Goal: Communication & Community: Answer question/provide support

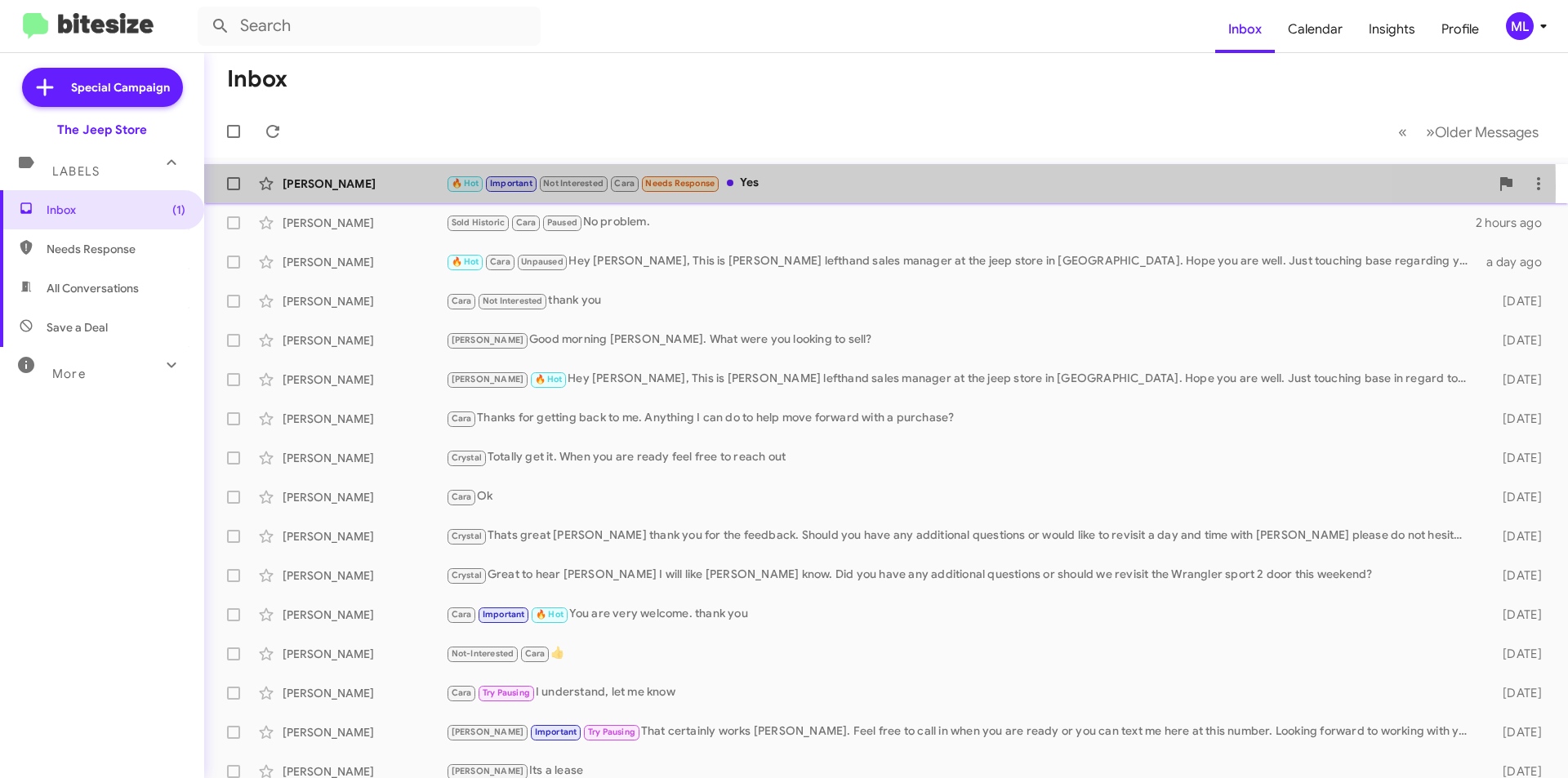
click at [747, 187] on div "🔥 Hot Important Not Interested Cara Needs Response Yes" at bounding box center [967, 183] width 1044 height 19
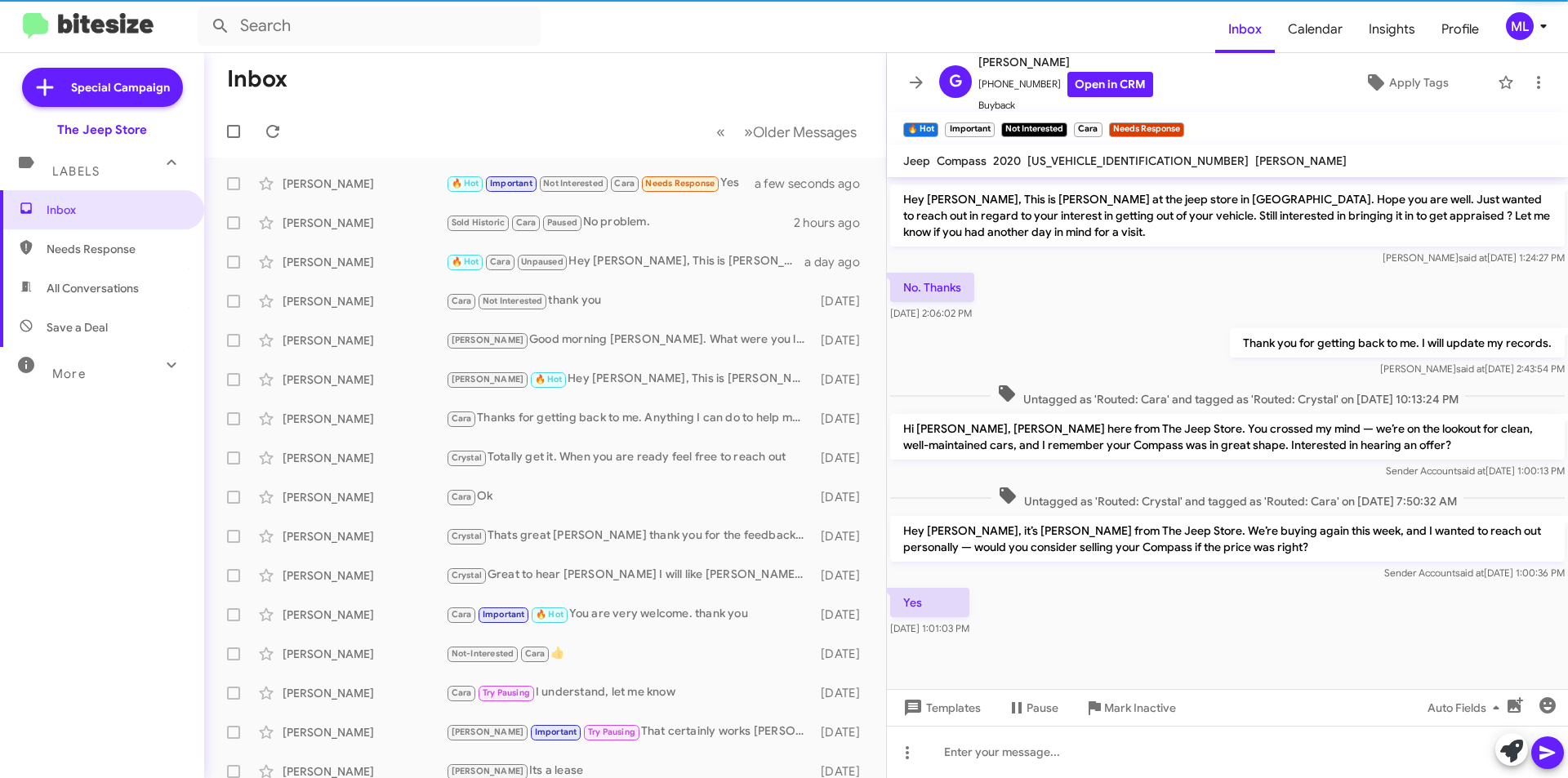
scroll to position [710, 0]
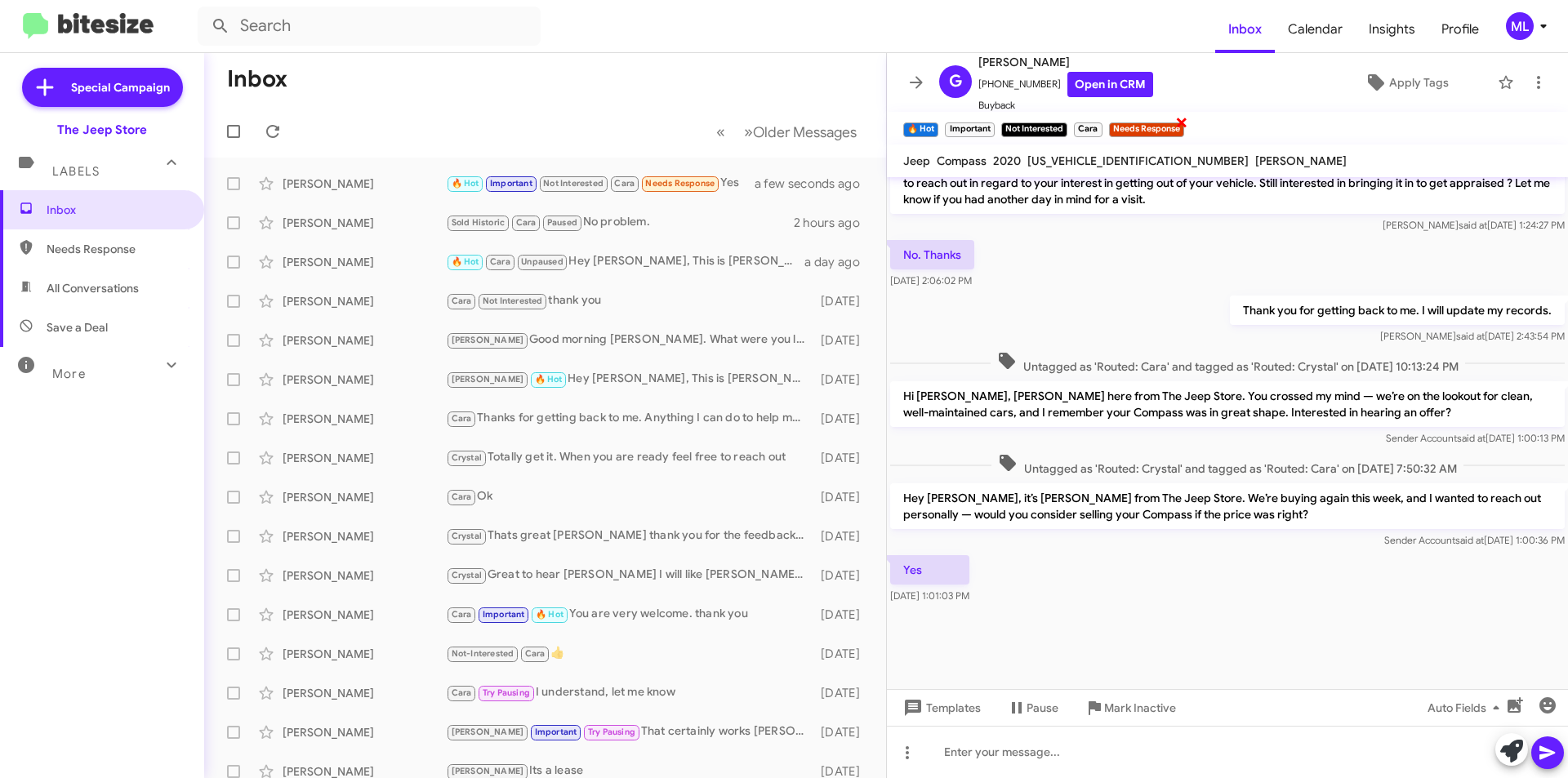
click at [1184, 127] on span "×" at bounding box center [1181, 122] width 13 height 20
drag, startPoint x: 1040, startPoint y: 90, endPoint x: 989, endPoint y: 91, distance: 51.0
click at [989, 91] on span "+17329625068 Open in CRM" at bounding box center [1065, 84] width 174 height 25
copy span "7329625068"
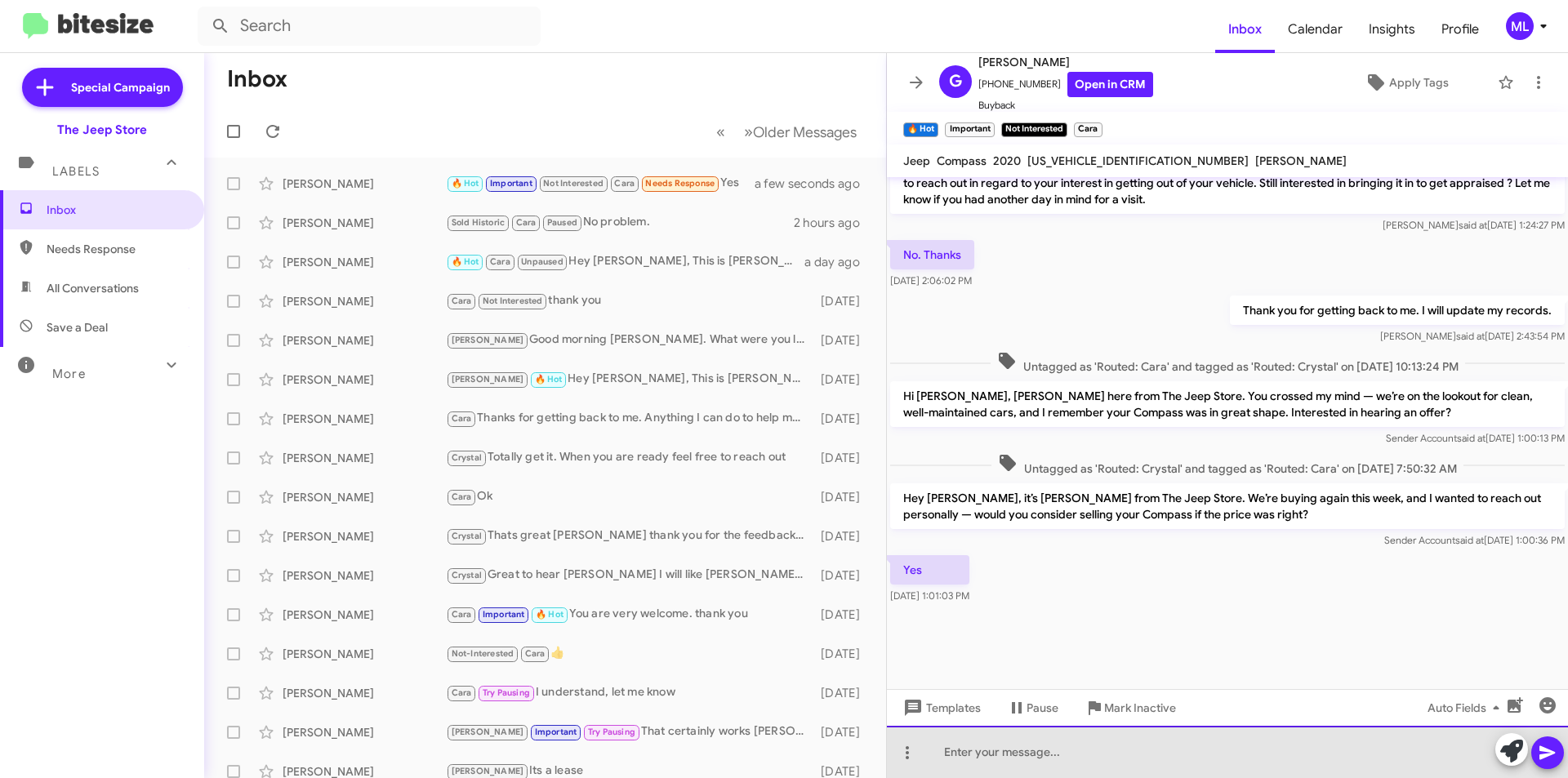
click at [1003, 750] on div at bounding box center [1227, 752] width 681 height 53
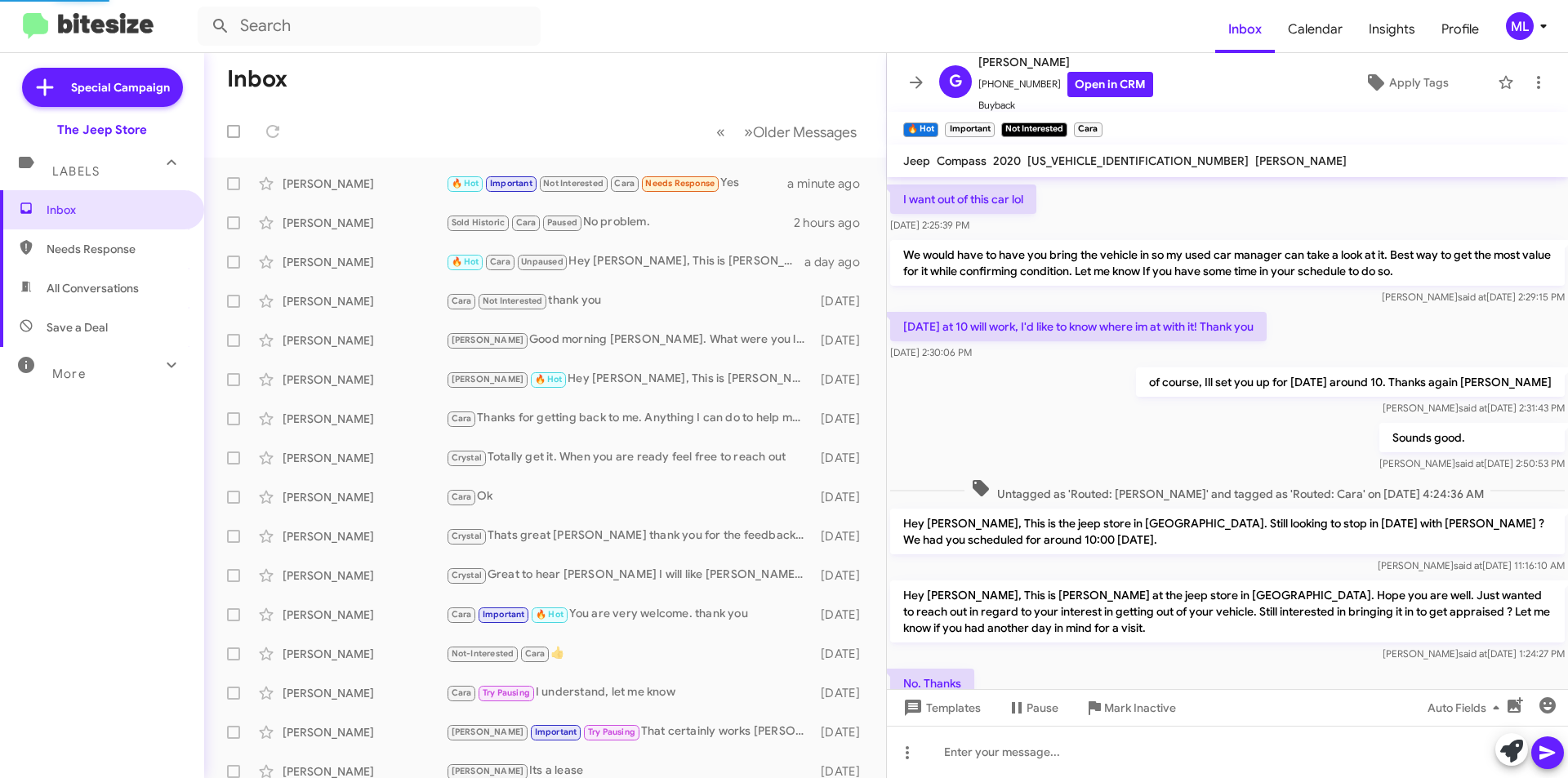
scroll to position [668, 0]
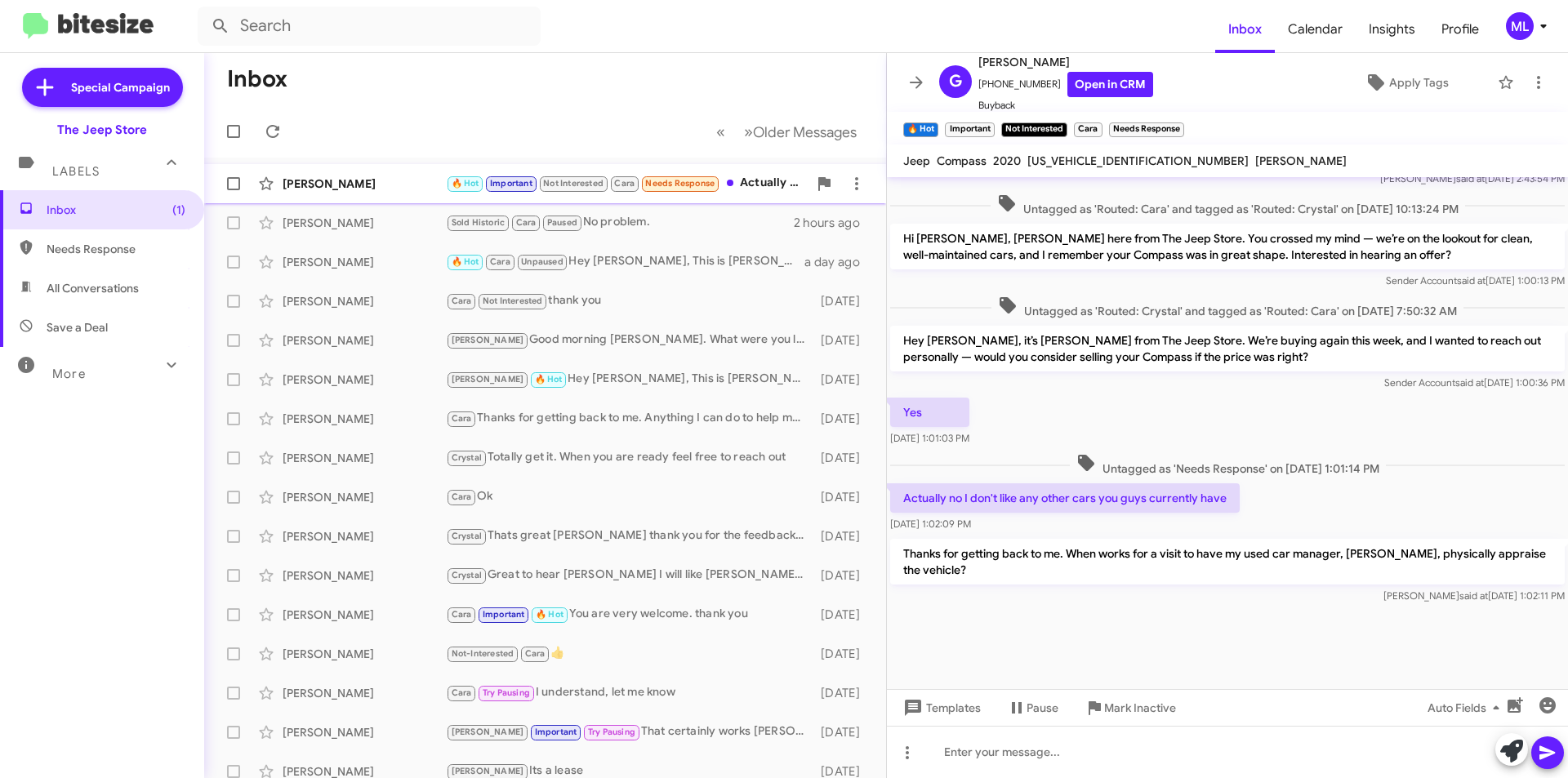
click at [475, 178] on span "🔥 Hot" at bounding box center [465, 183] width 28 height 10
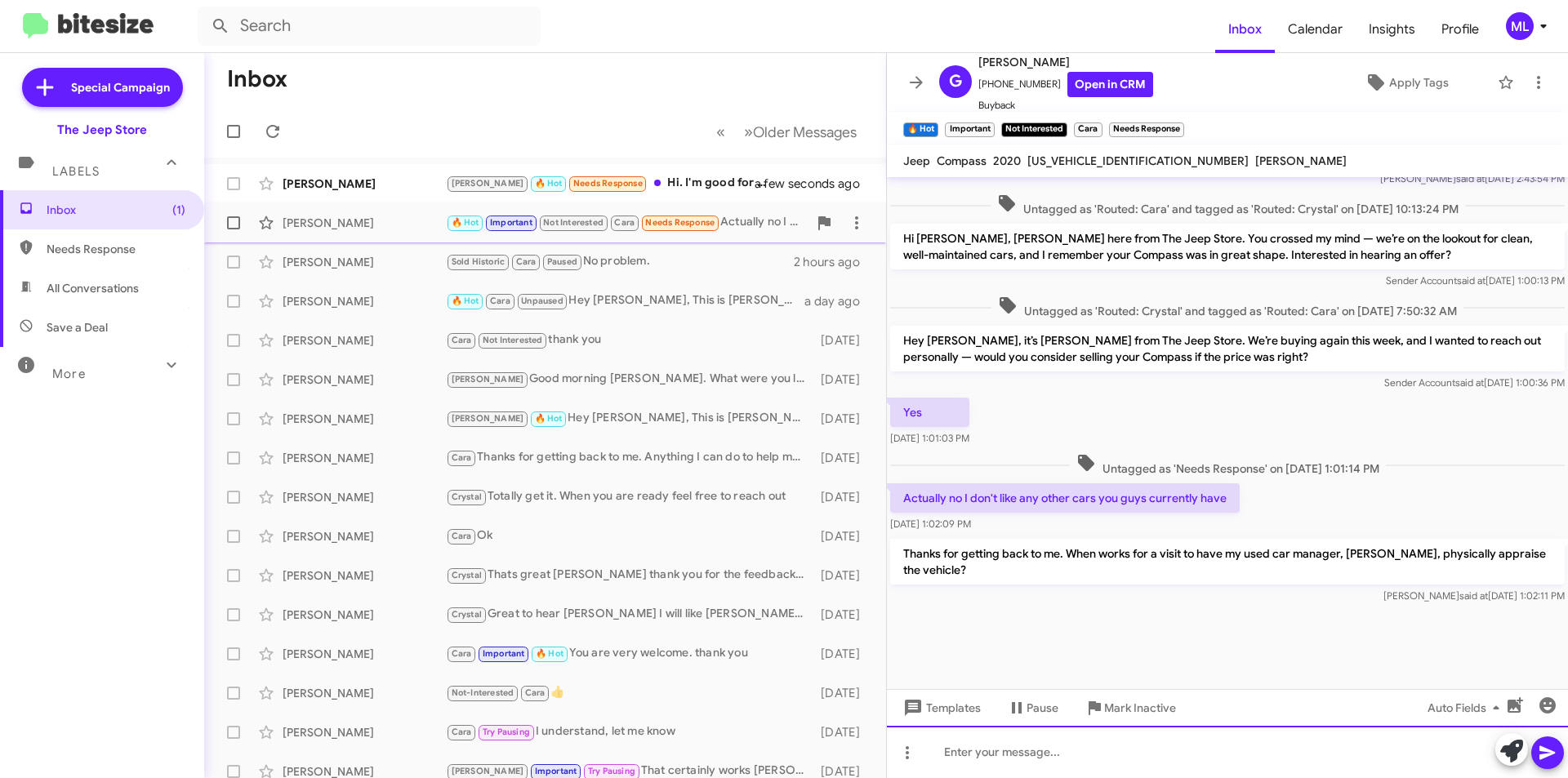
click at [1169, 766] on div at bounding box center [1227, 752] width 681 height 53
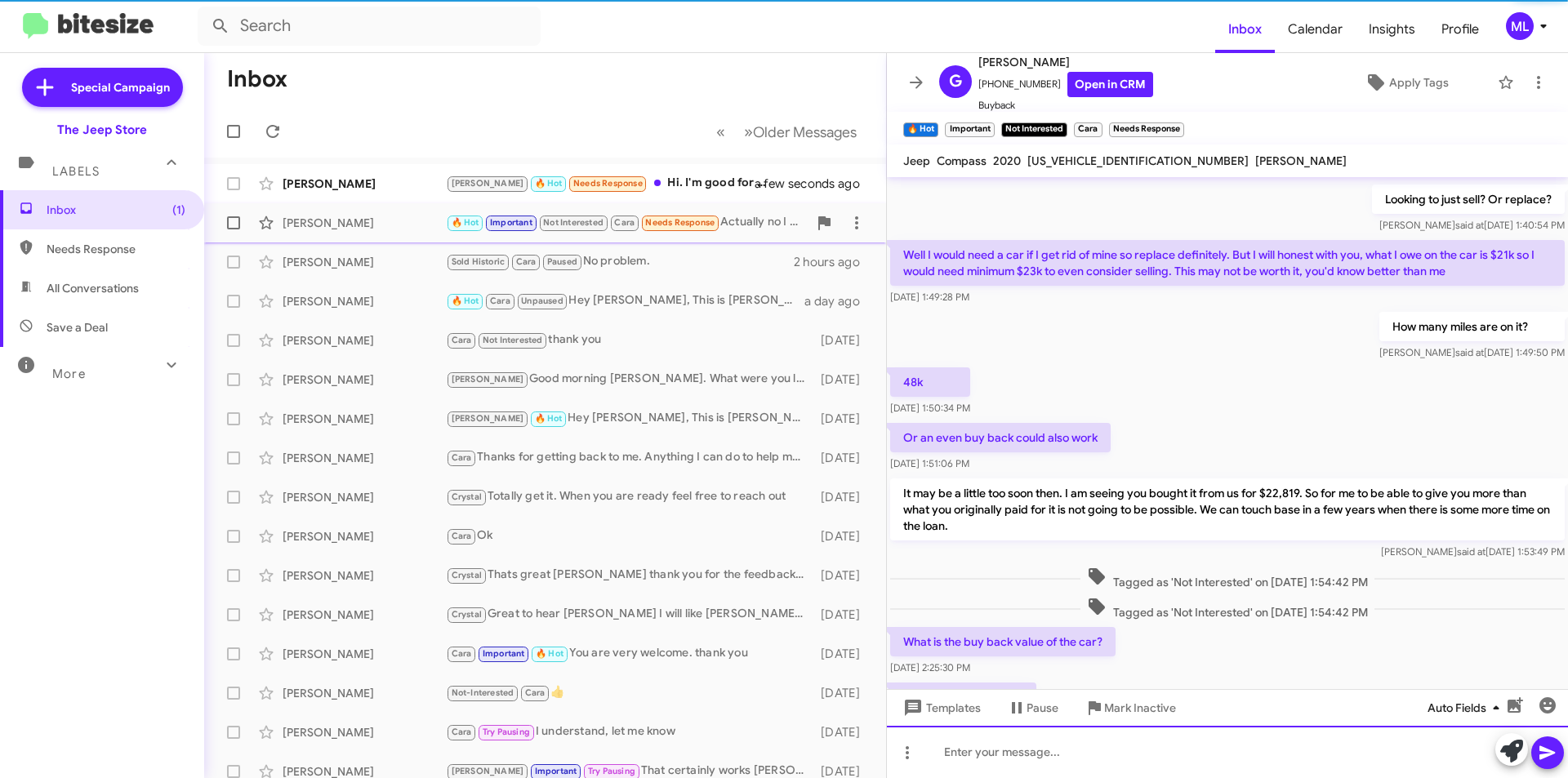
scroll to position [0, 0]
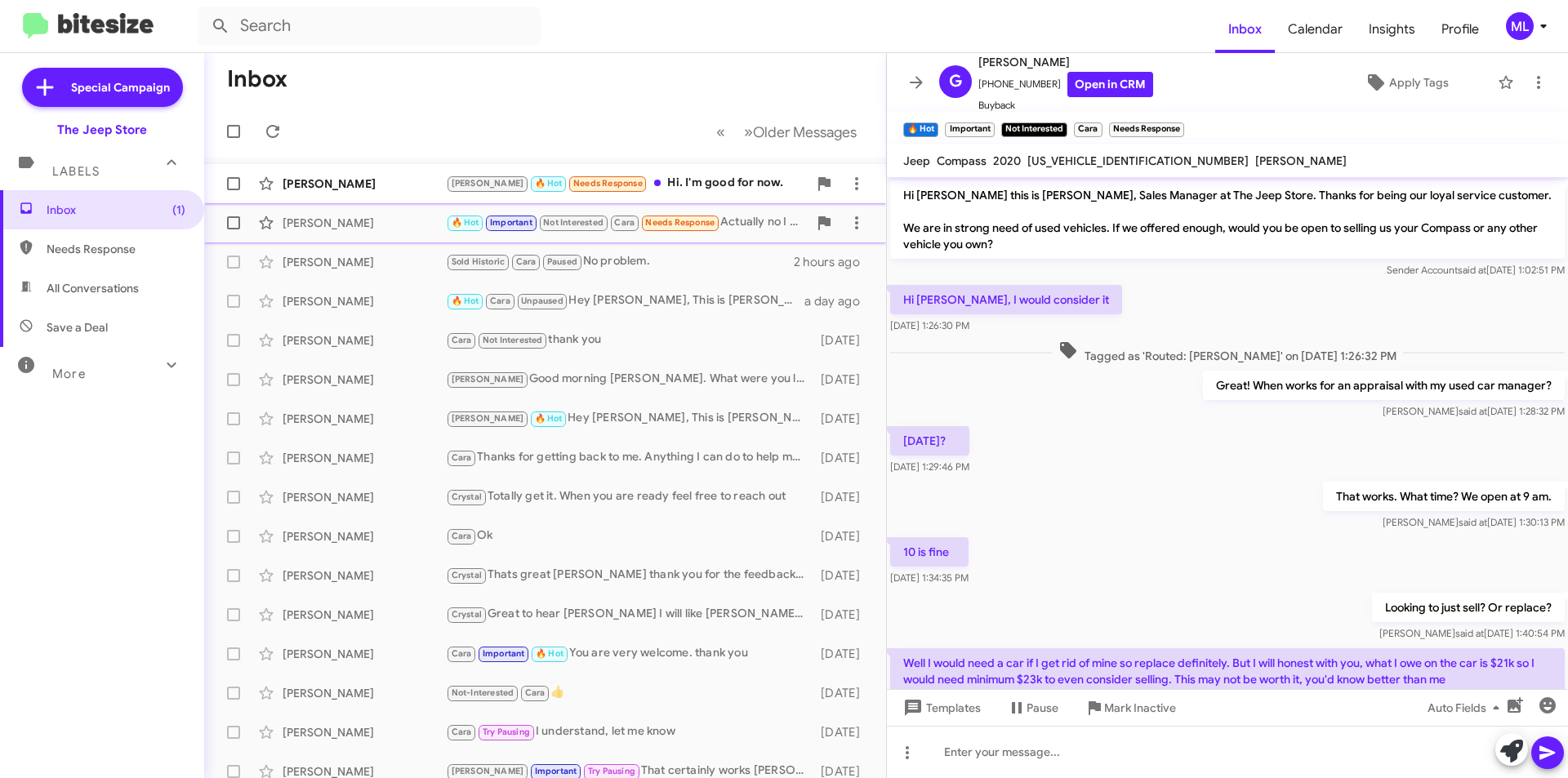
click at [650, 178] on div "Andrew 🔥 Hot Needs Response Hi. I'm good for now." at bounding box center [626, 183] width 362 height 19
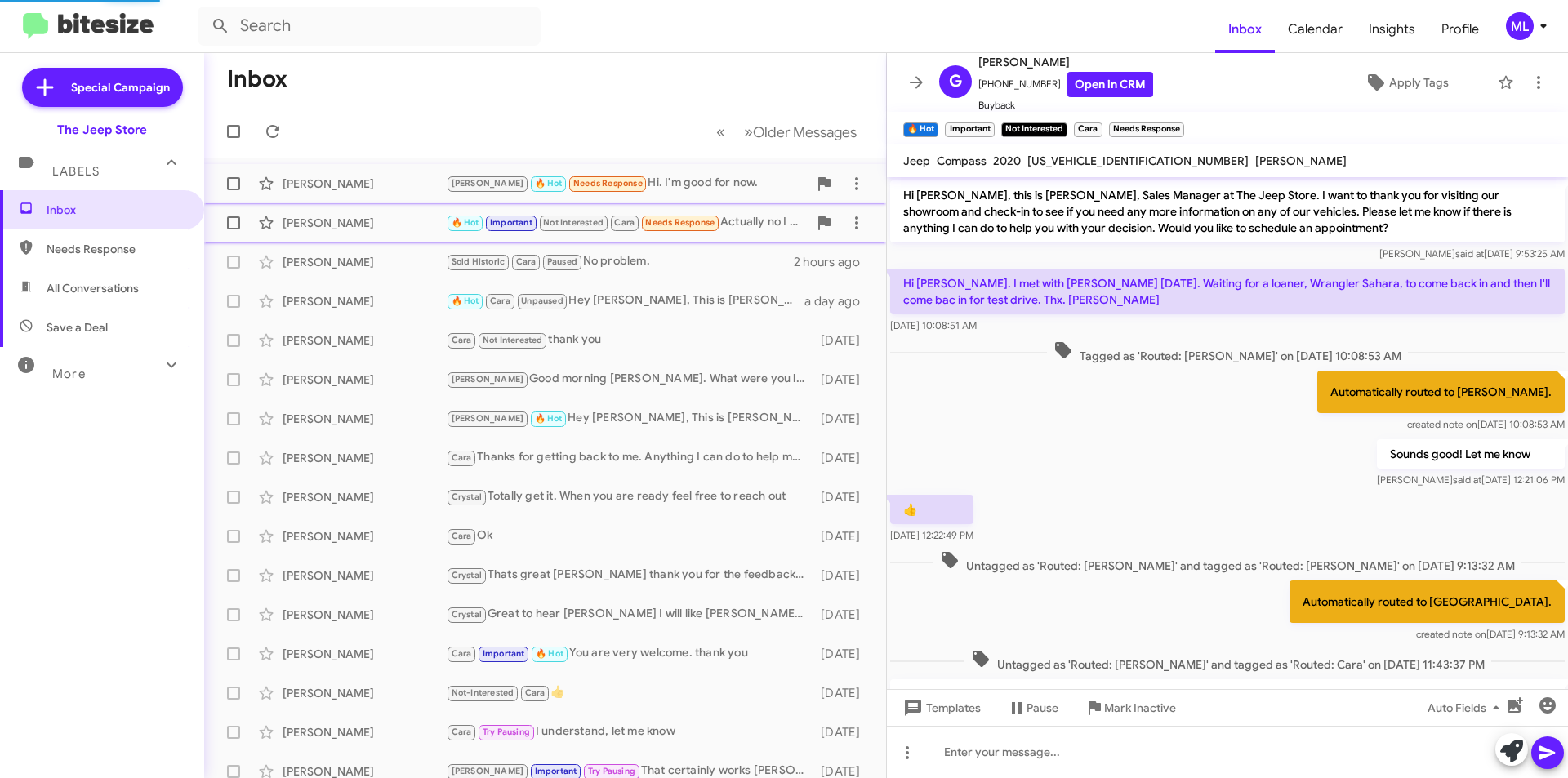
scroll to position [345, 0]
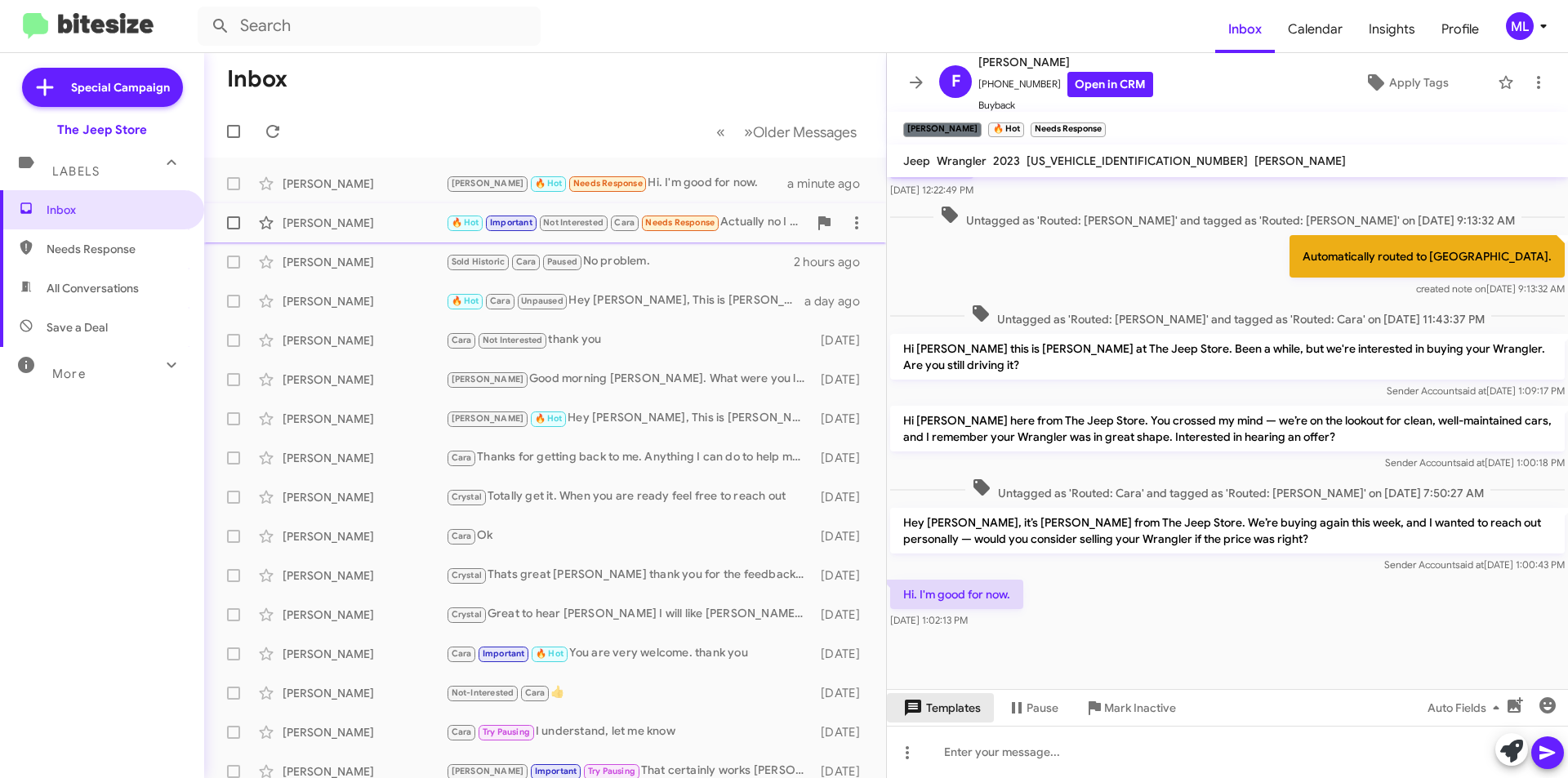
click at [958, 709] on span "Templates" at bounding box center [940, 708] width 81 height 29
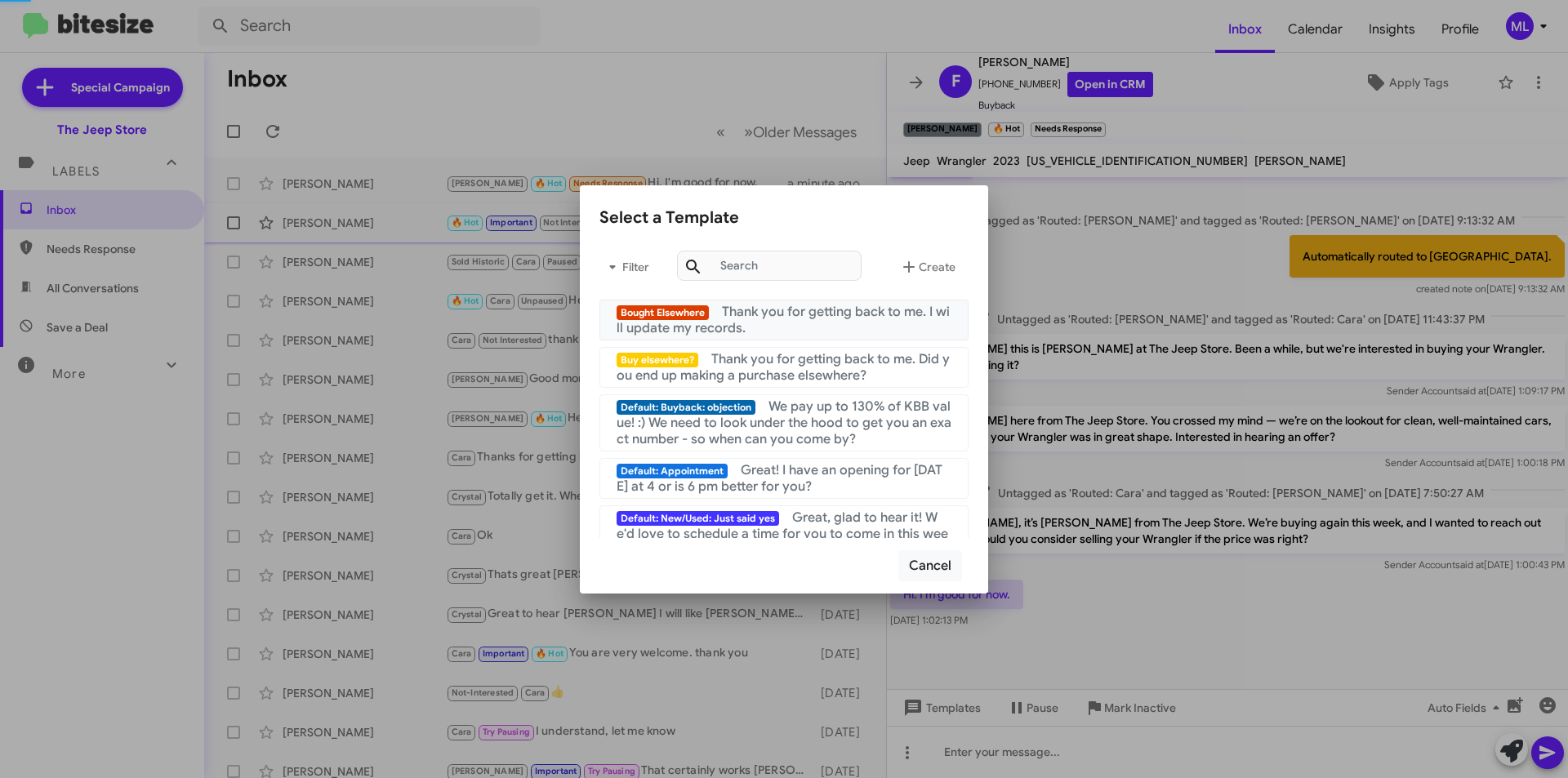
click at [815, 306] on span "Thank you for getting back to me. I will update my records." at bounding box center [783, 320] width 333 height 33
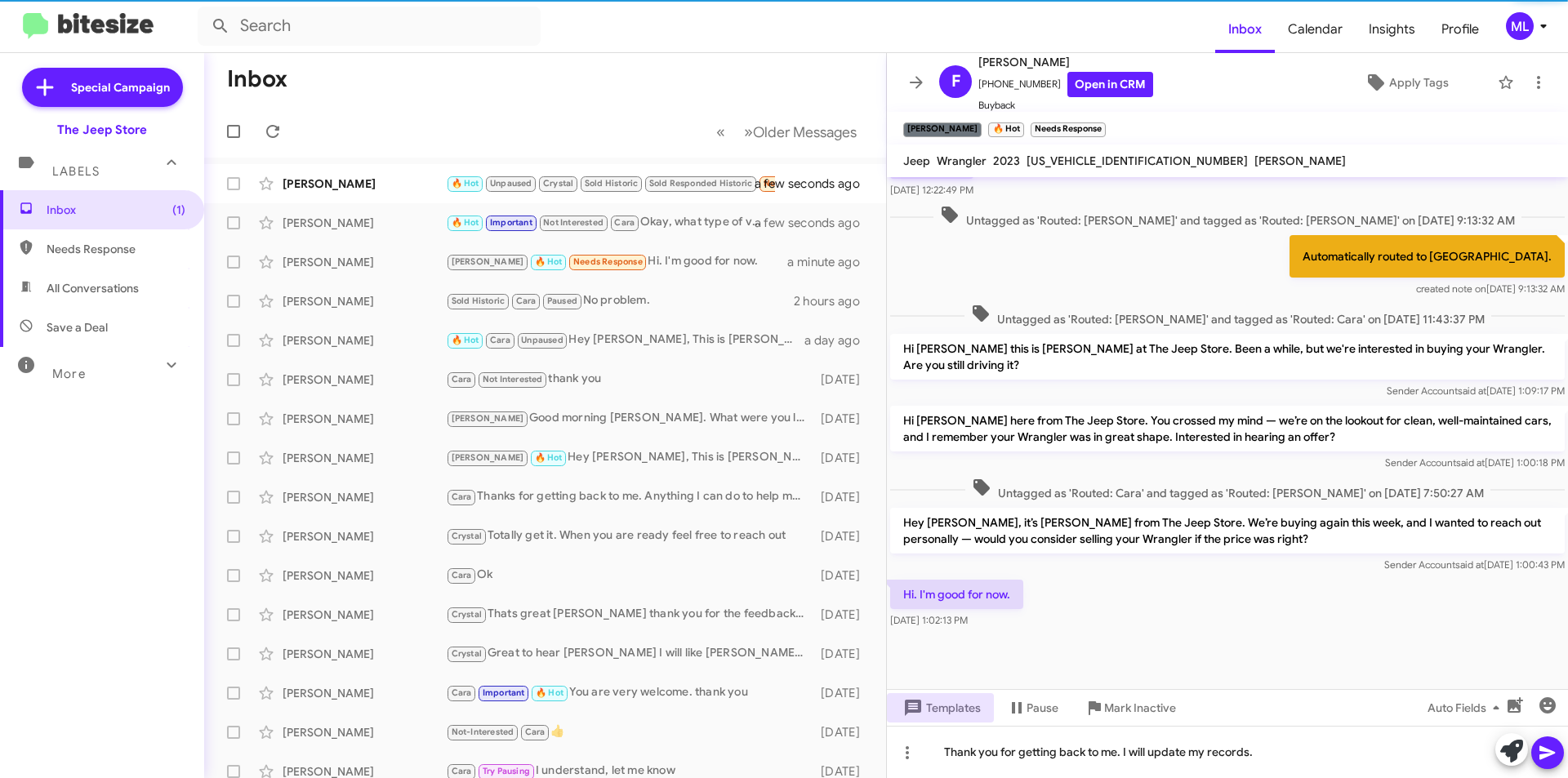
click at [1541, 748] on icon at bounding box center [1547, 754] width 16 height 14
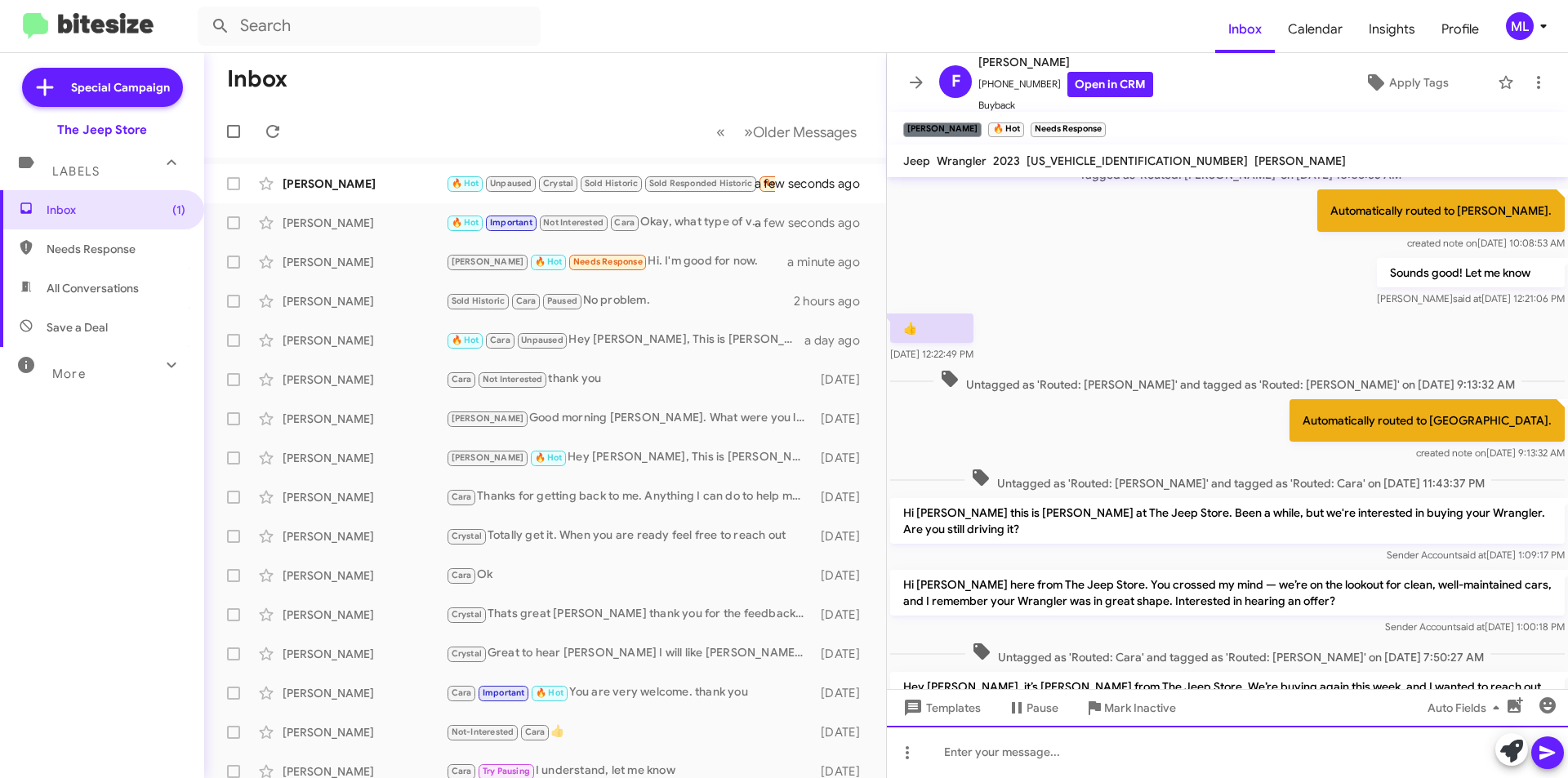
scroll to position [405, 0]
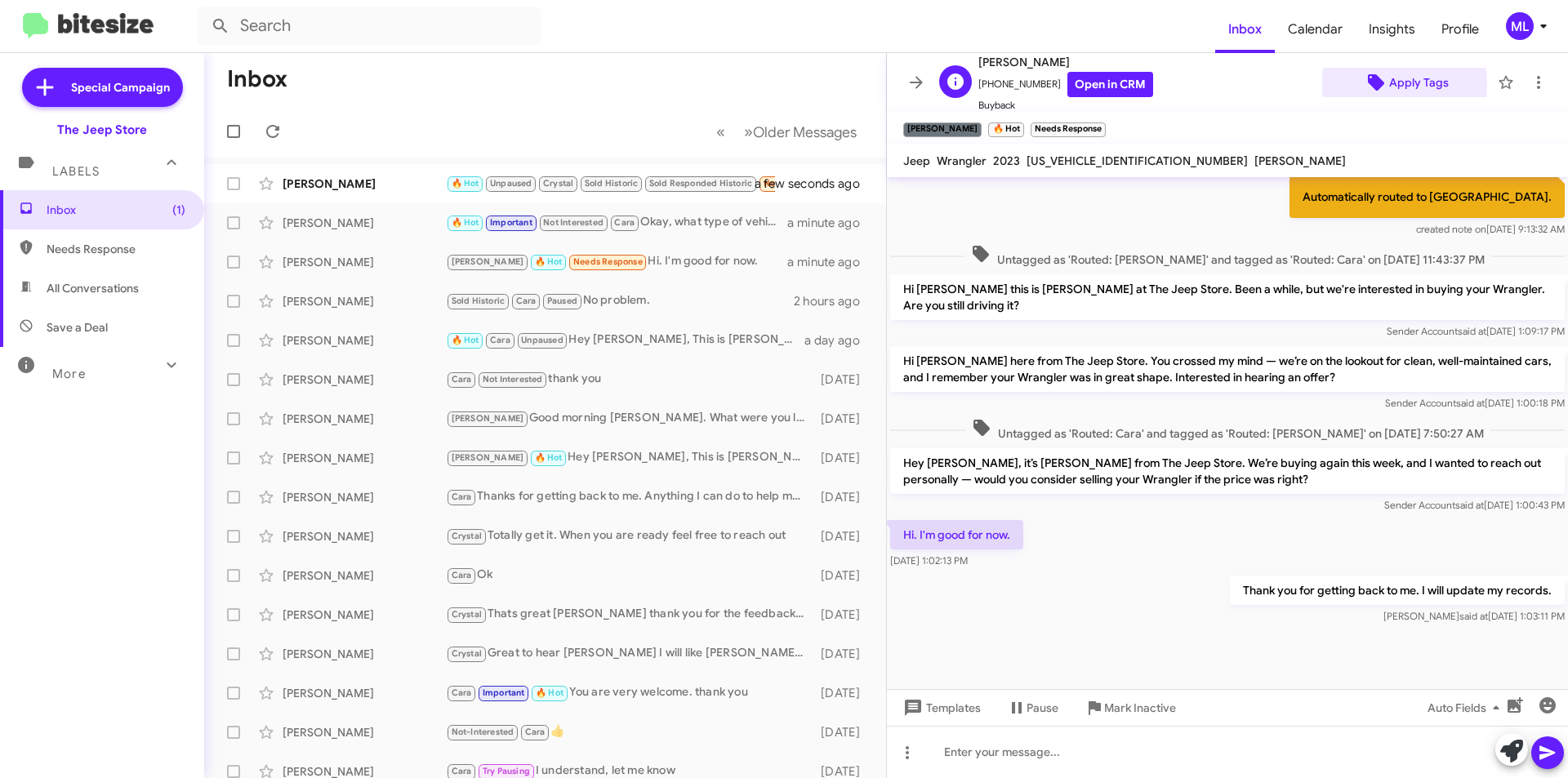
click at [1394, 84] on span "Apply Tags" at bounding box center [1419, 83] width 60 height 29
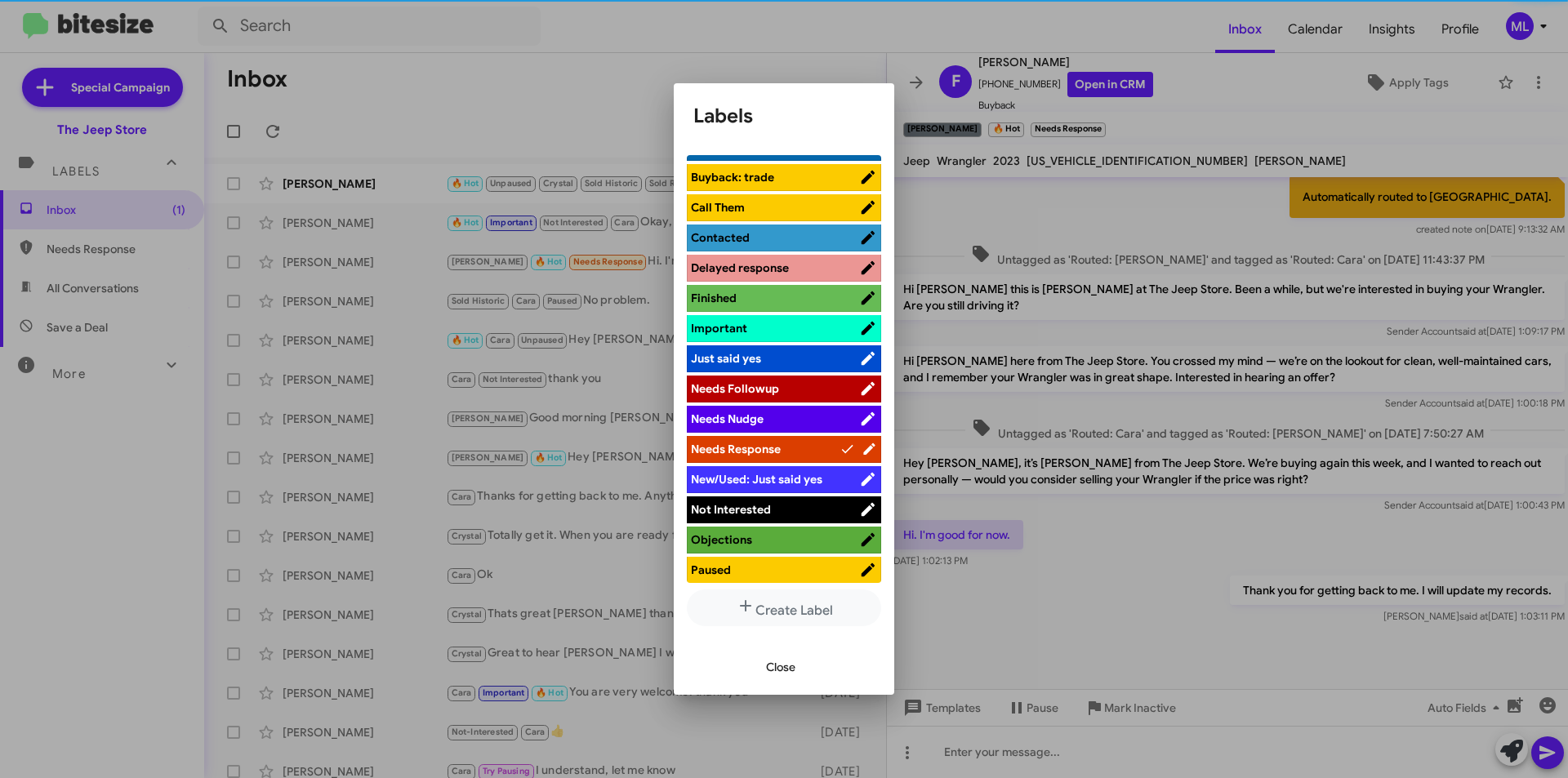
scroll to position [490, 0]
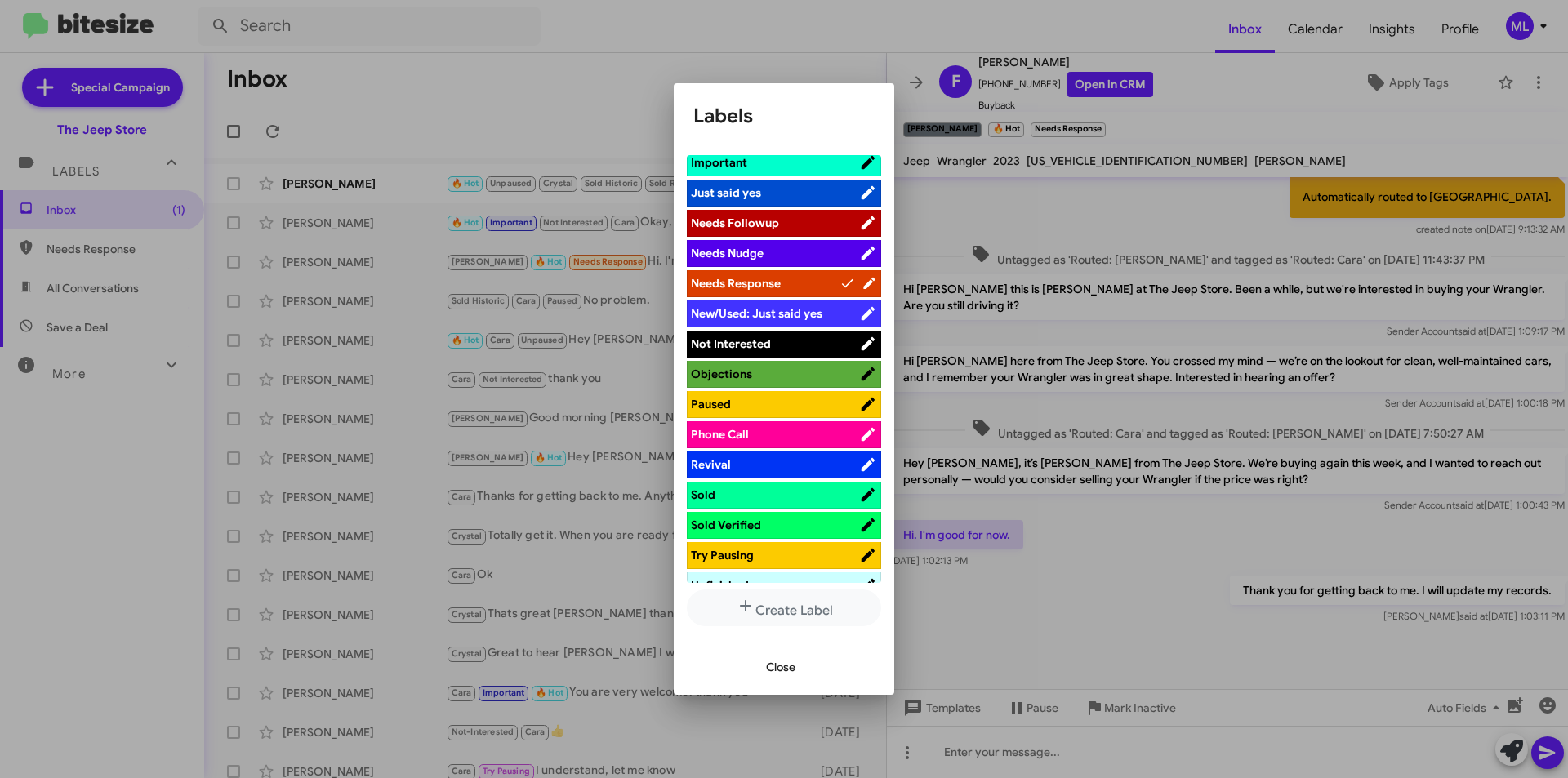
click at [783, 346] on span "Not Interested" at bounding box center [775, 344] width 168 height 16
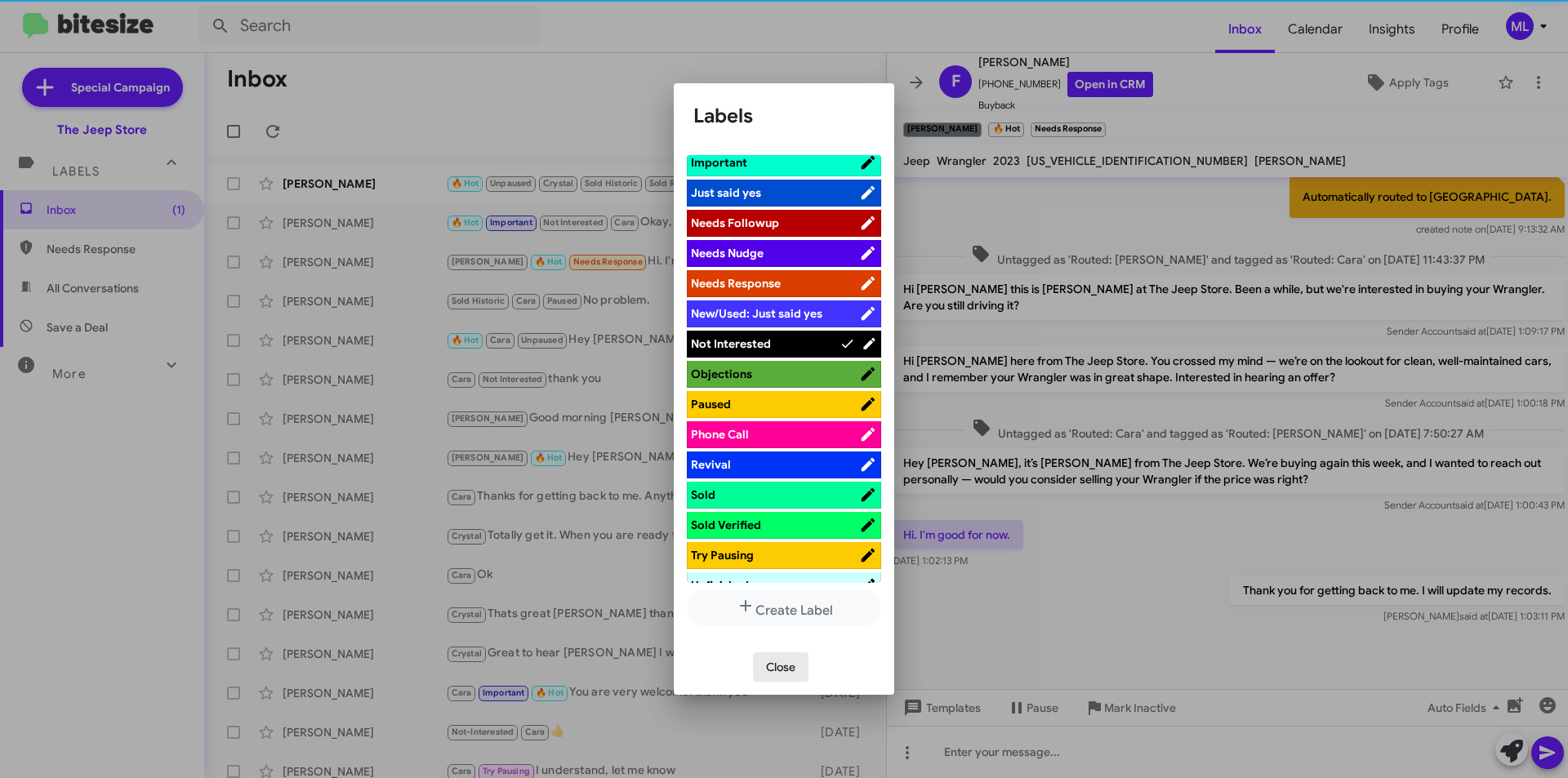
click at [777, 671] on span "Close" at bounding box center [781, 667] width 29 height 29
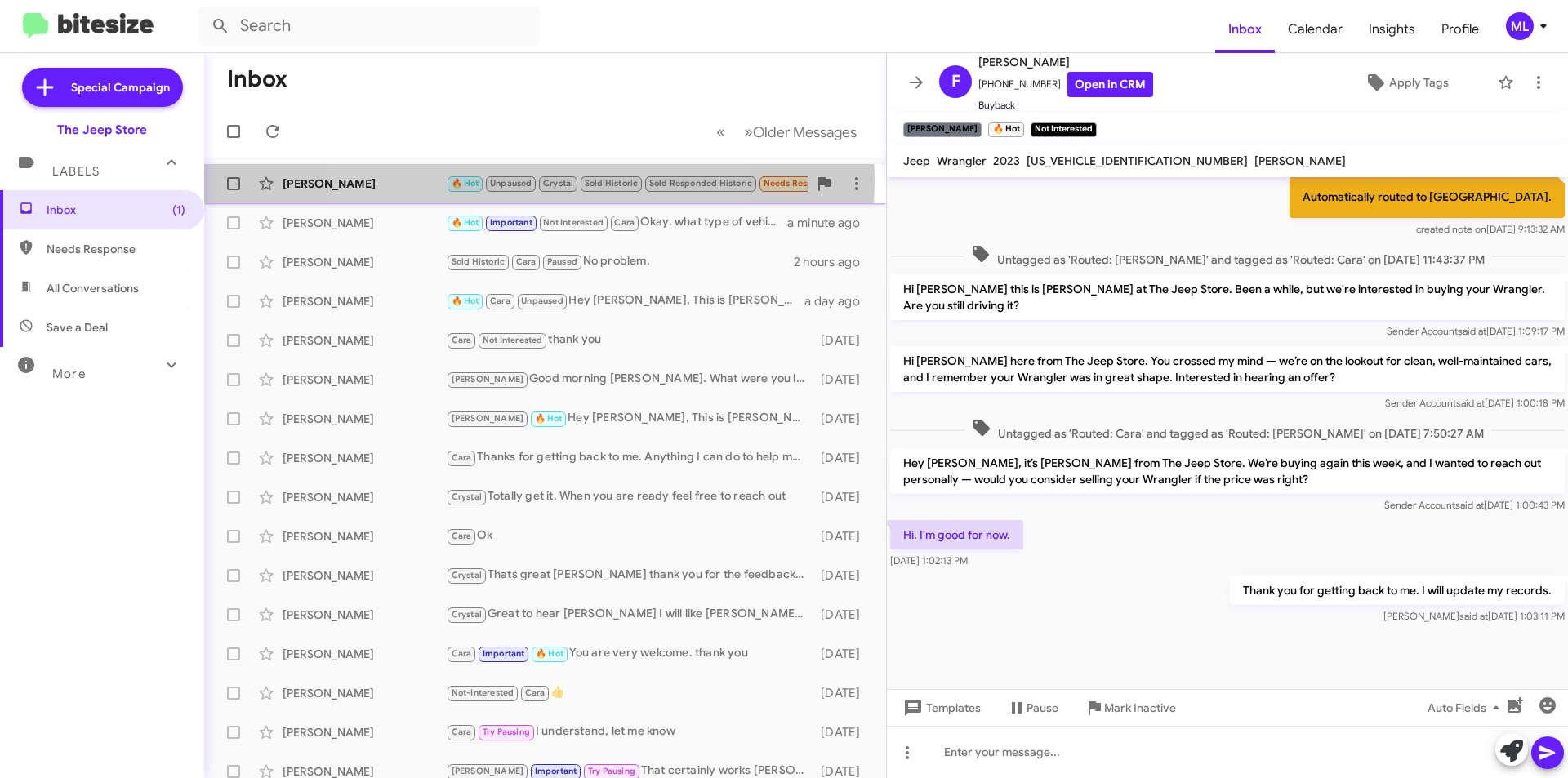
click at [499, 180] on span "Unpaused" at bounding box center [511, 183] width 42 height 10
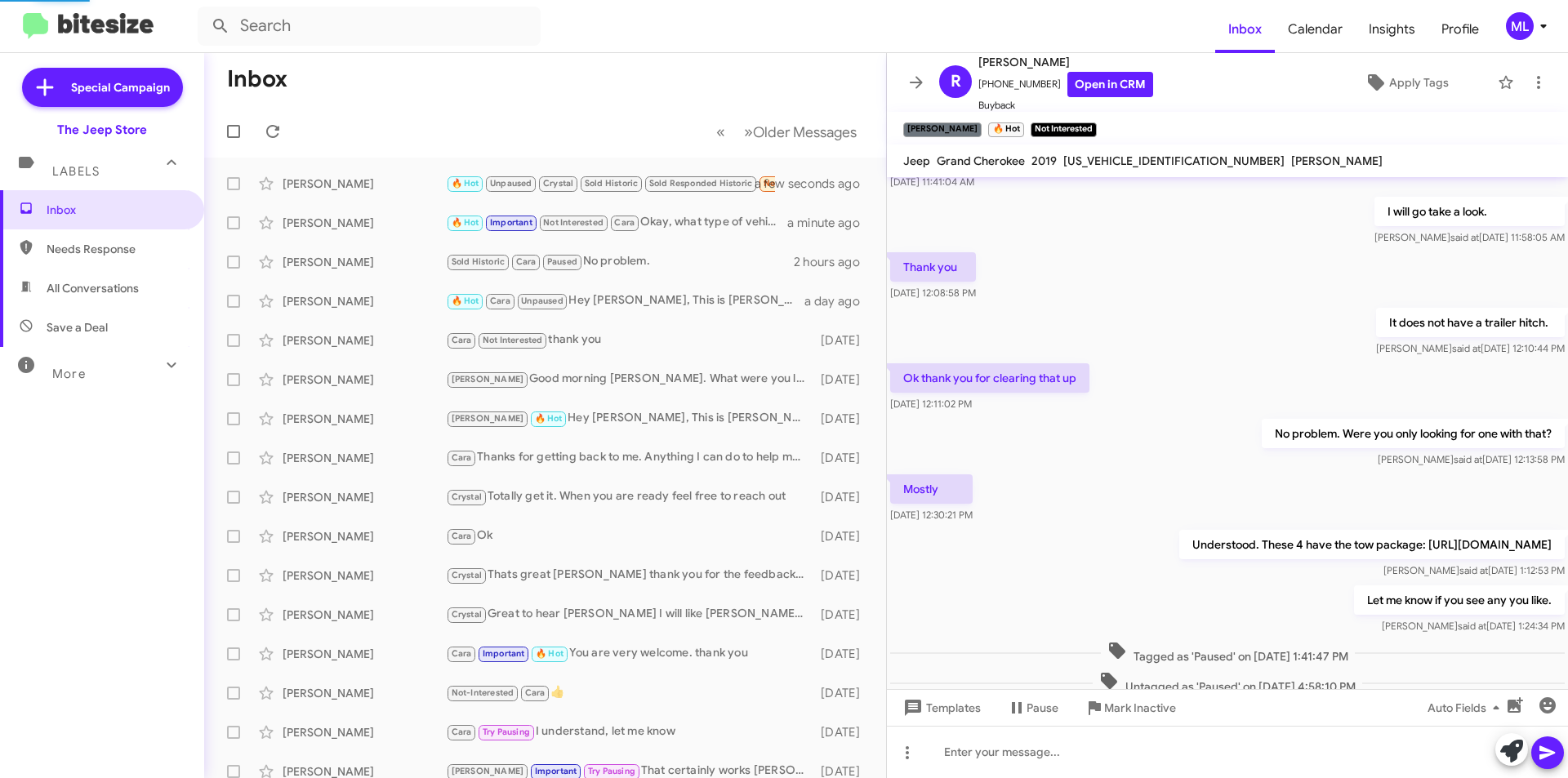
scroll to position [791, 0]
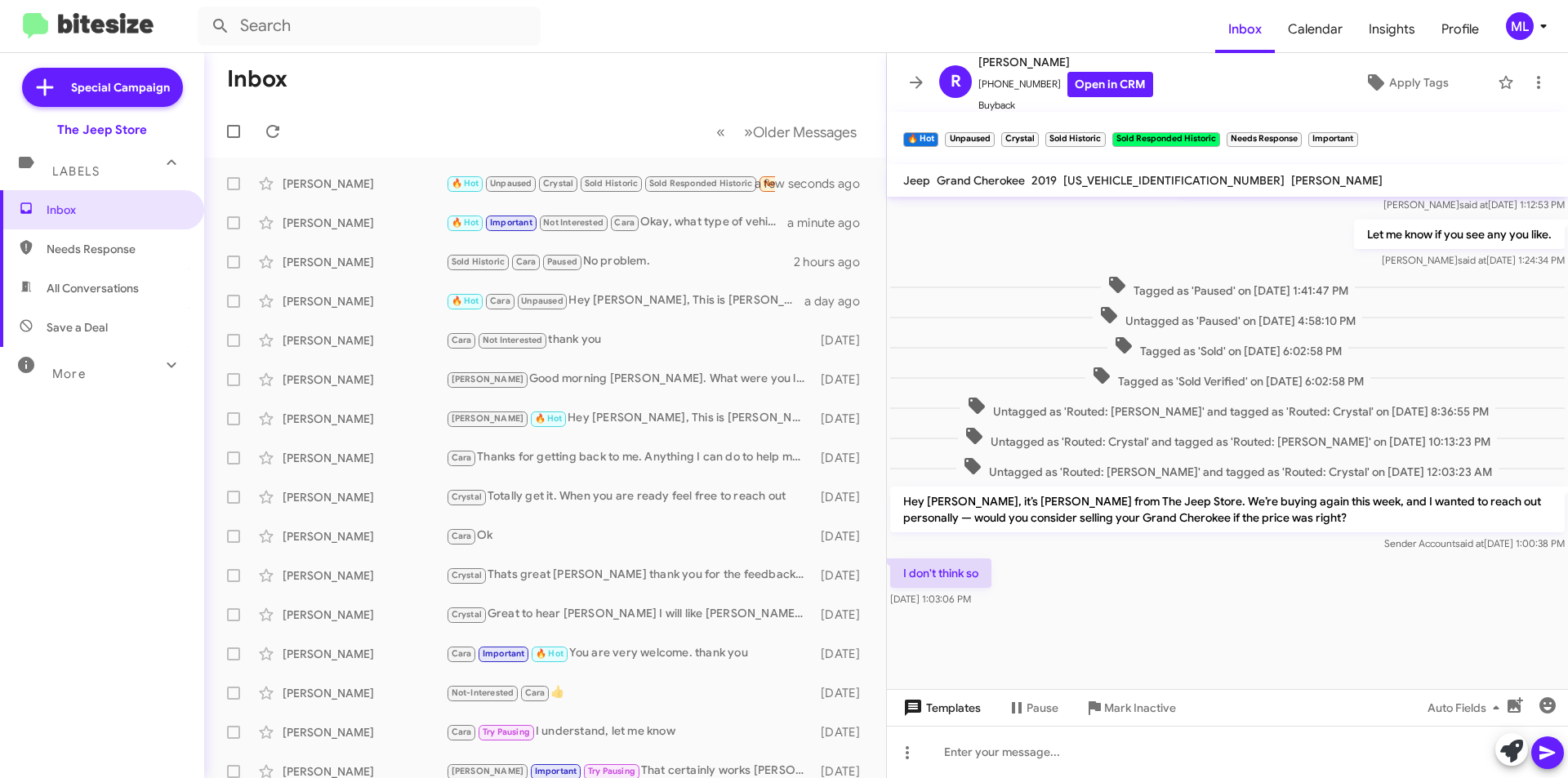
click at [967, 712] on span "Templates" at bounding box center [940, 708] width 81 height 29
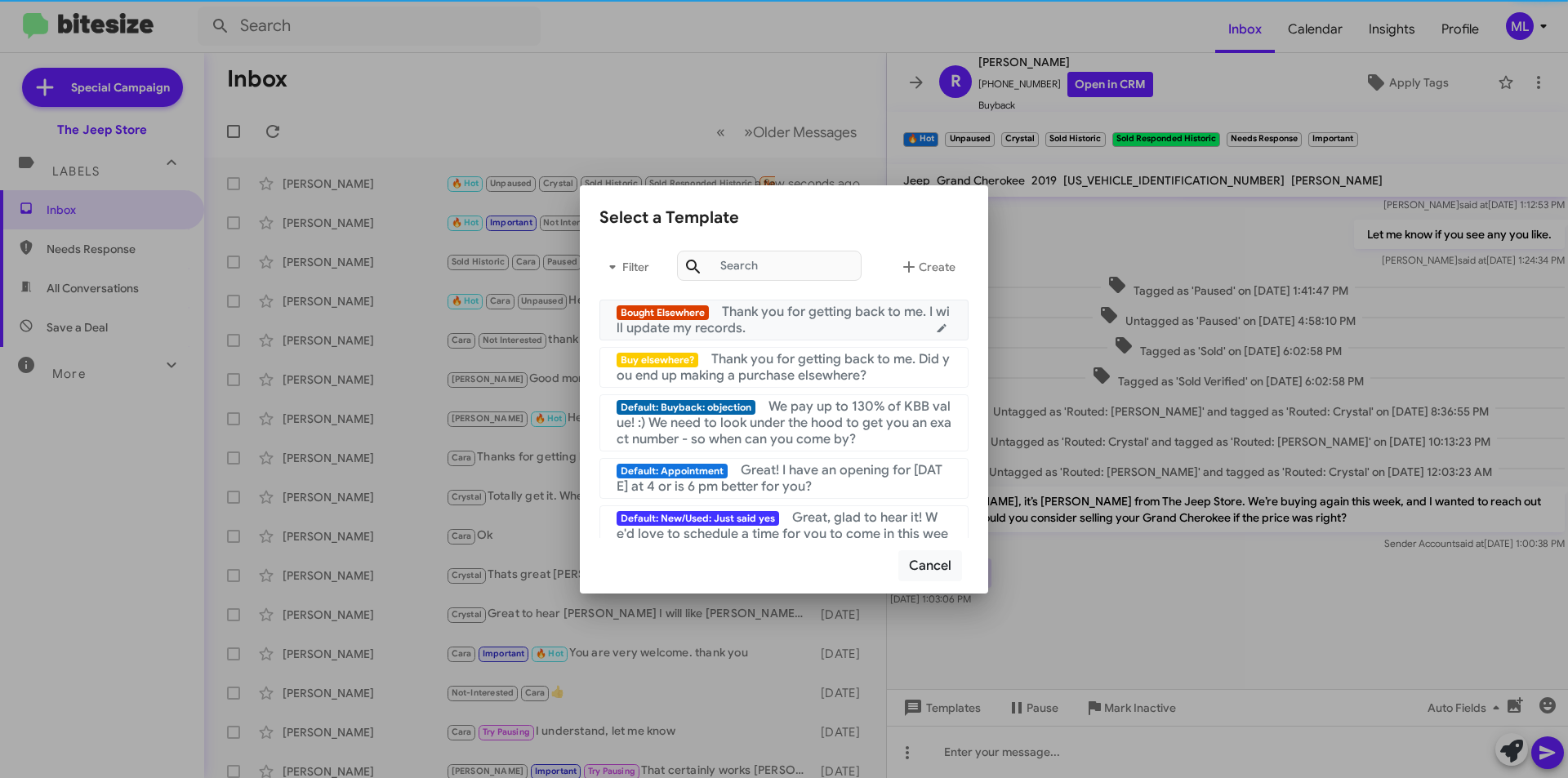
click at [762, 309] on span "Thank you for getting back to me. I will update my records." at bounding box center [783, 320] width 333 height 33
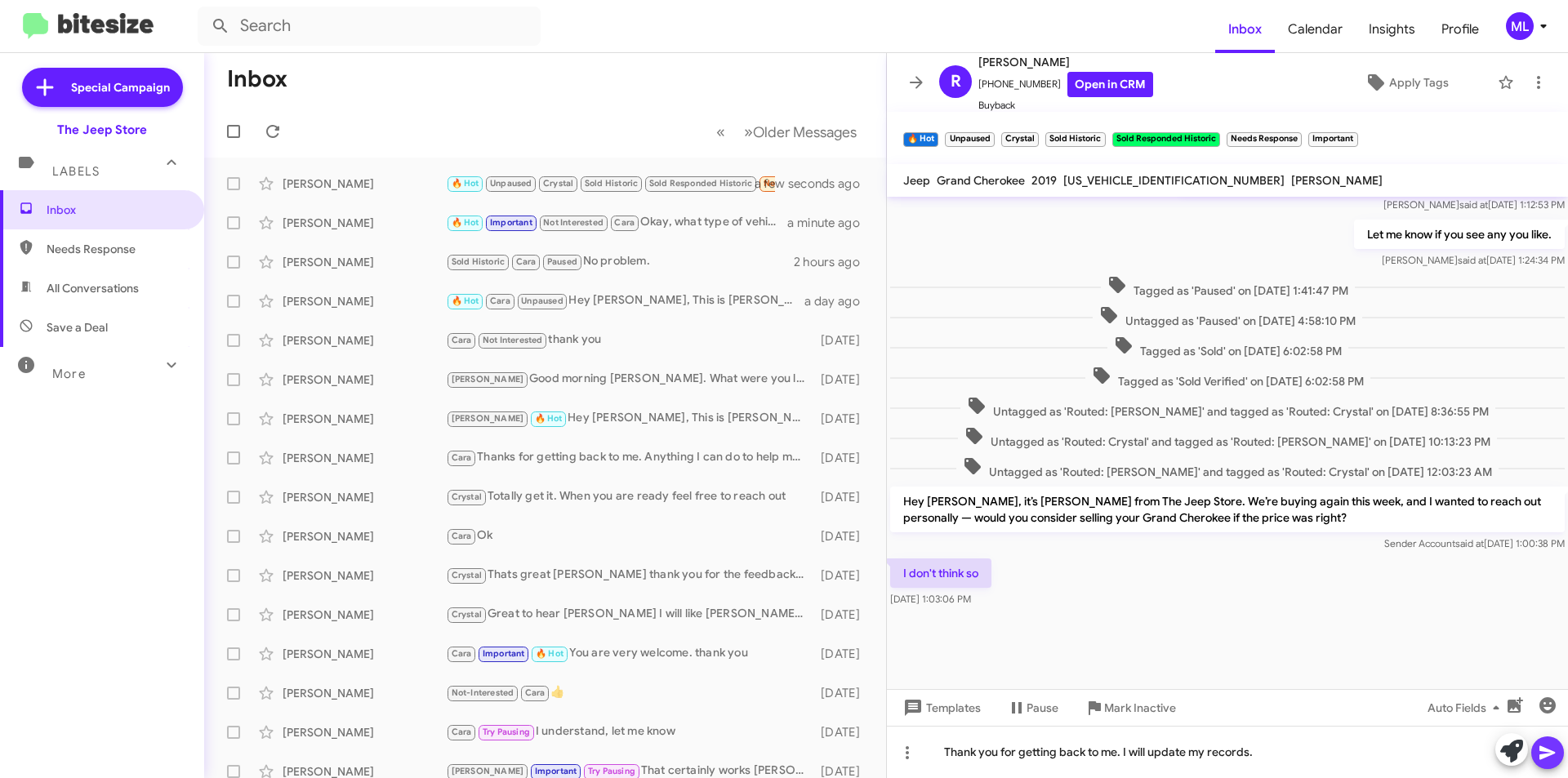
click at [1540, 755] on icon at bounding box center [1547, 754] width 16 height 14
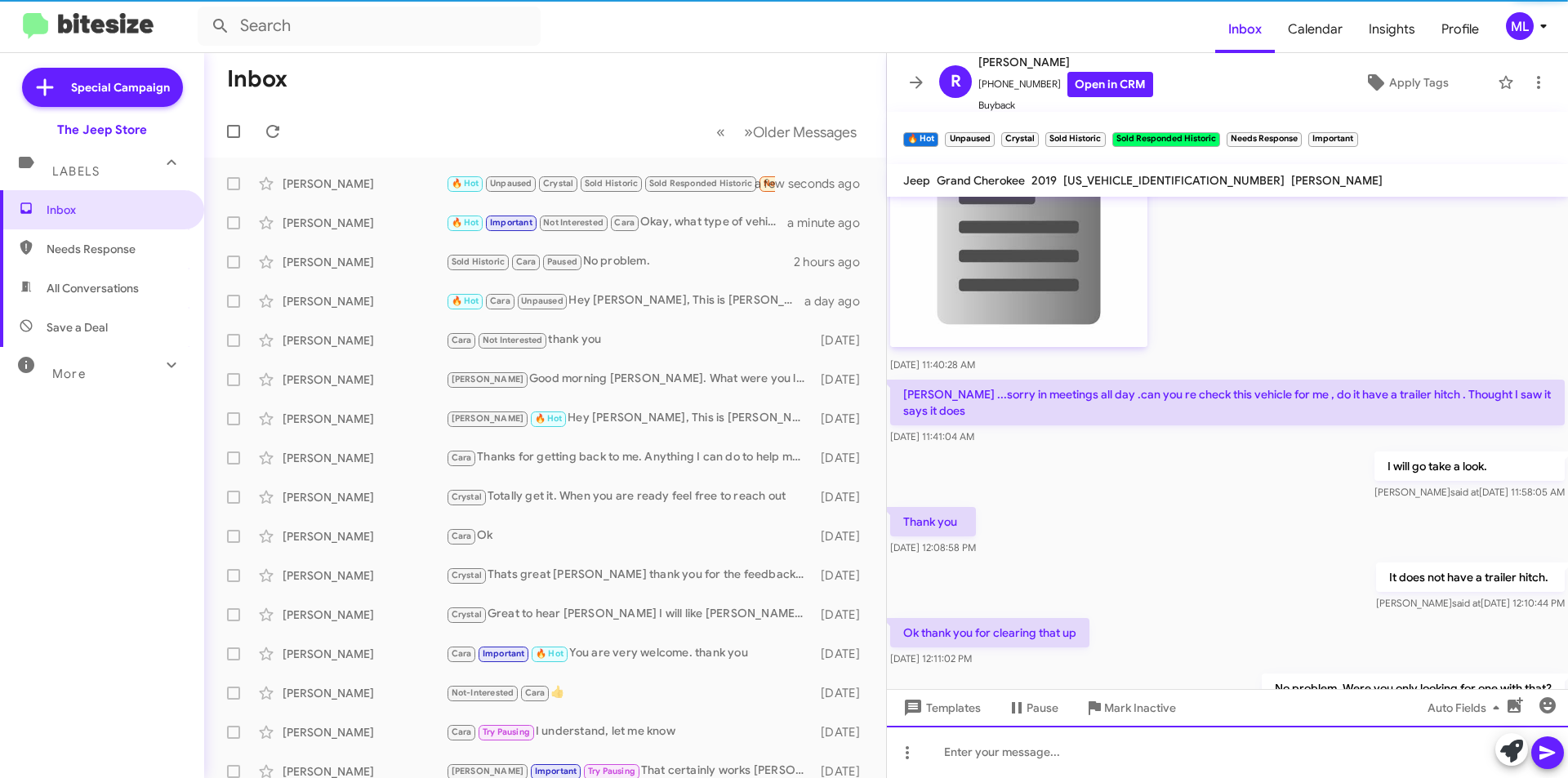
scroll to position [0, 0]
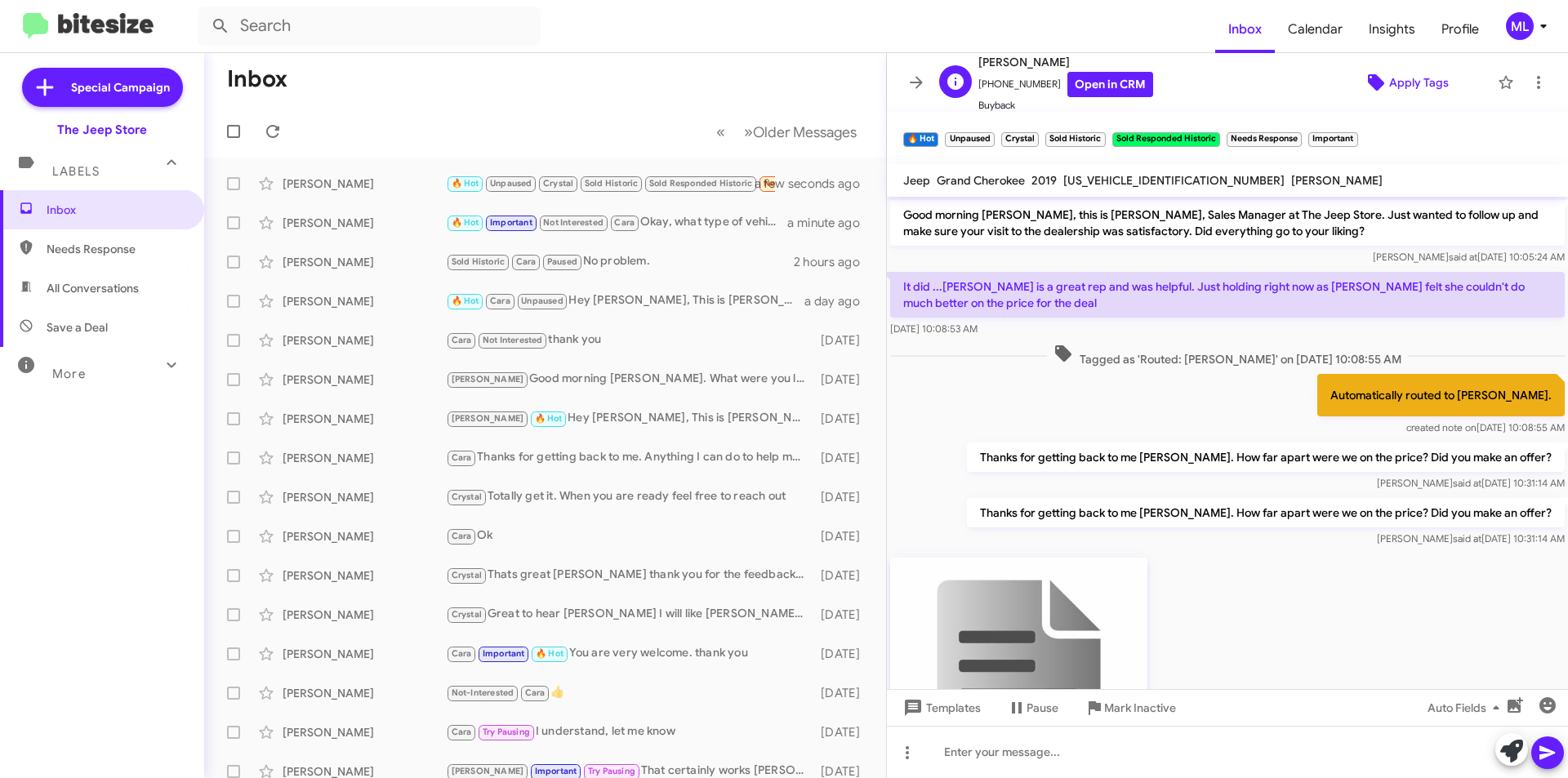
click at [1401, 78] on span "Apply Tags" at bounding box center [1419, 83] width 60 height 29
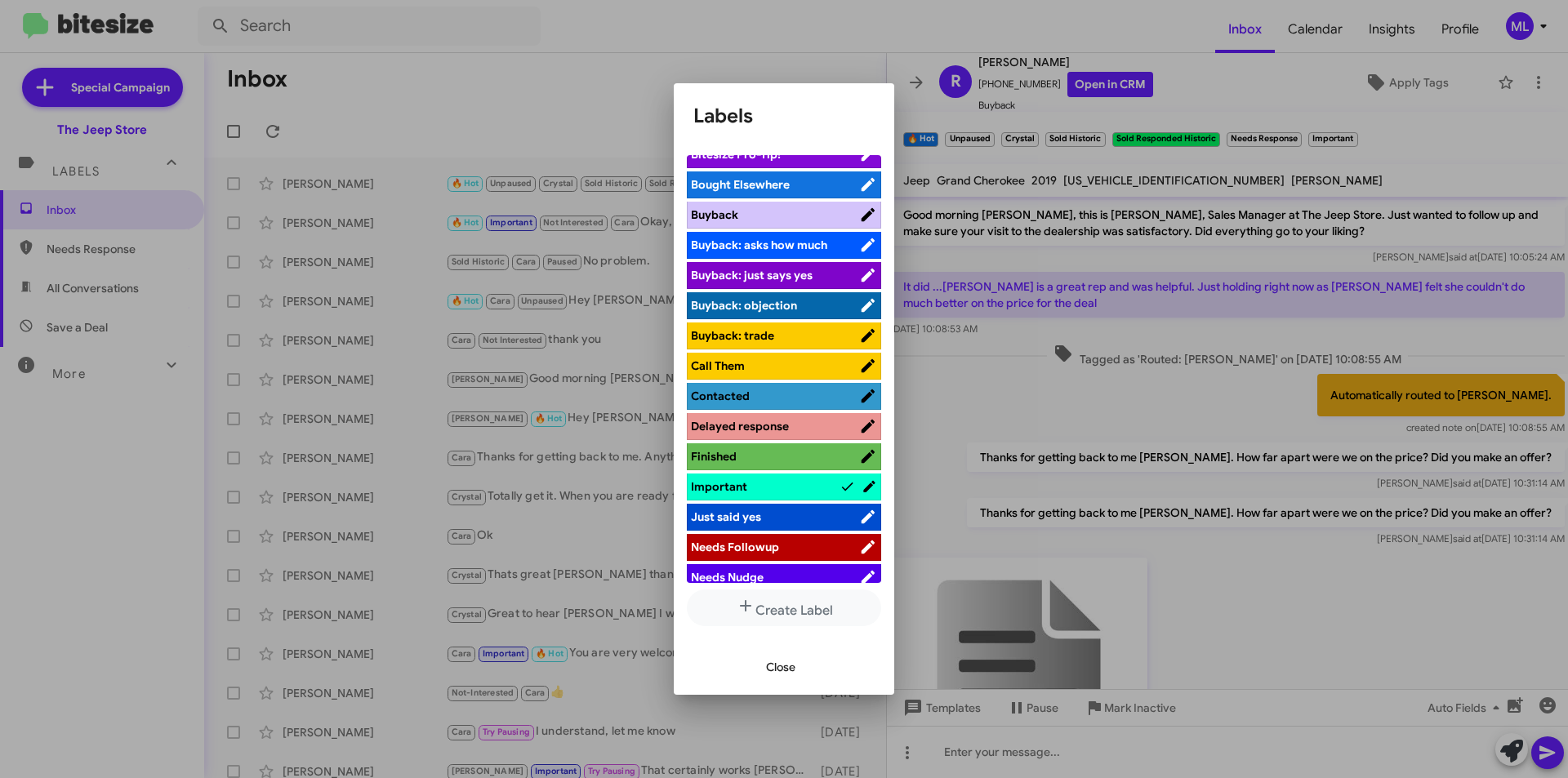
scroll to position [326, 0]
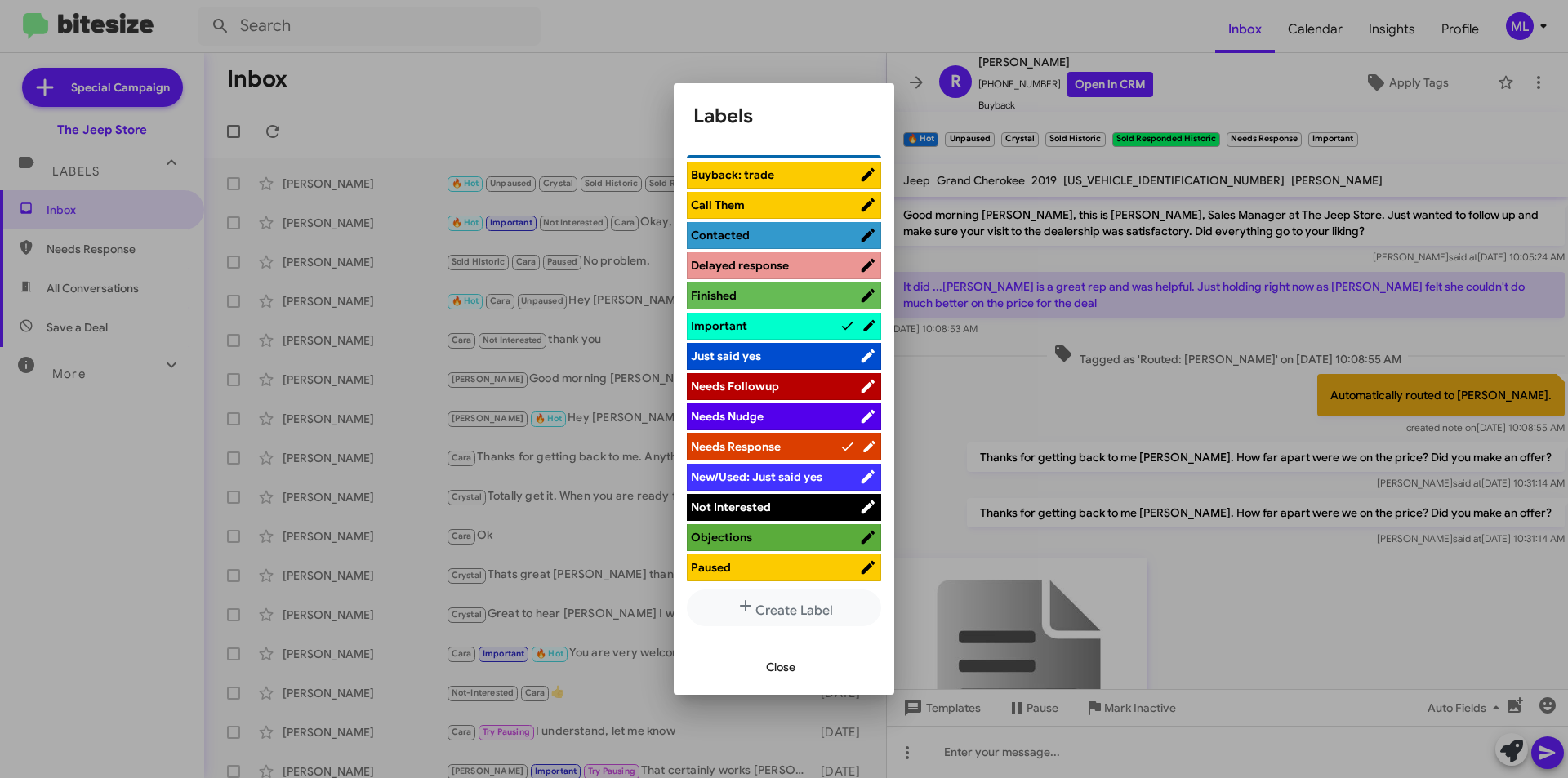
click at [781, 504] on span "Not Interested" at bounding box center [775, 507] width 168 height 16
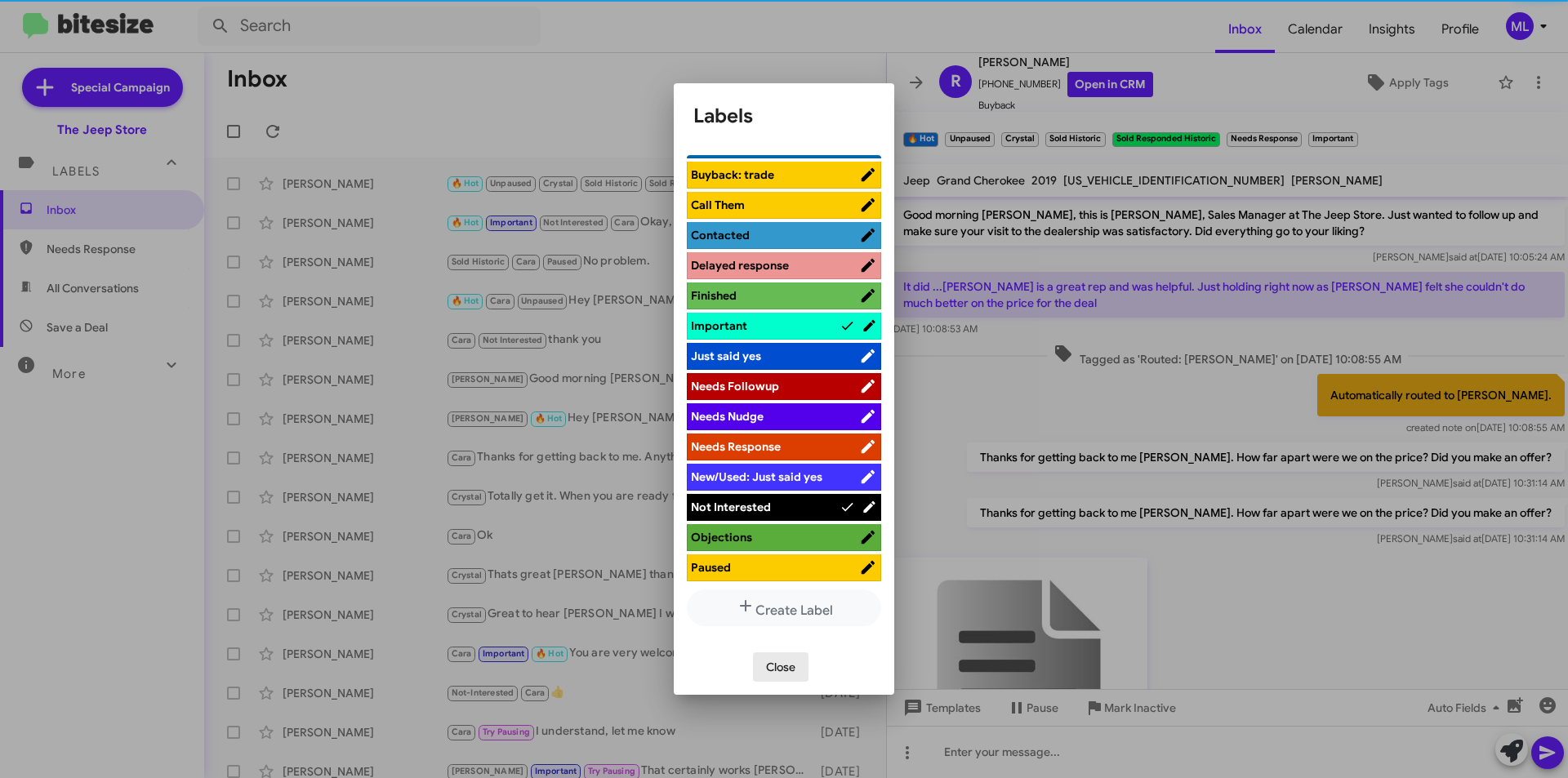
click at [789, 660] on span "Close" at bounding box center [781, 667] width 29 height 29
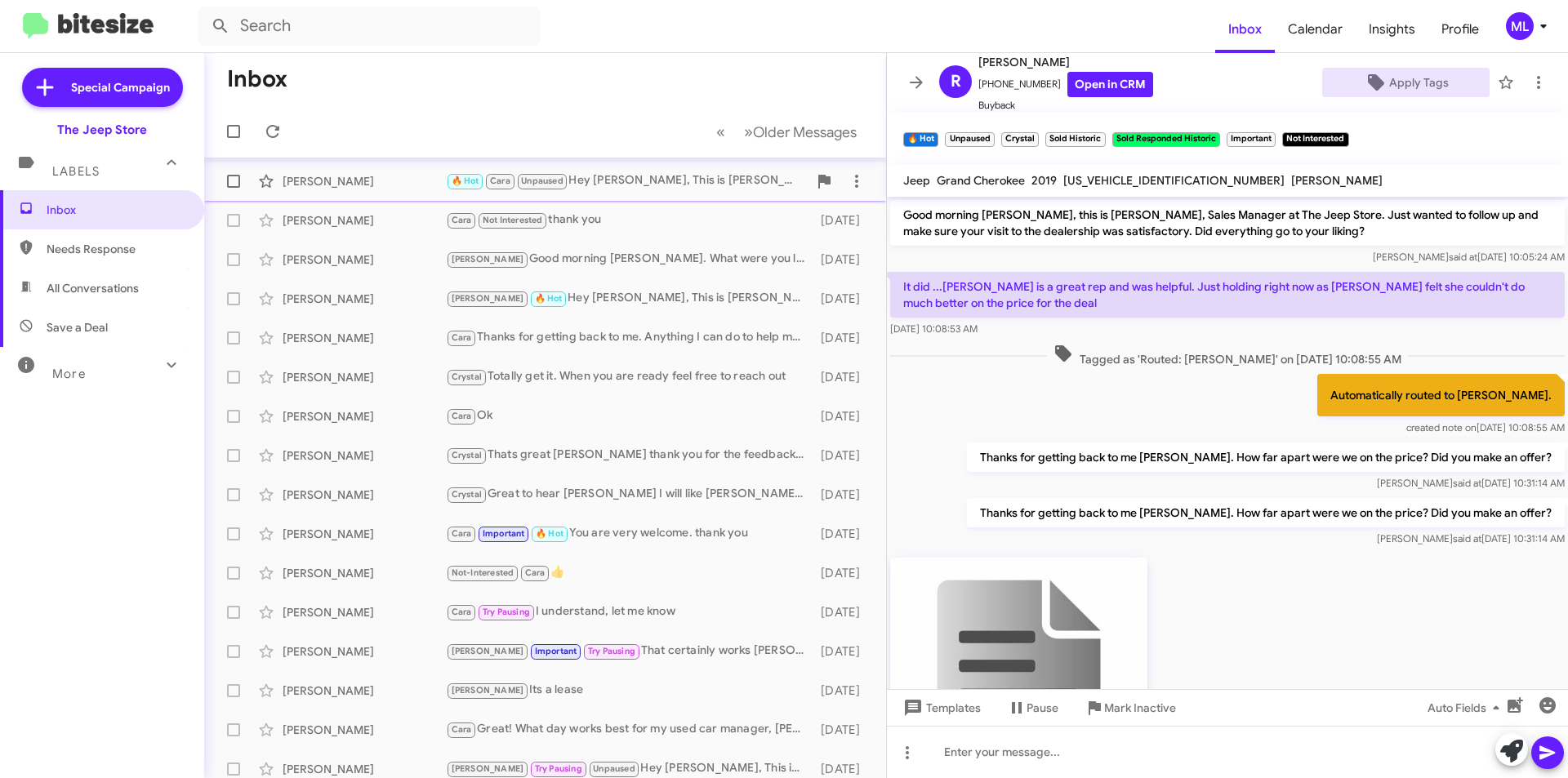
scroll to position [0, 0]
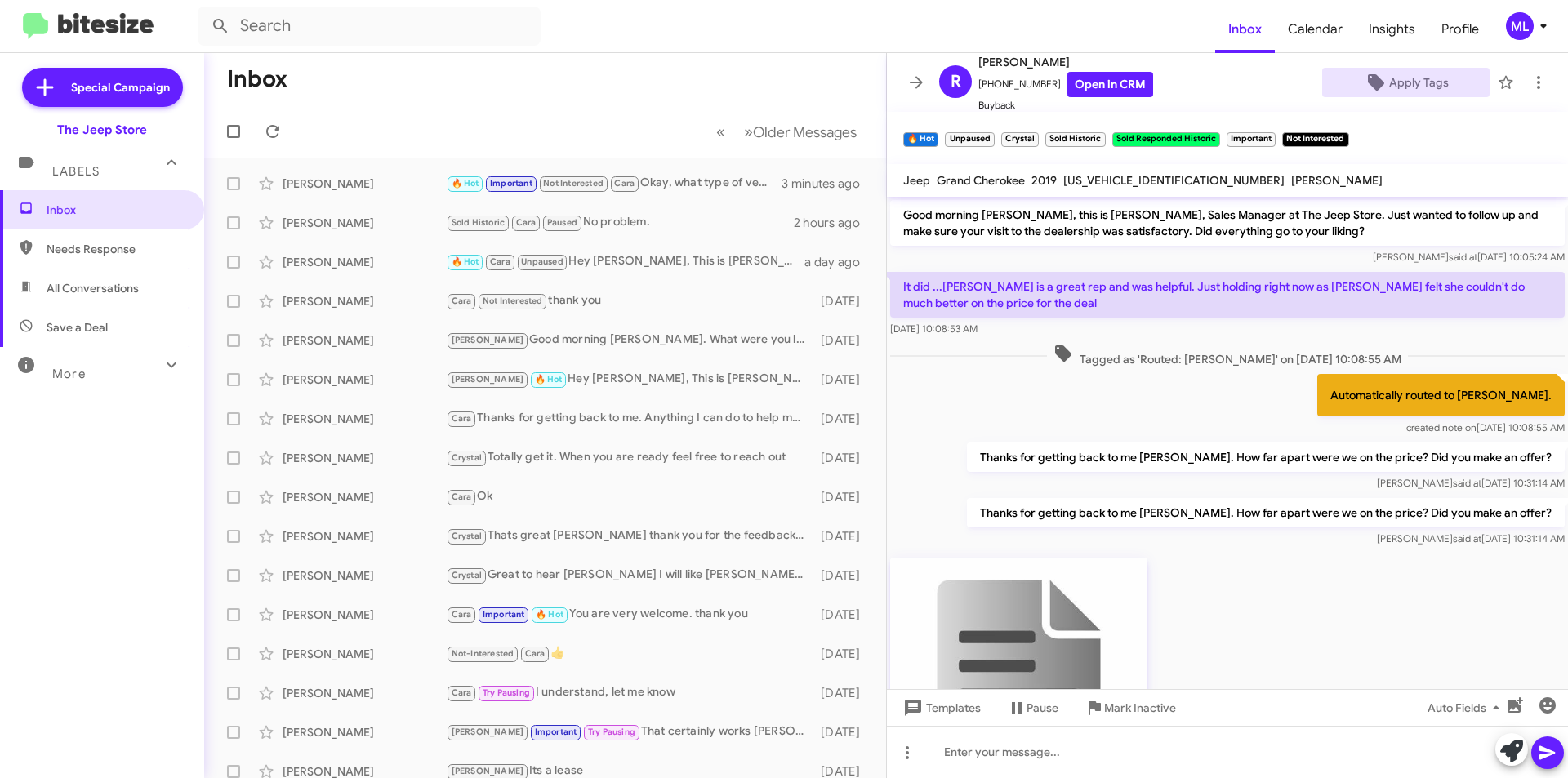
click at [111, 321] on span "Save a Deal" at bounding box center [102, 327] width 204 height 39
type input "in:not-interested"
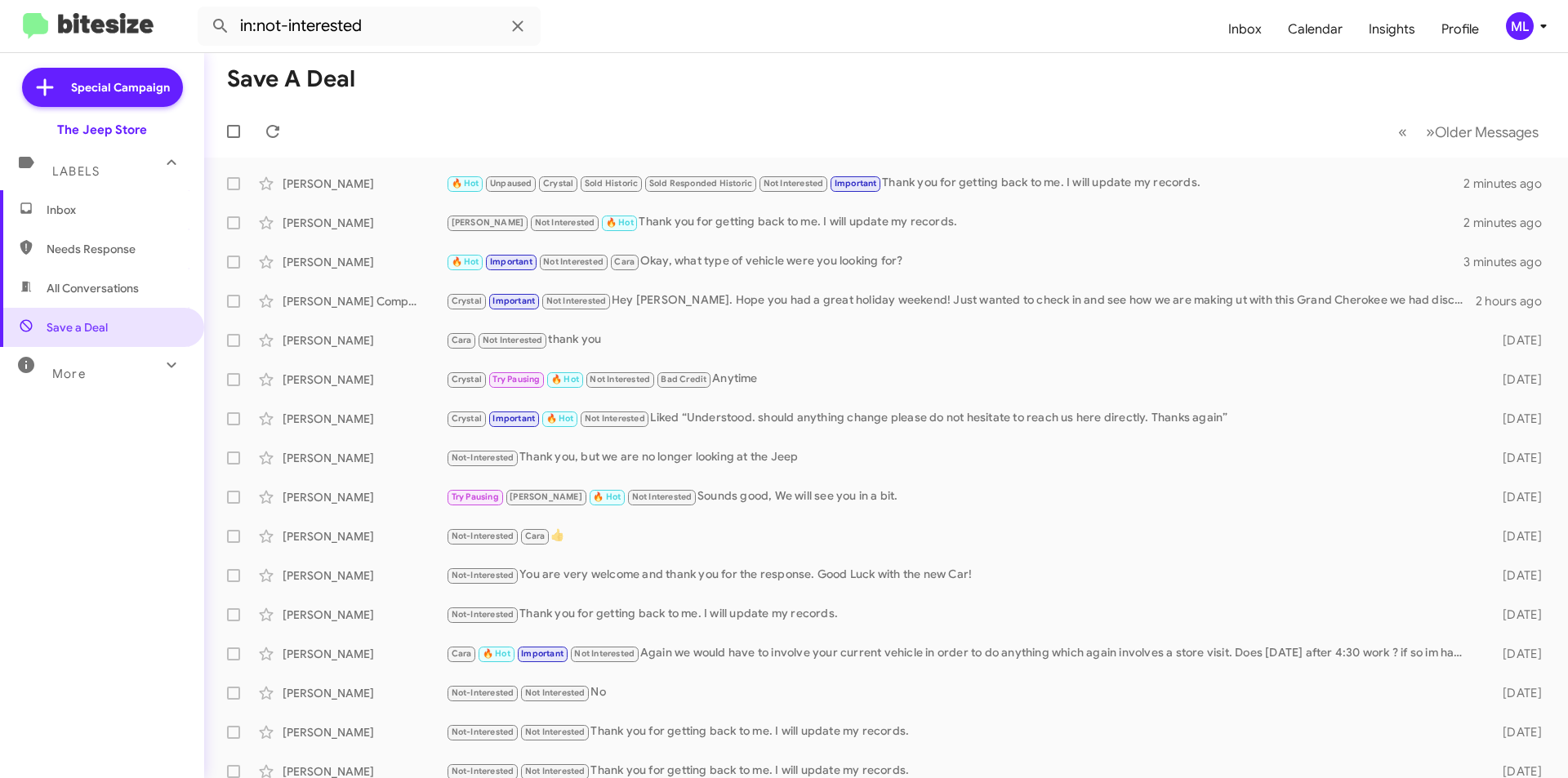
click at [104, 223] on span "Inbox" at bounding box center [102, 209] width 204 height 39
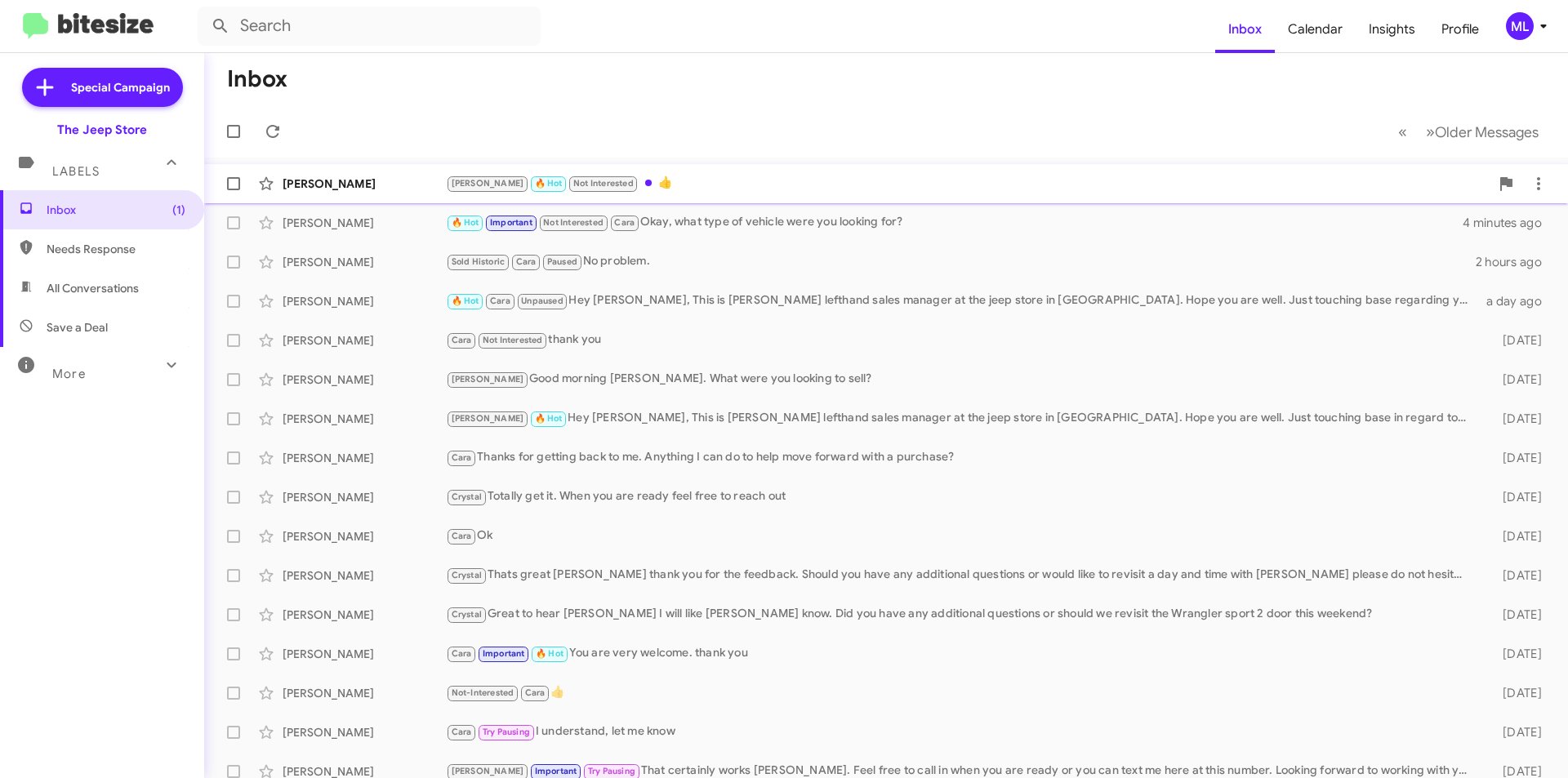
click at [597, 176] on span "Not Interested" at bounding box center [603, 181] width 71 height 15
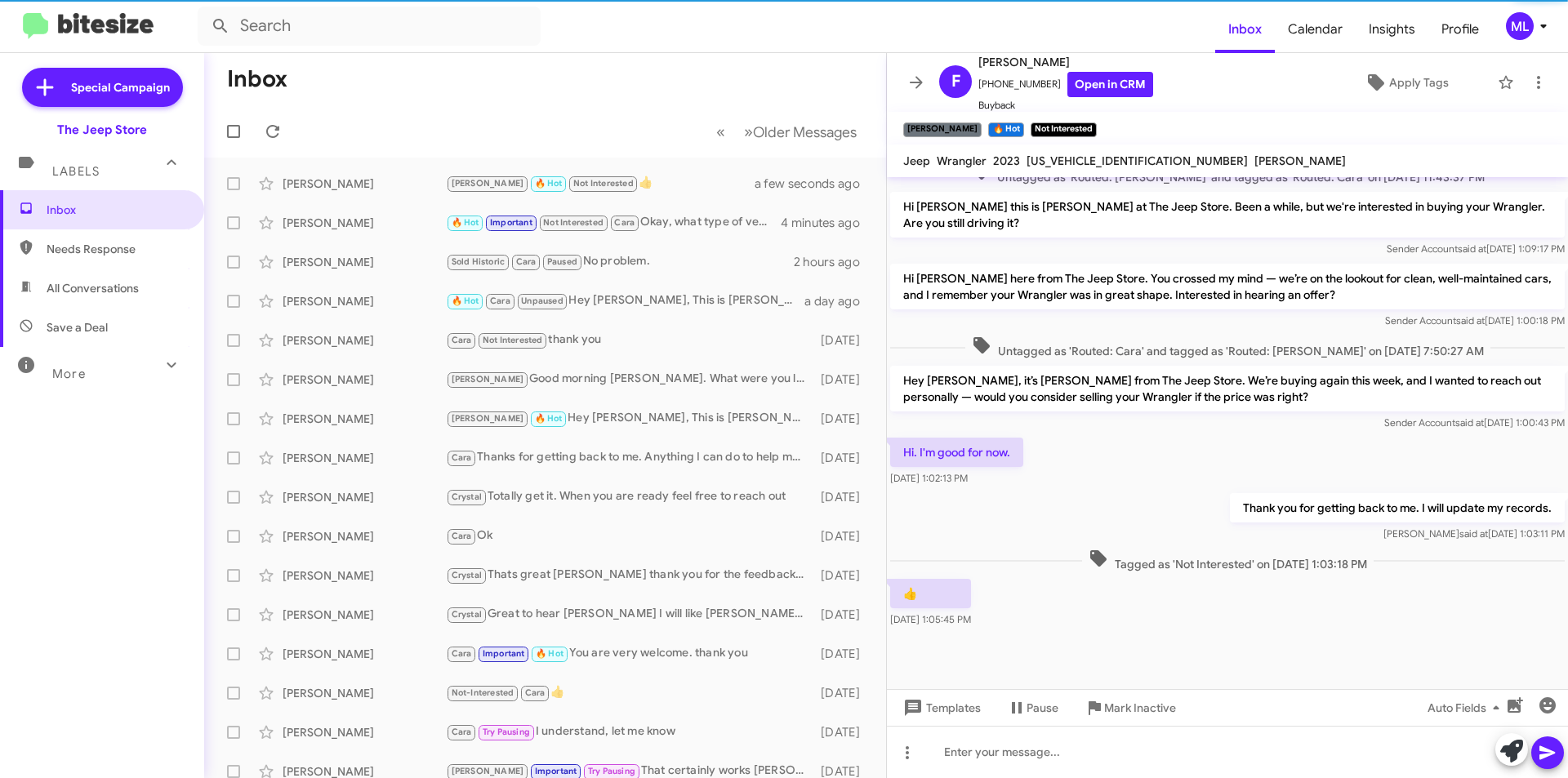
scroll to position [499, 0]
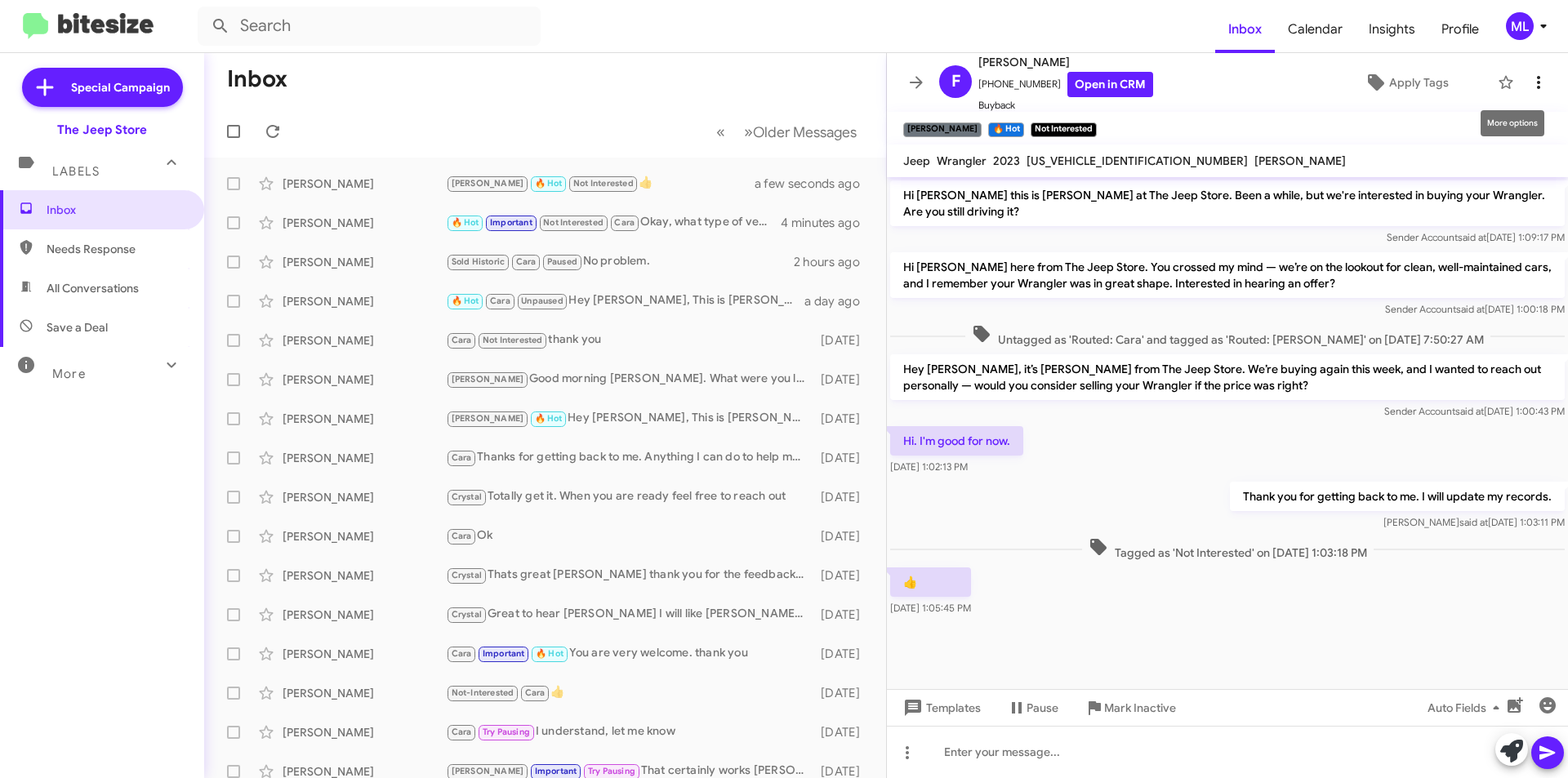
click at [1529, 79] on icon at bounding box center [1539, 82] width 20 height 20
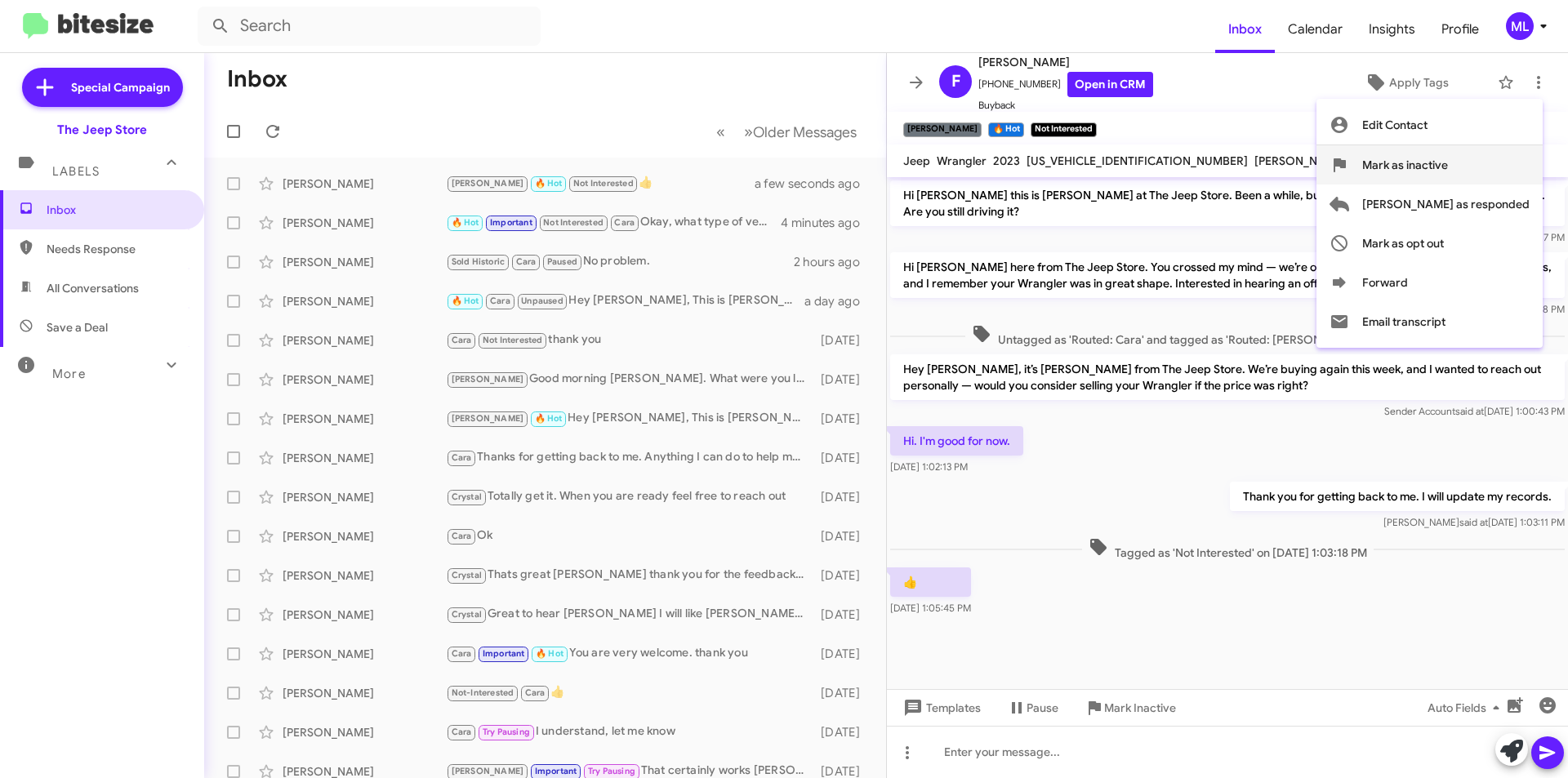
click at [1448, 149] on span "Mark as inactive" at bounding box center [1405, 164] width 85 height 39
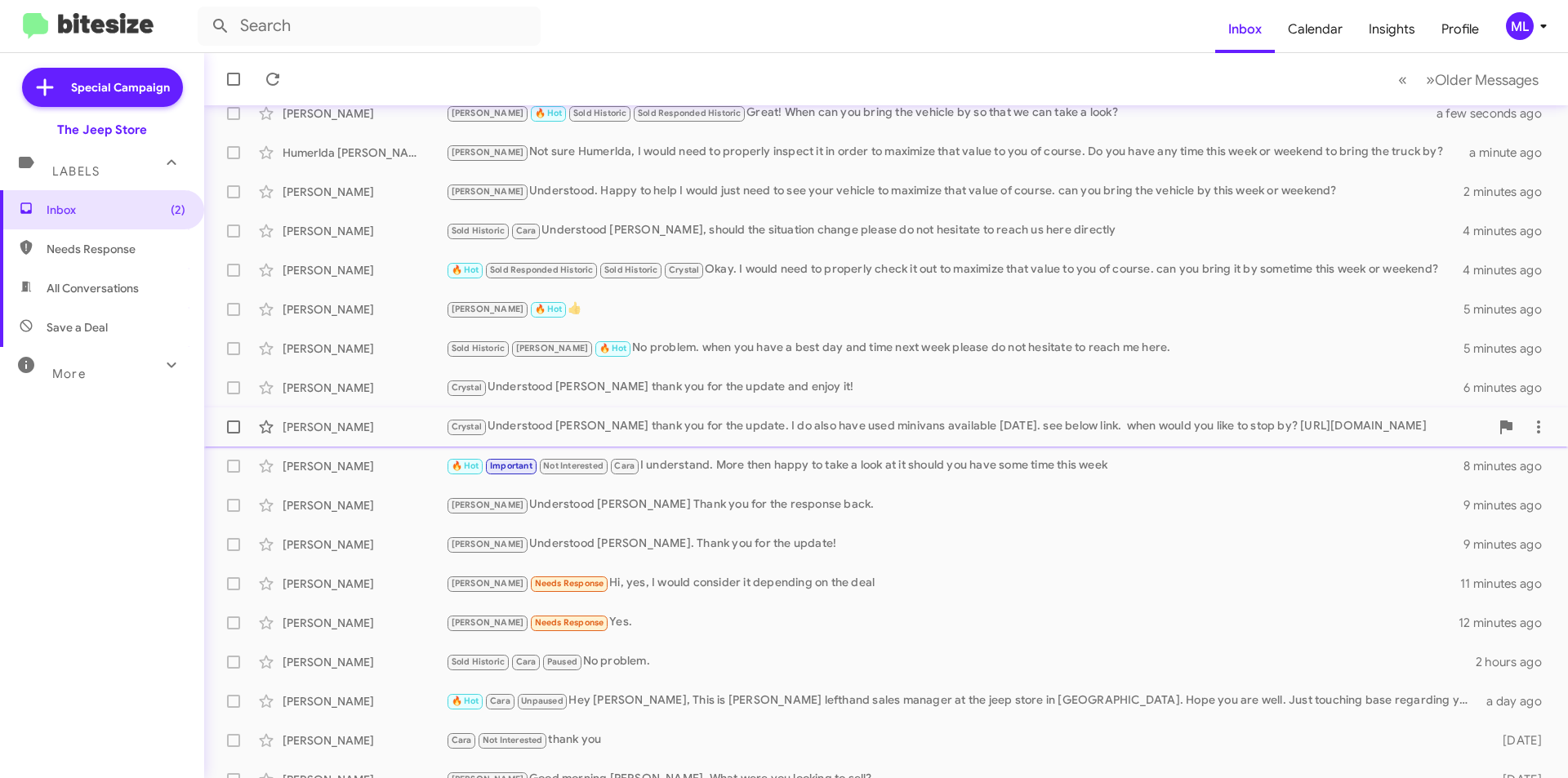
scroll to position [170, 0]
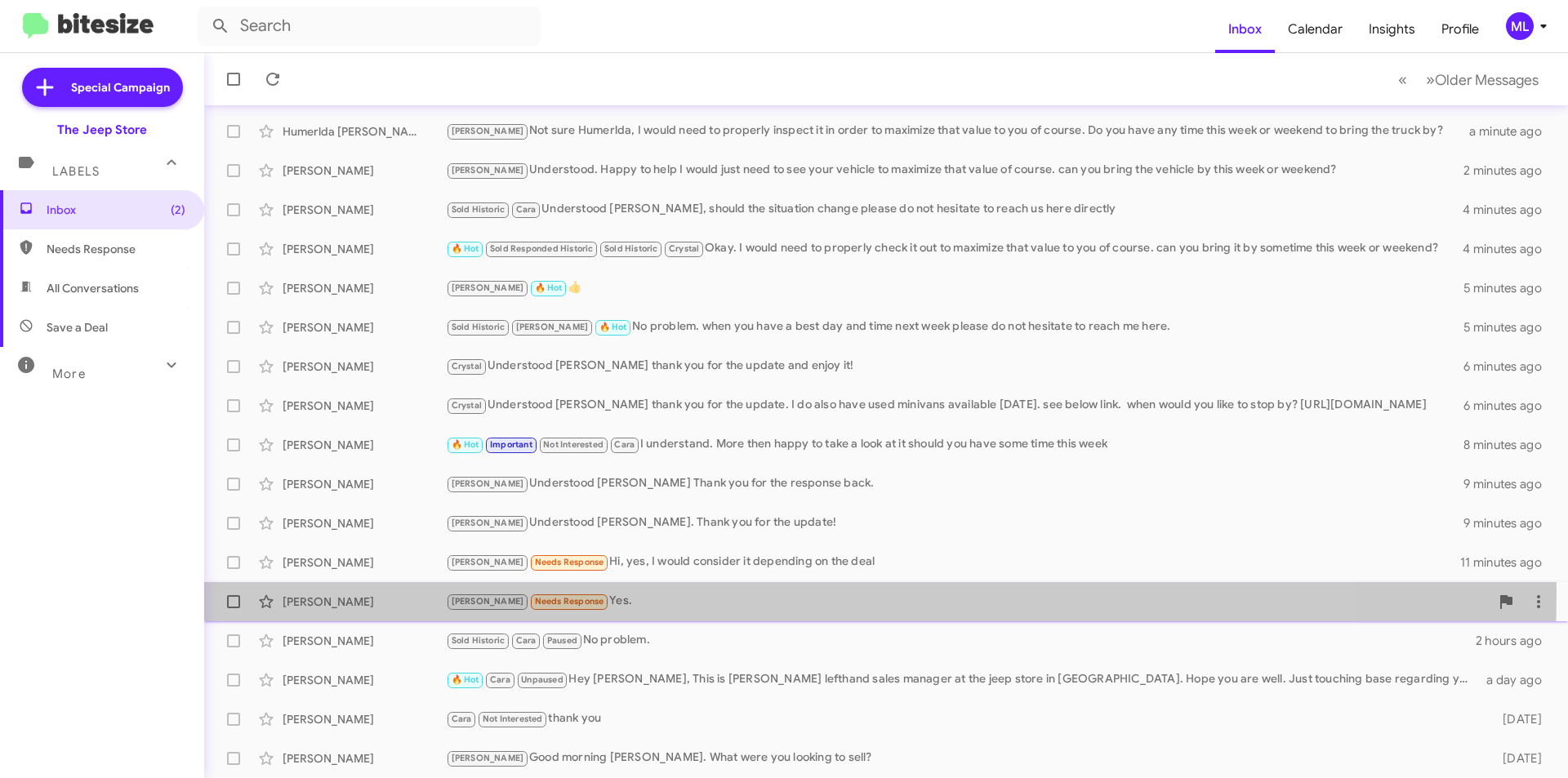
click at [626, 592] on div "[PERSON_NAME] Needs Response Yes." at bounding box center [967, 602] width 1044 height 19
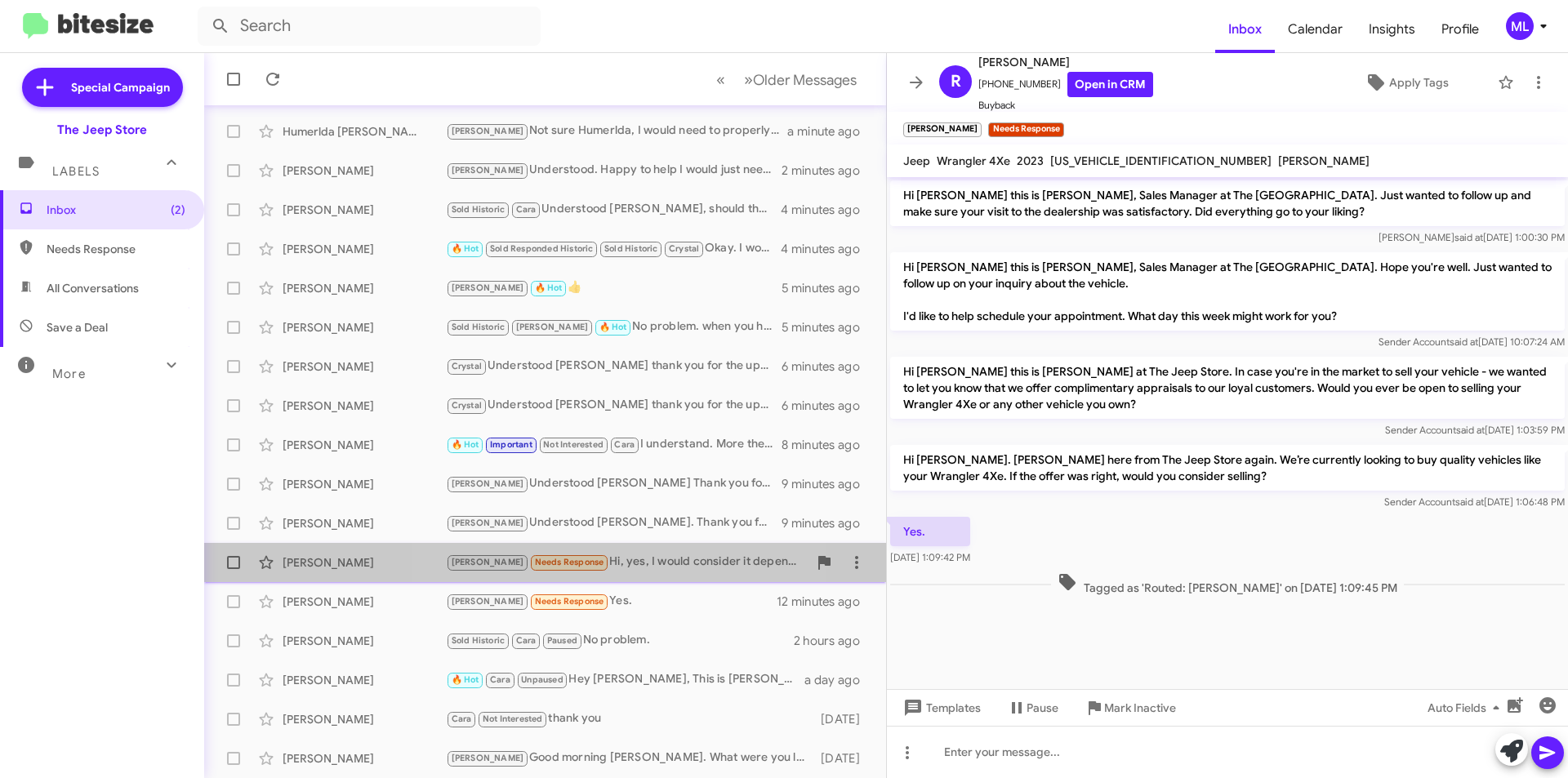
click at [609, 558] on div "[PERSON_NAME] Needs Response Hi, yes, I would consider it depending on the deal" at bounding box center [626, 562] width 362 height 19
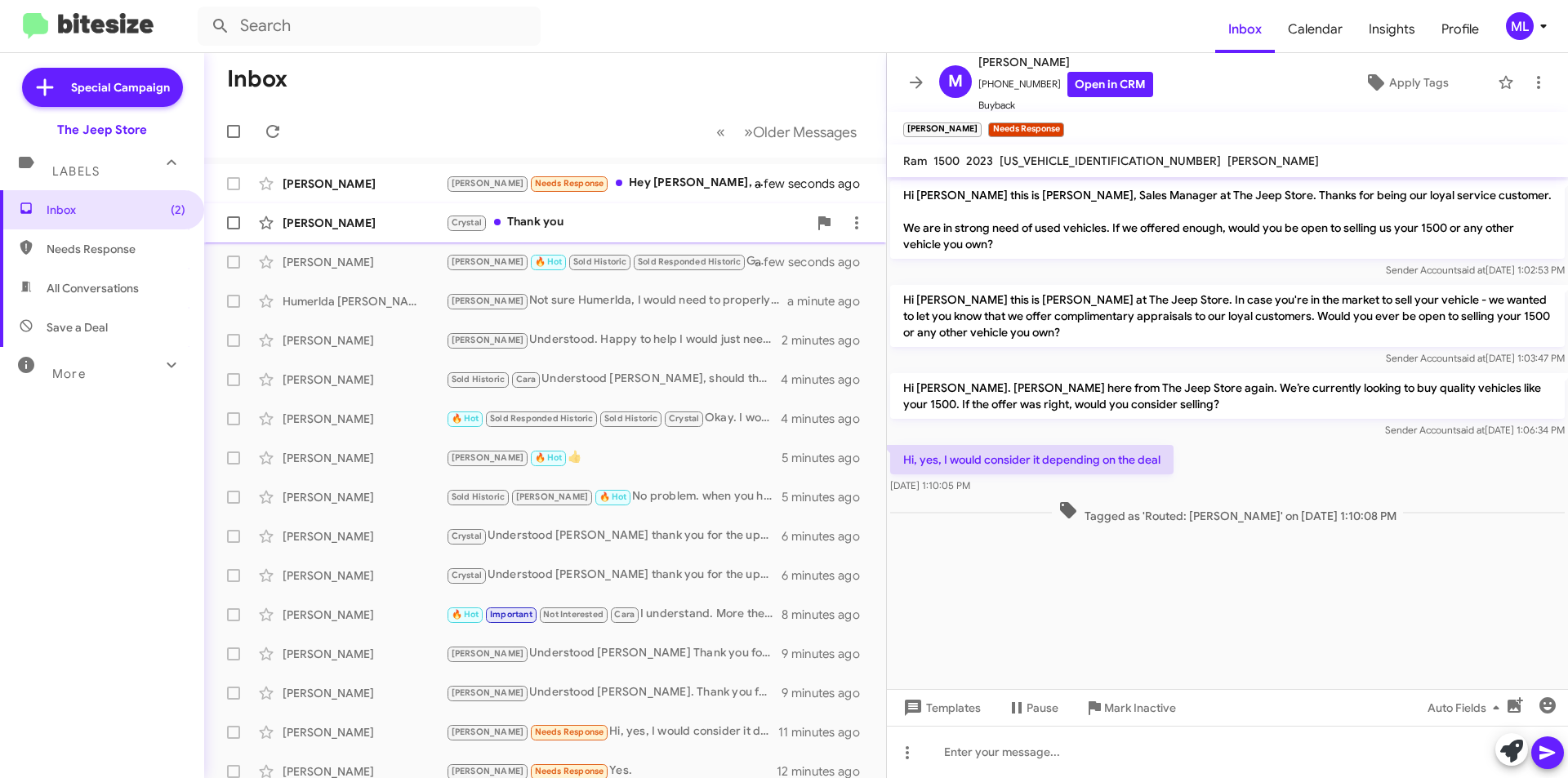
click at [540, 216] on div "Crystal Thank you" at bounding box center [626, 223] width 362 height 19
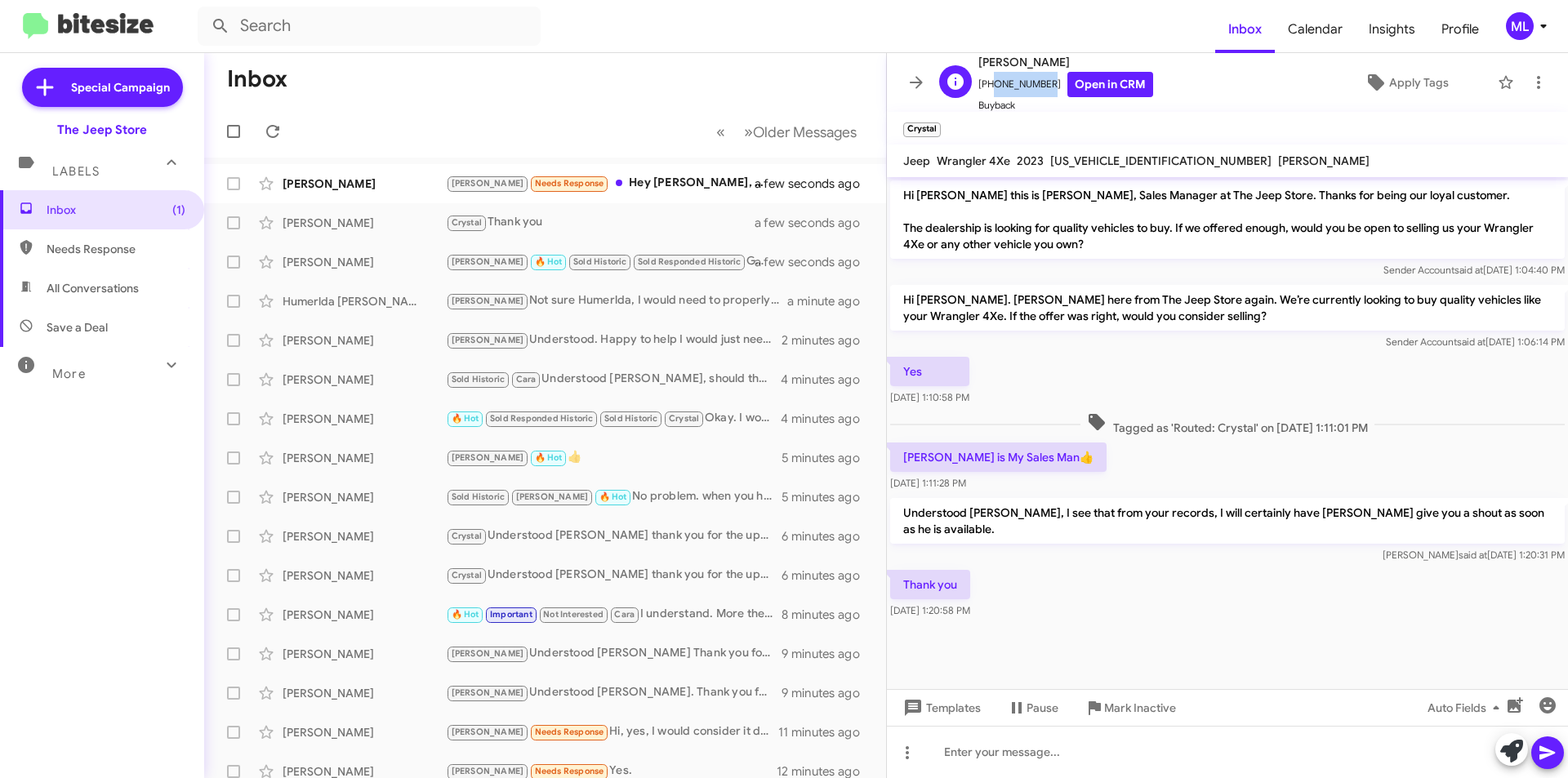
drag, startPoint x: 1039, startPoint y: 83, endPoint x: 988, endPoint y: 78, distance: 51.2
click at [988, 78] on span "[PHONE_NUMBER] Open in CRM" at bounding box center [1065, 84] width 174 height 25
copy span "9174394969"
click at [1543, 701] on icon "button" at bounding box center [1547, 705] width 16 height 16
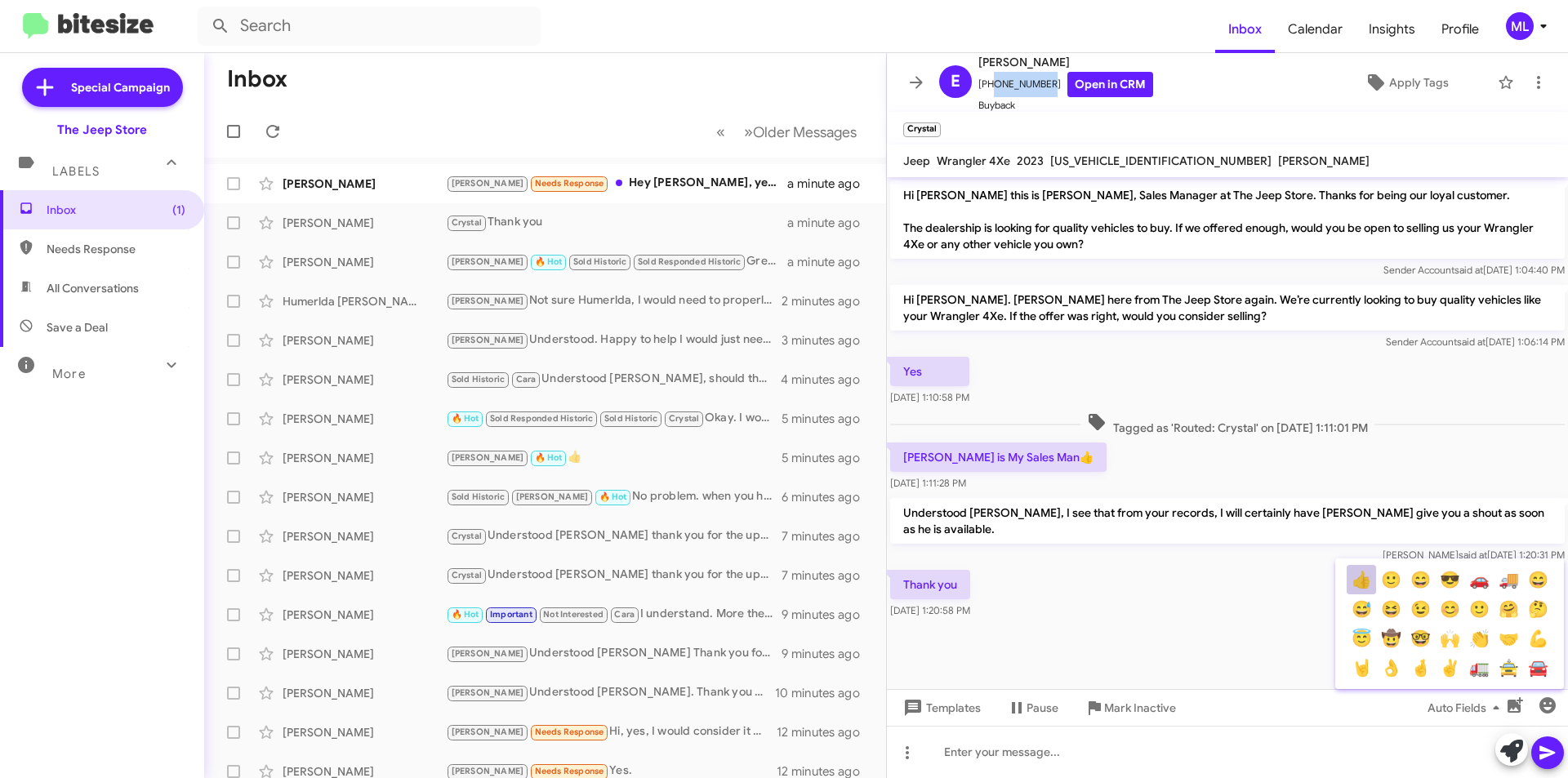
click at [1355, 581] on button "👍" at bounding box center [1362, 580] width 29 height 29
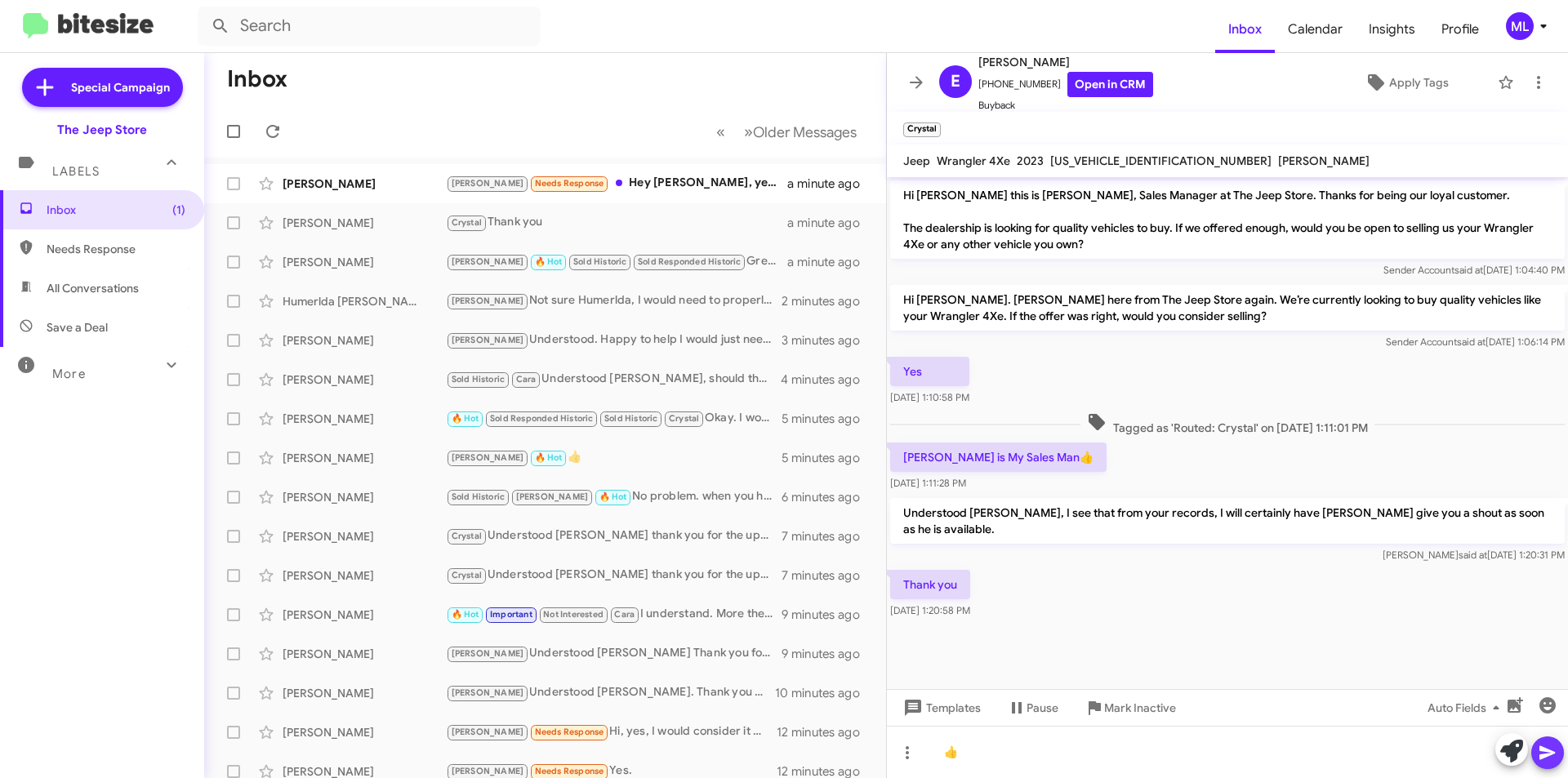
click at [1546, 750] on icon at bounding box center [1547, 754] width 16 height 14
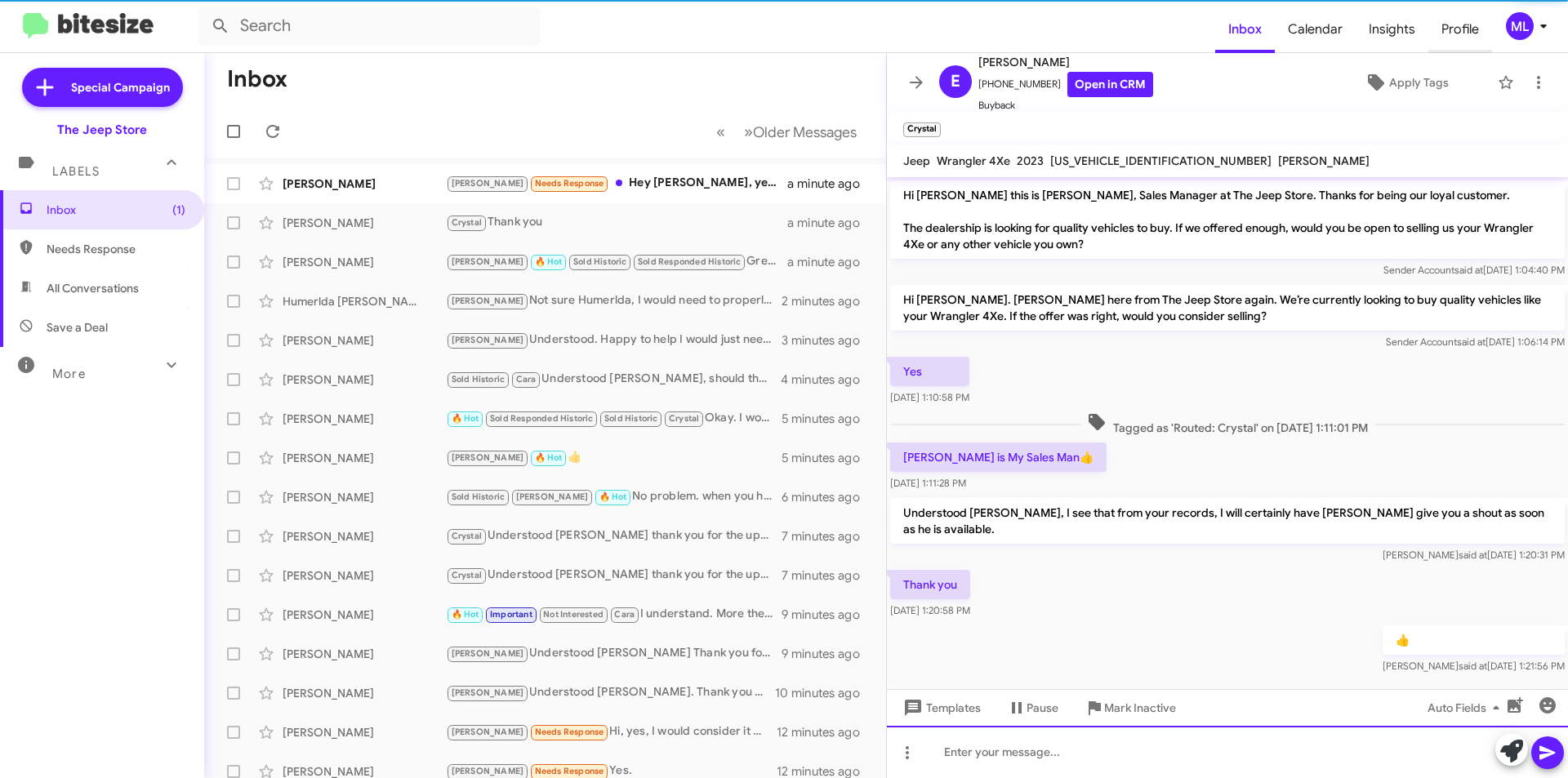
scroll to position [5, 0]
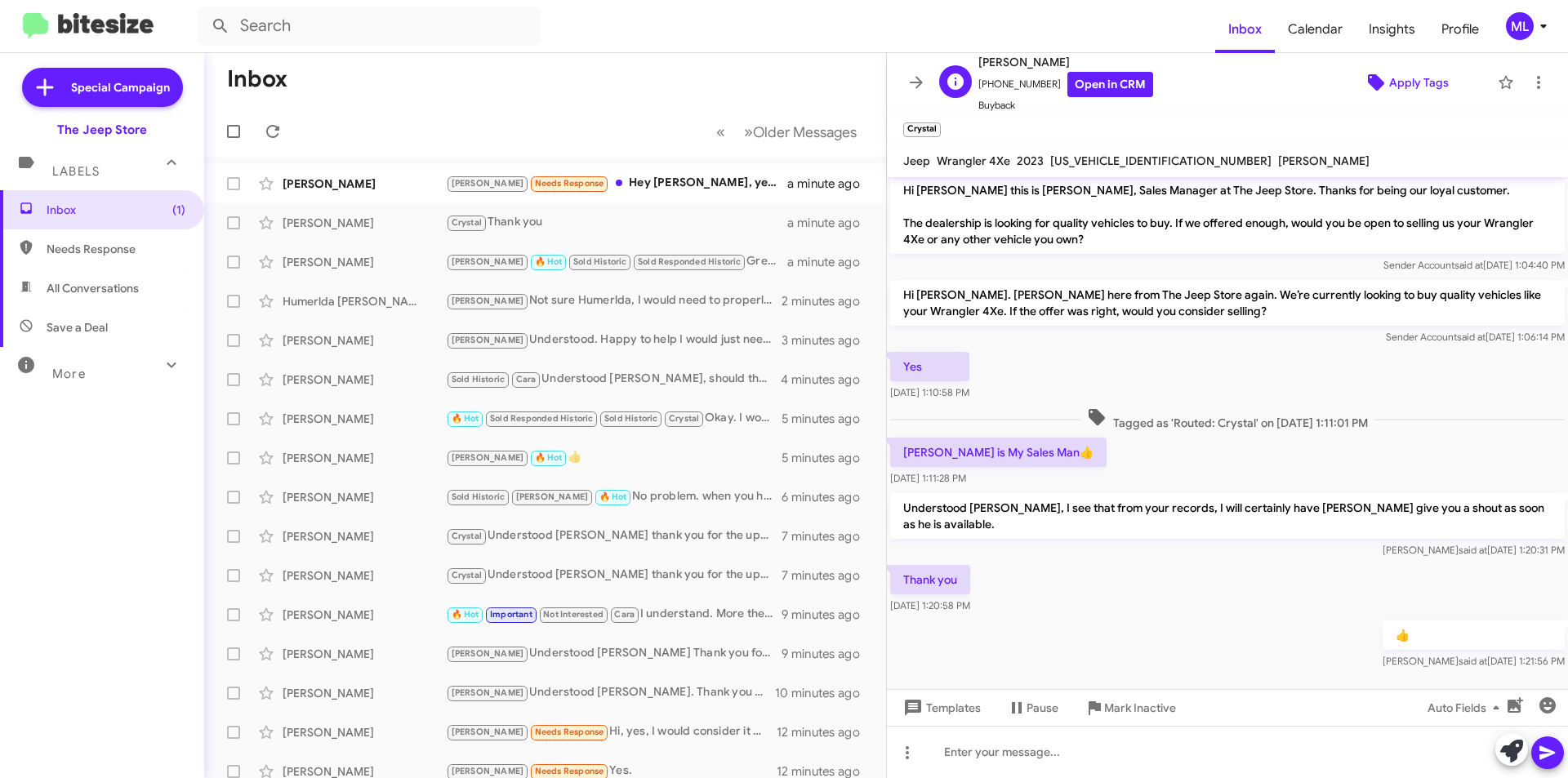
click at [1411, 77] on span "Apply Tags" at bounding box center [1419, 83] width 60 height 29
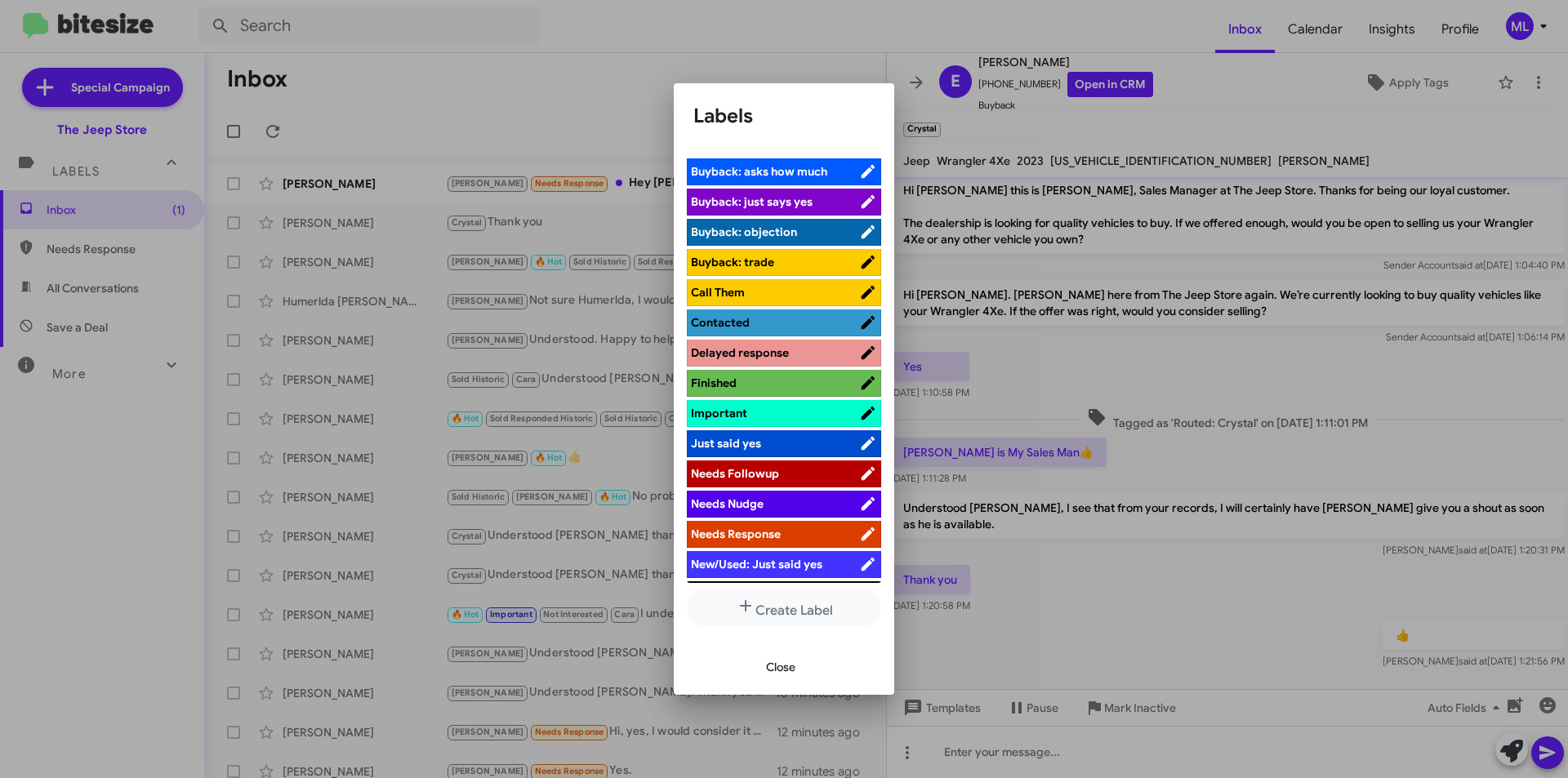
scroll to position [490, 0]
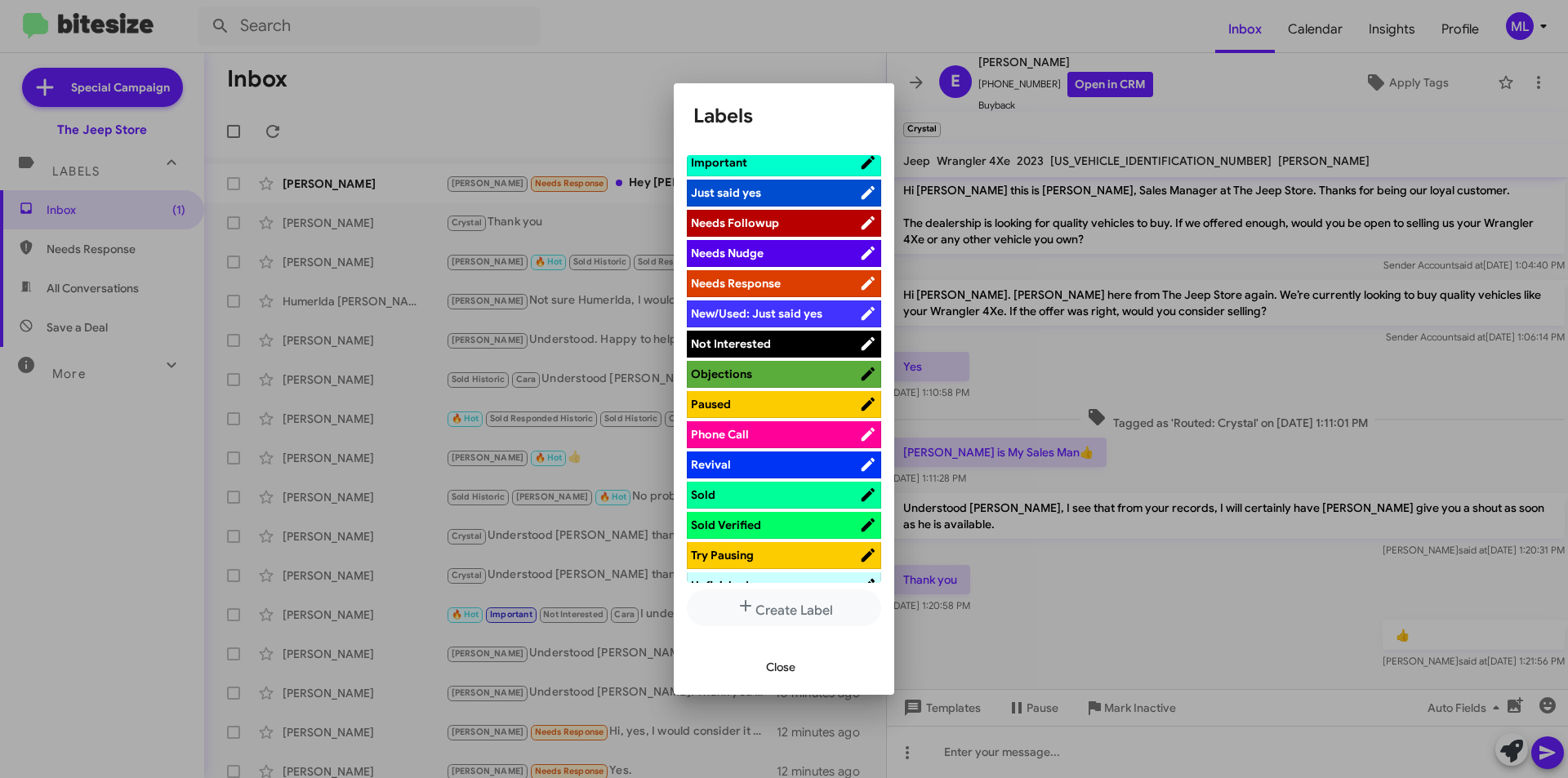
click at [810, 339] on span "Not Interested" at bounding box center [775, 344] width 168 height 16
click at [793, 666] on span "Close" at bounding box center [781, 667] width 29 height 29
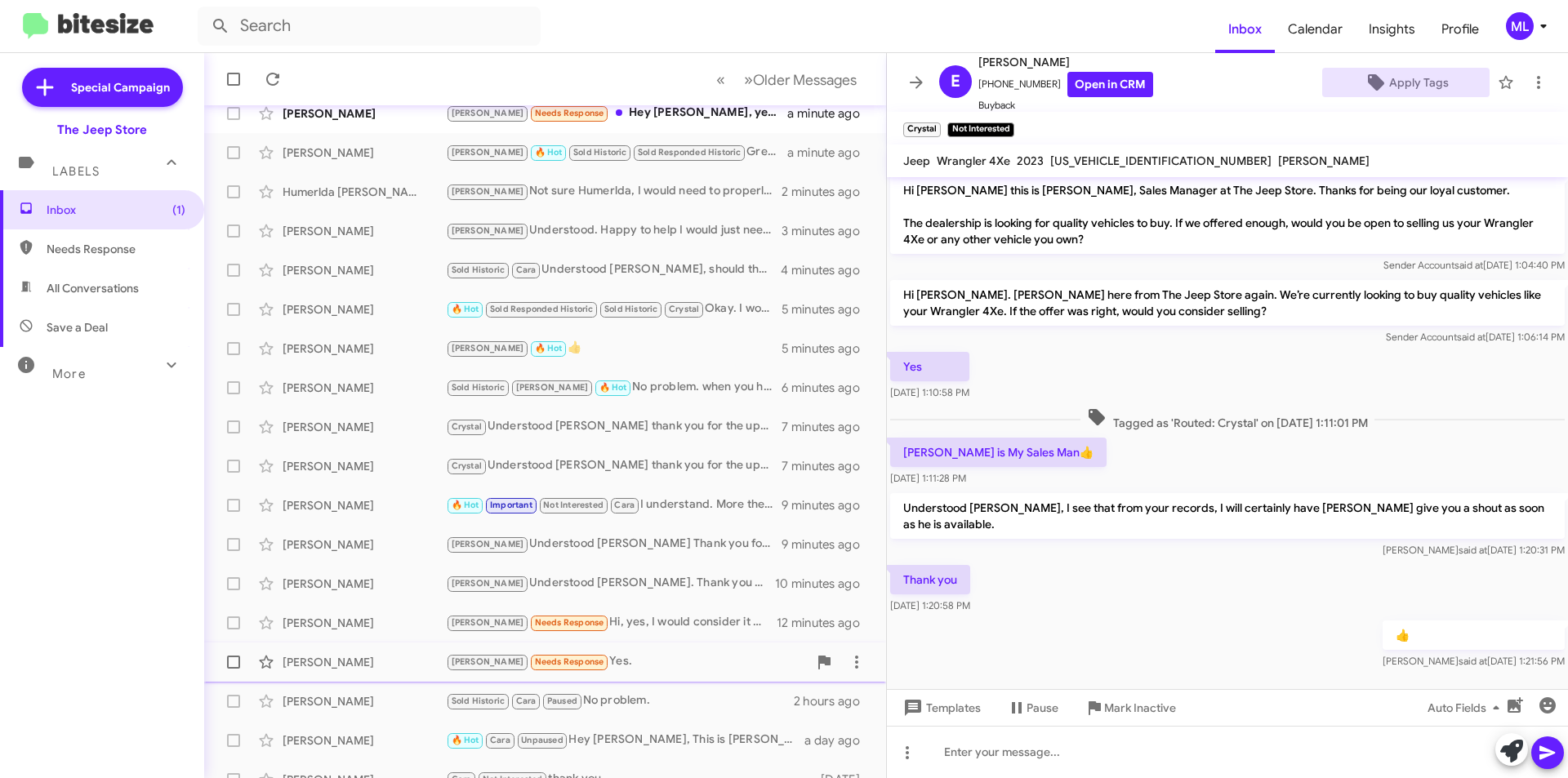
scroll to position [163, 0]
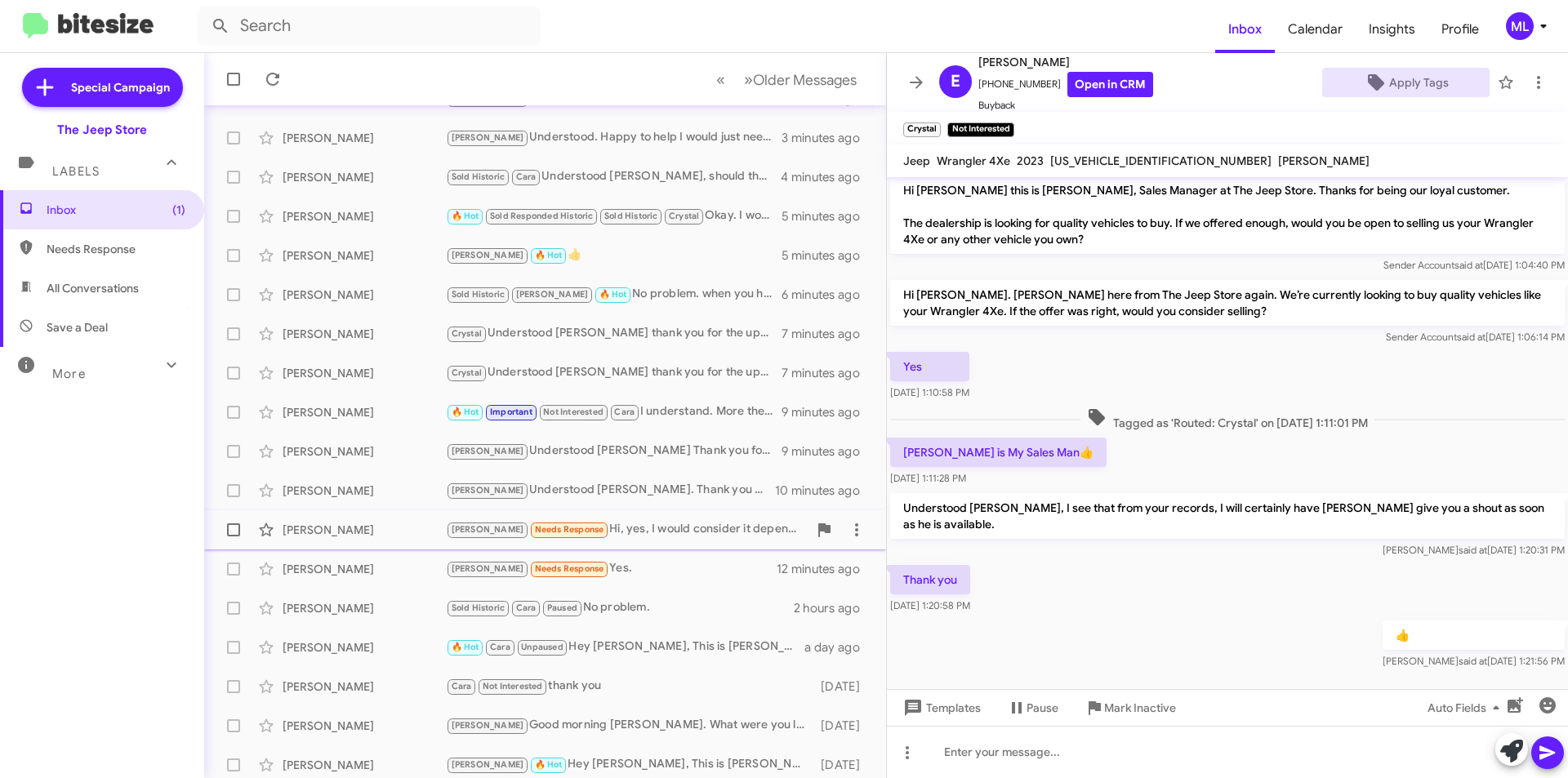
click at [608, 528] on div "[PERSON_NAME] Needs Response Hi, yes, I would consider it depending on the deal" at bounding box center [626, 530] width 362 height 19
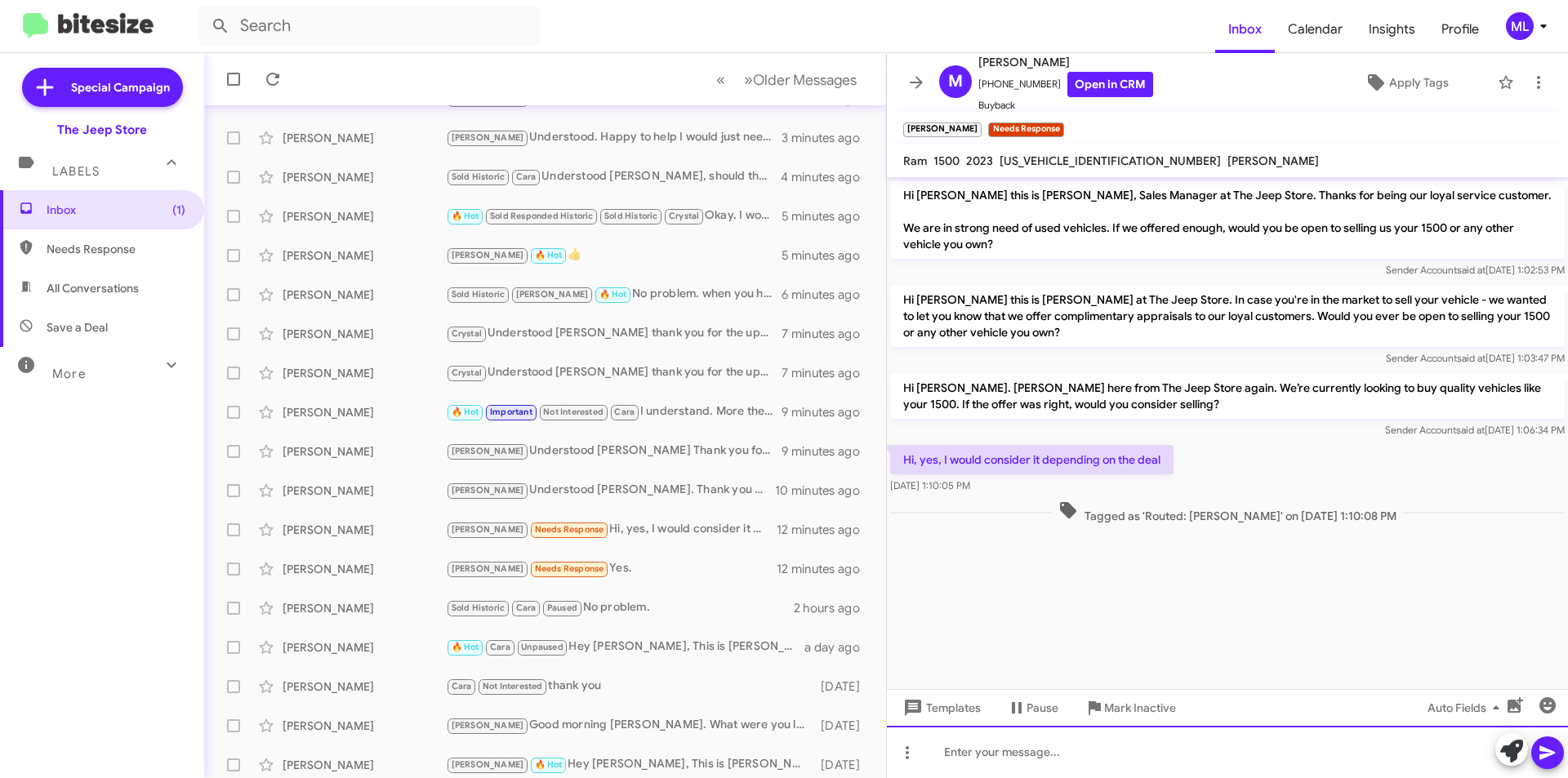
click at [1024, 747] on div at bounding box center [1227, 752] width 681 height 53
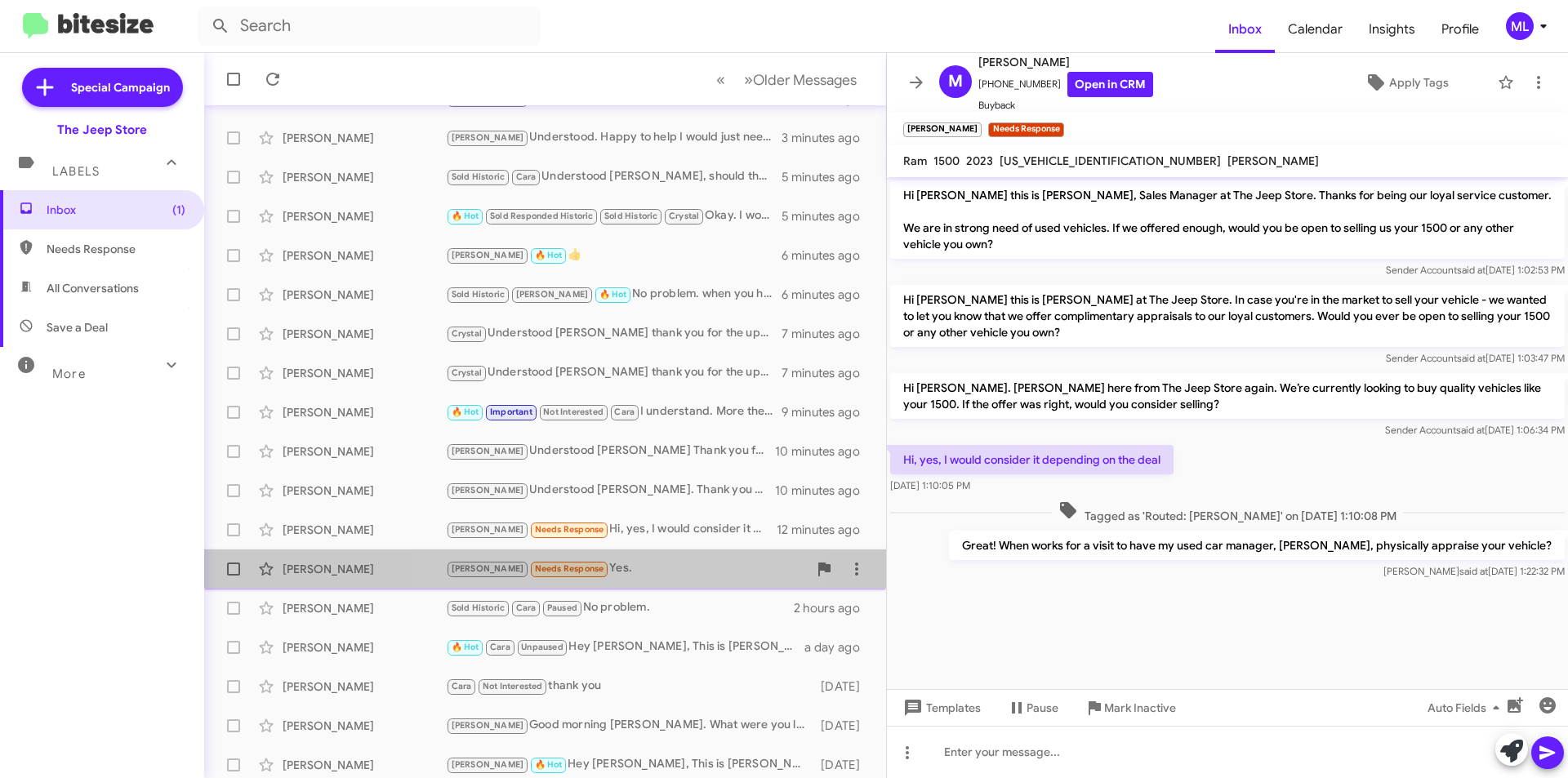
click at [625, 566] on div "[PERSON_NAME] Needs Response Yes." at bounding box center [626, 569] width 362 height 19
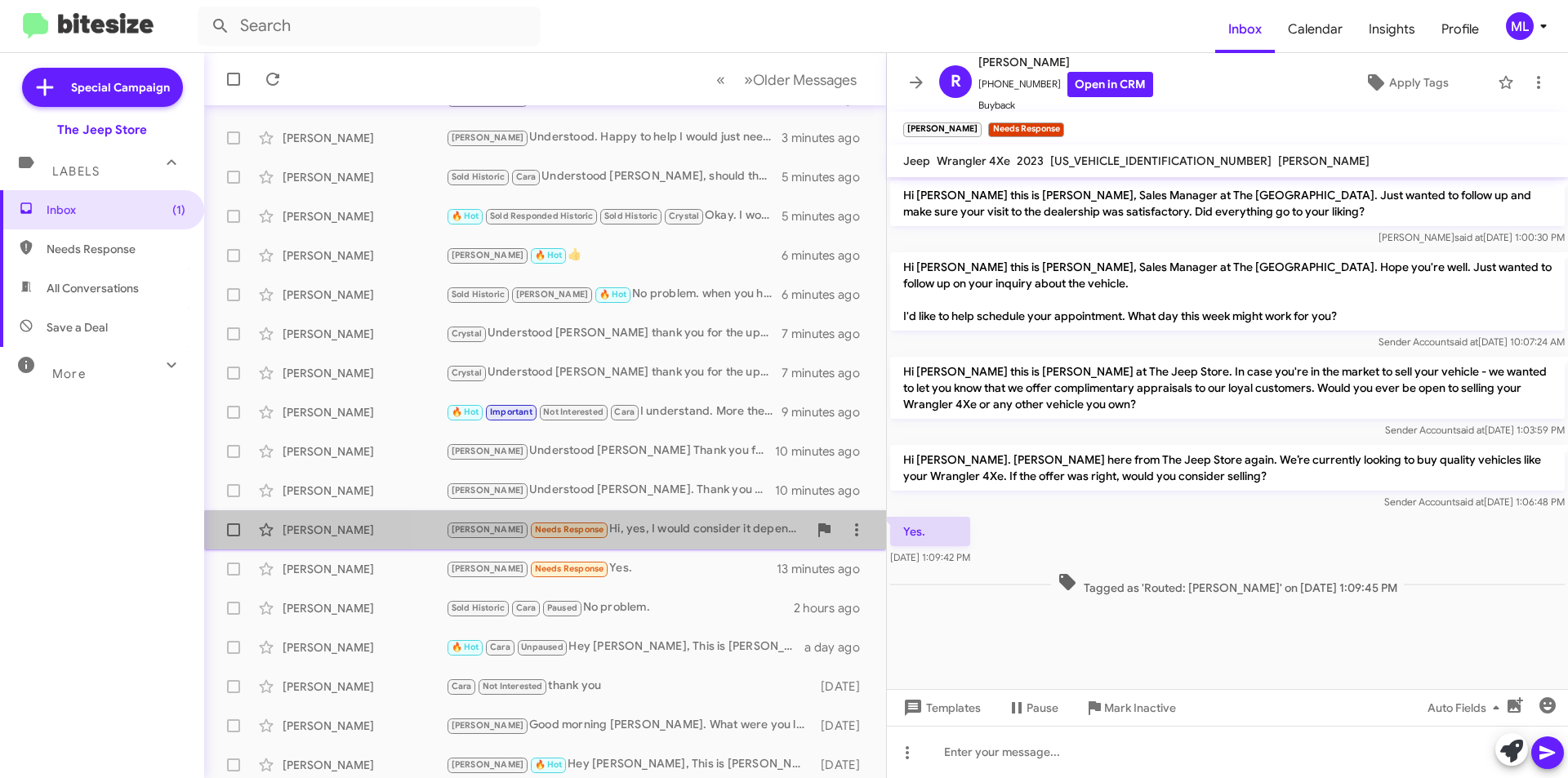
click at [688, 541] on div "[PERSON_NAME] [PERSON_NAME] Needs Response Hi, yes, I would consider it dependi…" at bounding box center [546, 530] width 656 height 33
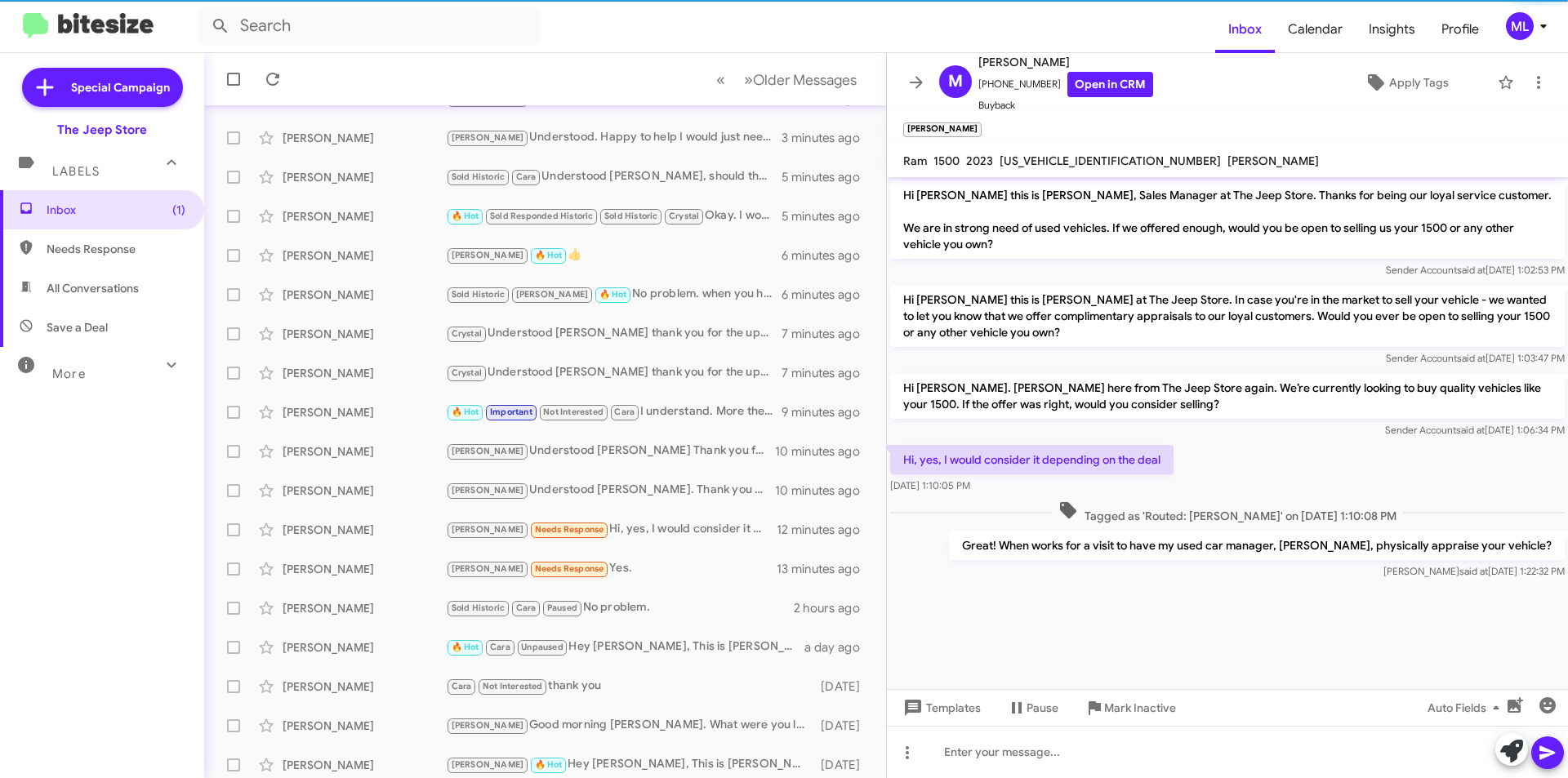
click at [1151, 551] on p "Great! When works for a visit to have my used car manager, [PERSON_NAME], physi…" at bounding box center [1256, 546] width 616 height 29
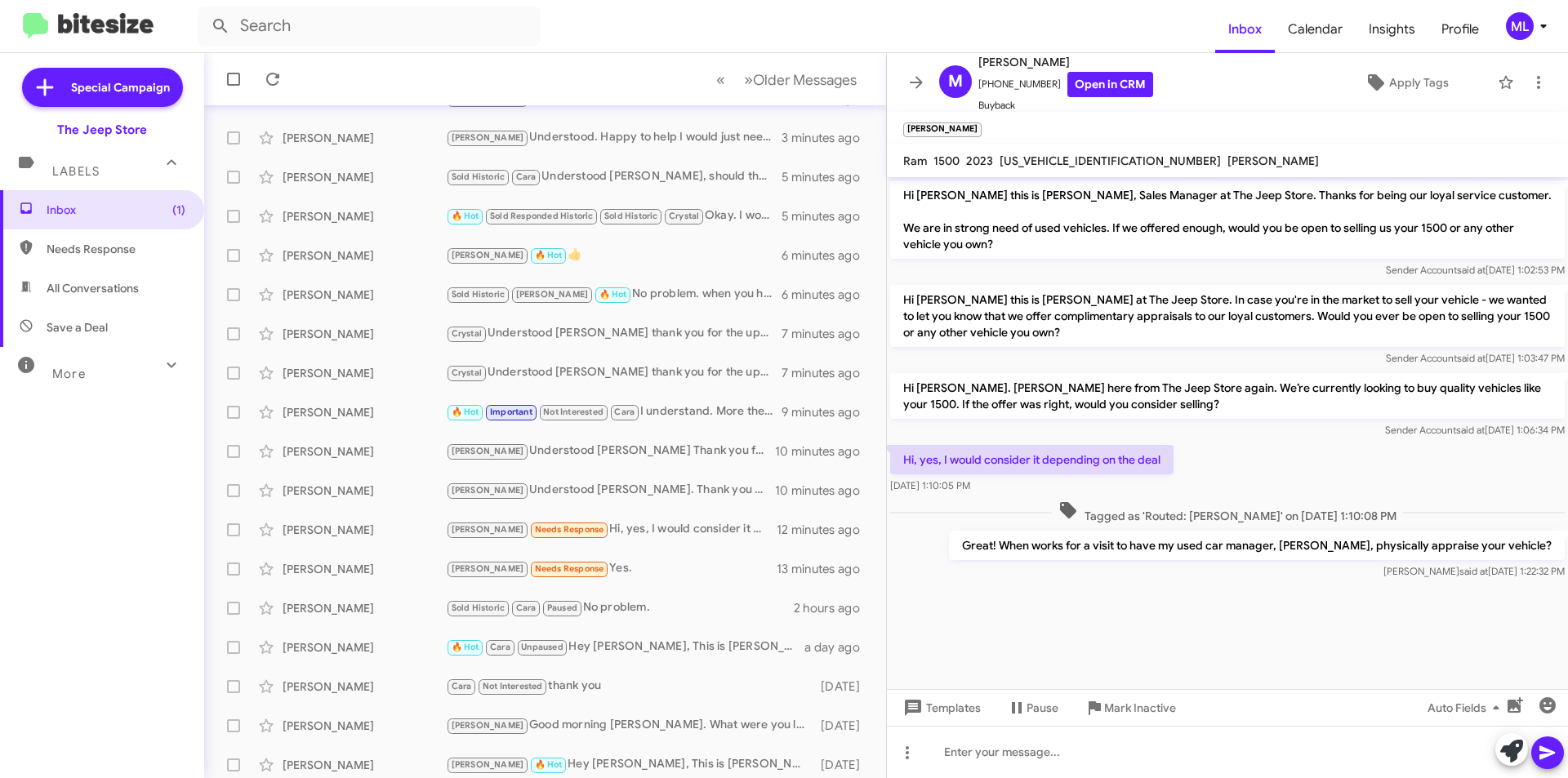
click at [1151, 551] on p "Great! When works for a visit to have my used car manager, [PERSON_NAME], physi…" at bounding box center [1256, 546] width 616 height 29
copy p "Great! When works for a visit to have my used car manager, [PERSON_NAME], physi…"
click at [651, 581] on div "[PERSON_NAME] [PERSON_NAME] Needs Response Yes. 13 minutes ago" at bounding box center [546, 569] width 656 height 33
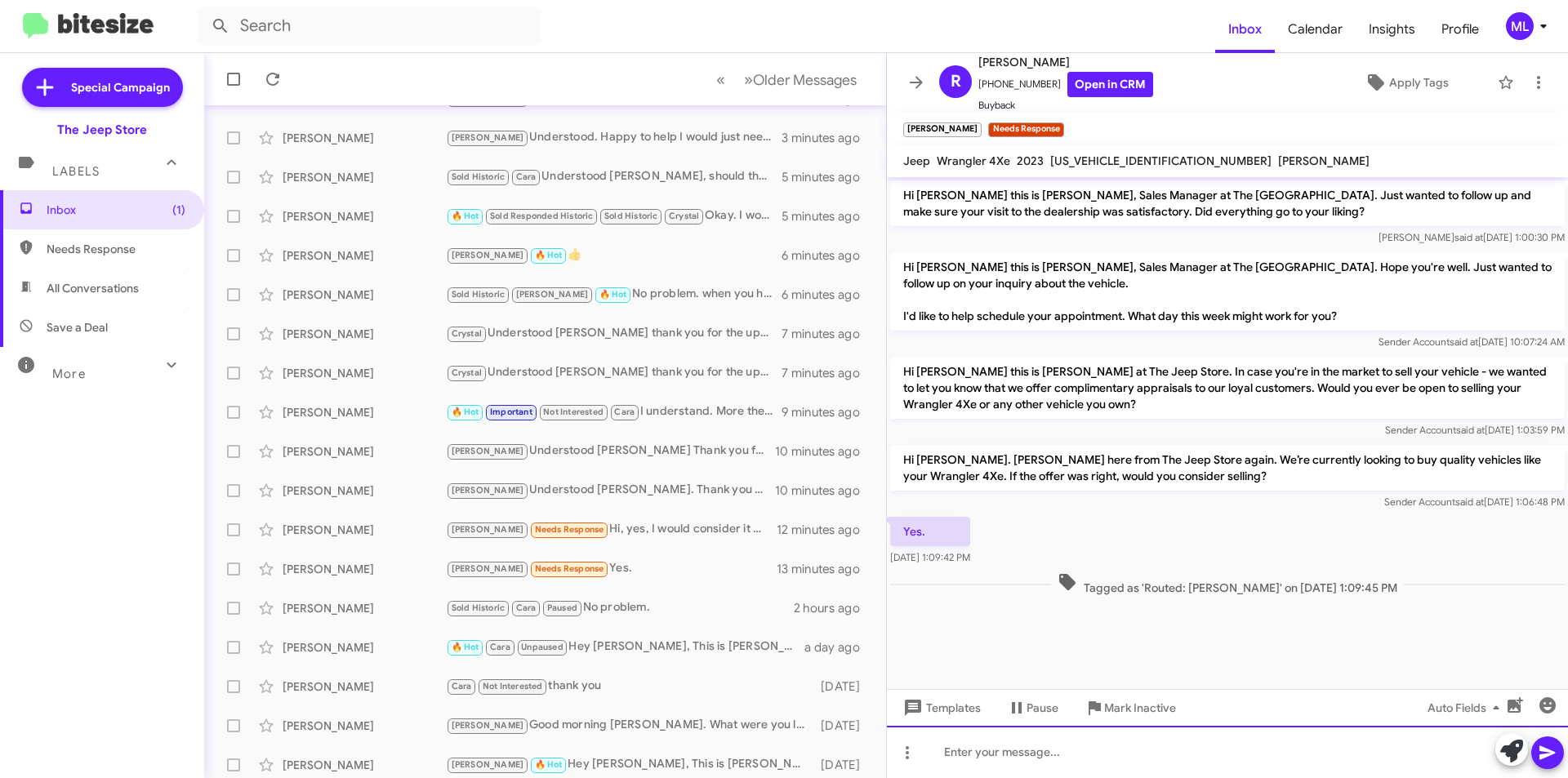
click at [1048, 774] on div at bounding box center [1227, 752] width 681 height 53
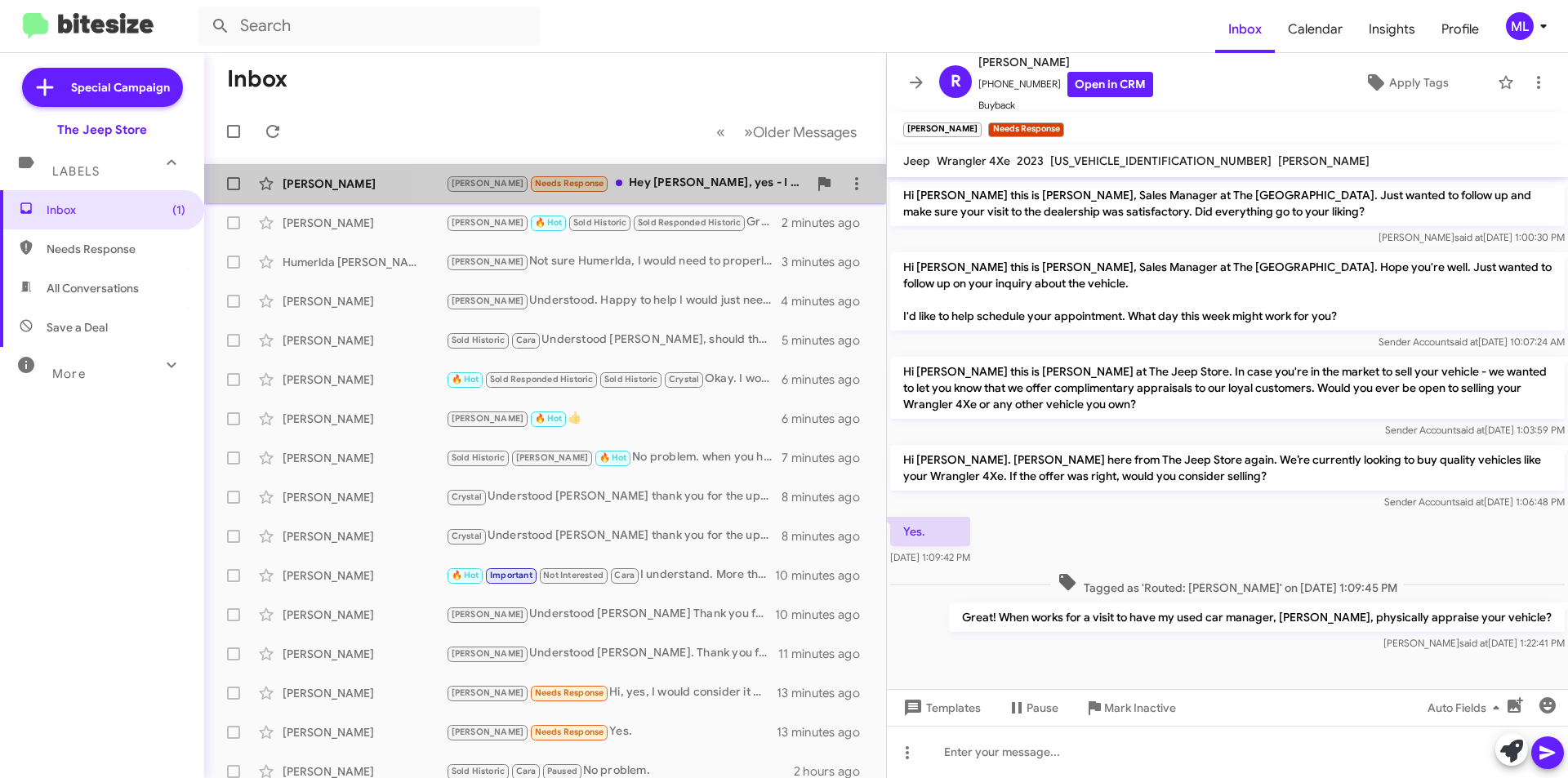
click at [655, 192] on div "[PERSON_NAME] Needs Response Hey [PERSON_NAME], yes - I would consider" at bounding box center [626, 183] width 362 height 19
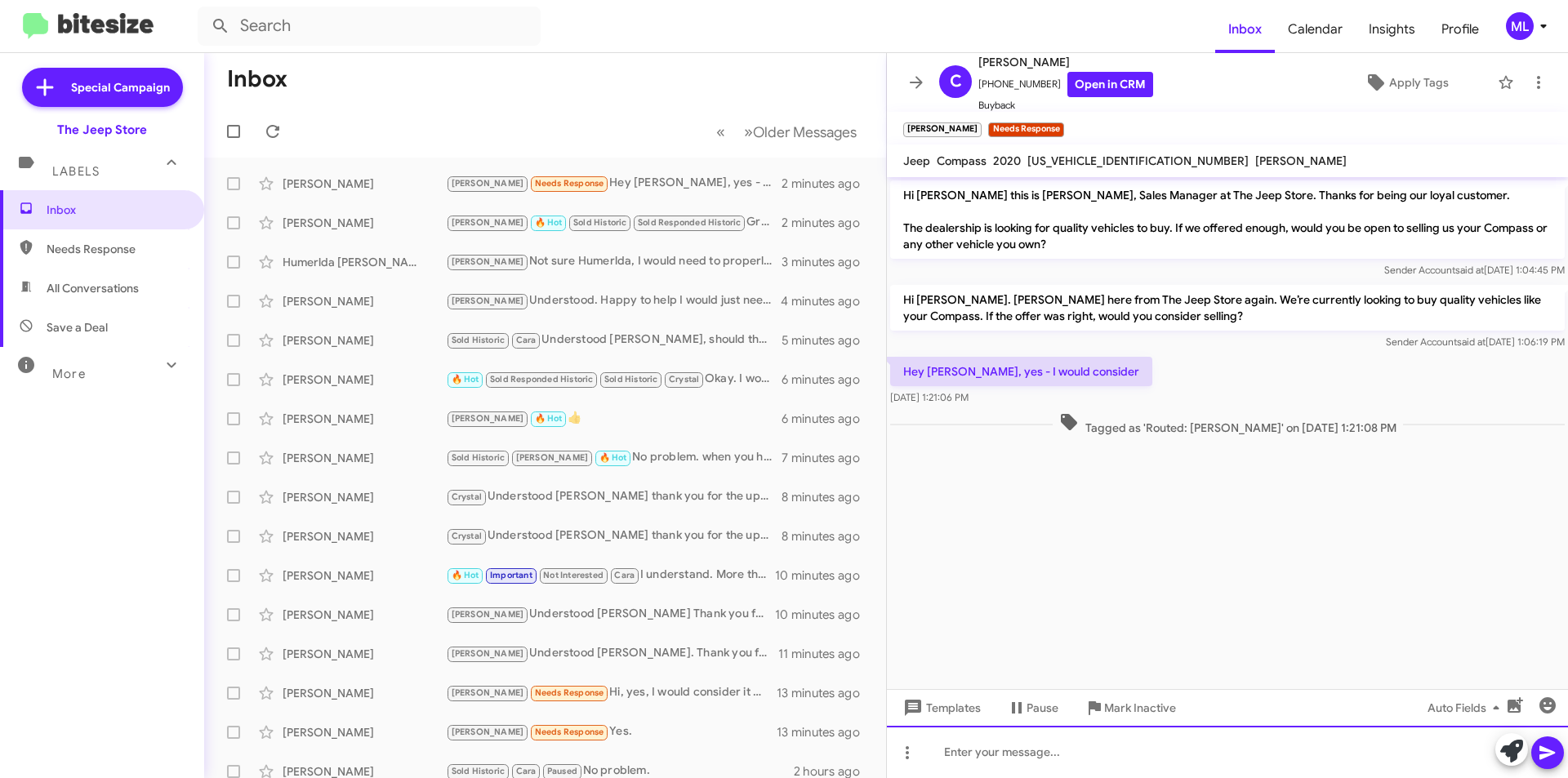
click at [1021, 729] on div at bounding box center [1227, 752] width 681 height 53
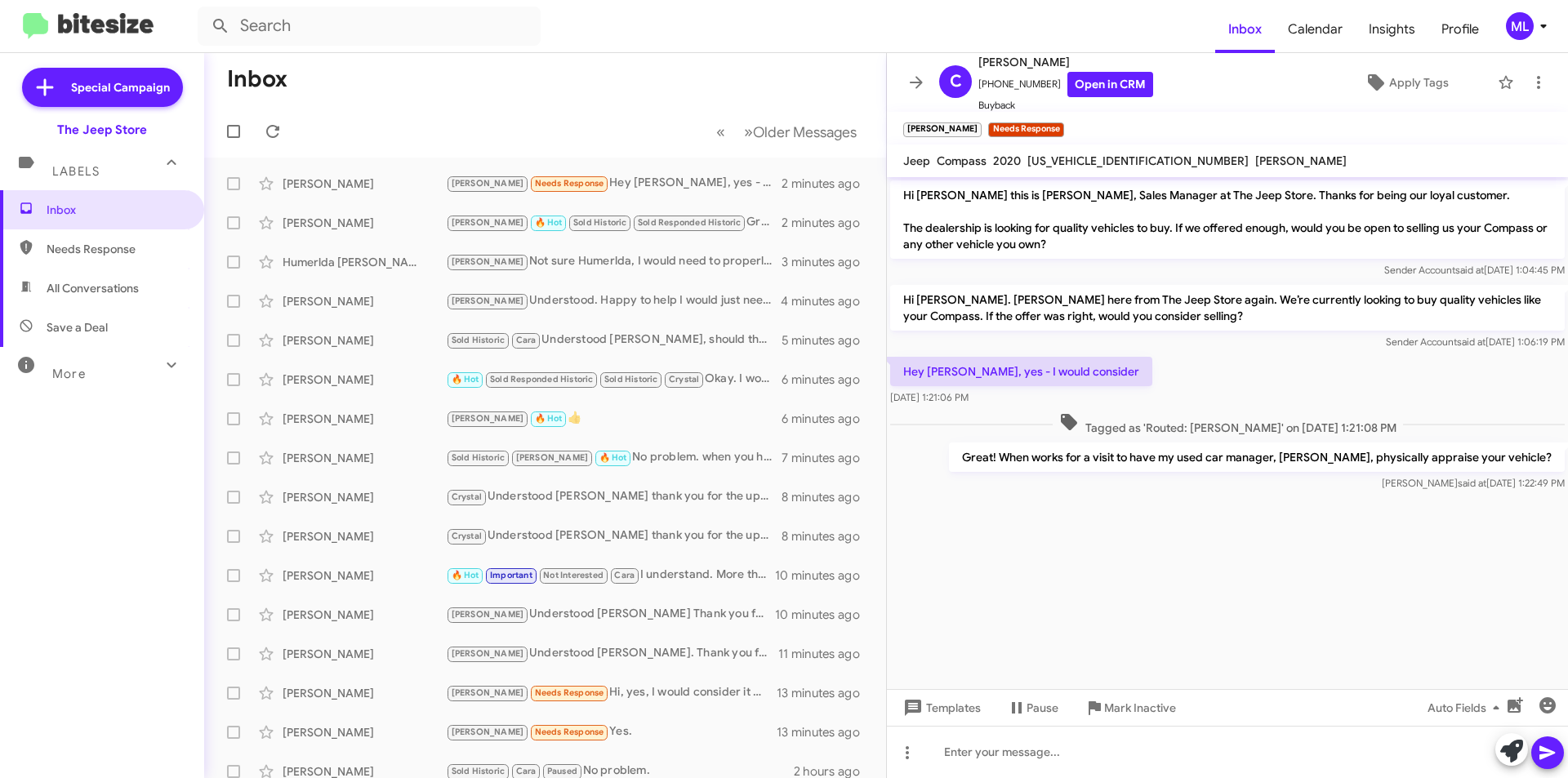
click at [97, 307] on span "All Conversations" at bounding box center [102, 288] width 204 height 39
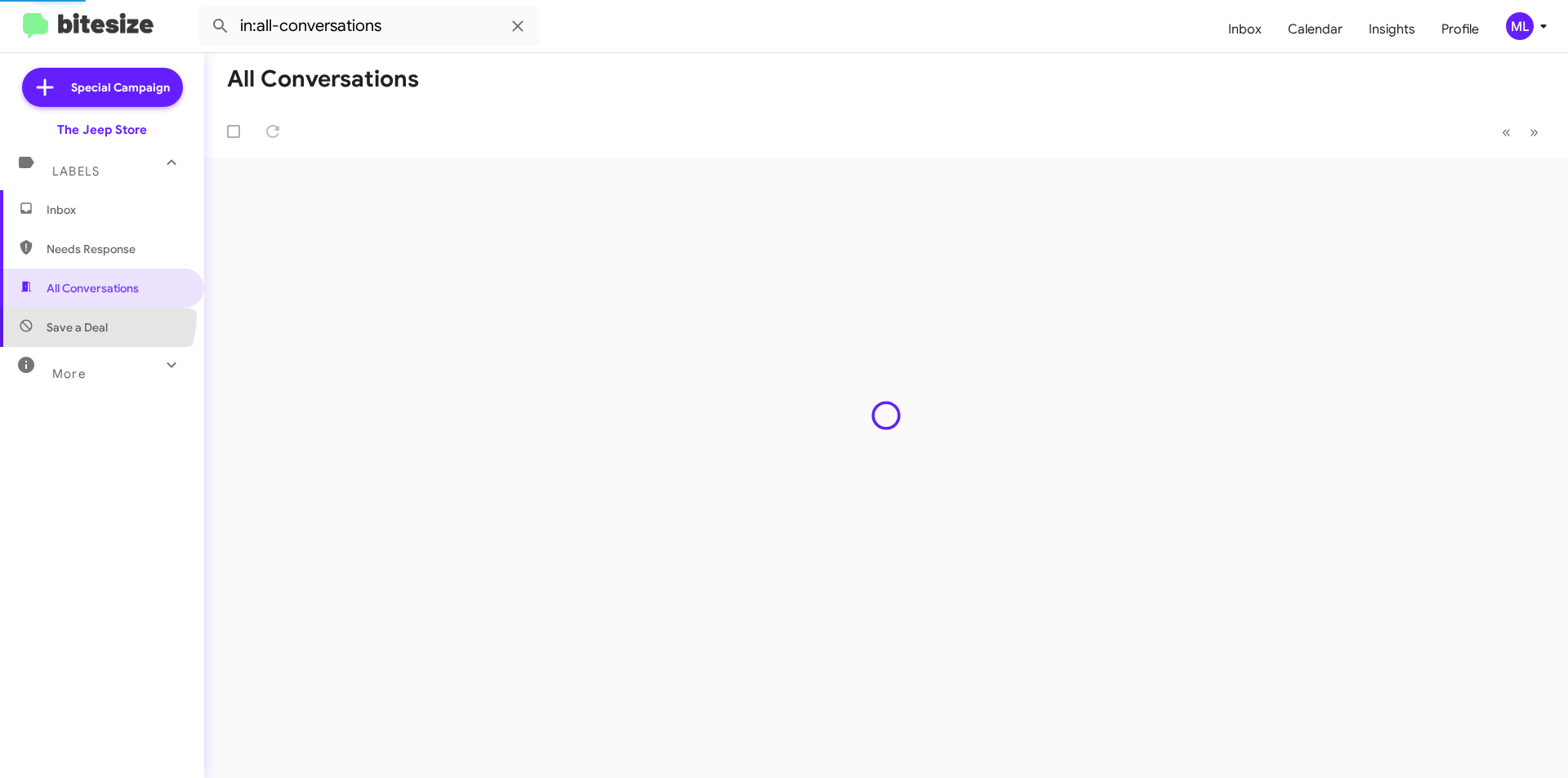
click at [92, 315] on span "Save a Deal" at bounding box center [102, 327] width 204 height 39
type input "in:not-interested"
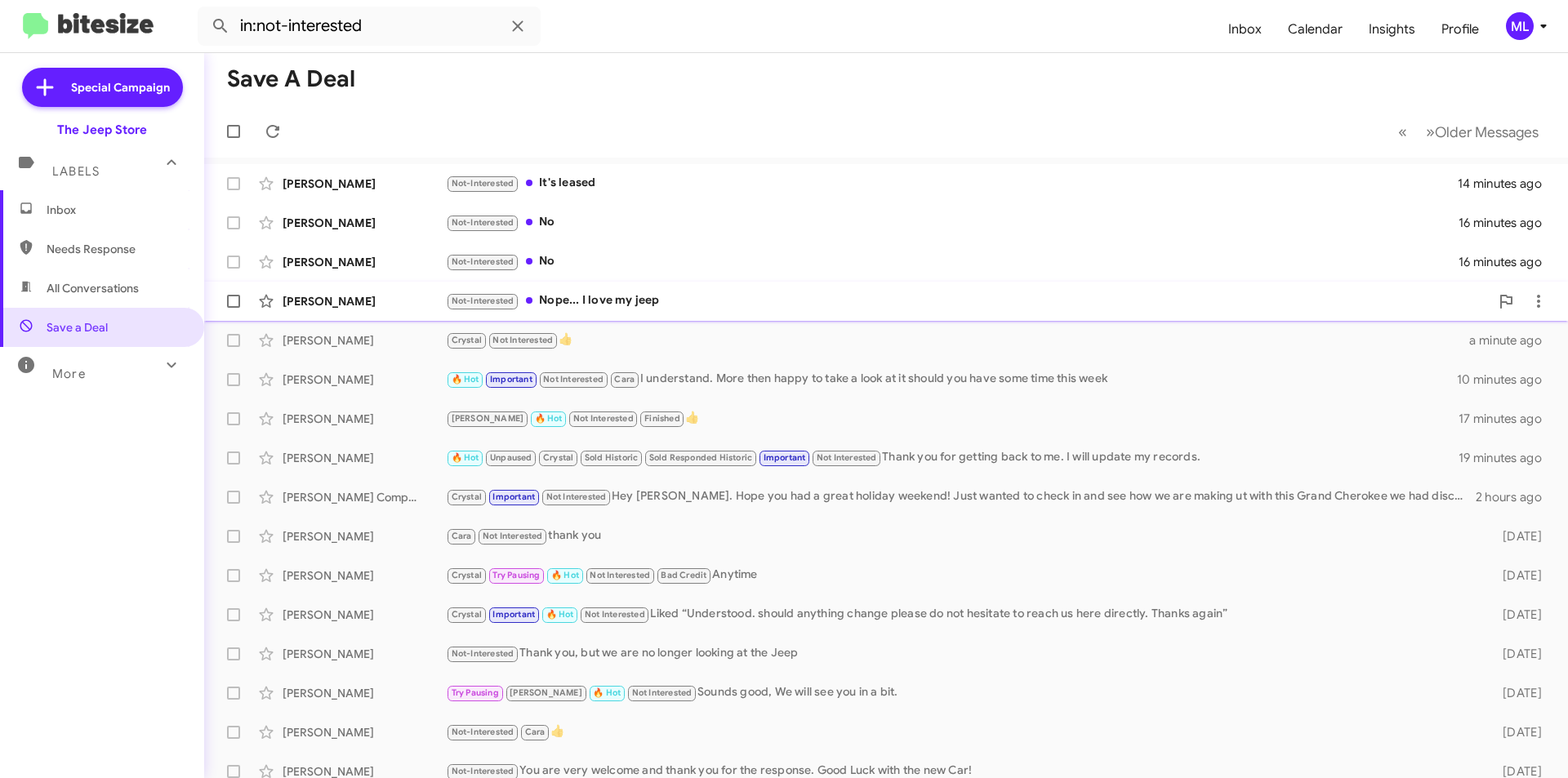
click at [570, 292] on div "Not-Interested Nope... I love my jeep" at bounding box center [967, 301] width 1044 height 19
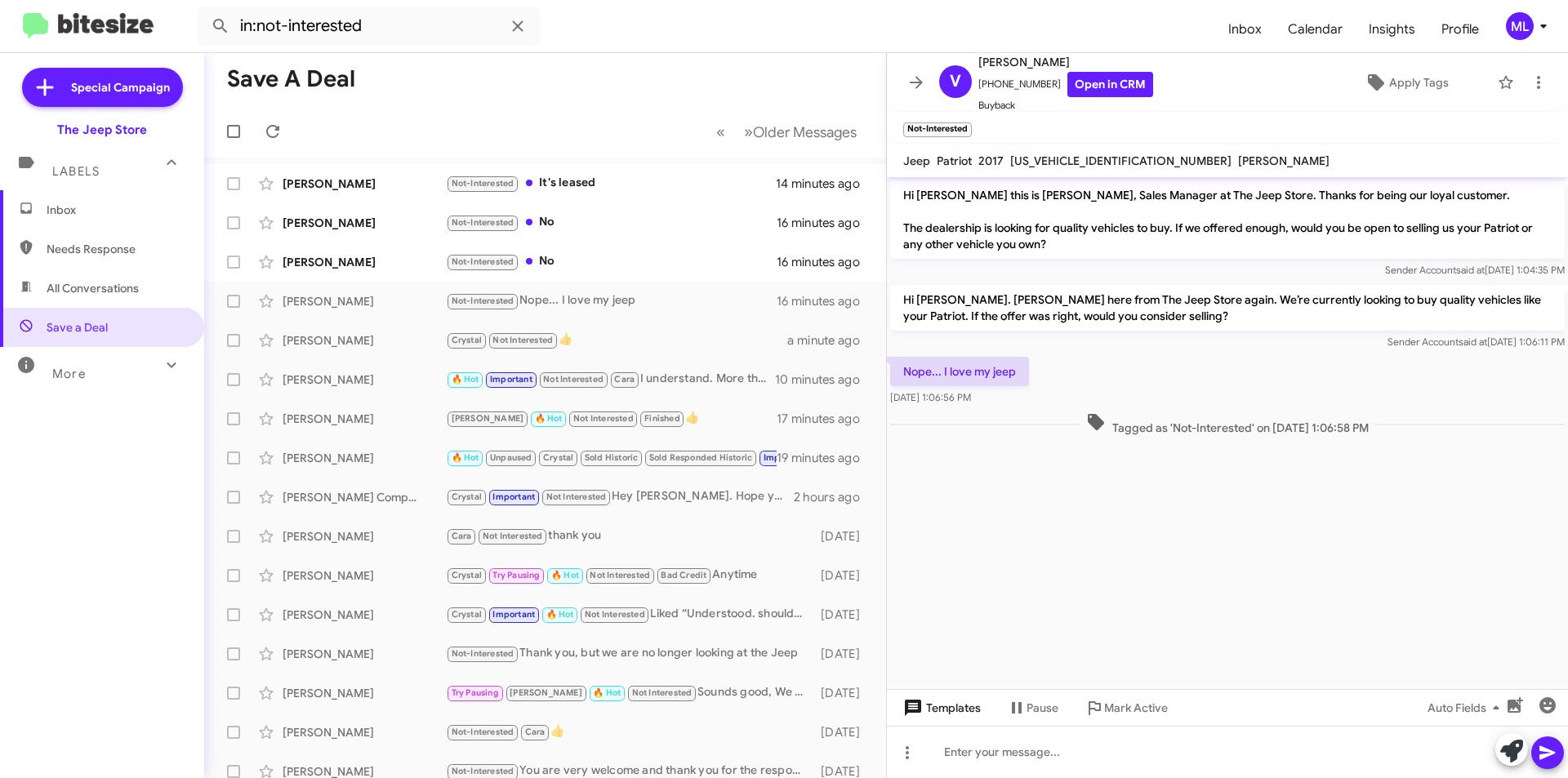
click at [939, 699] on span "Templates" at bounding box center [940, 708] width 81 height 29
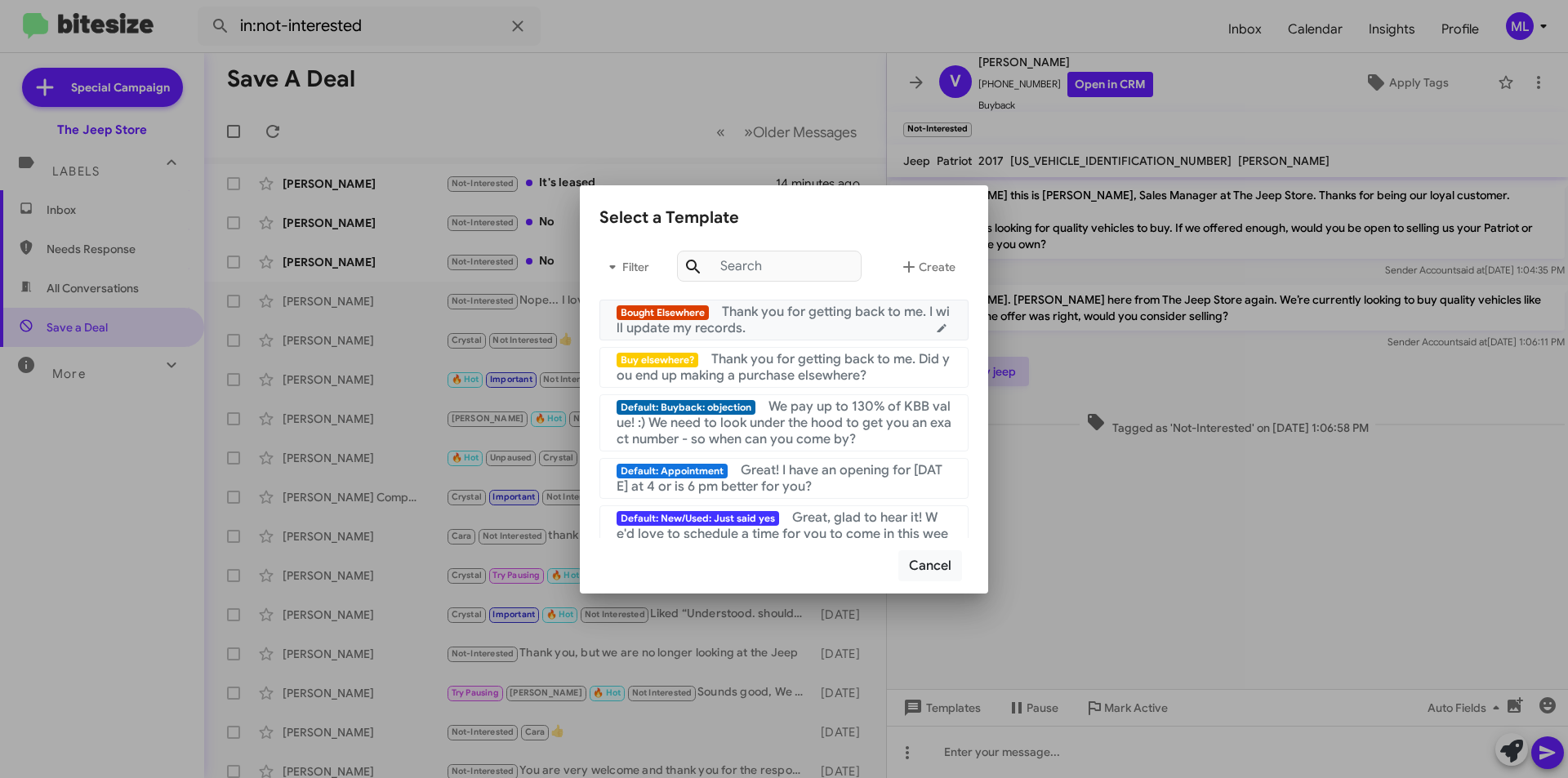
click at [820, 313] on span "Thank you for getting back to me. I will update my records." at bounding box center [783, 320] width 333 height 33
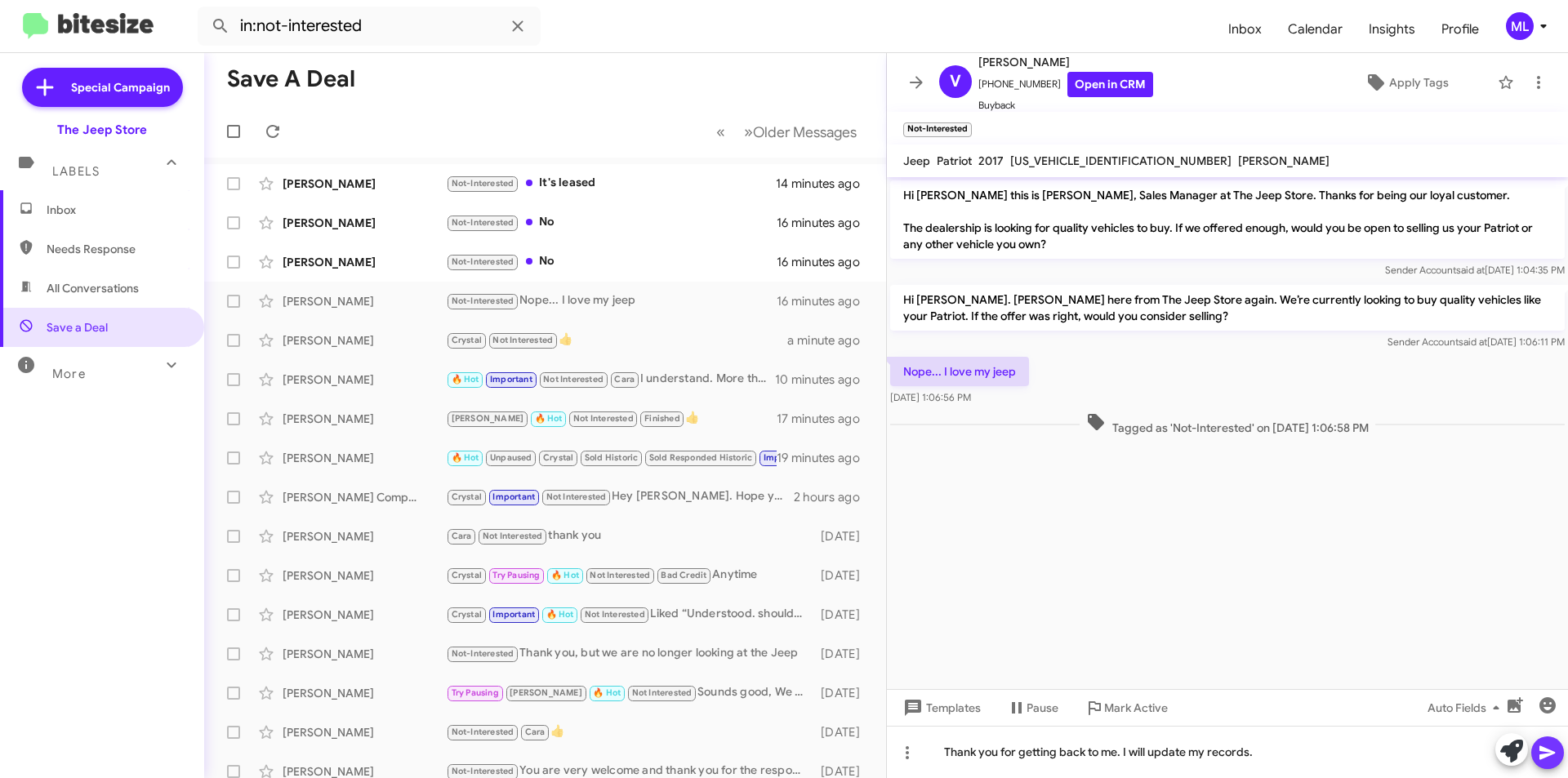
click at [1537, 748] on button at bounding box center [1547, 753] width 33 height 33
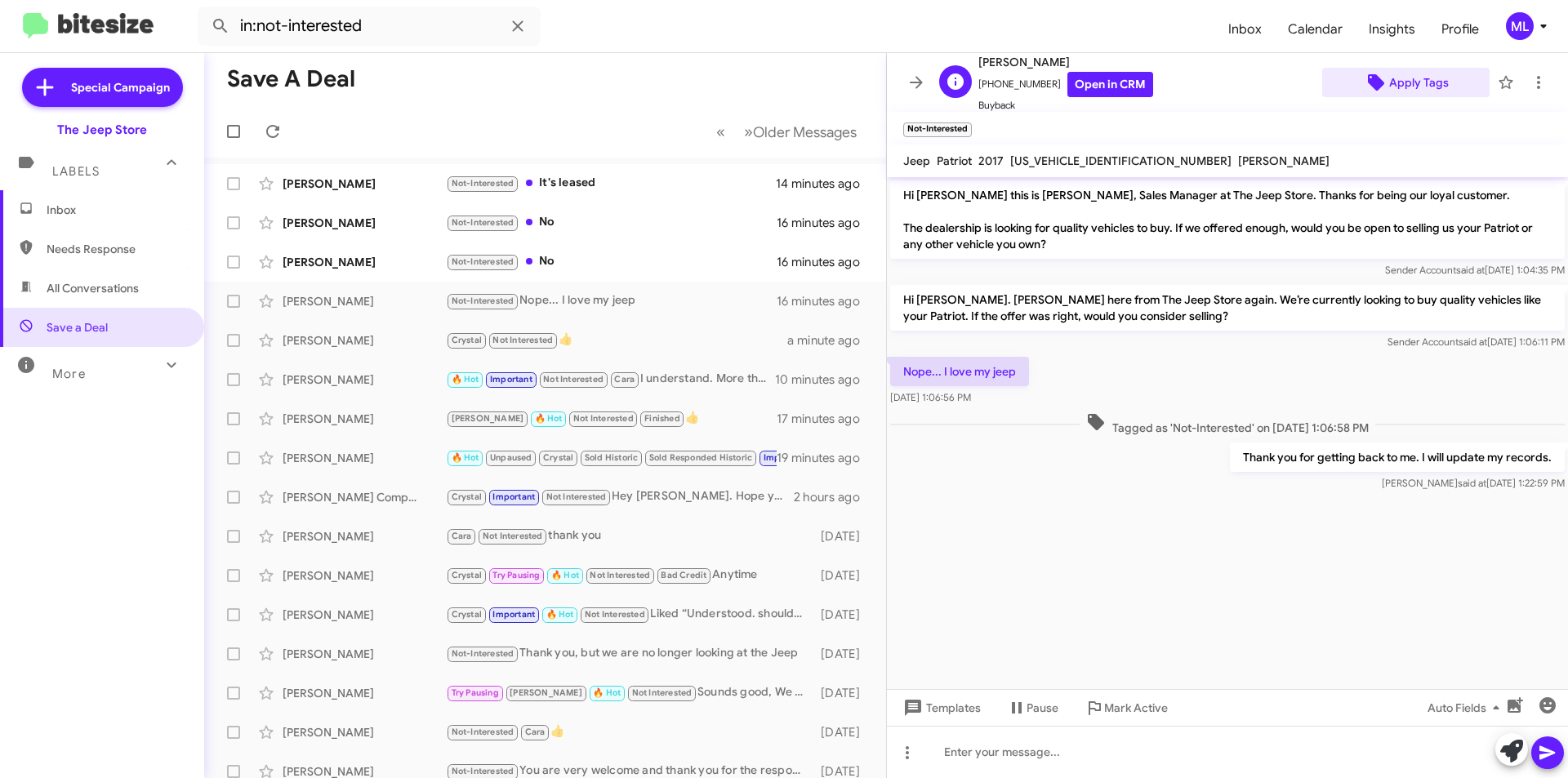
click at [1436, 80] on span "Apply Tags" at bounding box center [1419, 83] width 60 height 29
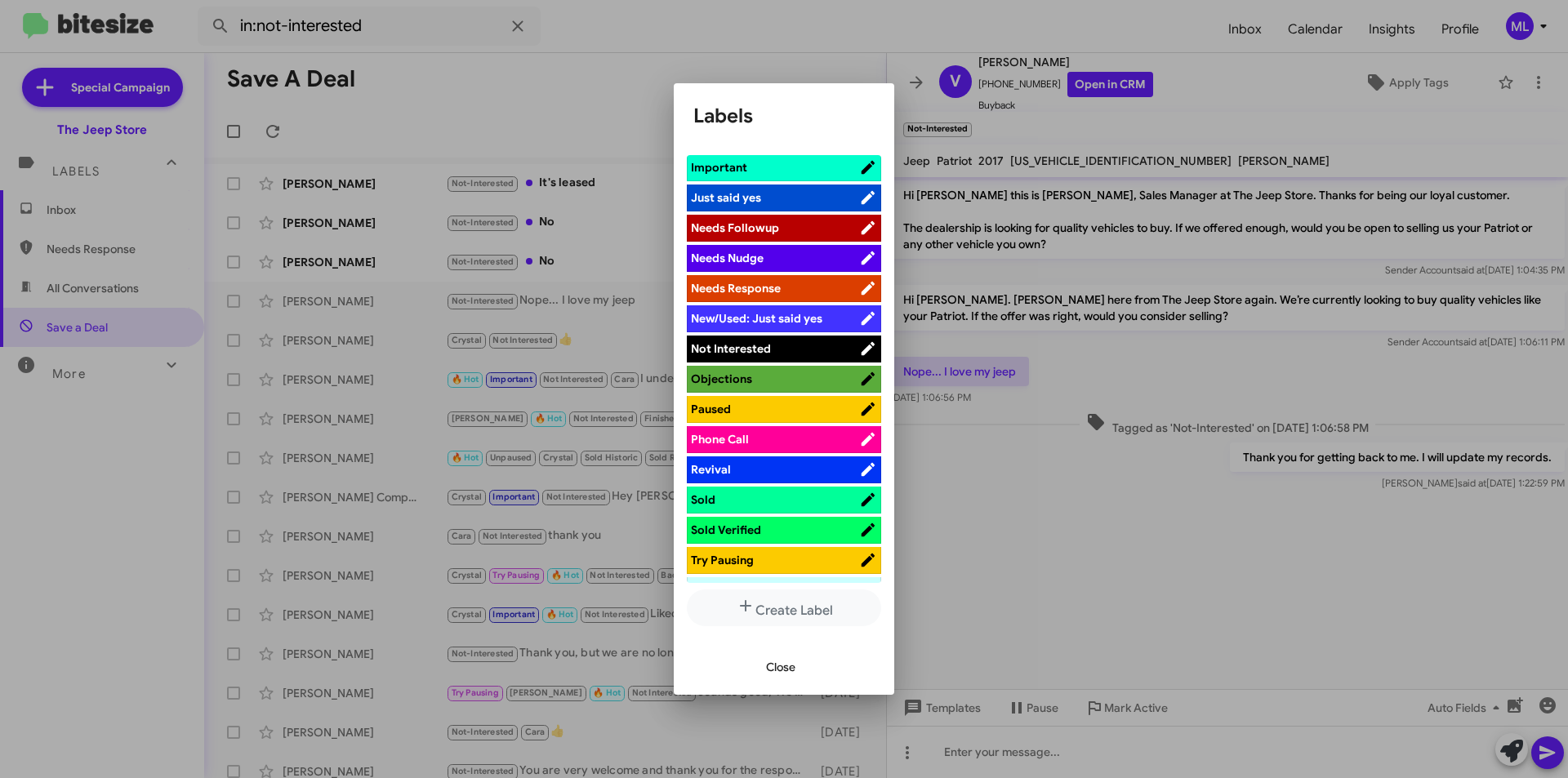
scroll to position [490, 0]
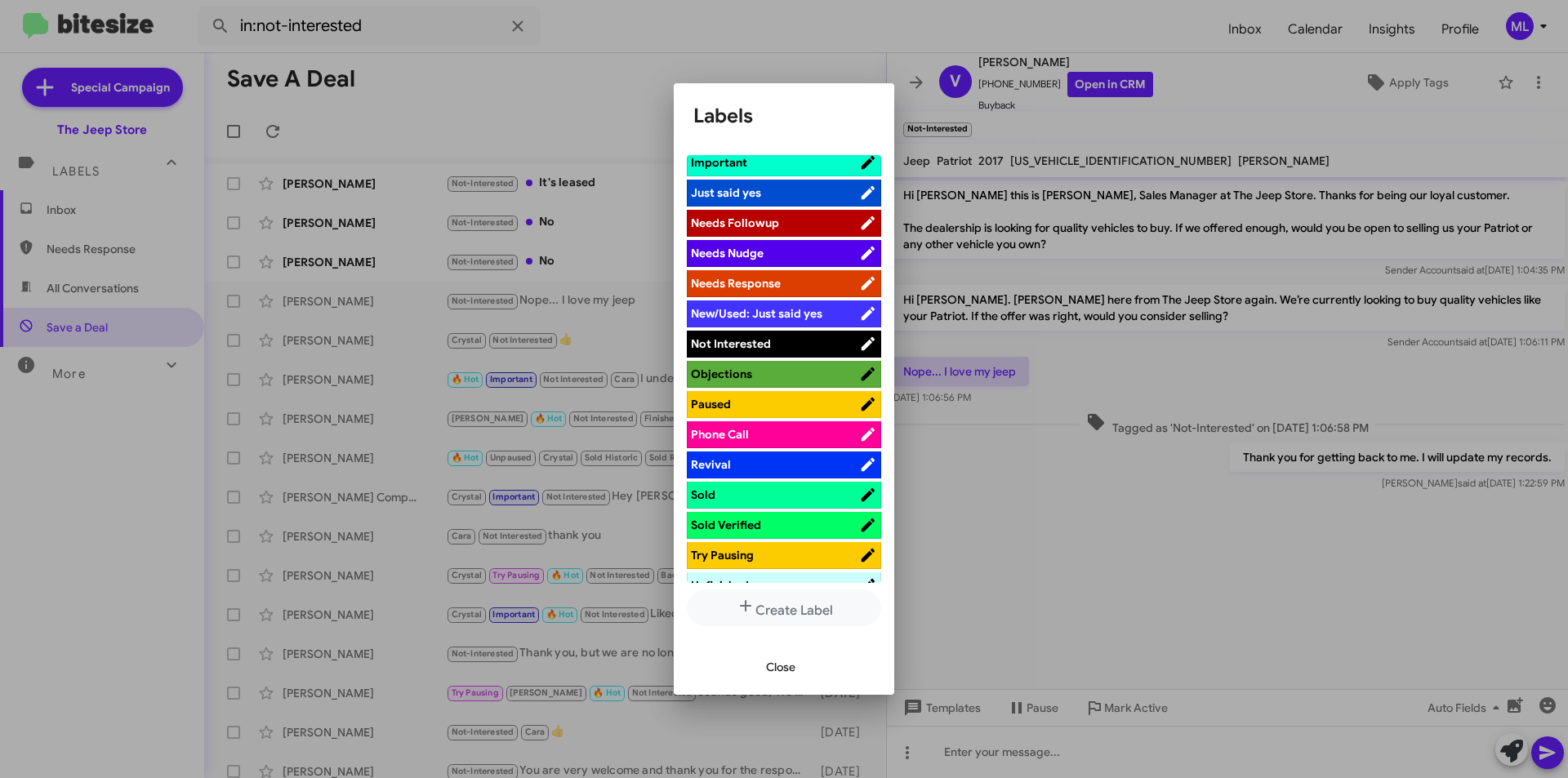
click at [770, 340] on span "Not Interested" at bounding box center [775, 344] width 168 height 16
click at [775, 673] on span "Close" at bounding box center [781, 667] width 29 height 29
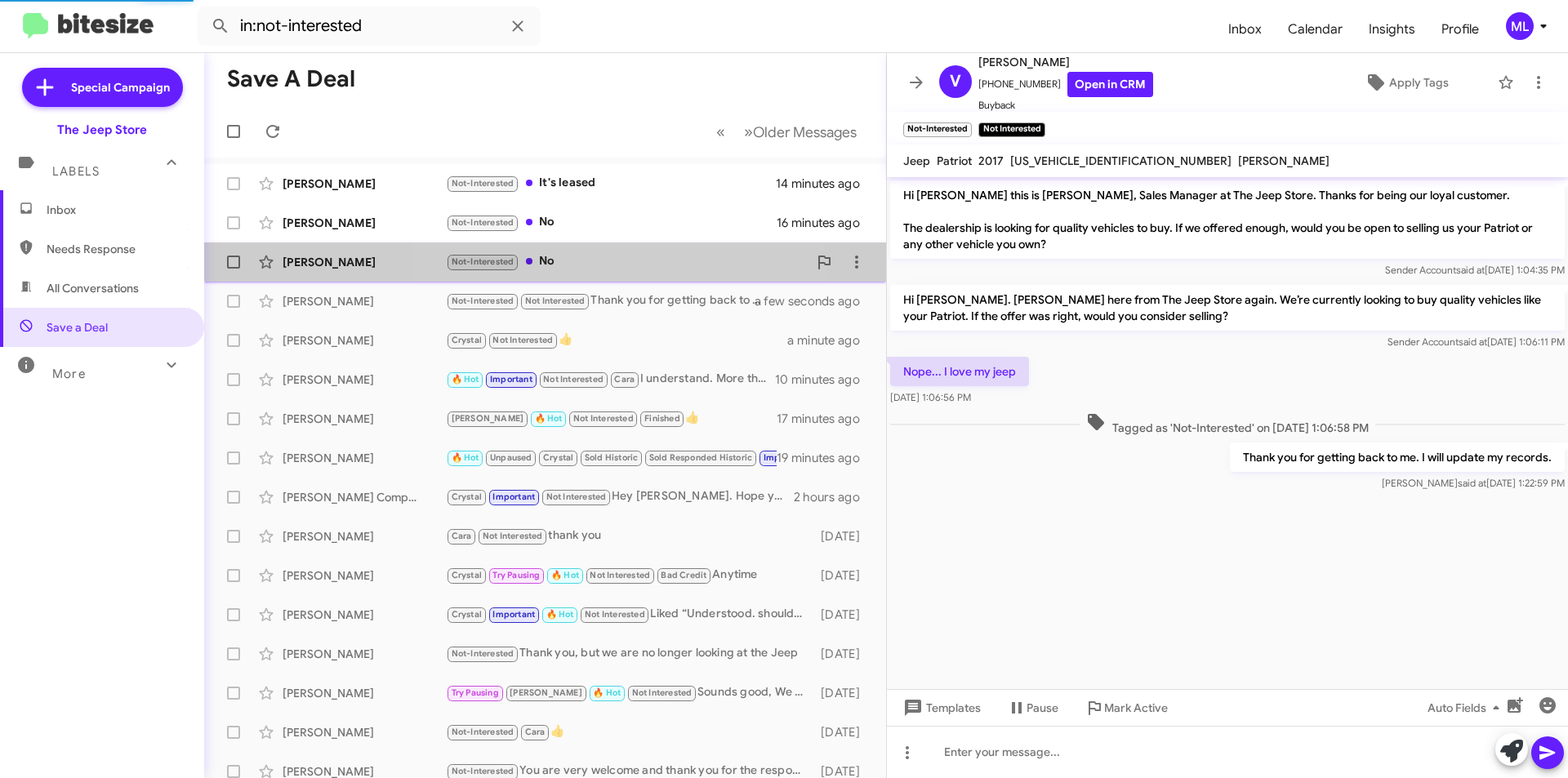
click at [590, 255] on div "Not-Interested No" at bounding box center [626, 262] width 362 height 19
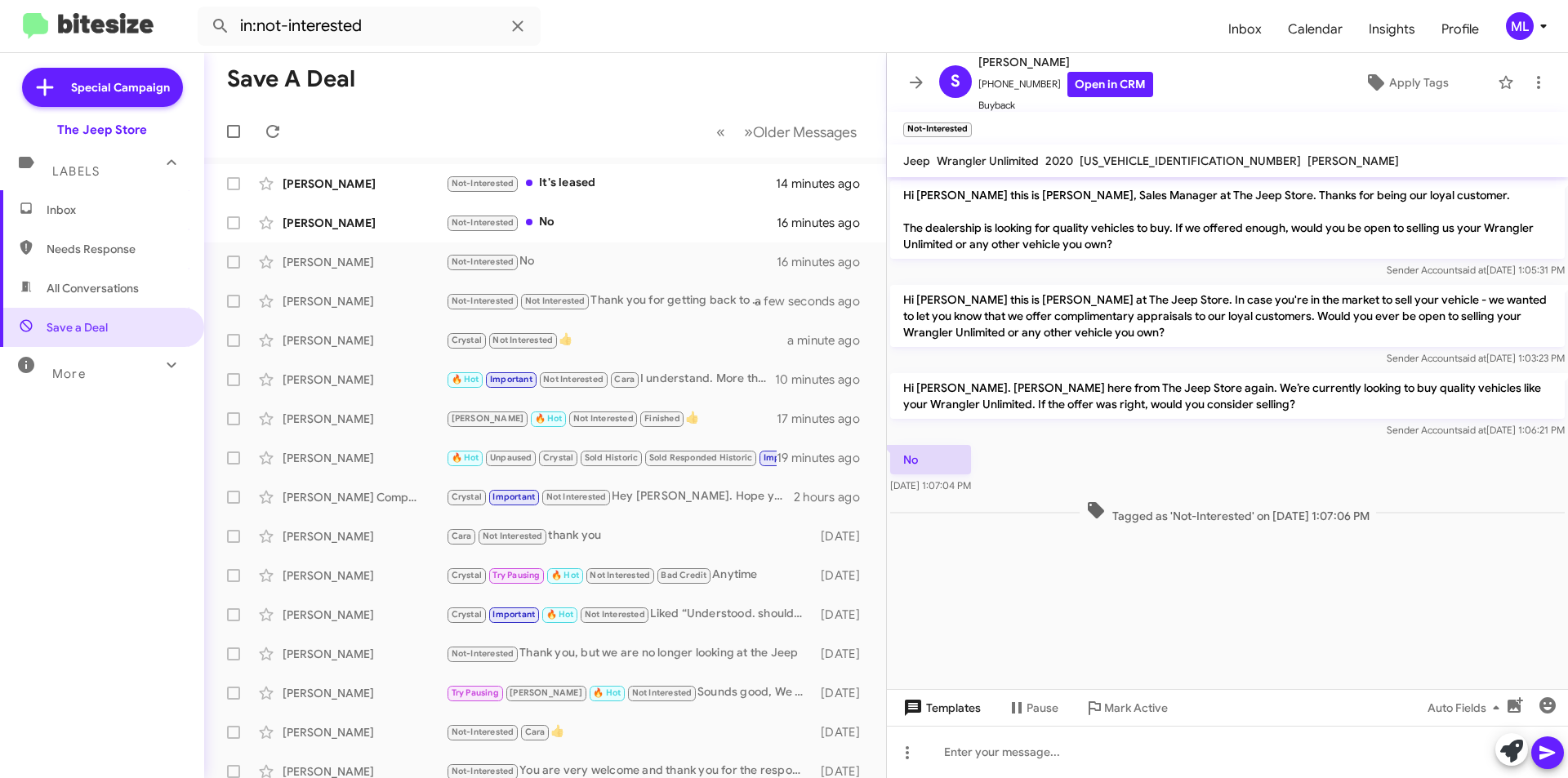
click at [923, 712] on span "Templates" at bounding box center [940, 708] width 81 height 29
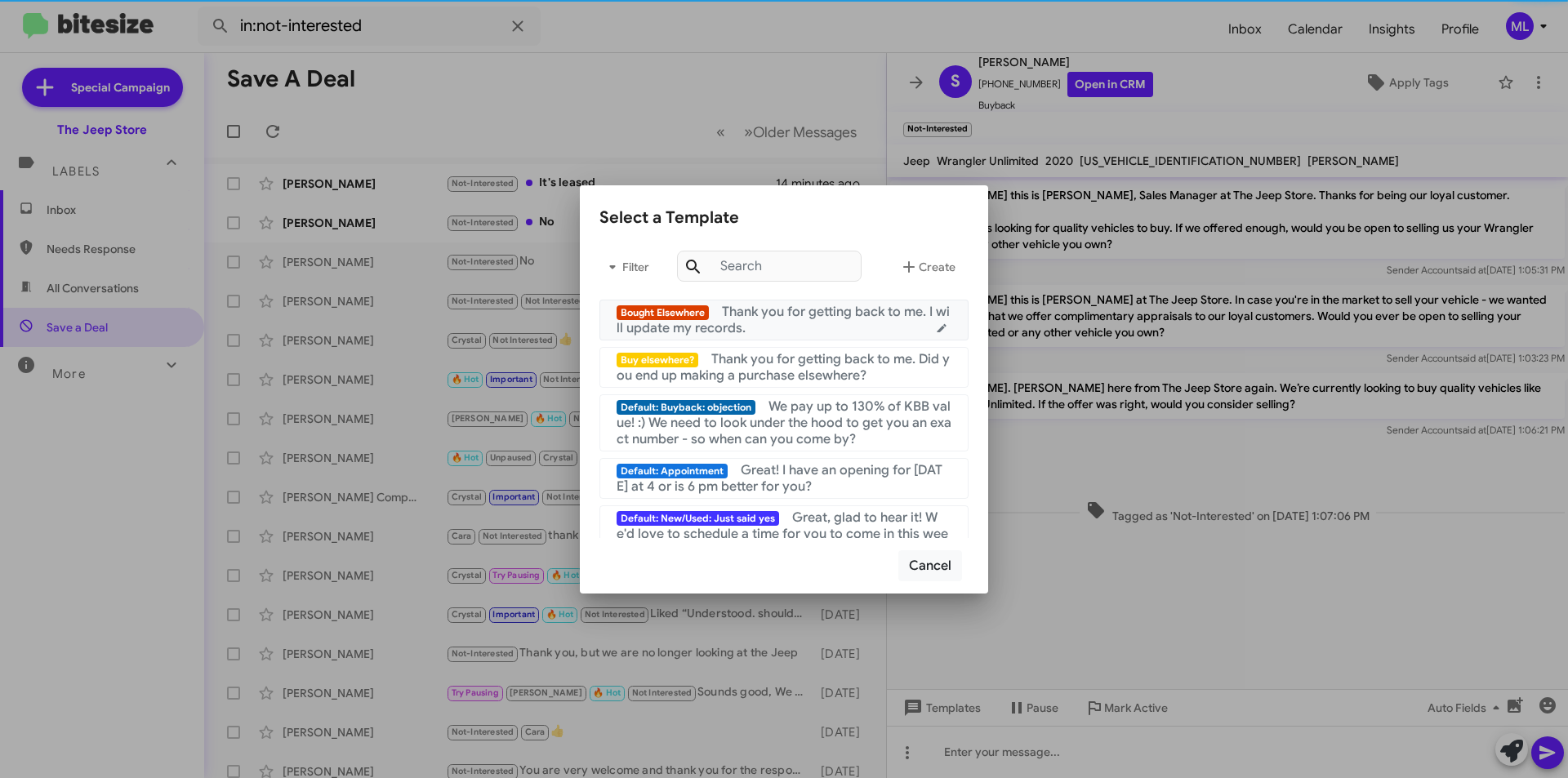
click at [868, 321] on div "Bought Elsewhere Thank you for getting back to me. I will update my records." at bounding box center [784, 320] width 335 height 33
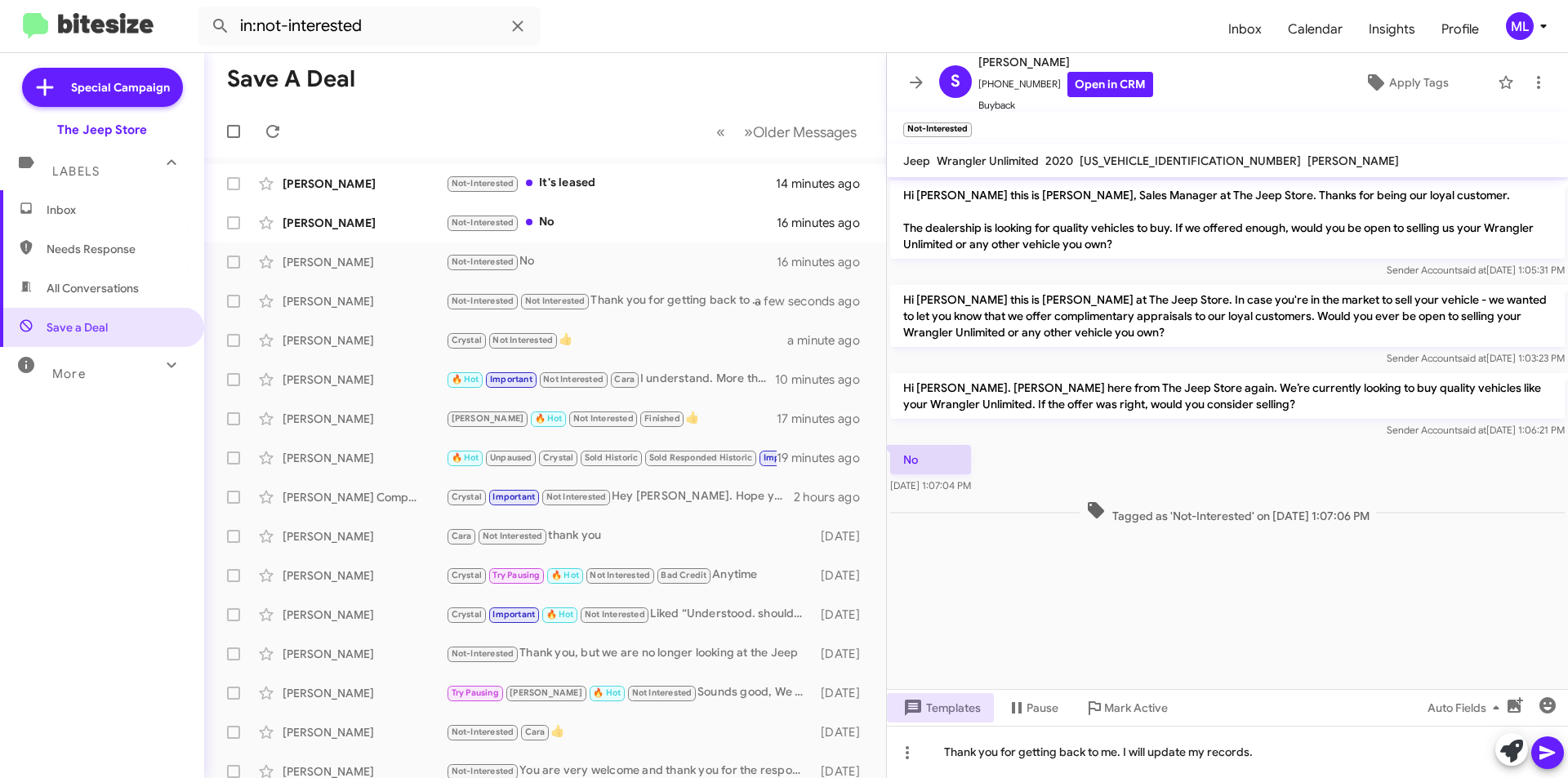
click at [1545, 758] on icon at bounding box center [1547, 754] width 16 height 14
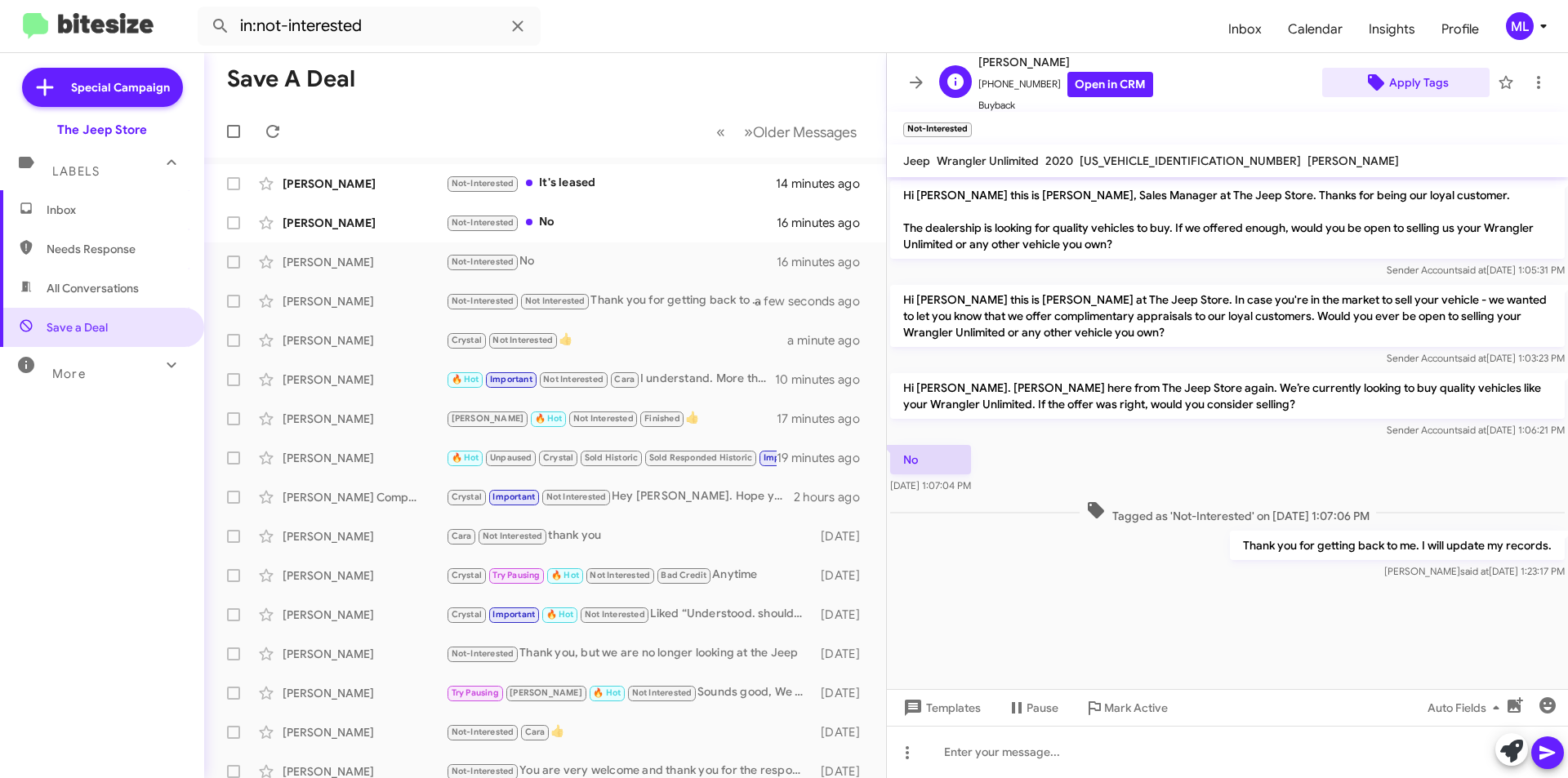
click at [1419, 86] on span "Apply Tags" at bounding box center [1419, 83] width 60 height 29
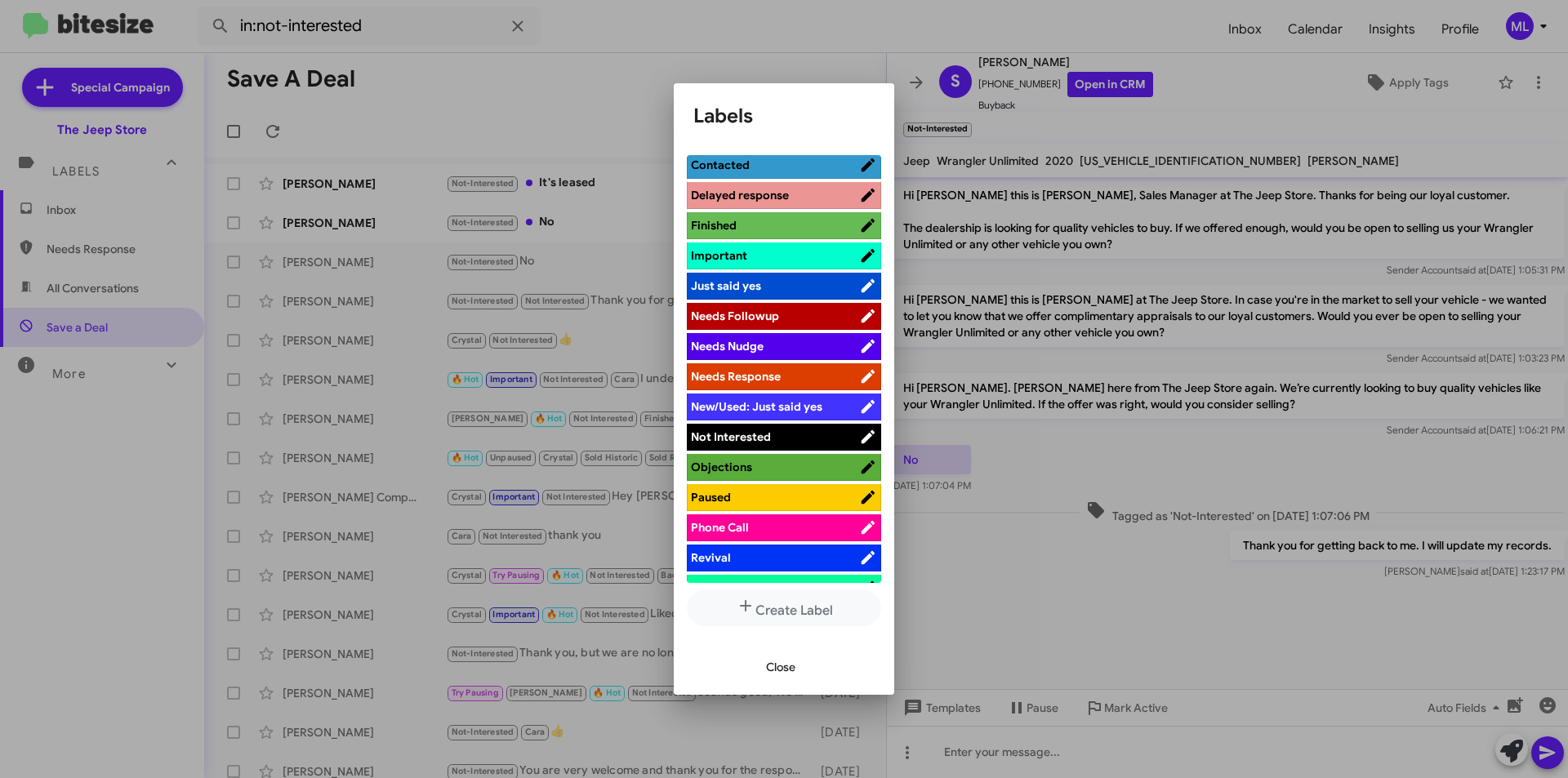
scroll to position [408, 0]
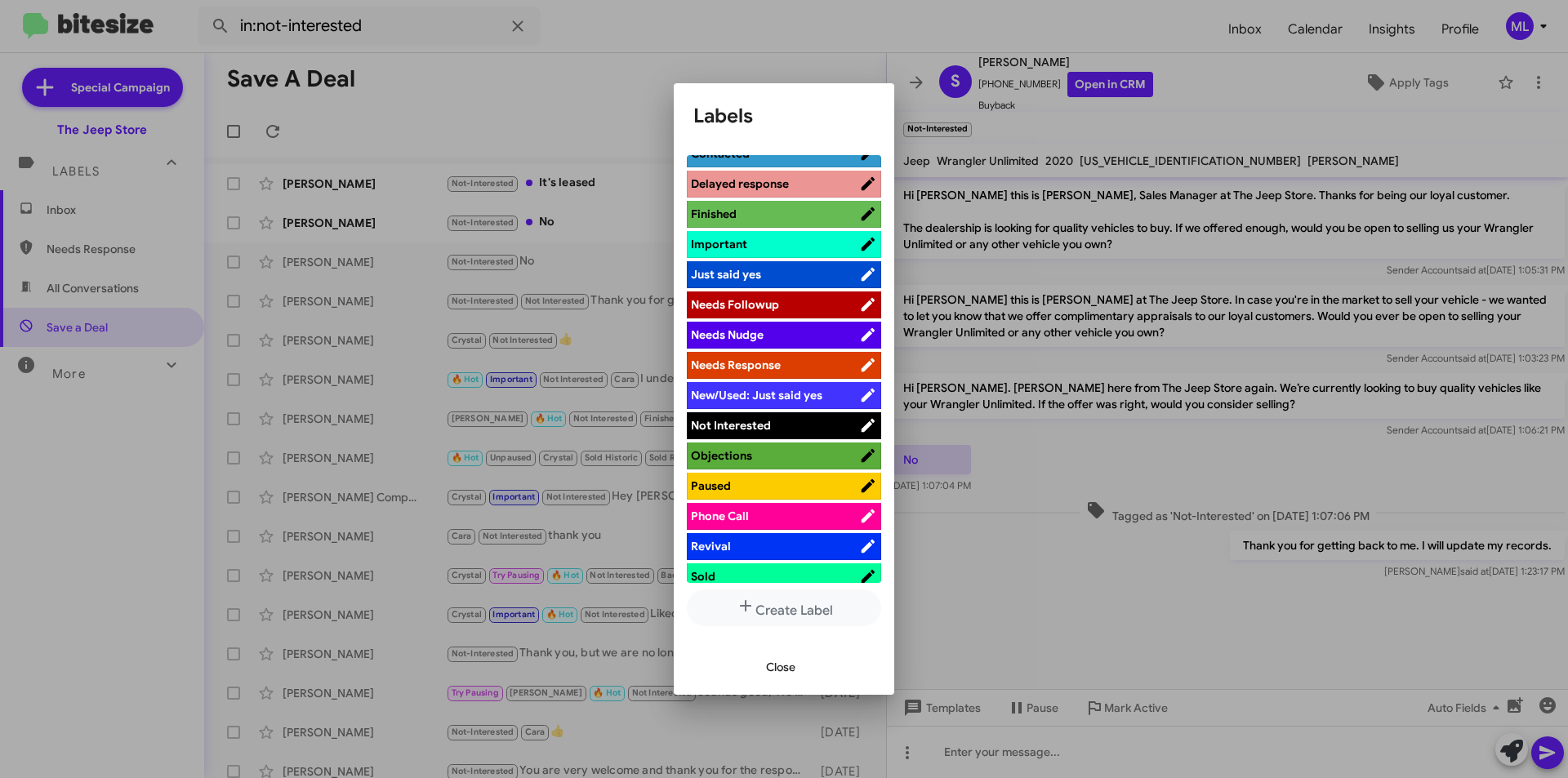
click at [792, 429] on span "Not Interested" at bounding box center [775, 425] width 168 height 16
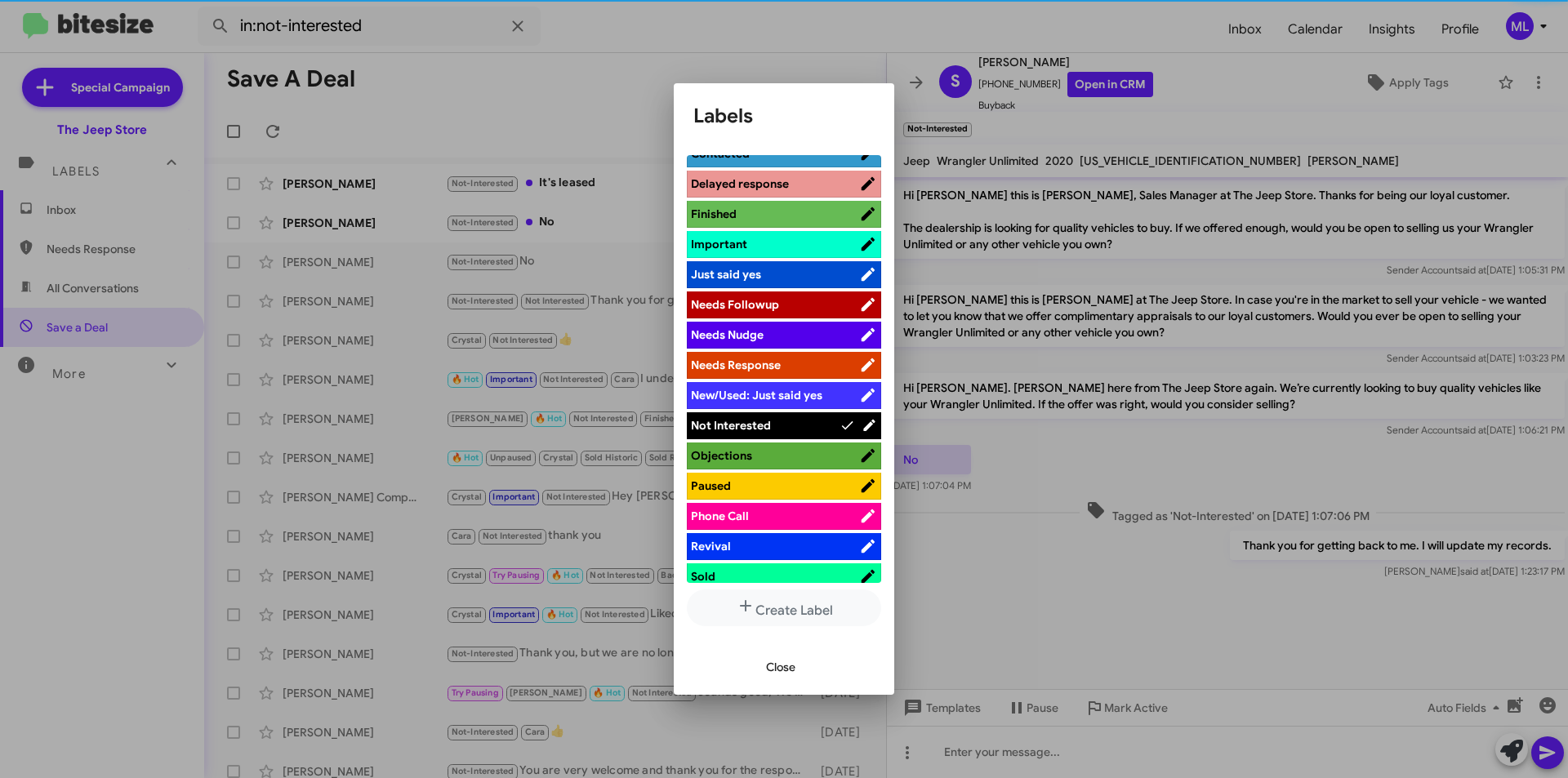
click at [781, 670] on span "Close" at bounding box center [781, 667] width 29 height 29
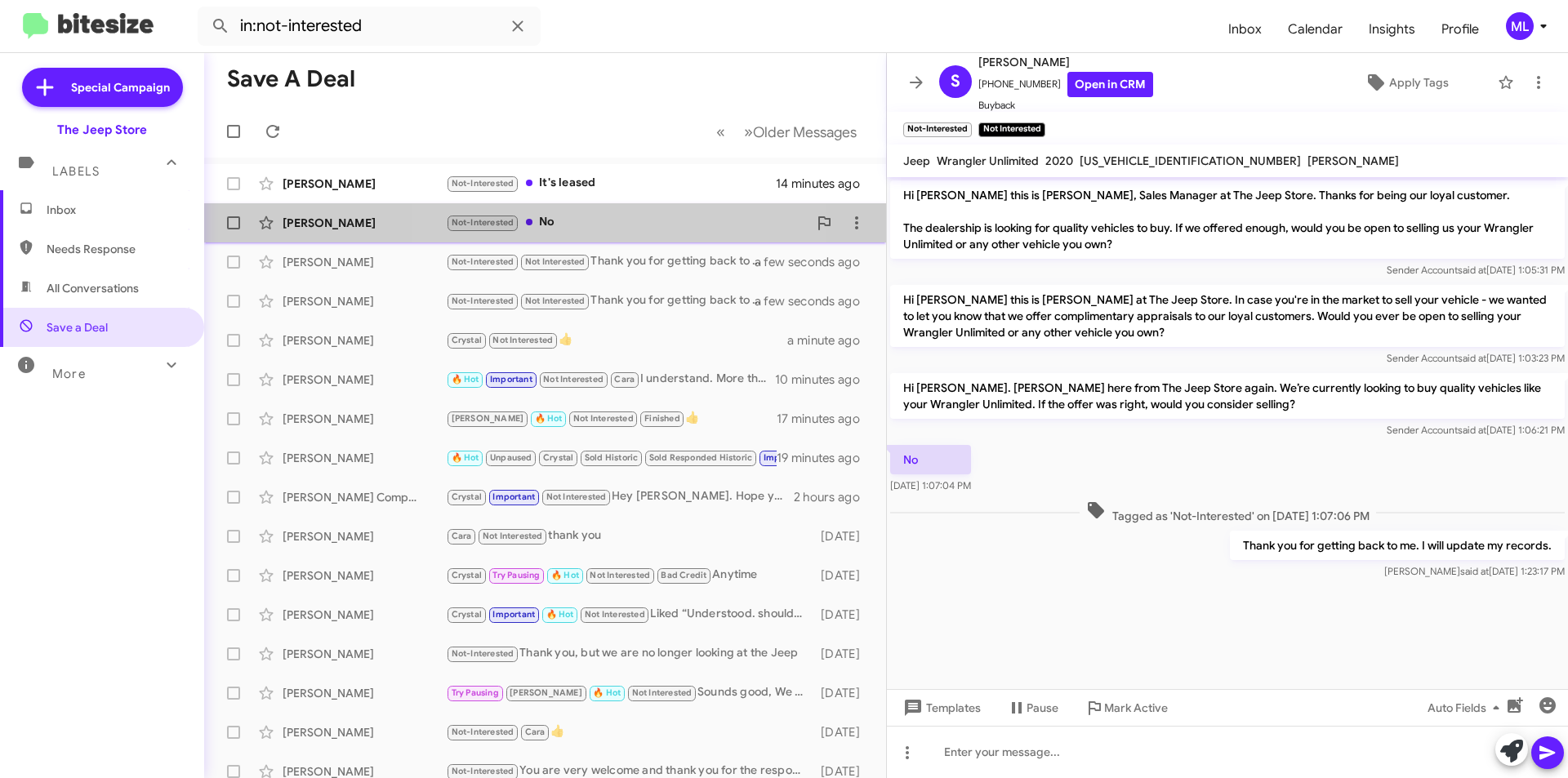
click at [593, 220] on div "Not-Interested No" at bounding box center [626, 223] width 362 height 19
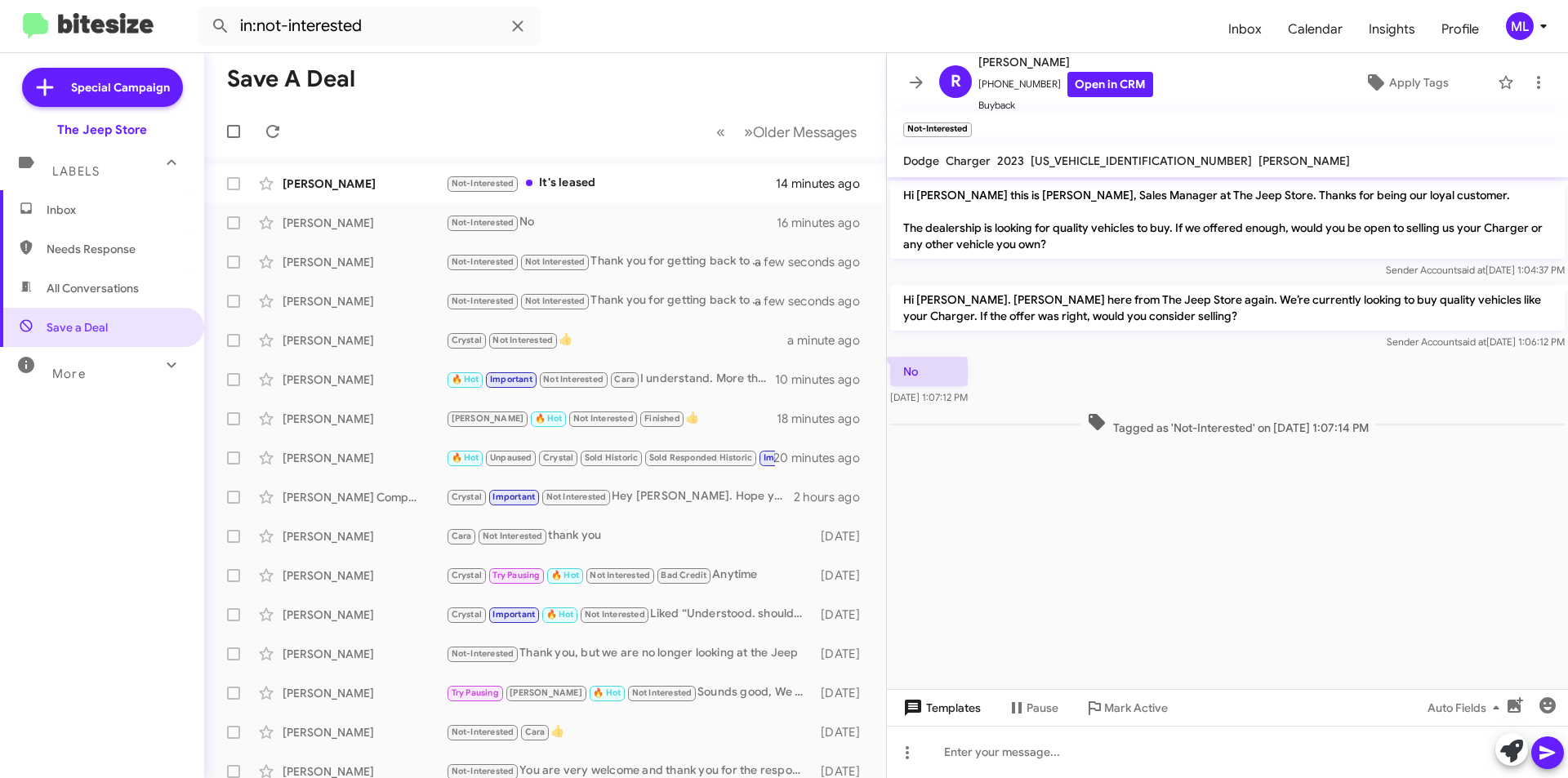
click at [936, 713] on span "Templates" at bounding box center [940, 708] width 81 height 29
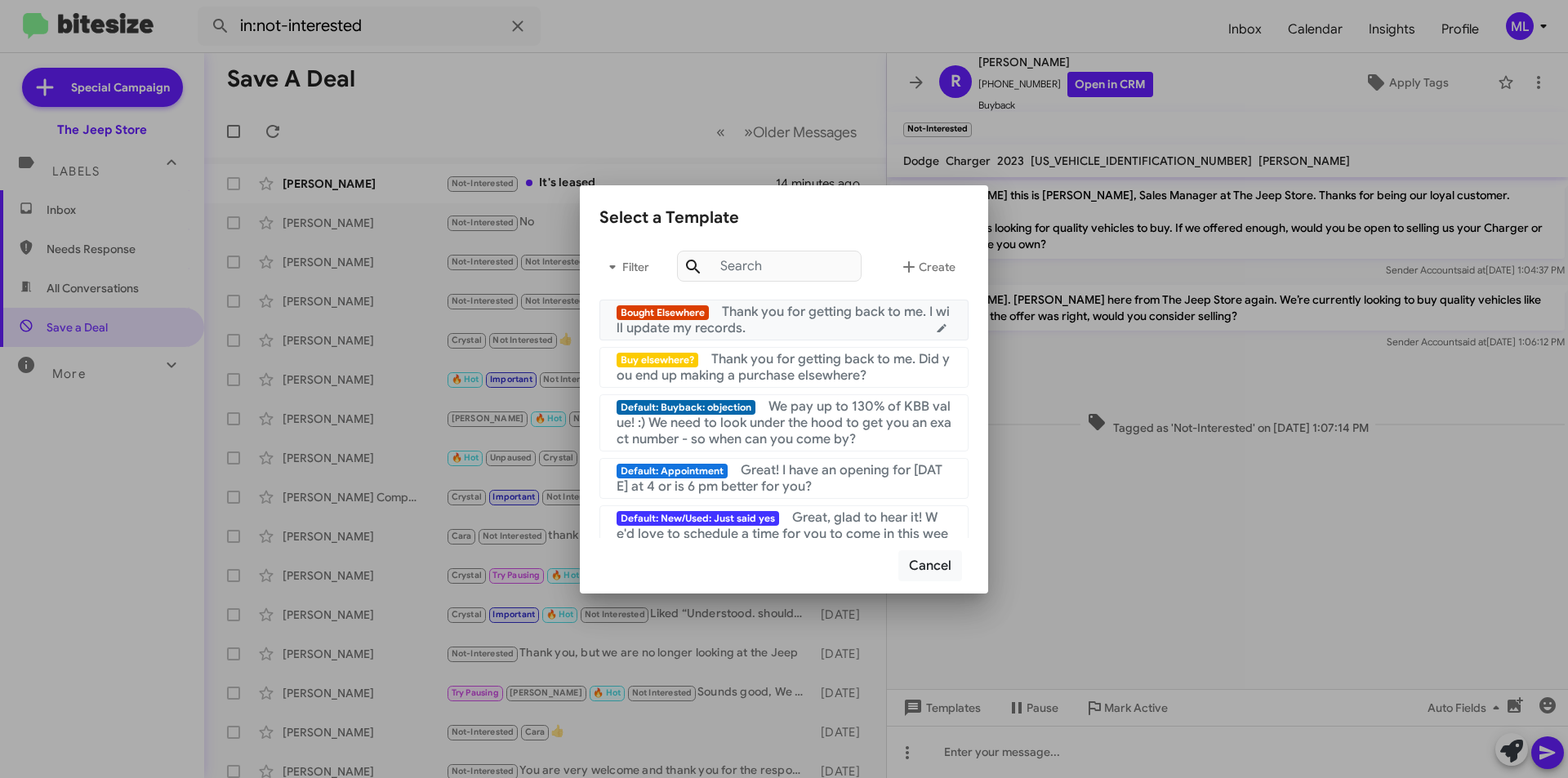
click at [855, 332] on div "Bought Elsewhere Thank you for getting back to me. I will update my records." at bounding box center [784, 320] width 335 height 33
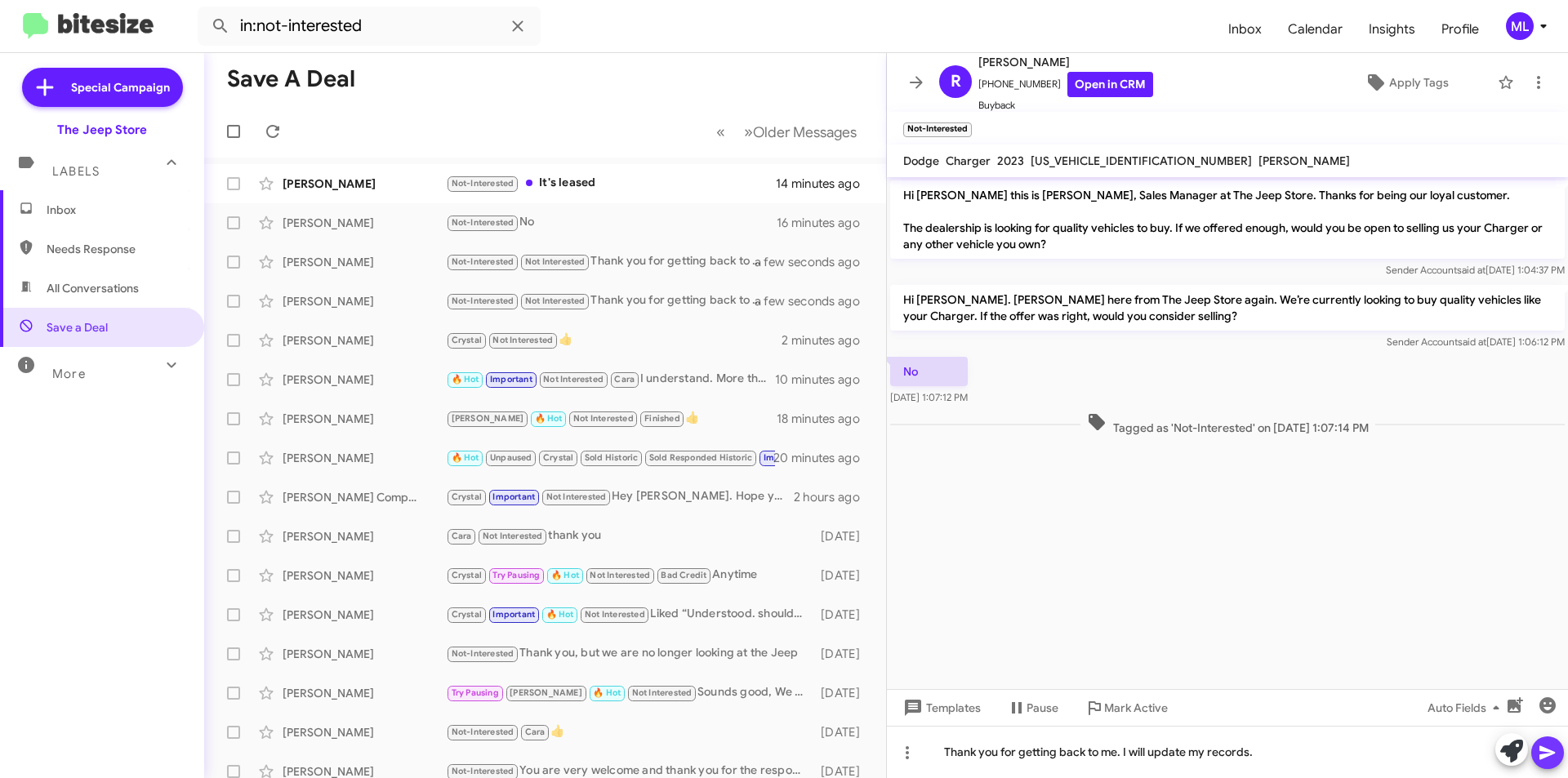
click at [1547, 751] on icon at bounding box center [1547, 754] width 16 height 14
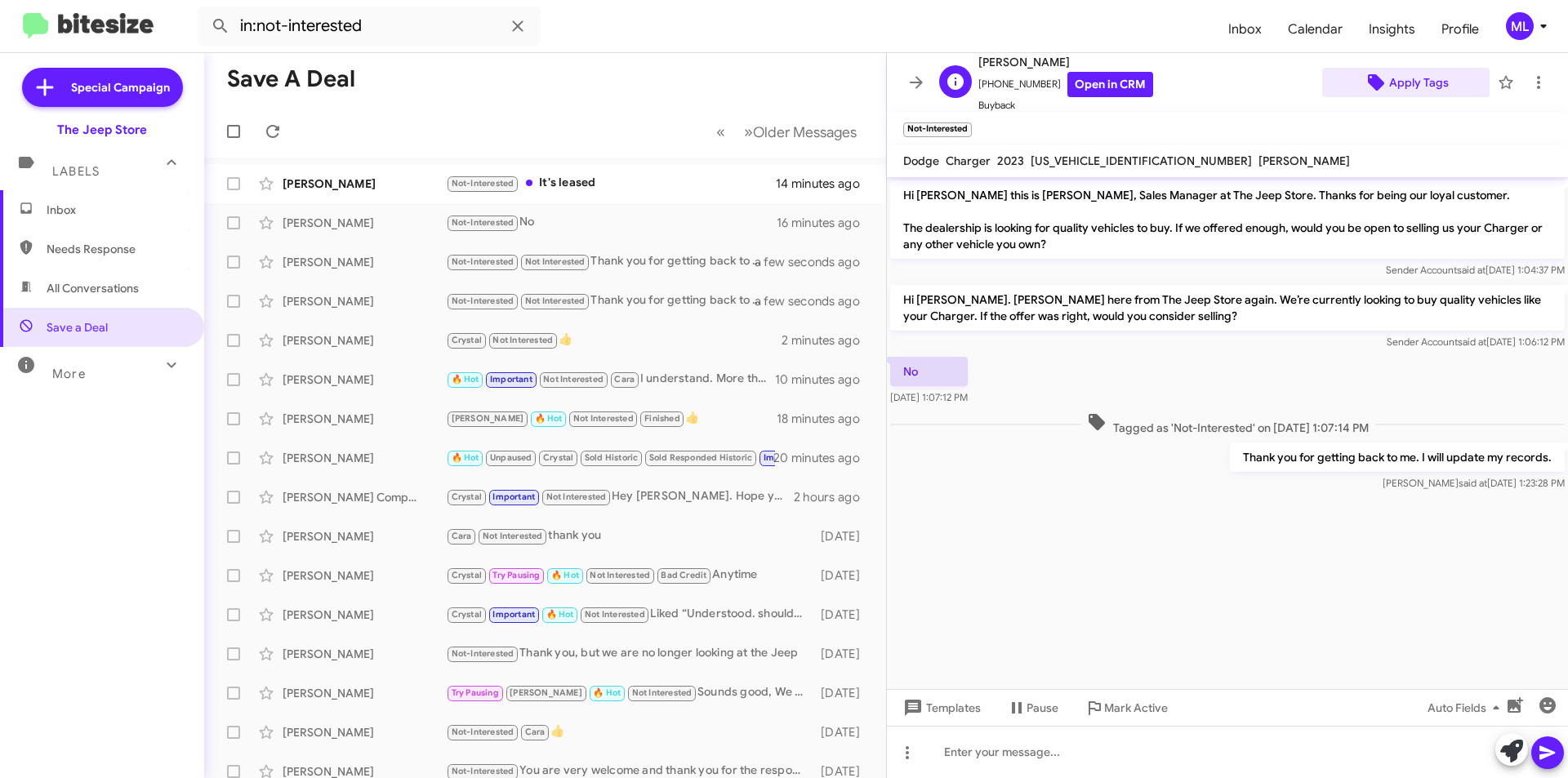
click at [1432, 83] on span "Apply Tags" at bounding box center [1419, 83] width 60 height 29
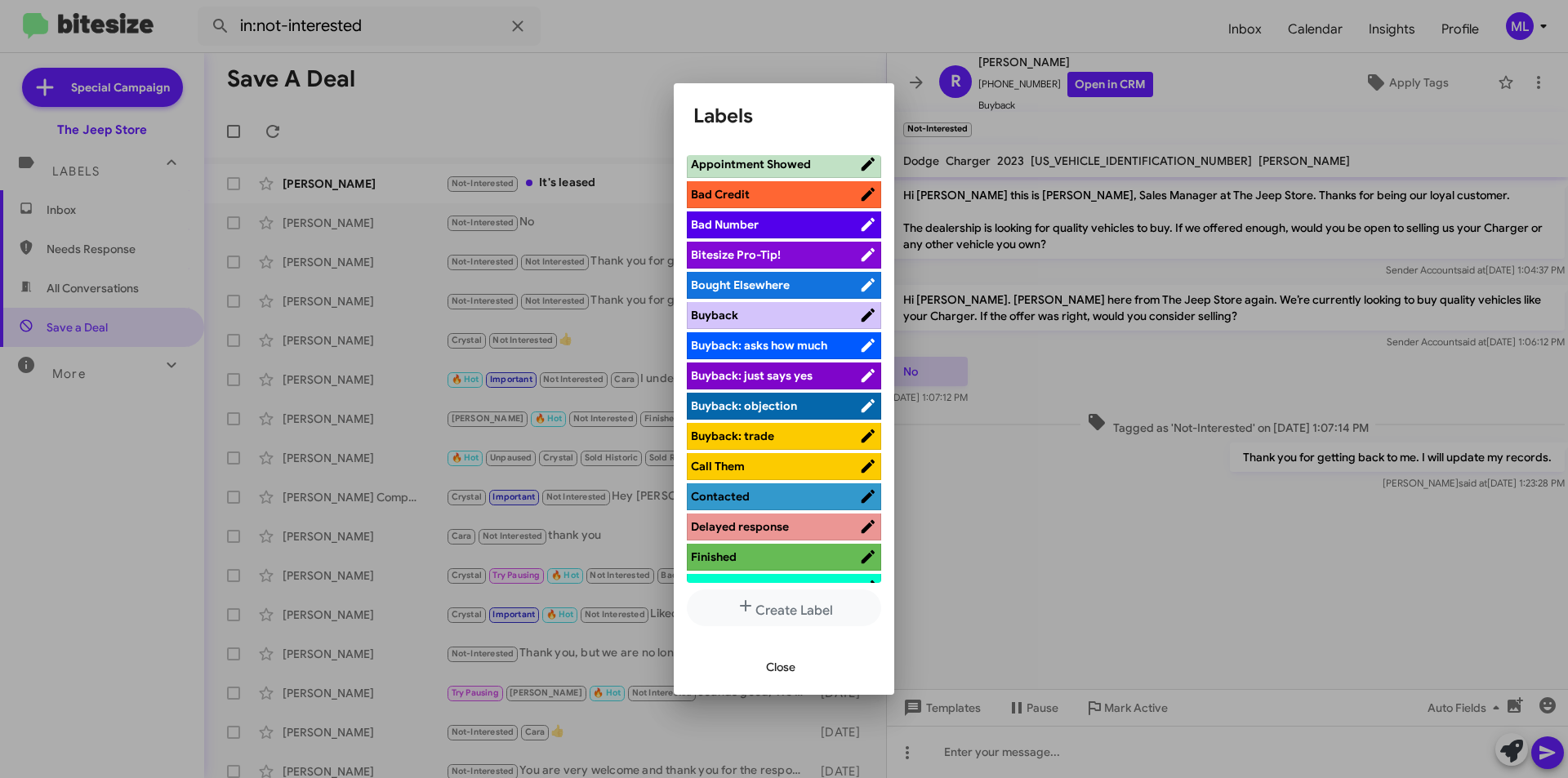
scroll to position [326, 0]
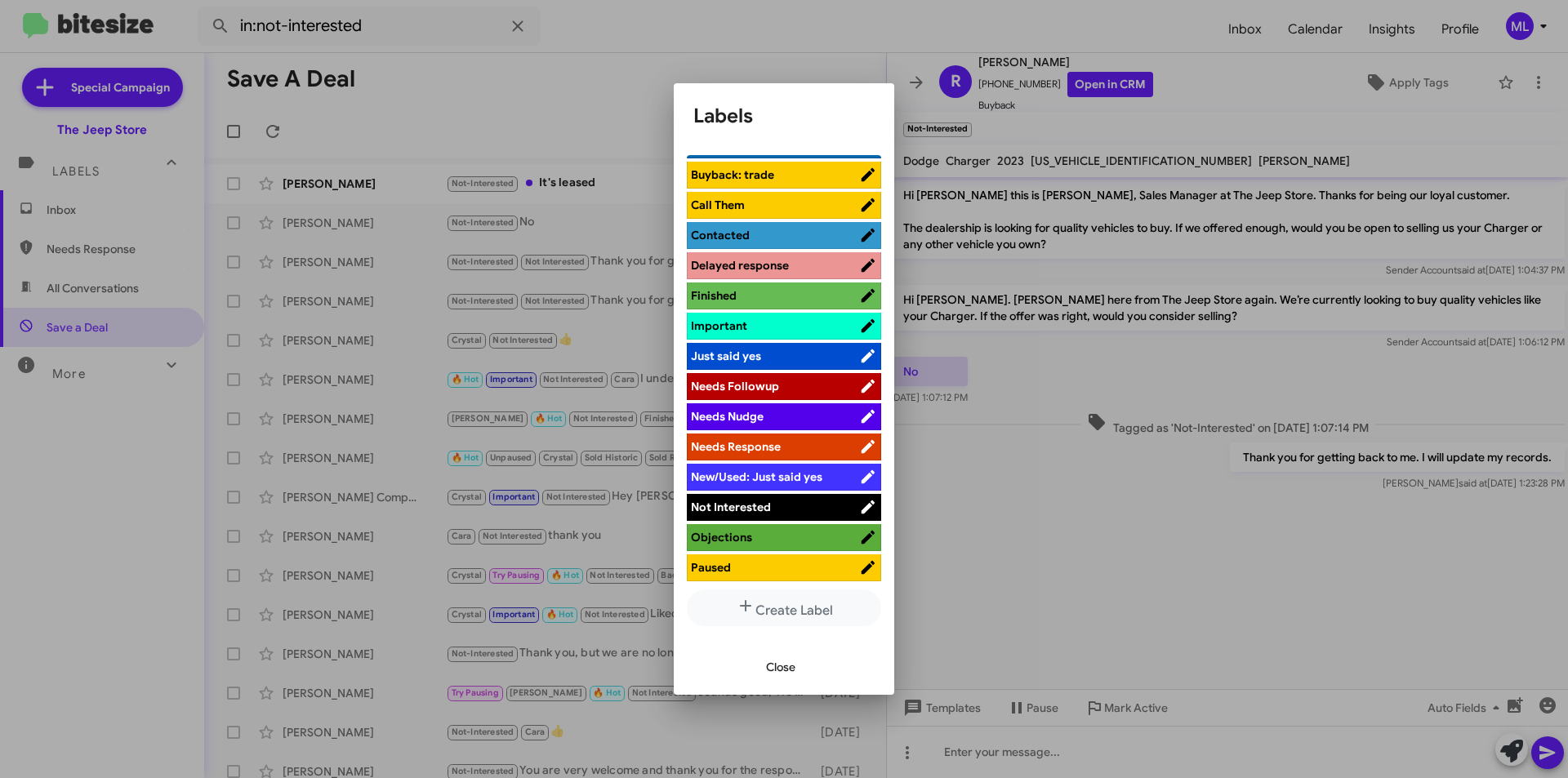
click at [820, 505] on span "Not Interested" at bounding box center [775, 507] width 168 height 16
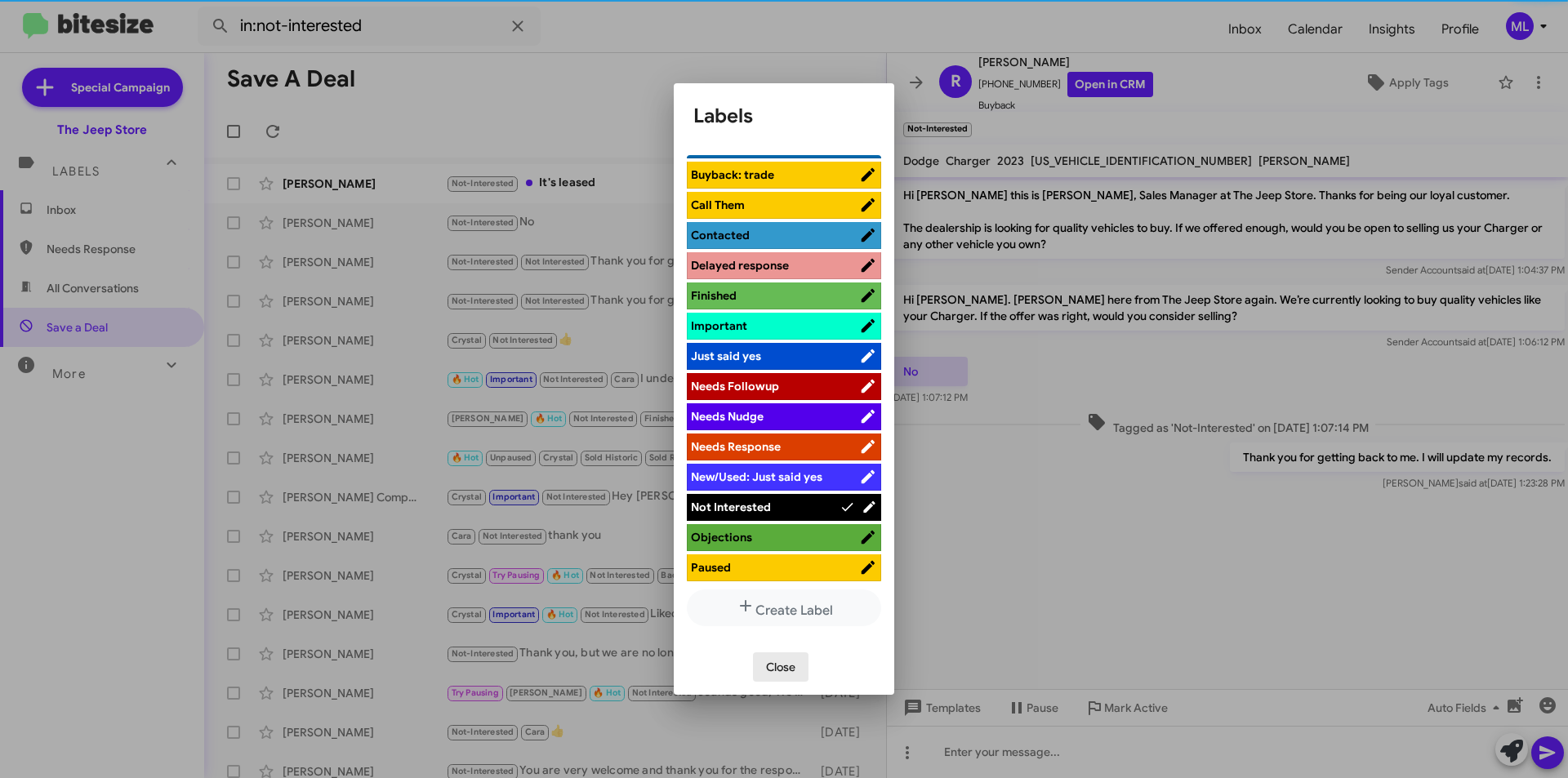
click at [787, 667] on span "Close" at bounding box center [781, 667] width 29 height 29
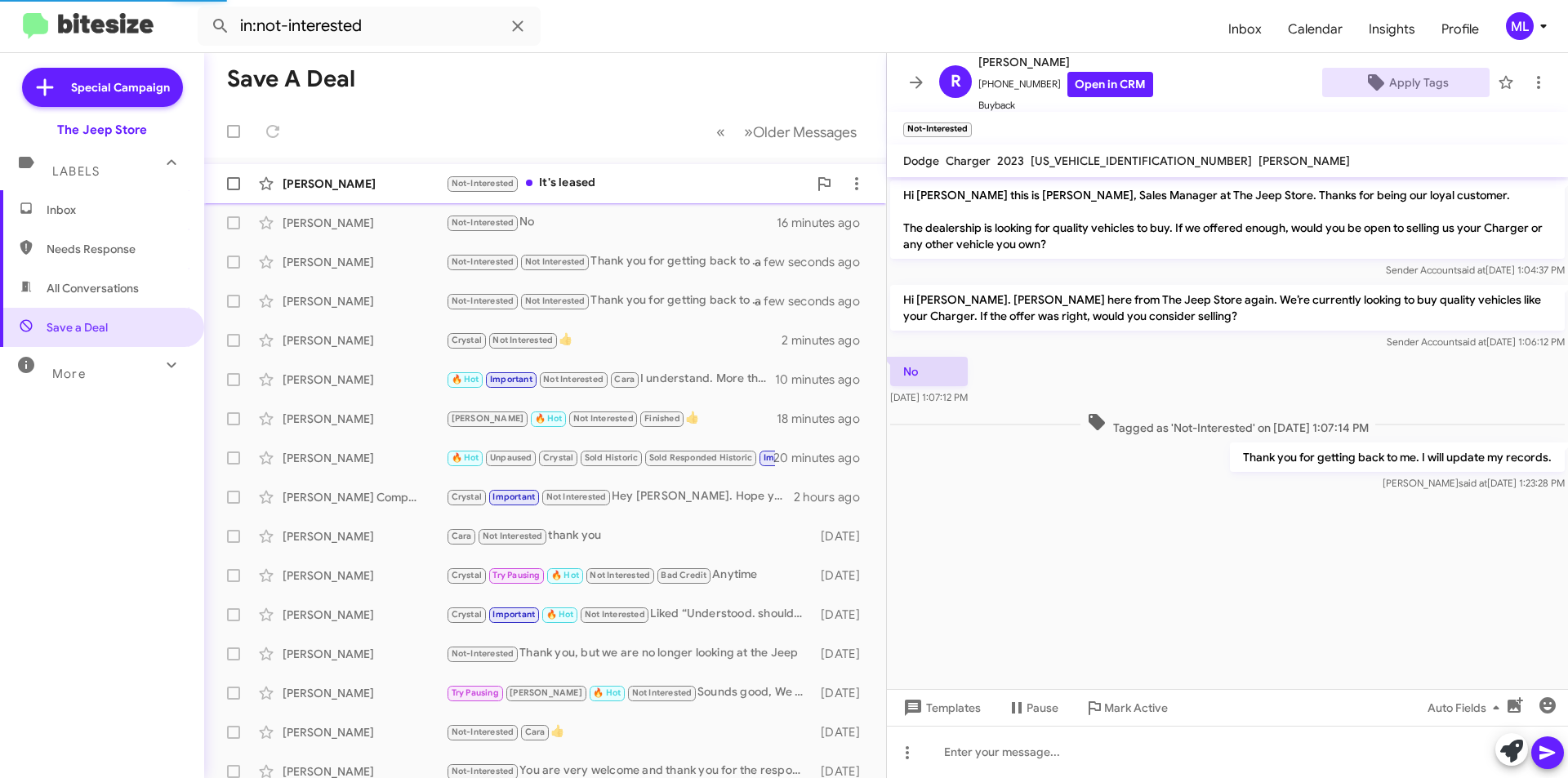
click at [611, 179] on div "Not-Interested It's leased" at bounding box center [626, 183] width 362 height 19
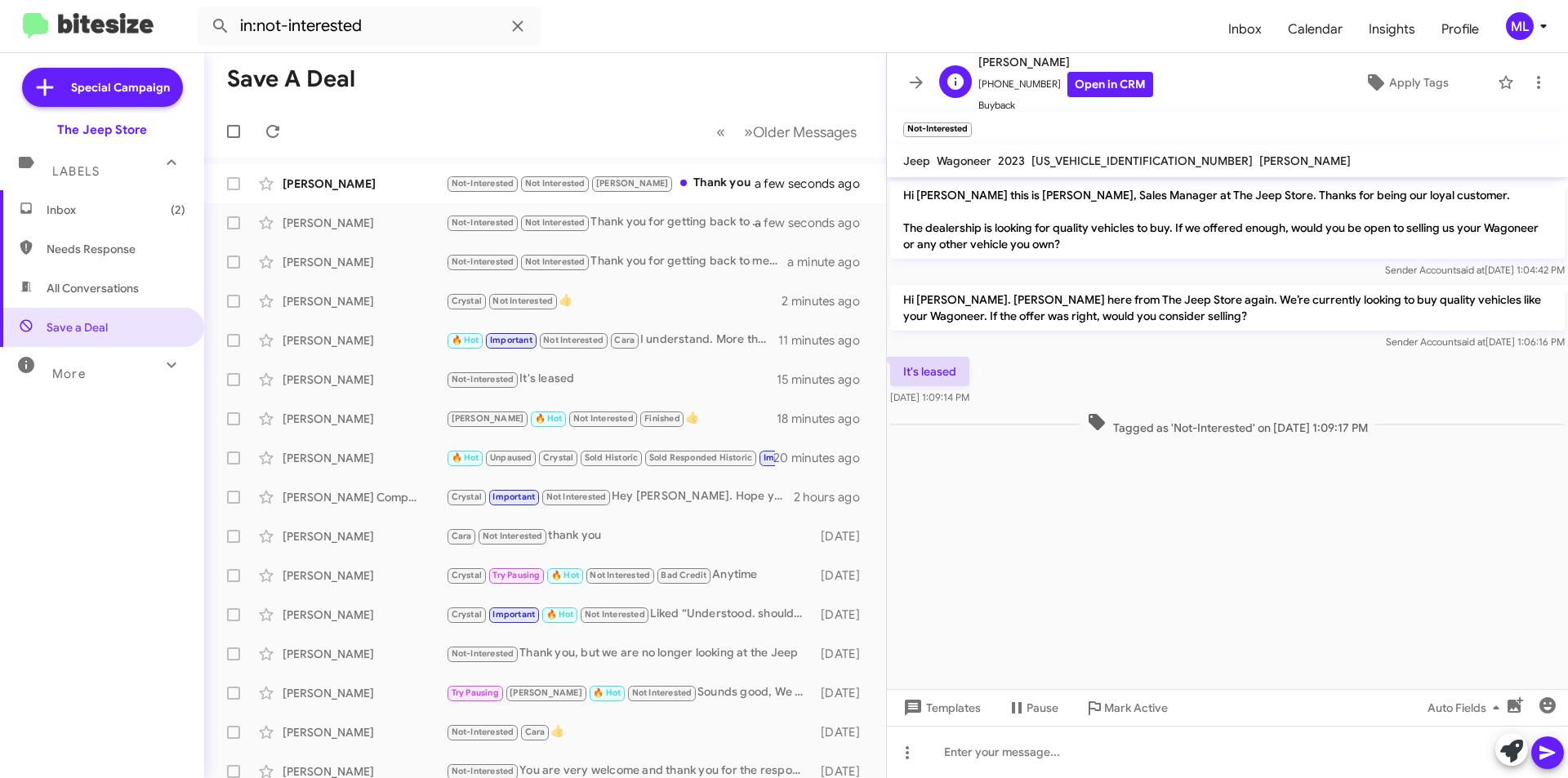
drag, startPoint x: 1038, startPoint y: 87, endPoint x: 988, endPoint y: 95, distance: 50.6
click at [988, 95] on span "[PHONE_NUMBER] Open in CRM" at bounding box center [1065, 84] width 174 height 25
copy span "6173123788"
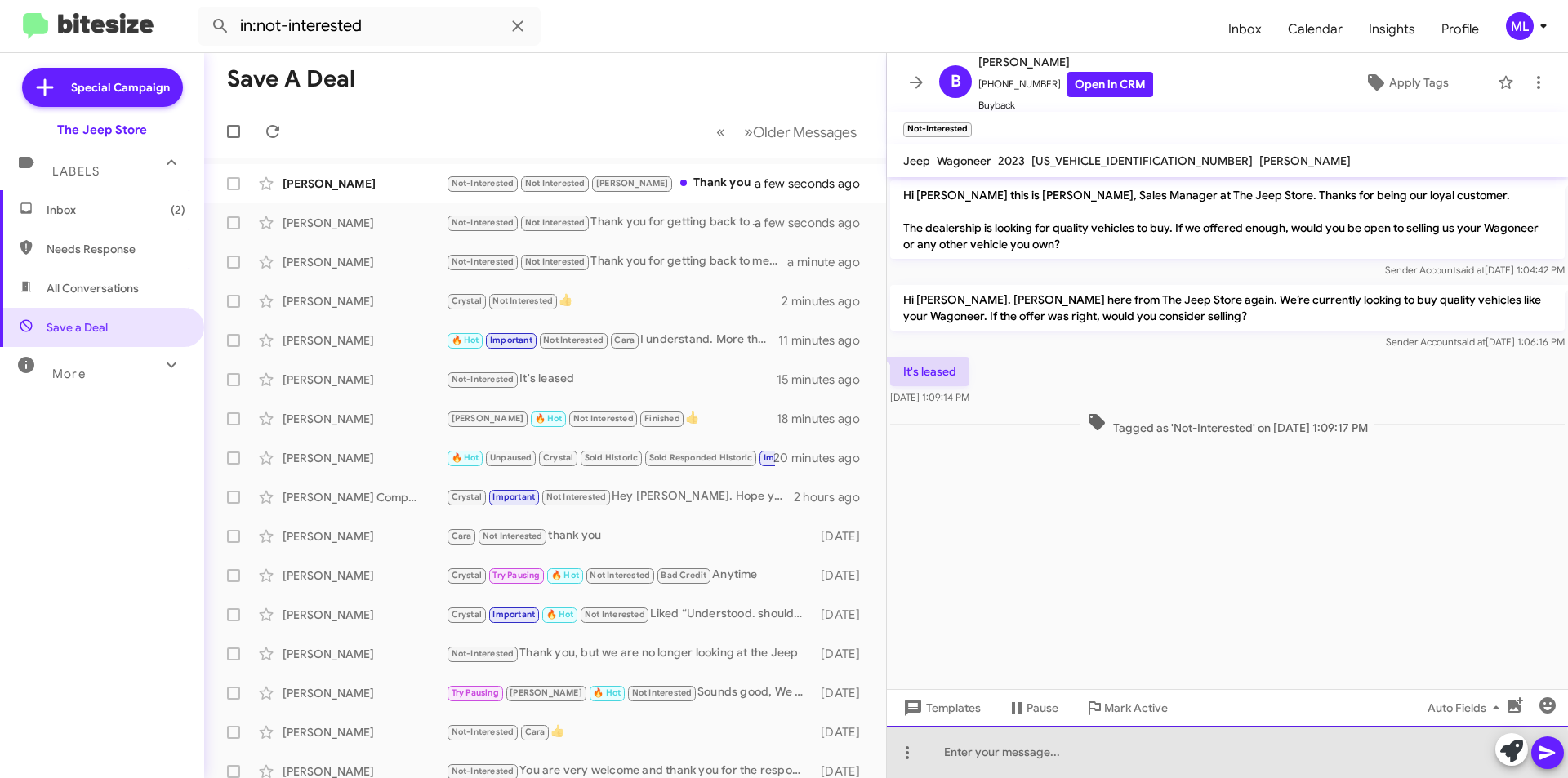
click at [1087, 759] on div at bounding box center [1227, 752] width 681 height 53
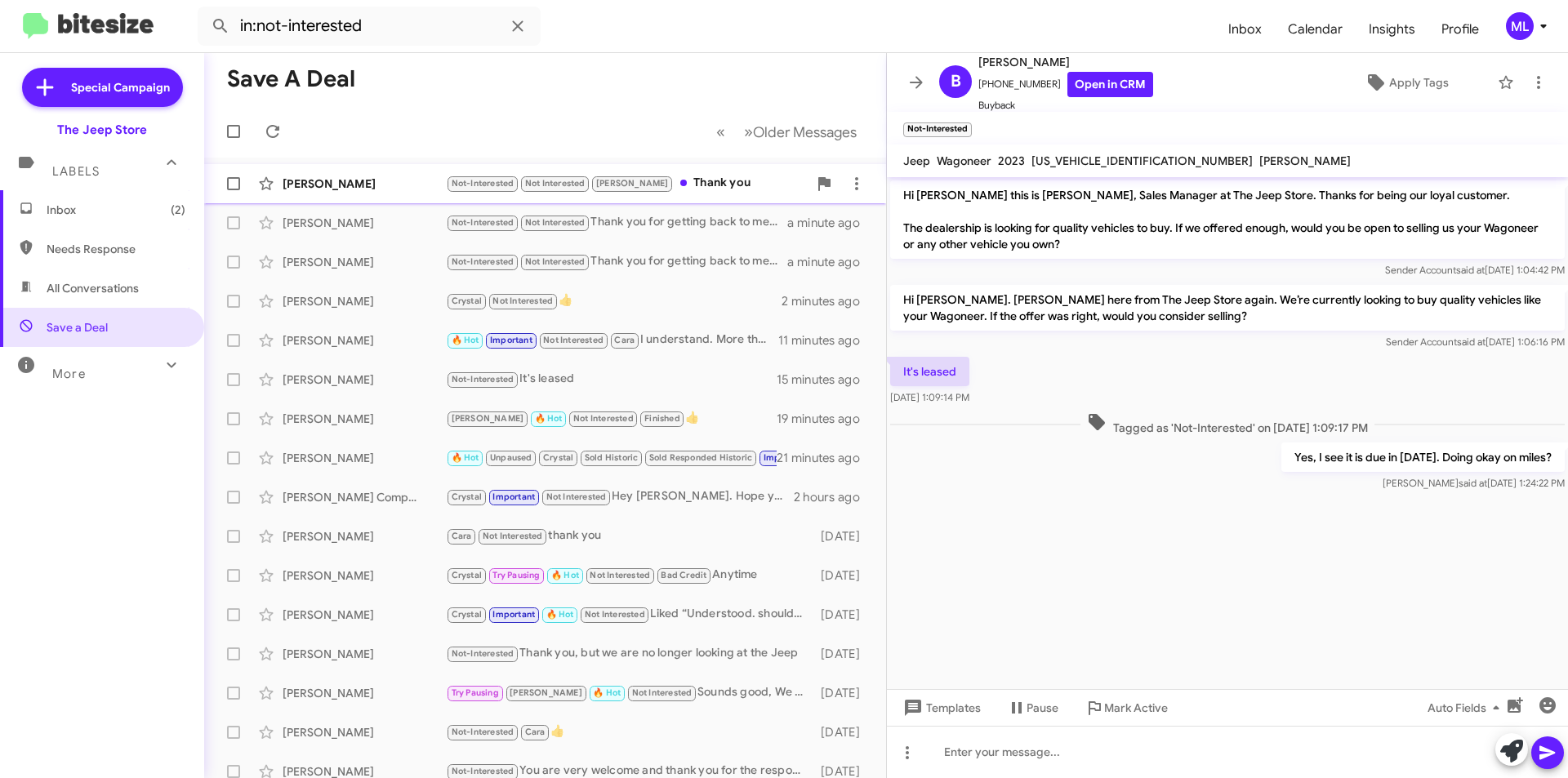
click at [699, 182] on div "Not-Interested Not Interested [PERSON_NAME] Thank you" at bounding box center [626, 183] width 362 height 19
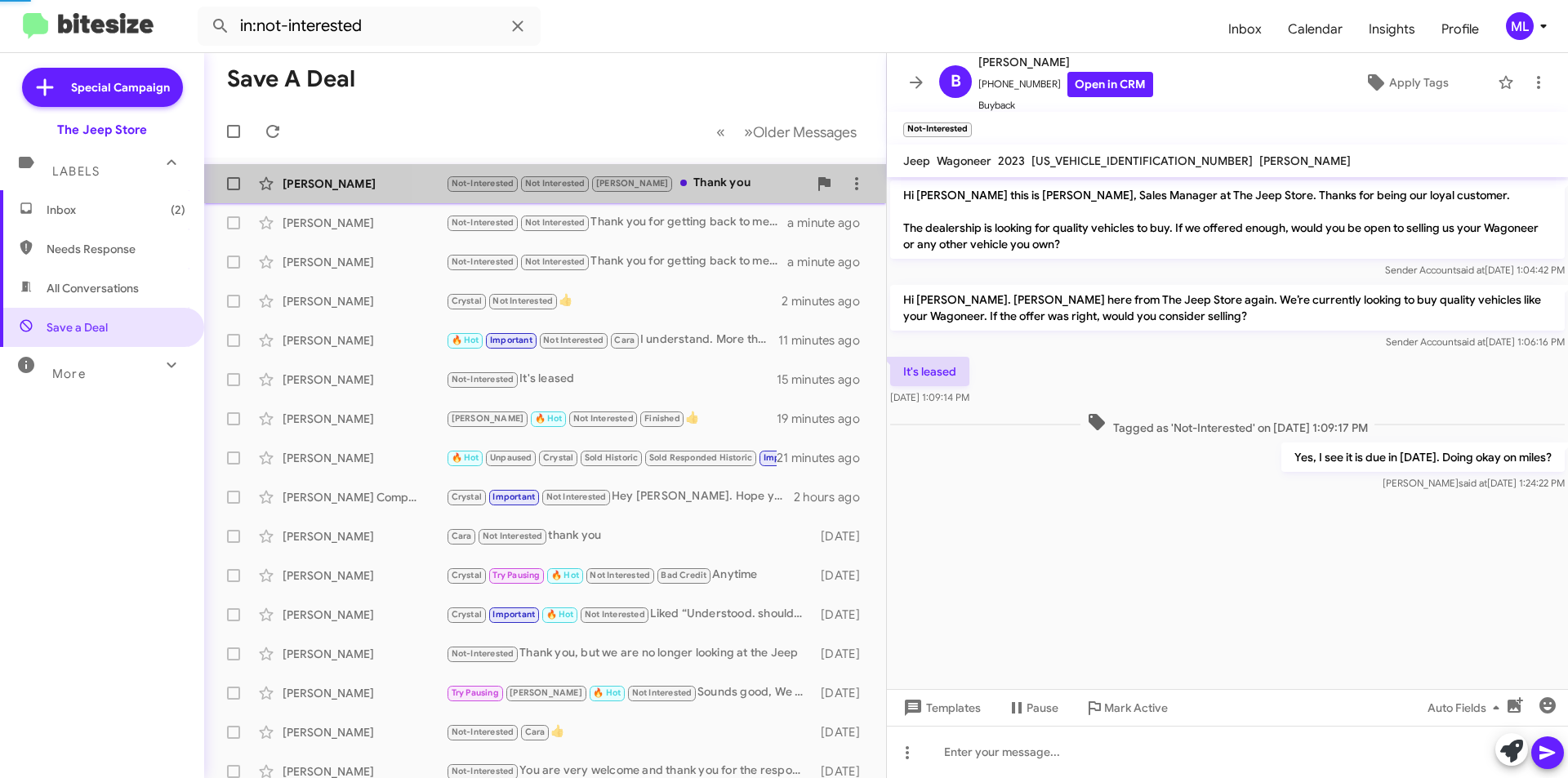
scroll to position [47, 0]
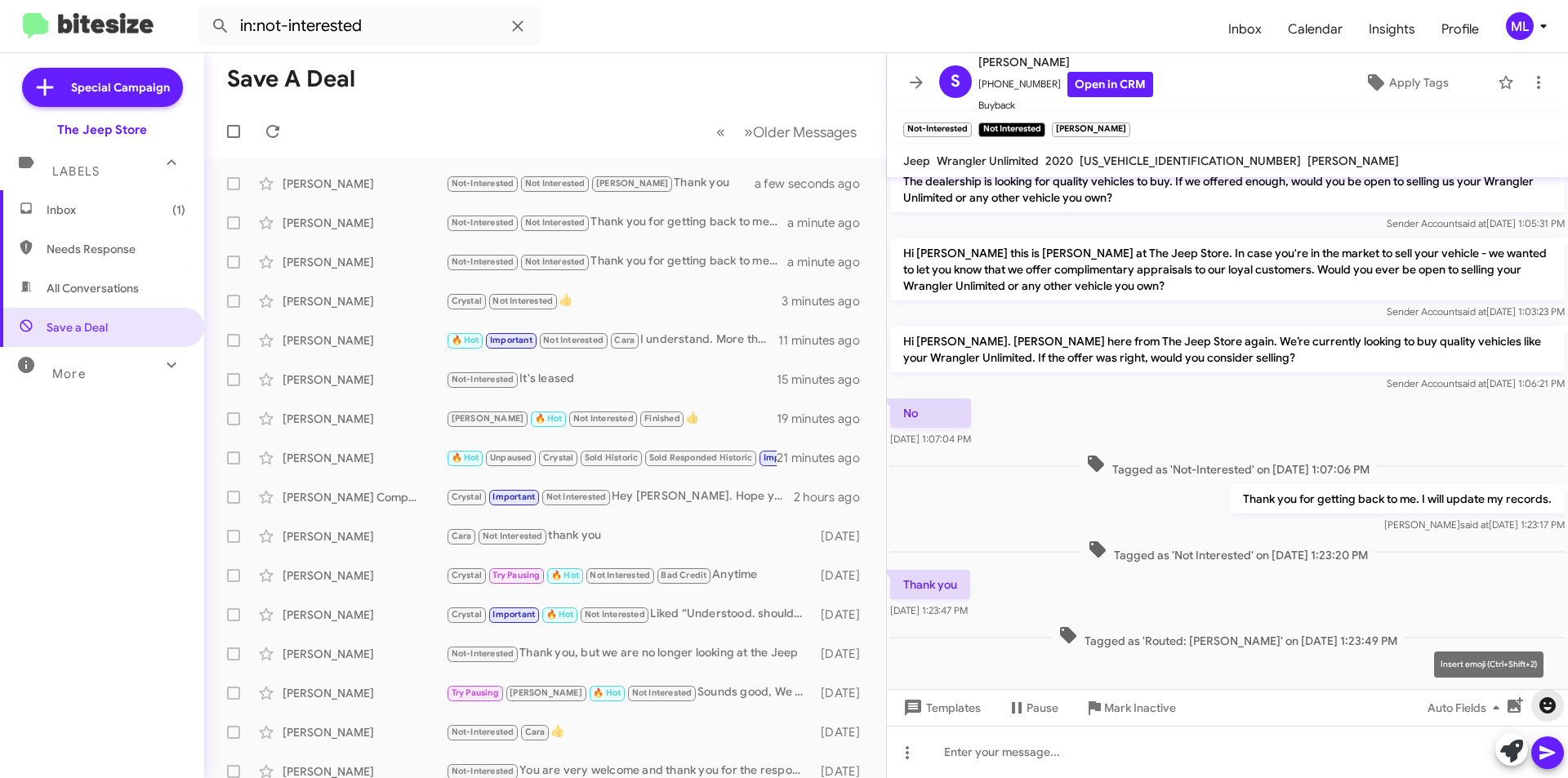
click at [1547, 708] on icon "button" at bounding box center [1547, 705] width 20 height 20
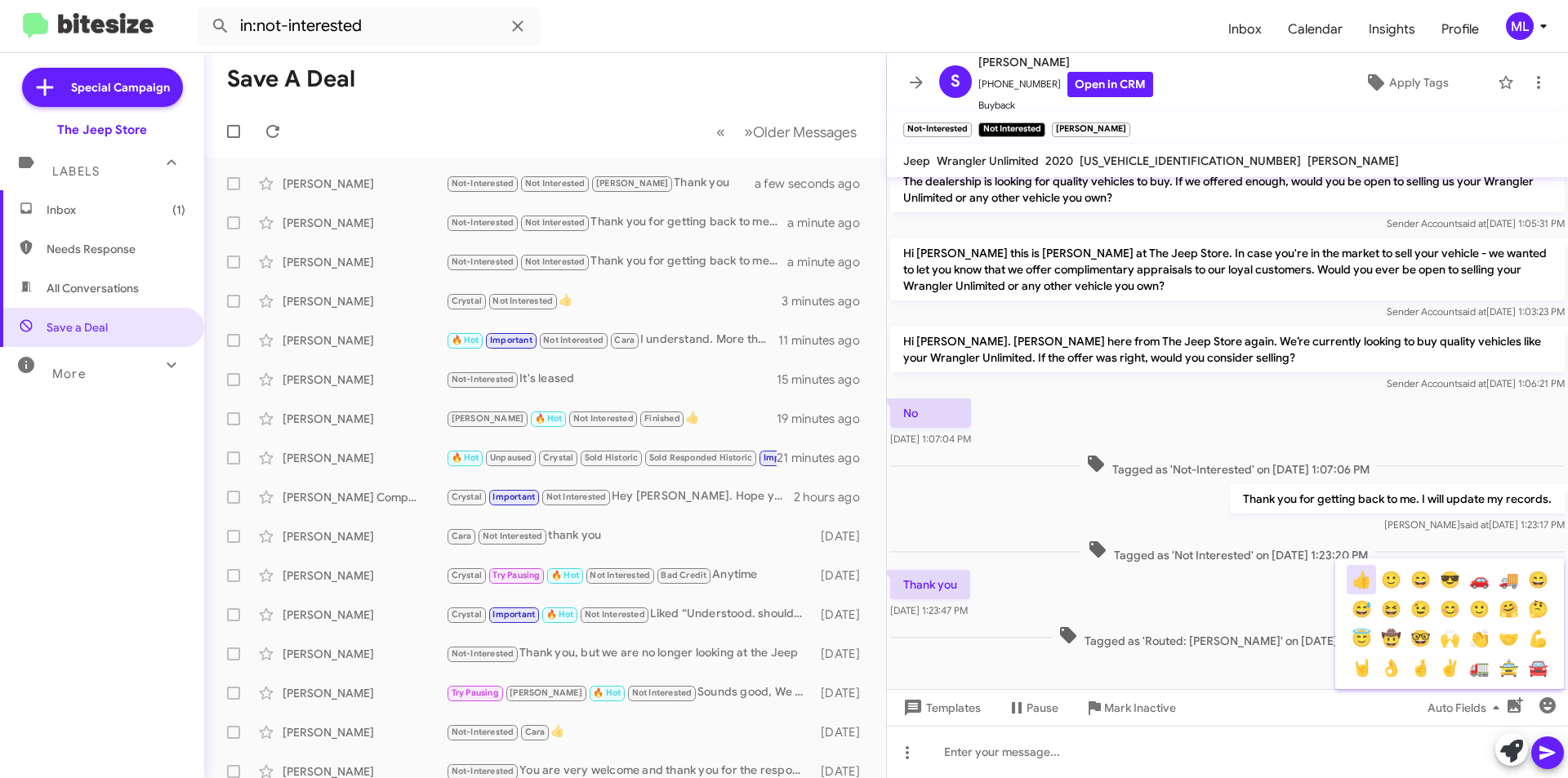
click at [1351, 585] on button "👍" at bounding box center [1362, 580] width 29 height 29
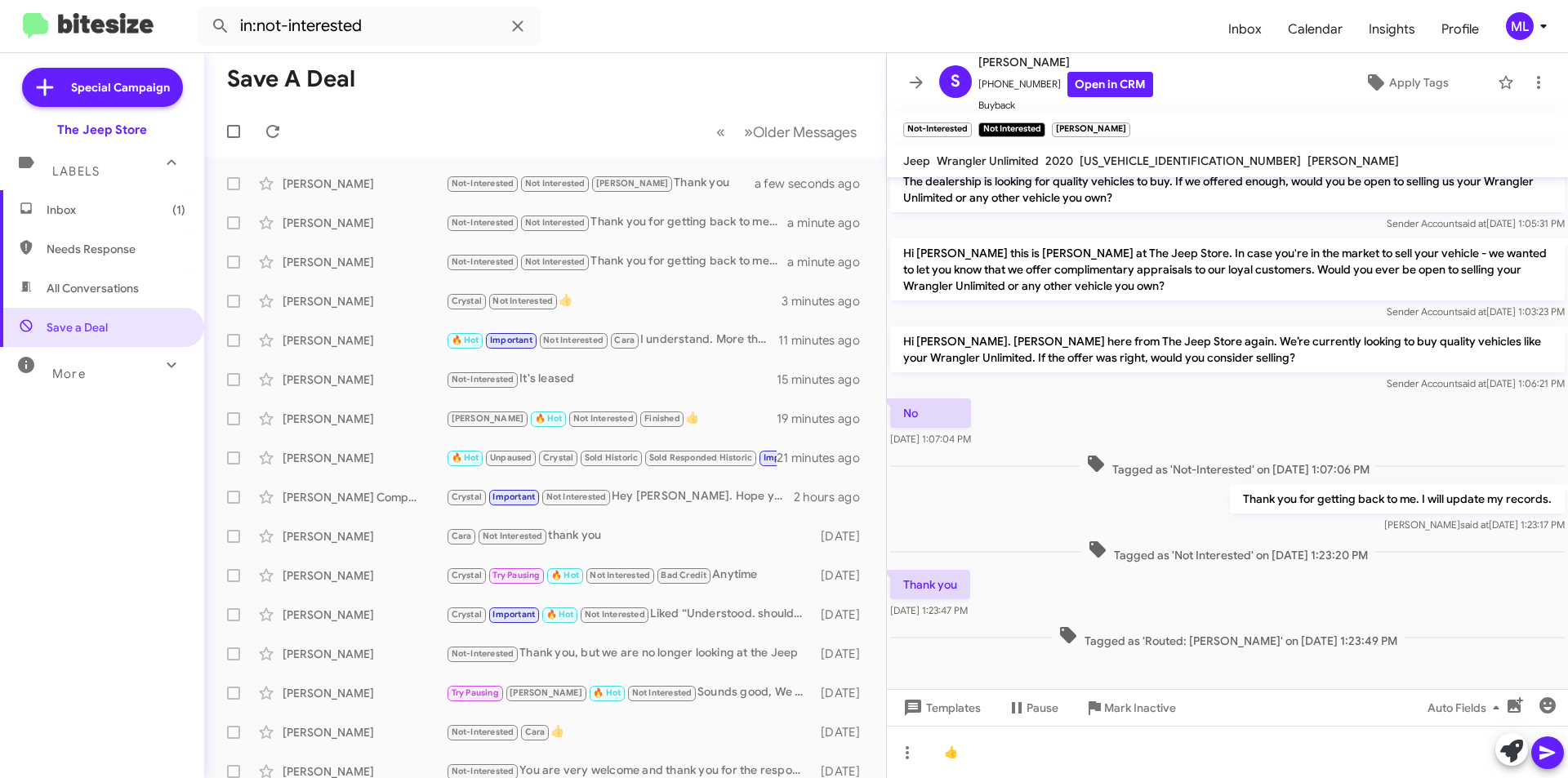
click at [1549, 757] on icon at bounding box center [1547, 753] width 20 height 20
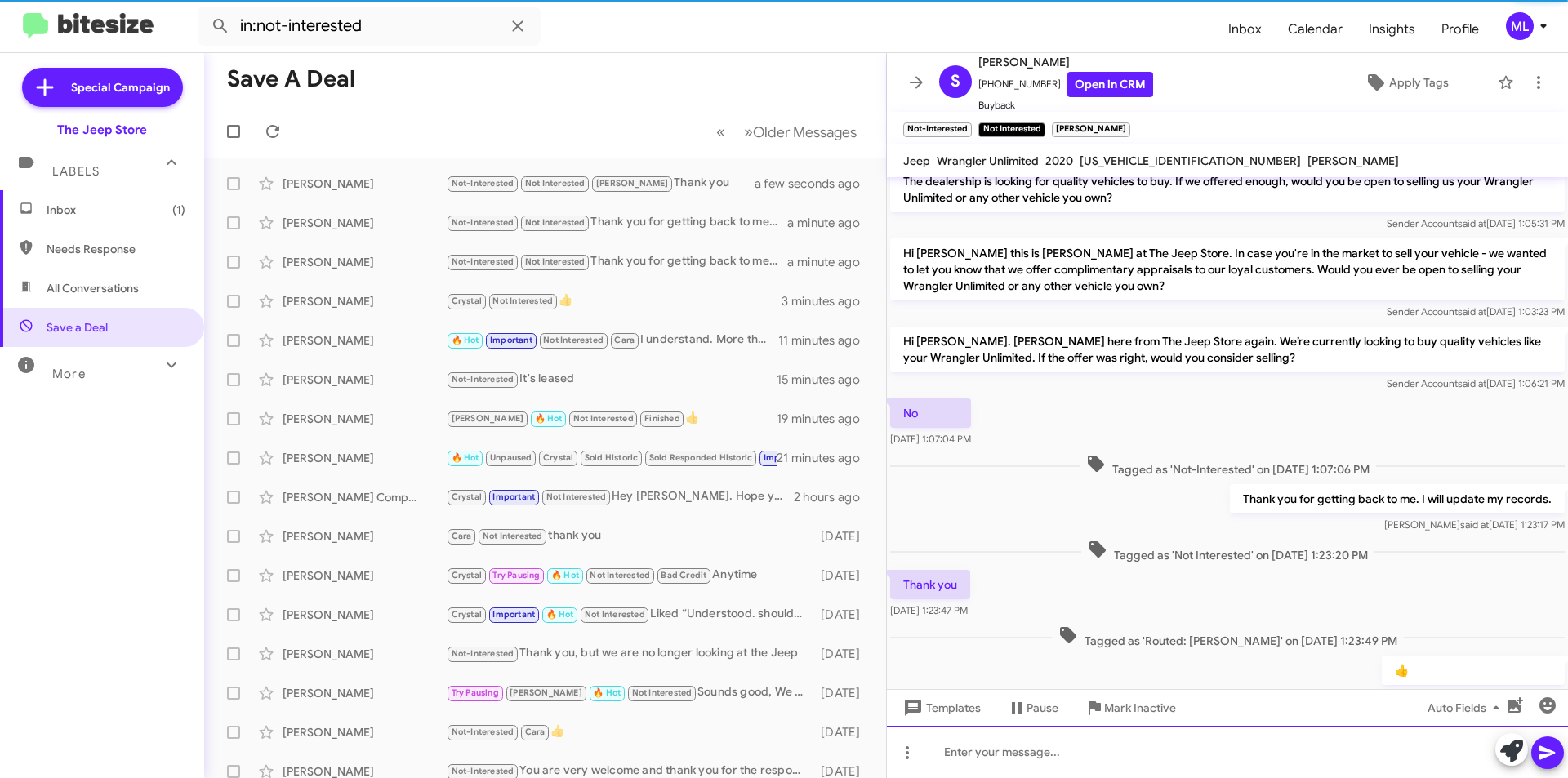
scroll to position [106, 0]
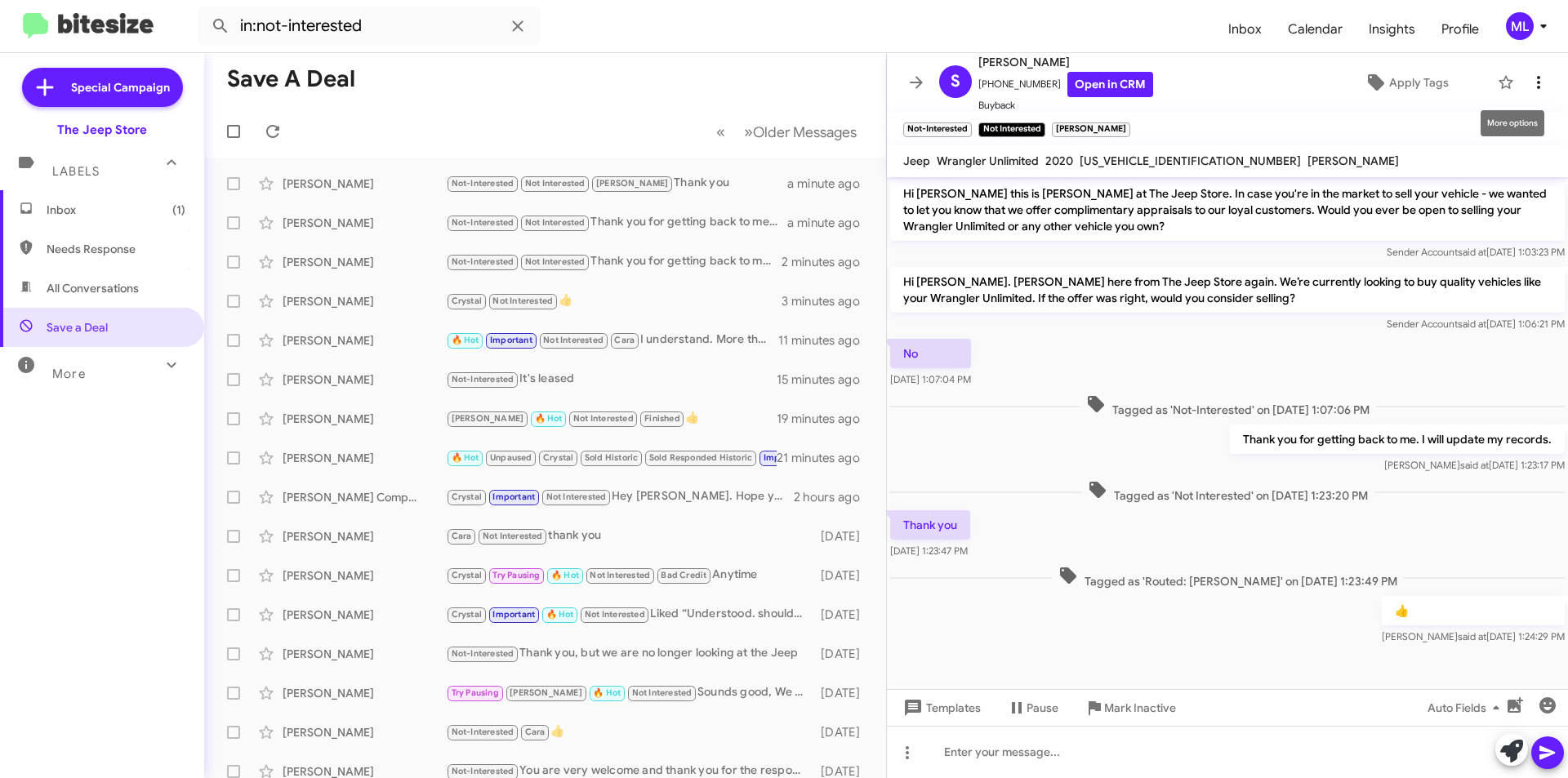
click at [1529, 84] on icon at bounding box center [1539, 82] width 20 height 20
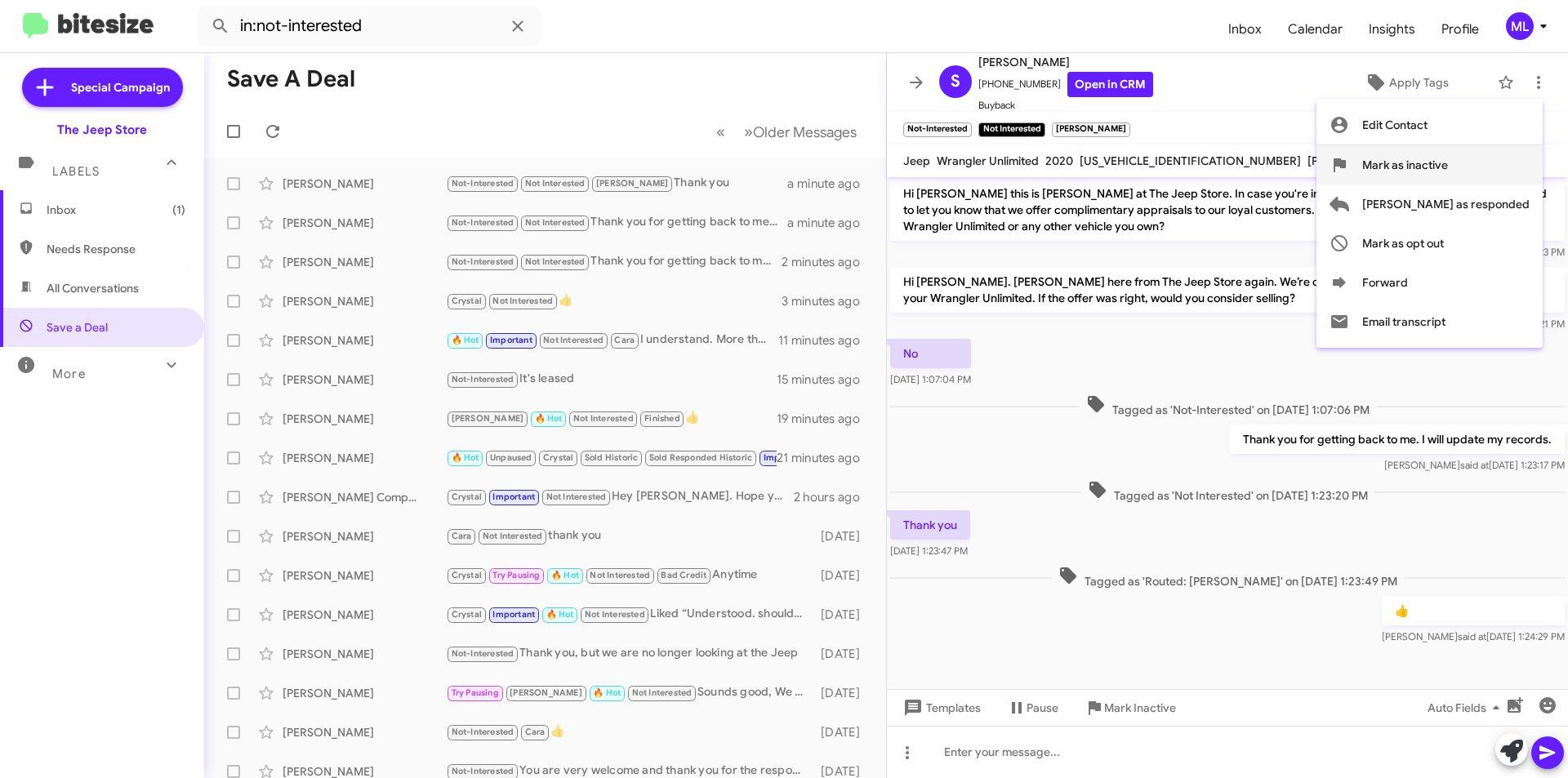
click at [1517, 155] on button "Mark as inactive" at bounding box center [1430, 164] width 226 height 39
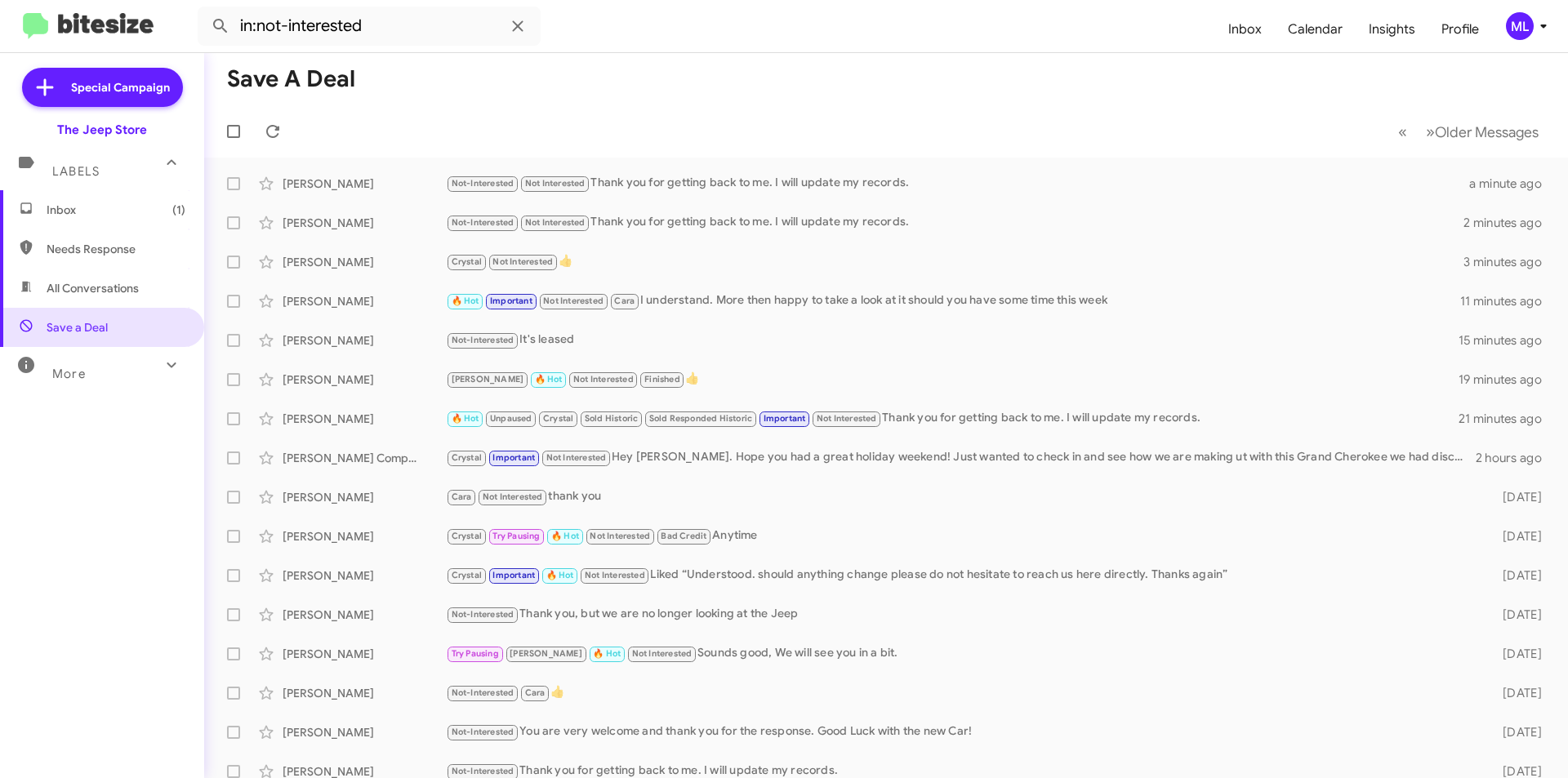
click at [111, 203] on span "Inbox (1)" at bounding box center [116, 210] width 139 height 16
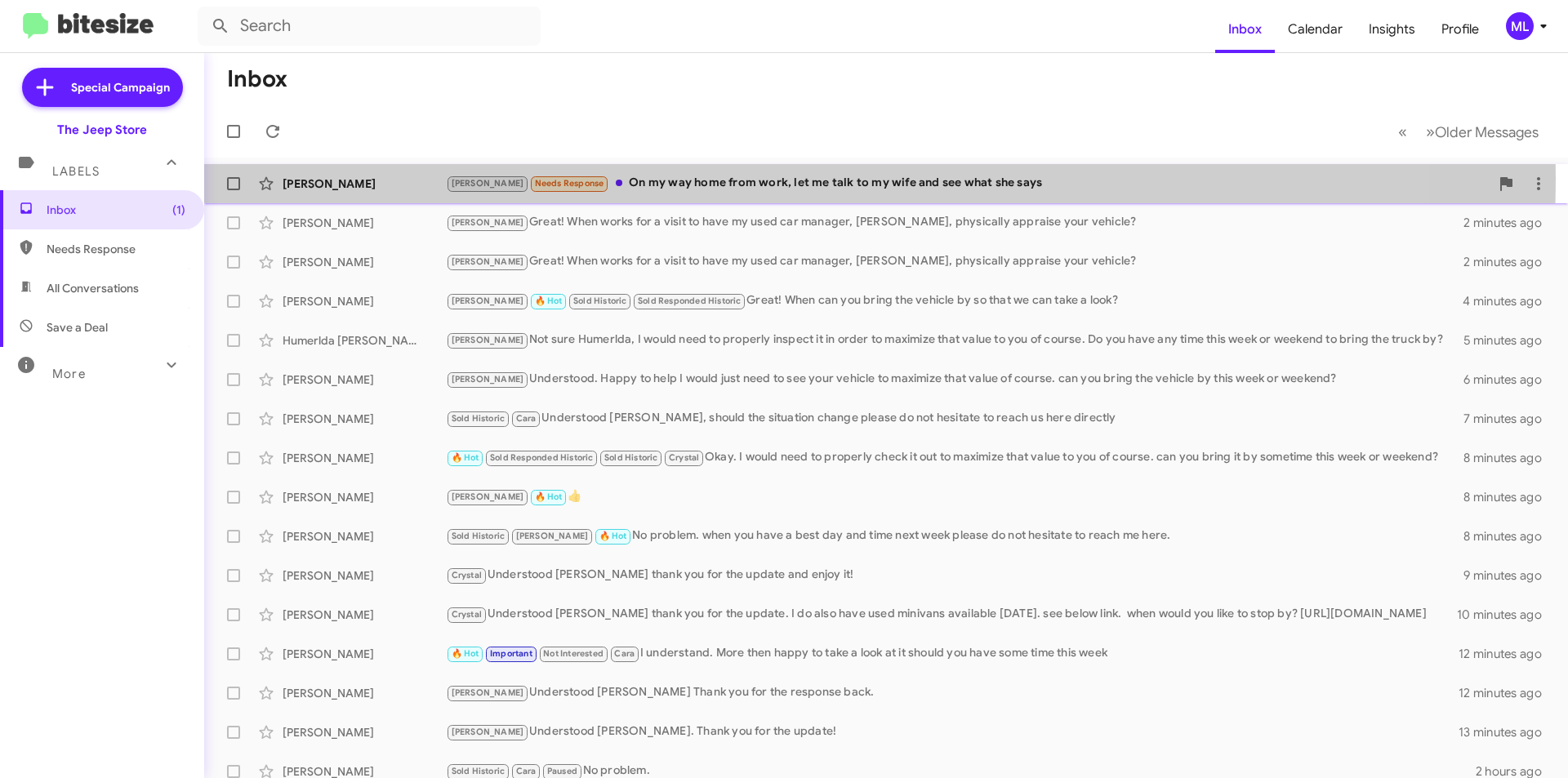
click at [662, 178] on div "[PERSON_NAME] Needs Response On my way home from work, let me talk to my wife a…" at bounding box center [967, 183] width 1044 height 19
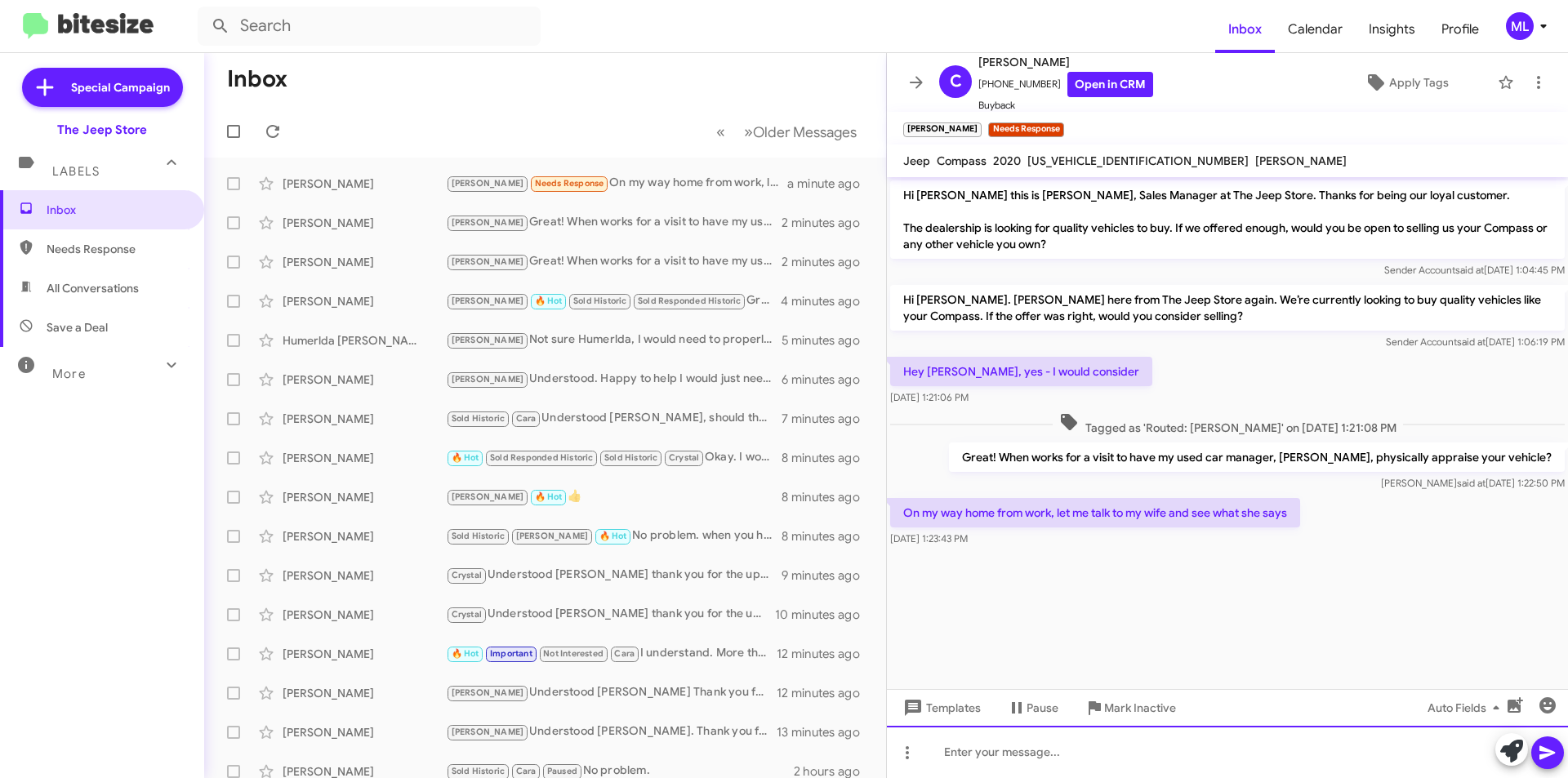
click at [1170, 754] on div at bounding box center [1227, 752] width 681 height 53
click at [1189, 740] on div at bounding box center [1227, 752] width 681 height 53
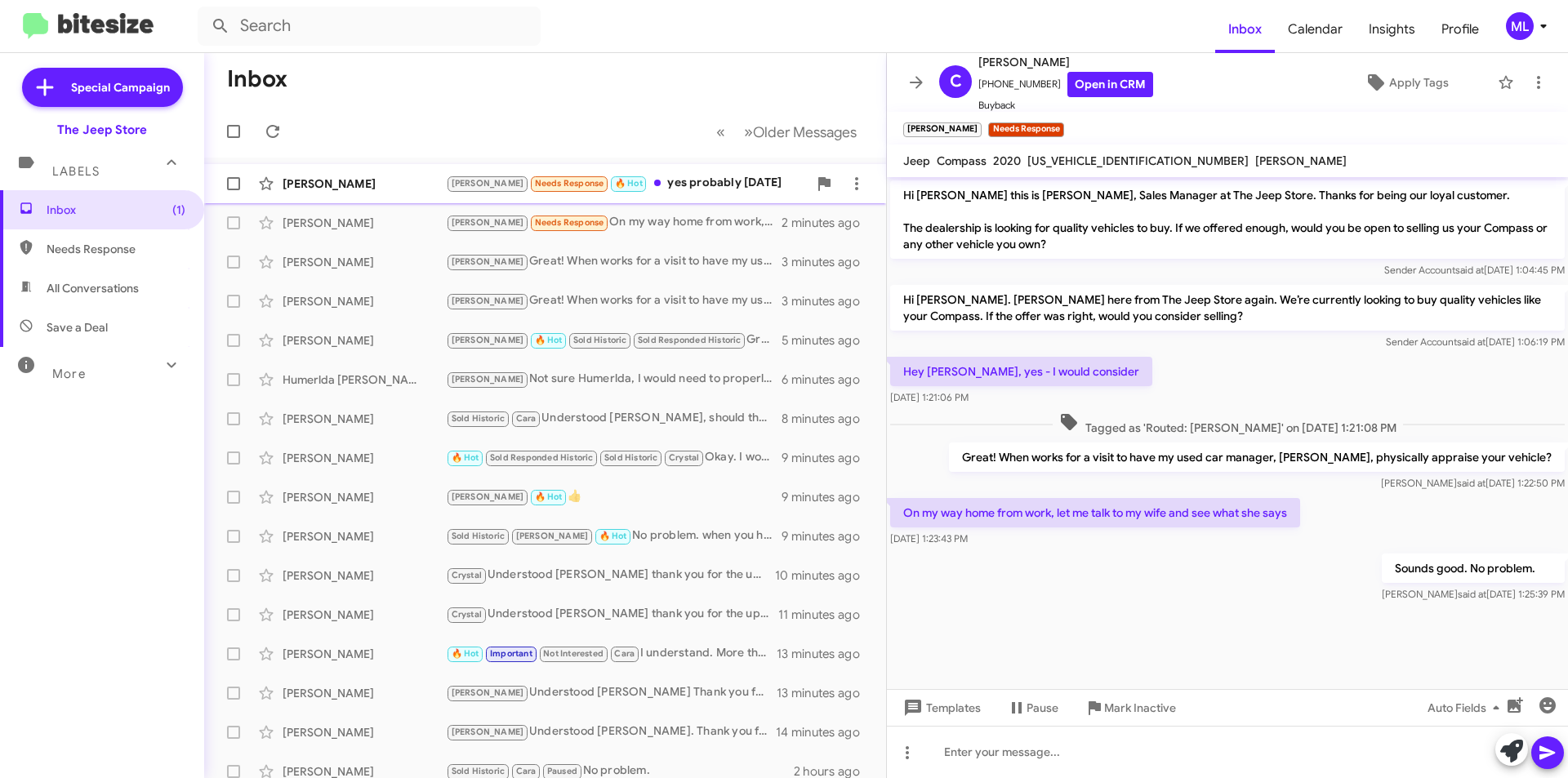
click at [653, 174] on div "[PERSON_NAME] Needs Response 🔥 Hot yes probably [DATE]" at bounding box center [626, 183] width 362 height 19
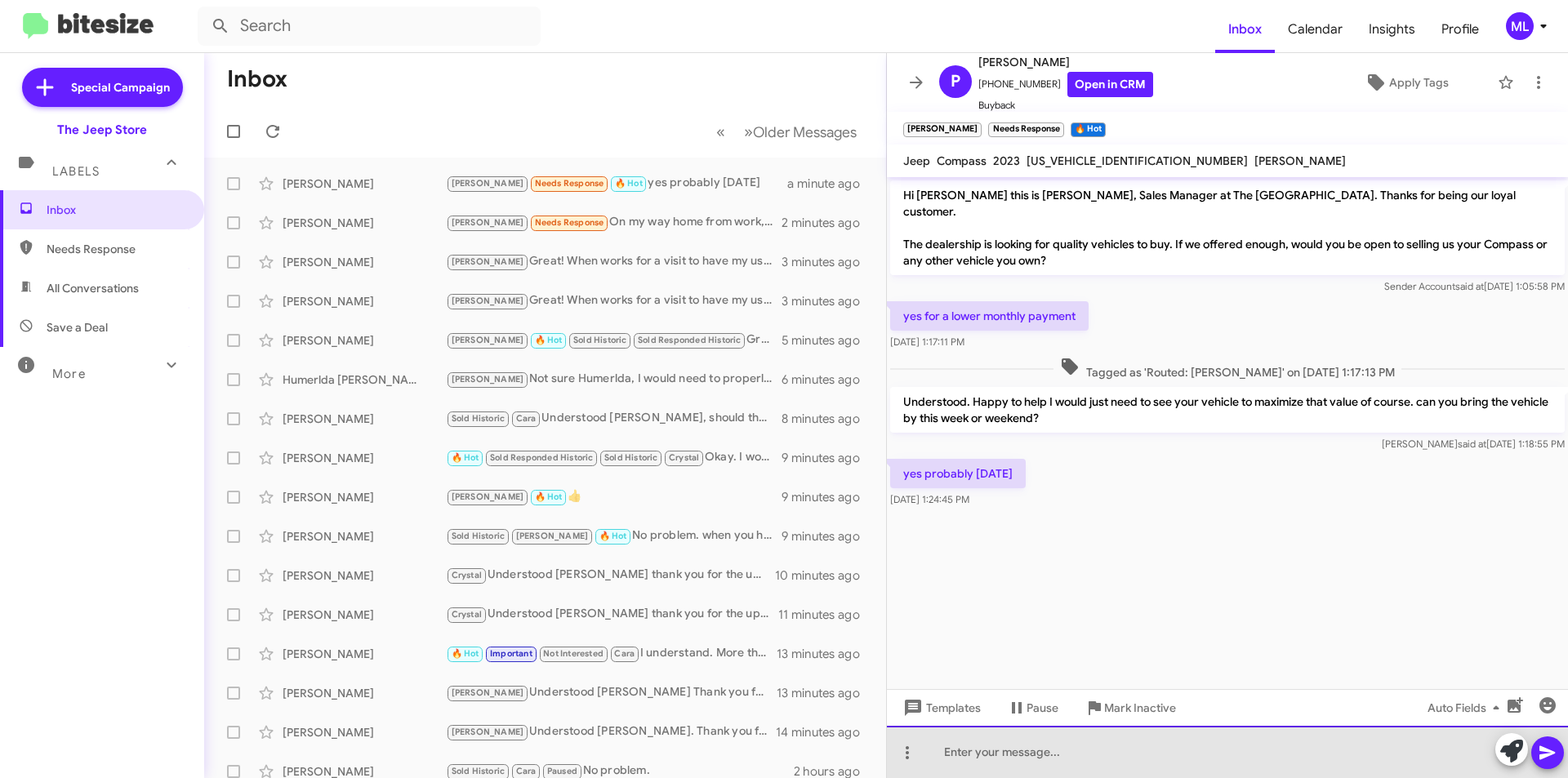
click at [1013, 766] on div at bounding box center [1227, 752] width 681 height 53
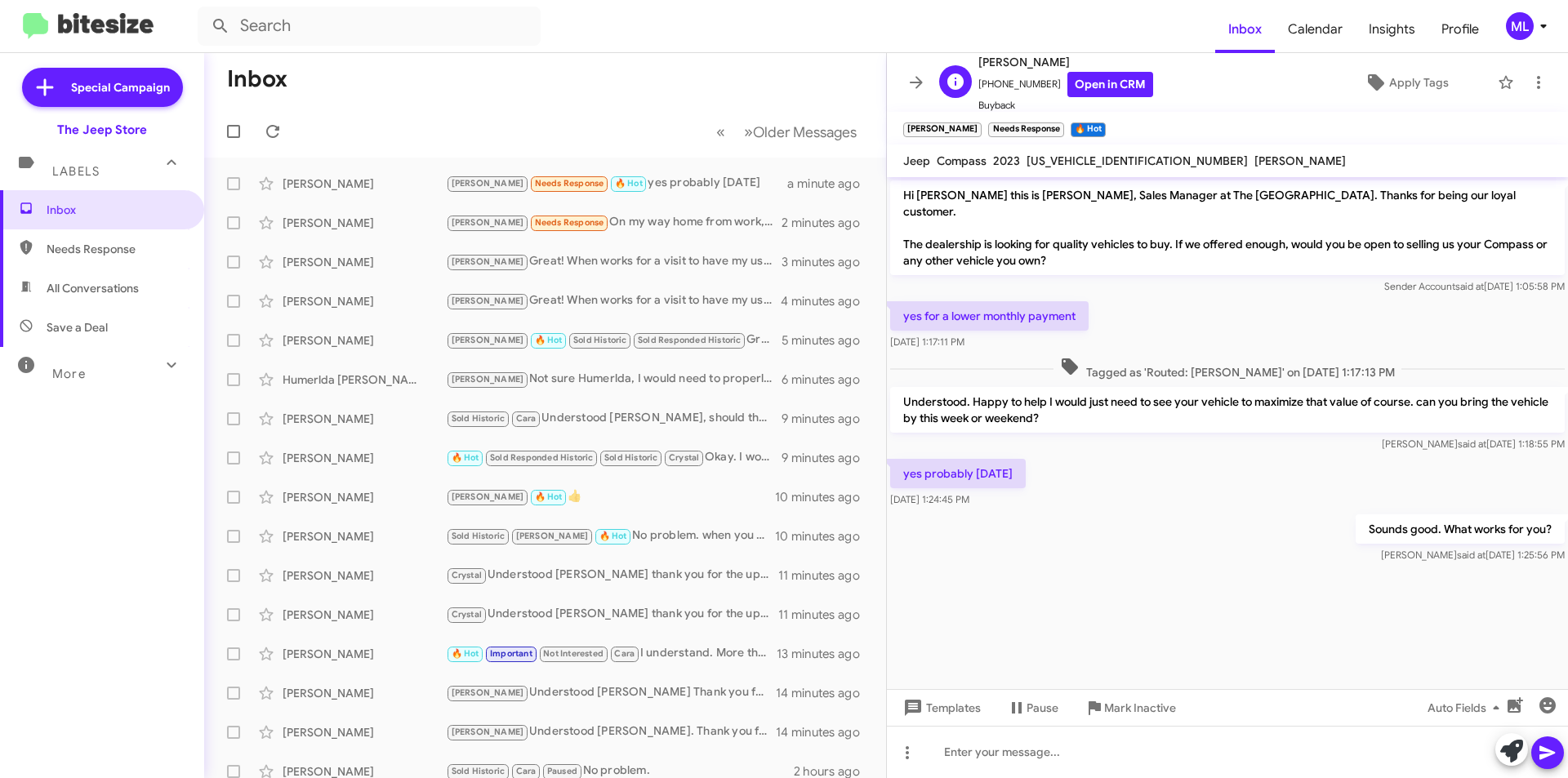
scroll to position [2, 0]
drag, startPoint x: 1040, startPoint y: 83, endPoint x: 989, endPoint y: 85, distance: 51.0
click at [989, 85] on span "[PHONE_NUMBER] Open in CRM" at bounding box center [1065, 82] width 174 height 25
copy span "7324922370"
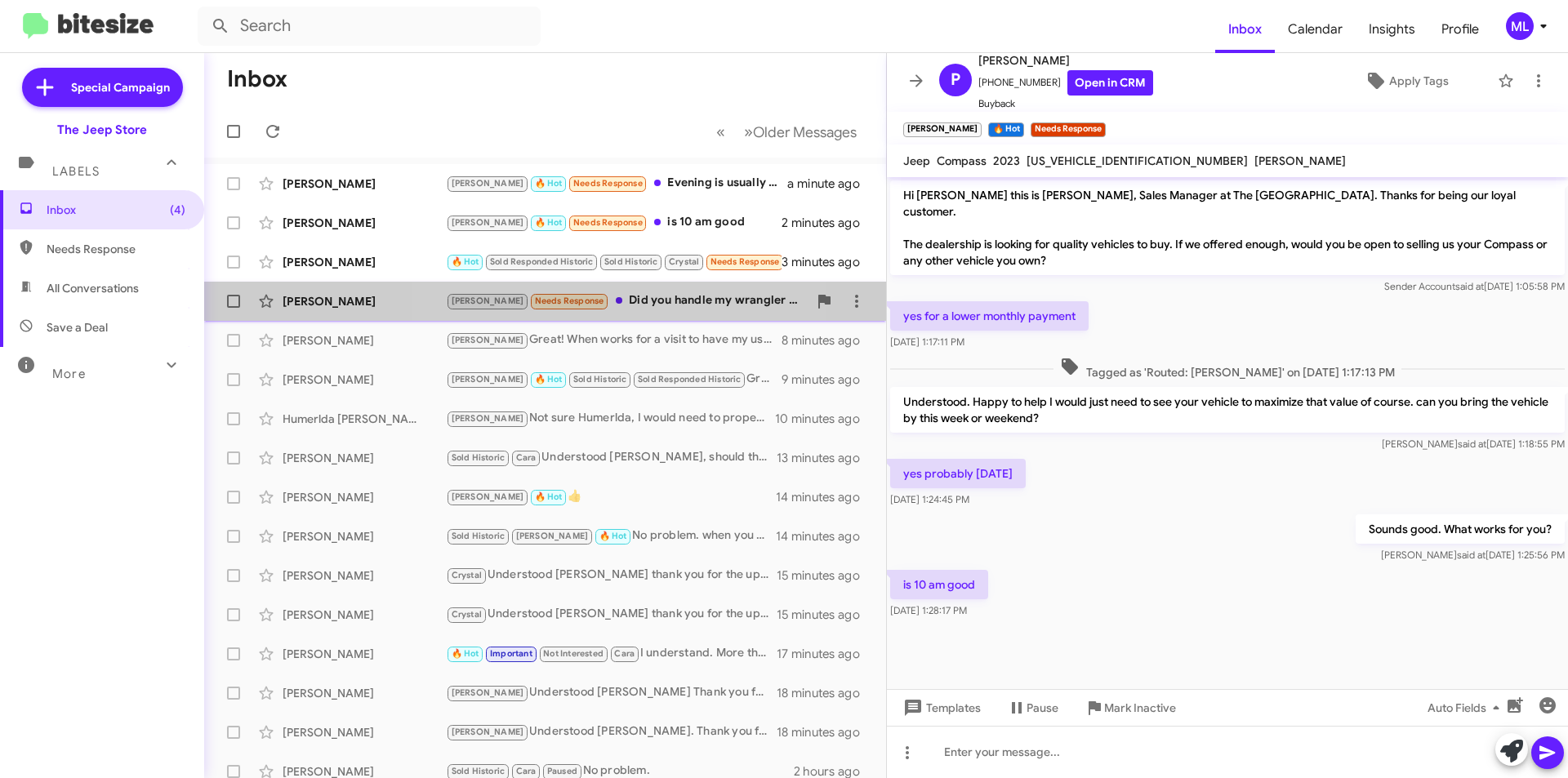
click at [613, 300] on div "[PERSON_NAME] Needs Response Did you handle my wrangler when well I sold back t…" at bounding box center [626, 301] width 362 height 19
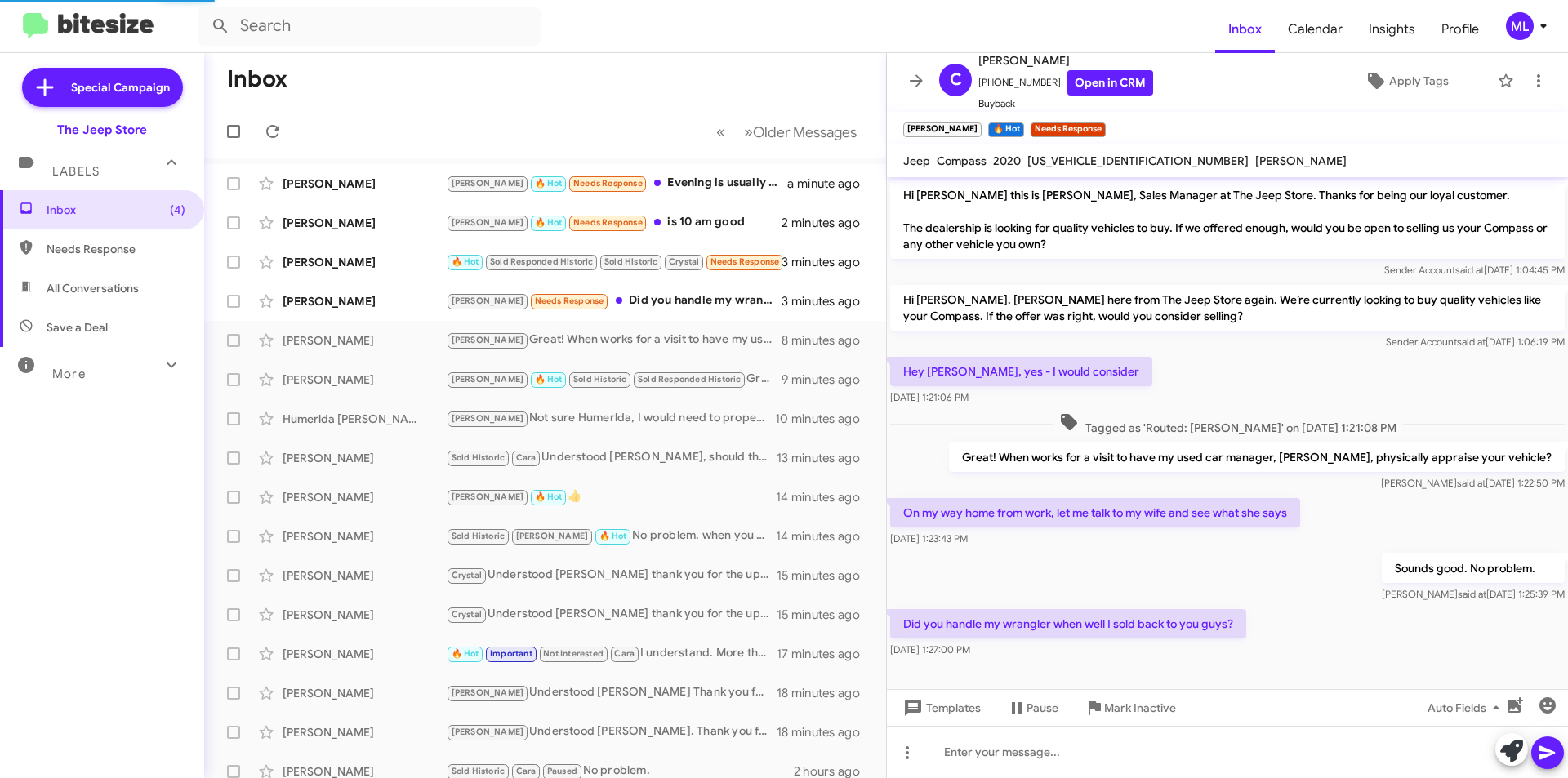
scroll to position [5, 0]
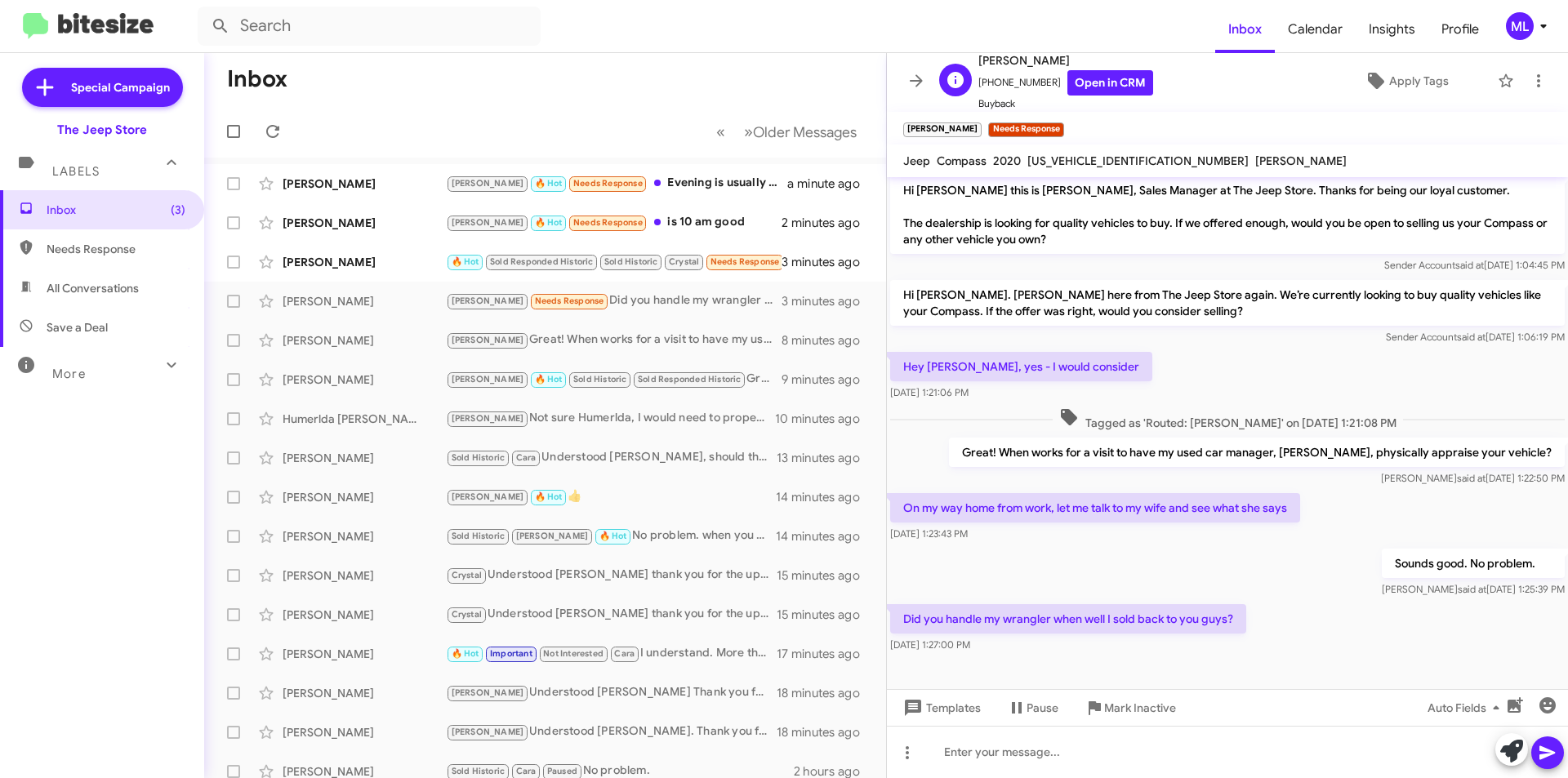
drag, startPoint x: 1048, startPoint y: 83, endPoint x: 988, endPoint y: 83, distance: 60.0
click at [988, 83] on span "[PHONE_NUMBER] Open in CRM" at bounding box center [1065, 82] width 174 height 25
copy span "9083091566"
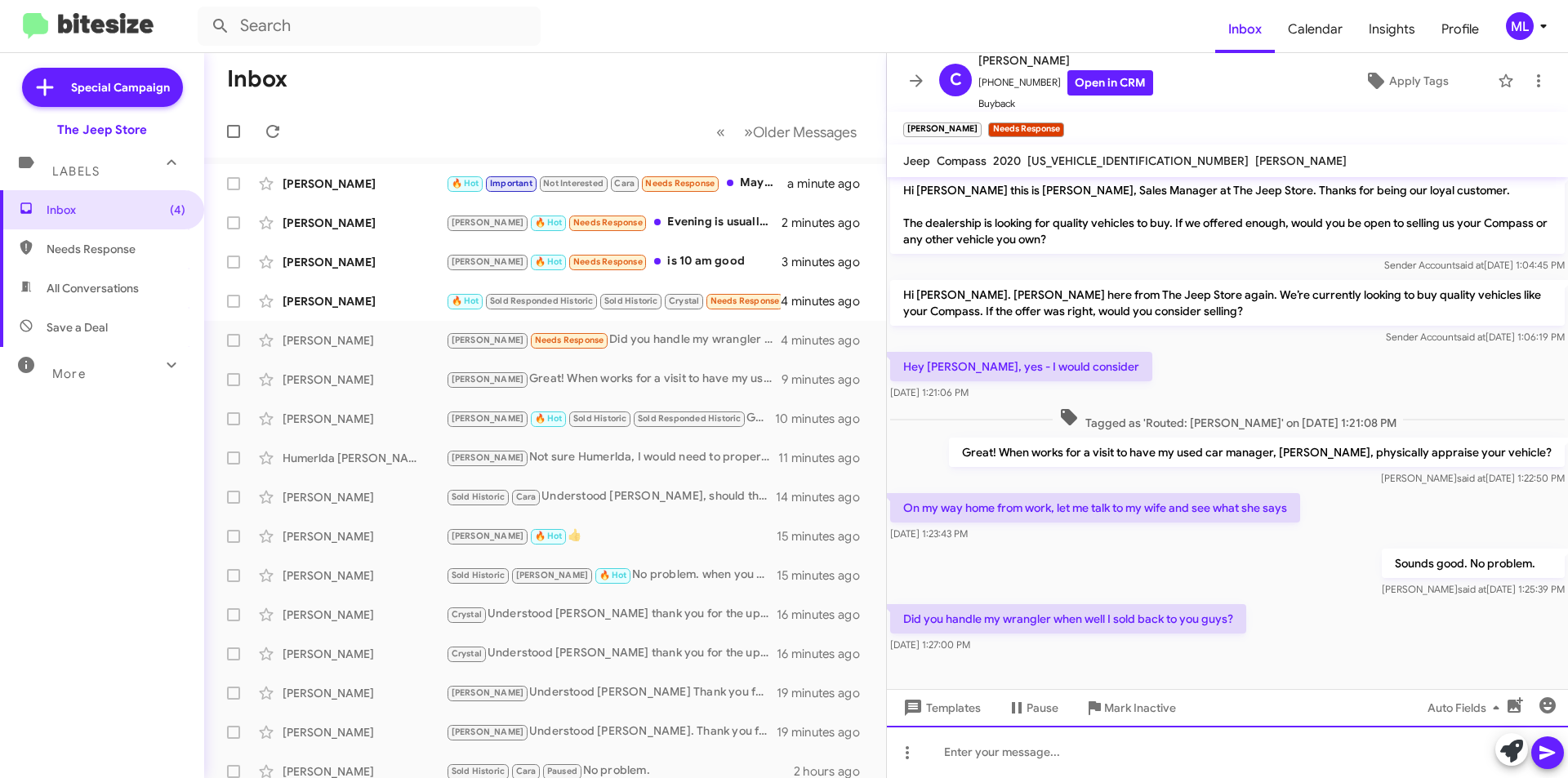
click at [1109, 756] on div at bounding box center [1227, 752] width 681 height 53
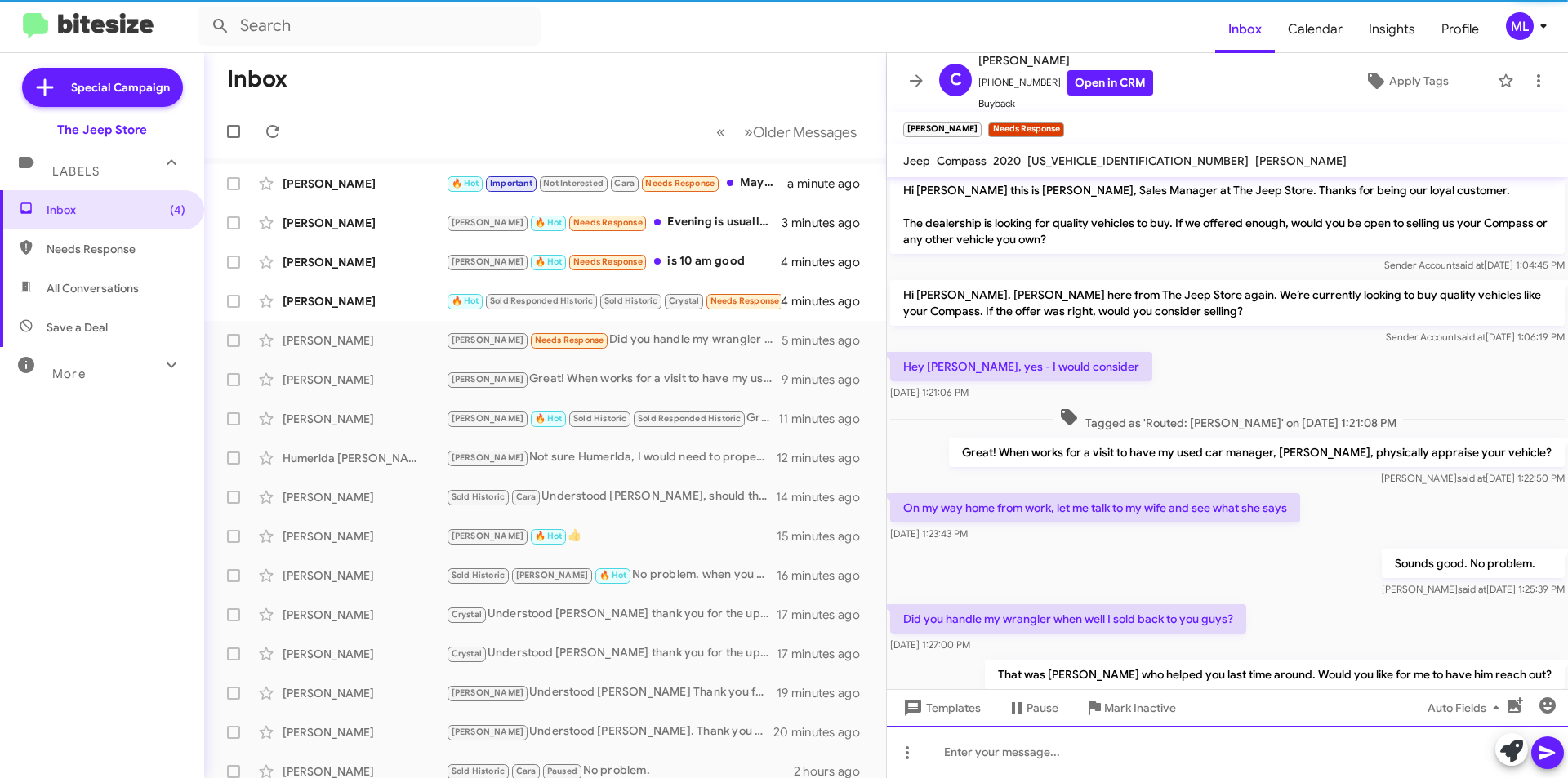
scroll to position [65, 0]
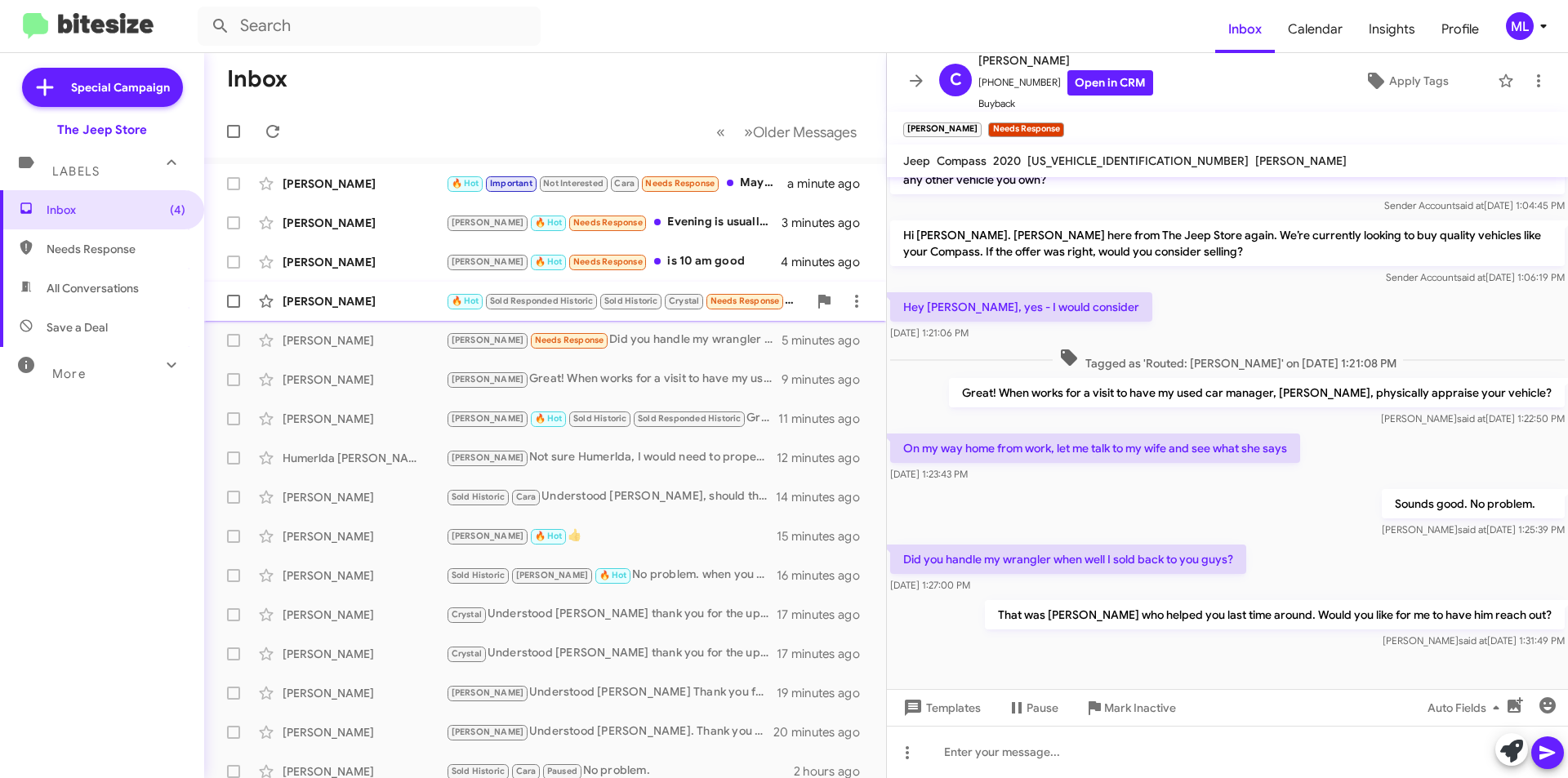
click at [692, 303] on span "Crystal" at bounding box center [684, 300] width 30 height 10
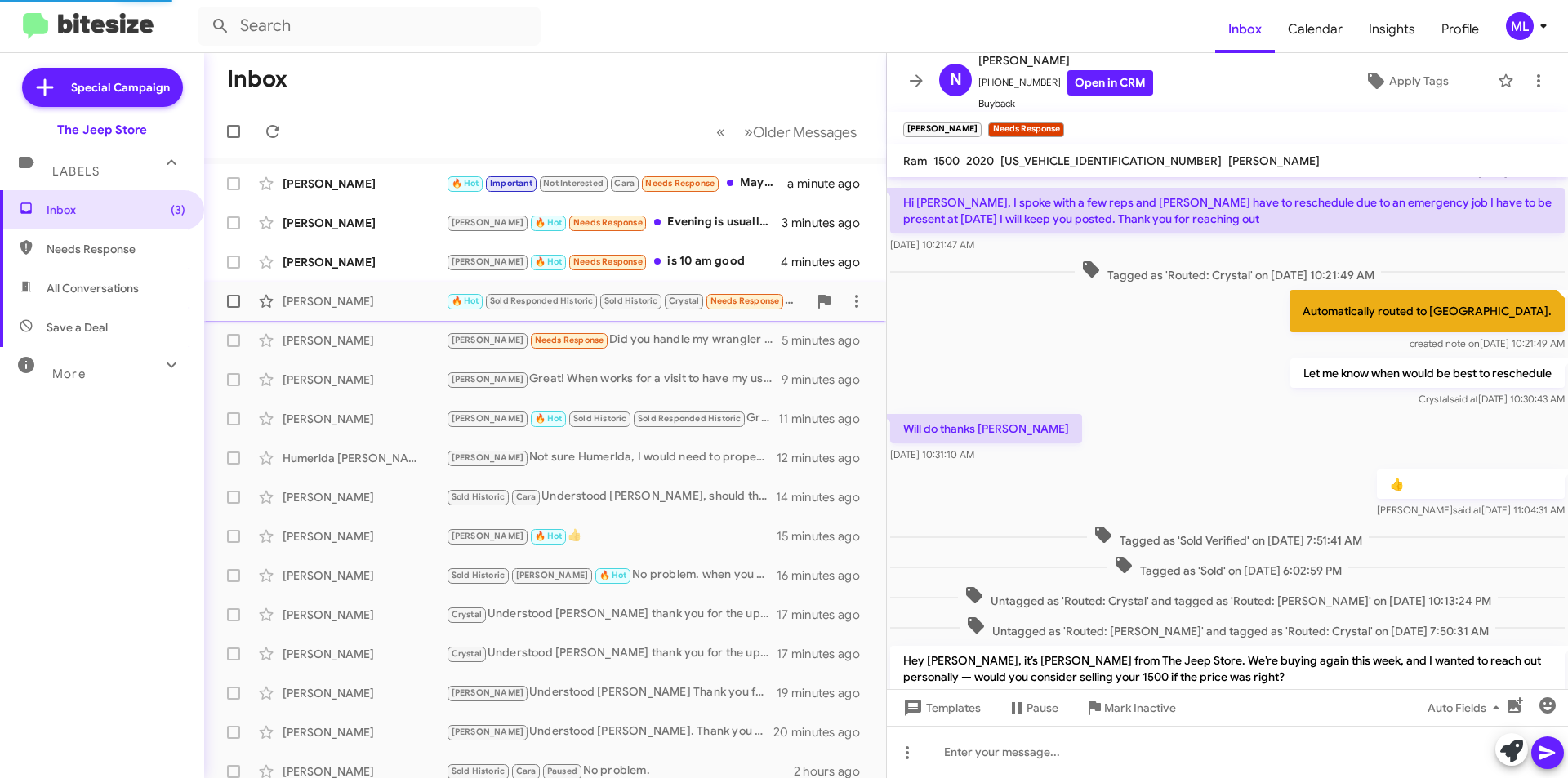
scroll to position [351, 0]
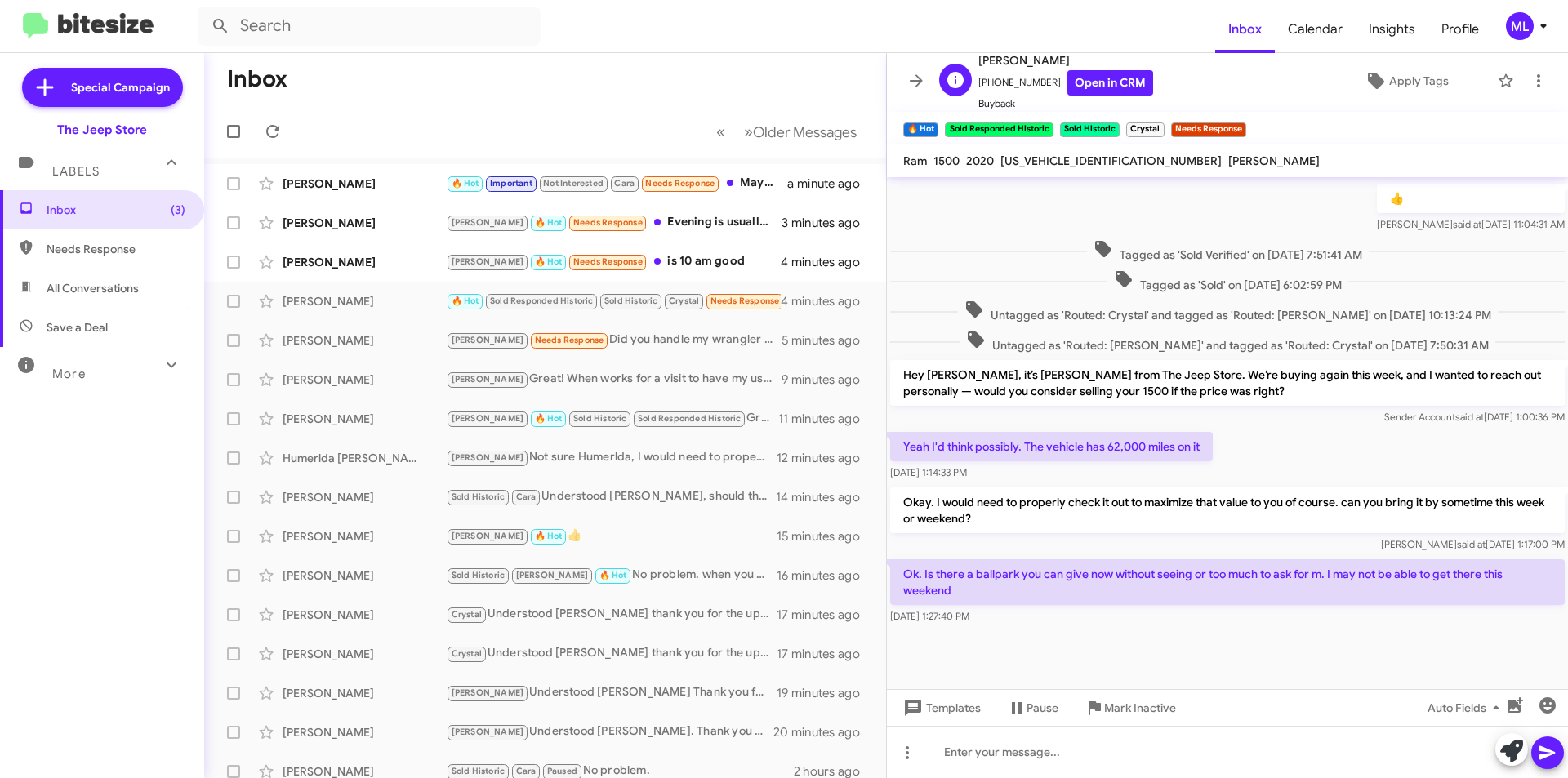
drag, startPoint x: 1046, startPoint y: 79, endPoint x: 989, endPoint y: 85, distance: 57.3
click at [989, 85] on span "[PHONE_NUMBER] Open in CRM" at bounding box center [1065, 82] width 174 height 25
copy span "6099708571"
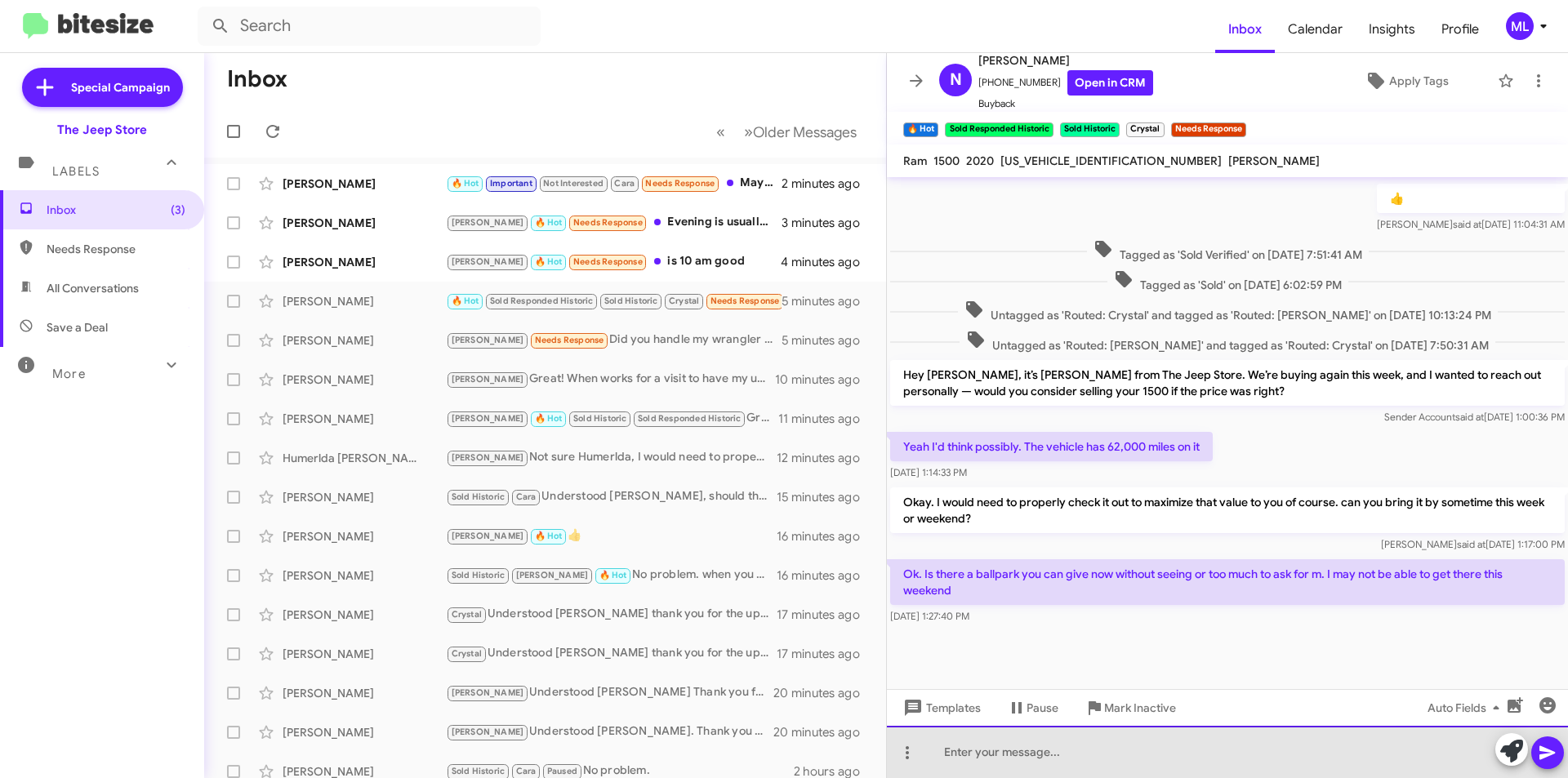
click at [1067, 770] on div at bounding box center [1227, 752] width 681 height 53
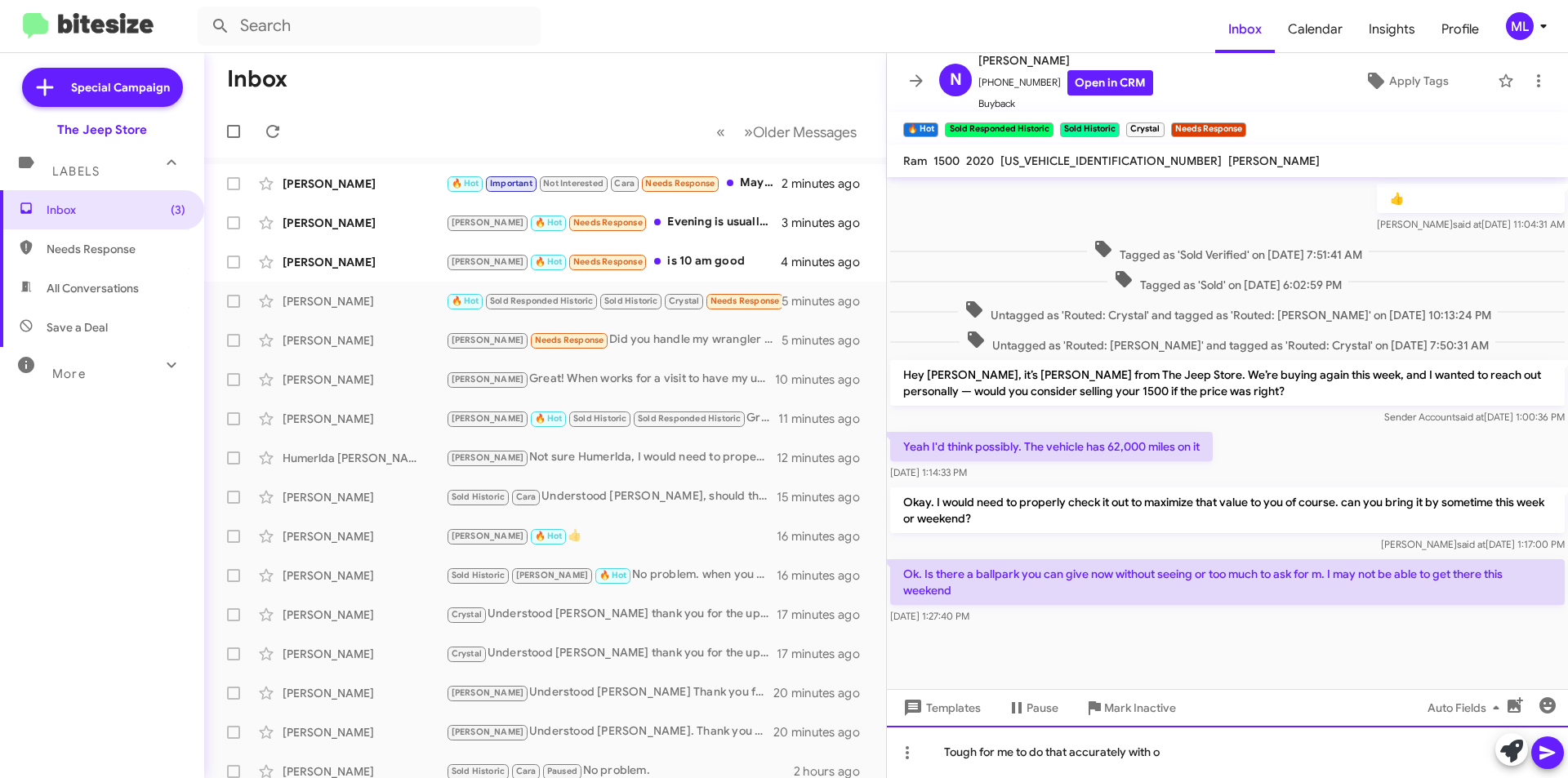
drag, startPoint x: 1099, startPoint y: 755, endPoint x: 1099, endPoint y: 746, distance: 9.0
click at [1099, 746] on div "Tough for me to do that accurately with o" at bounding box center [1227, 752] width 681 height 53
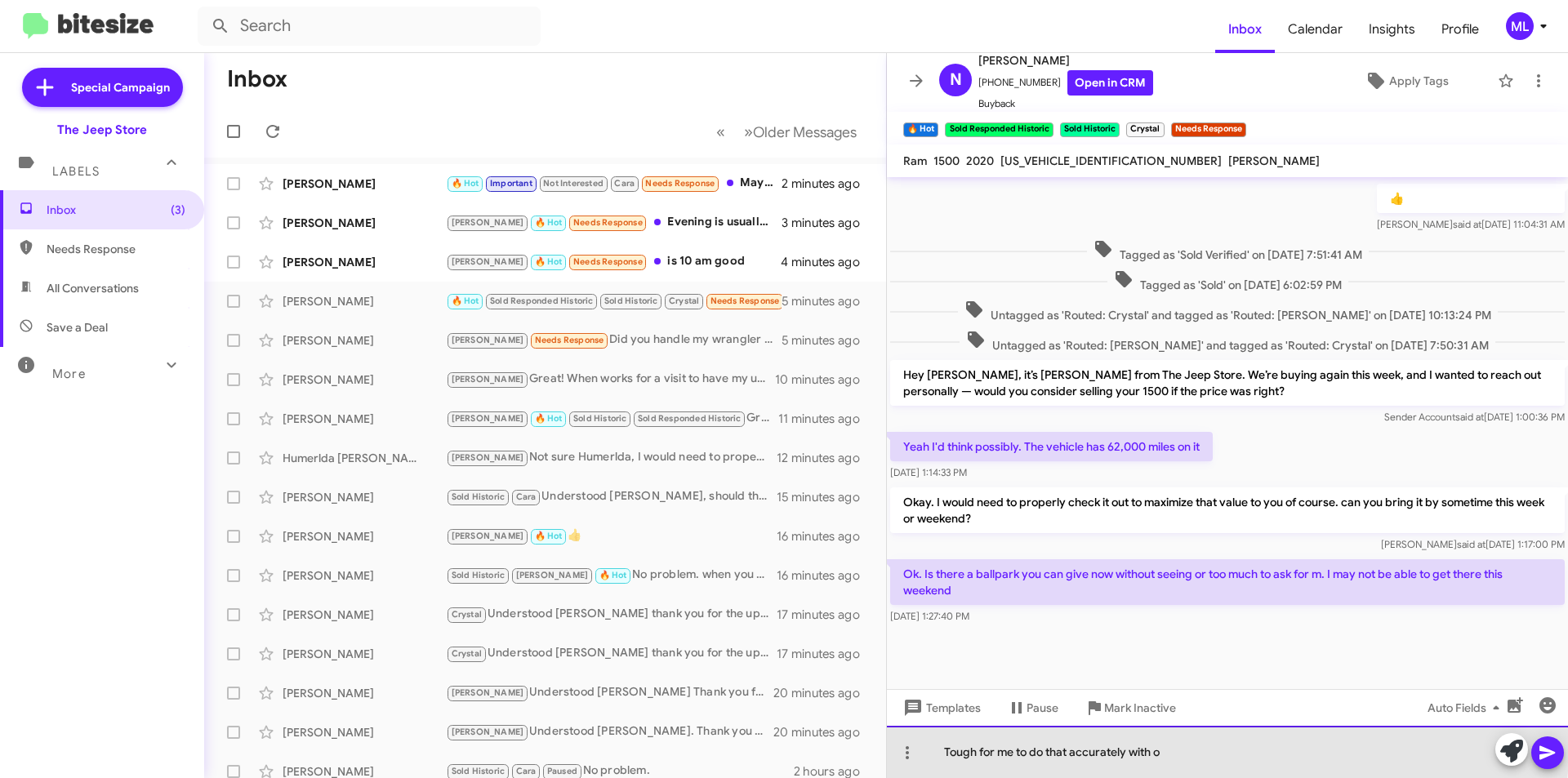
click at [1099, 746] on div "Tough for me to do that accurately with o" at bounding box center [1227, 752] width 681 height 53
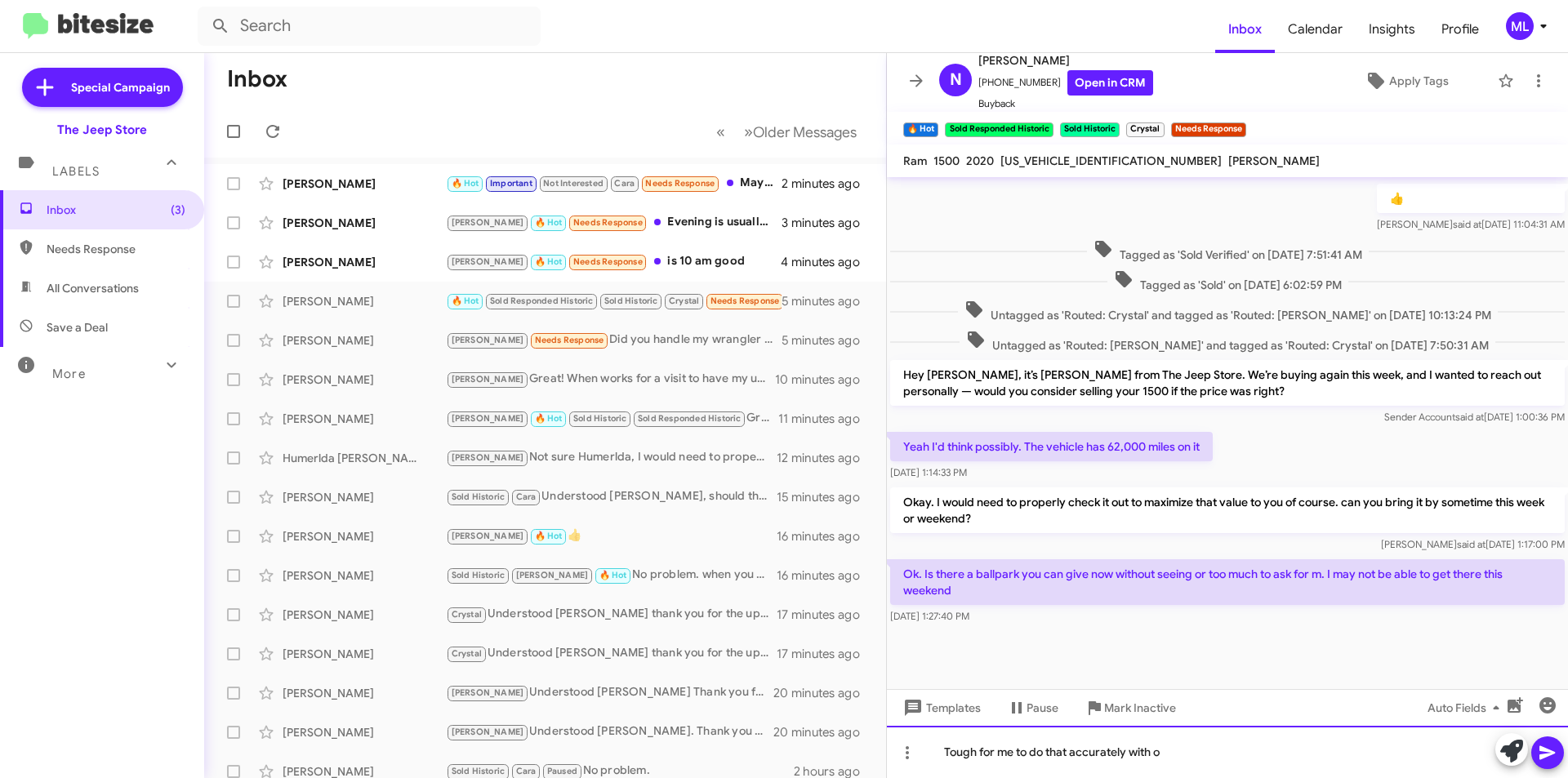
drag, startPoint x: 1099, startPoint y: 746, endPoint x: 1190, endPoint y: 764, distance: 92.8
click at [1190, 764] on div "Tough for me to do that accurately with o" at bounding box center [1227, 752] width 681 height 53
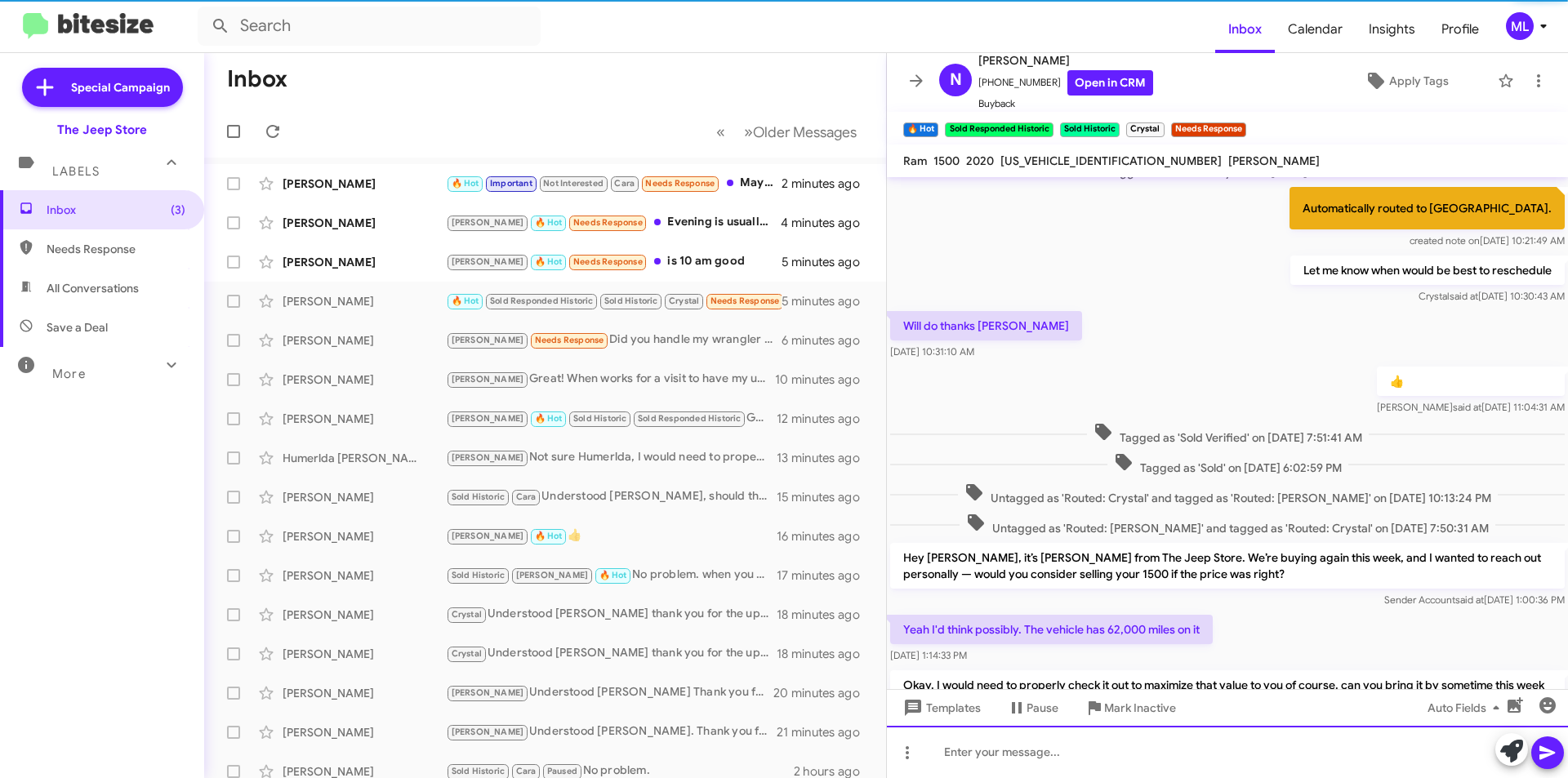
scroll to position [410, 0]
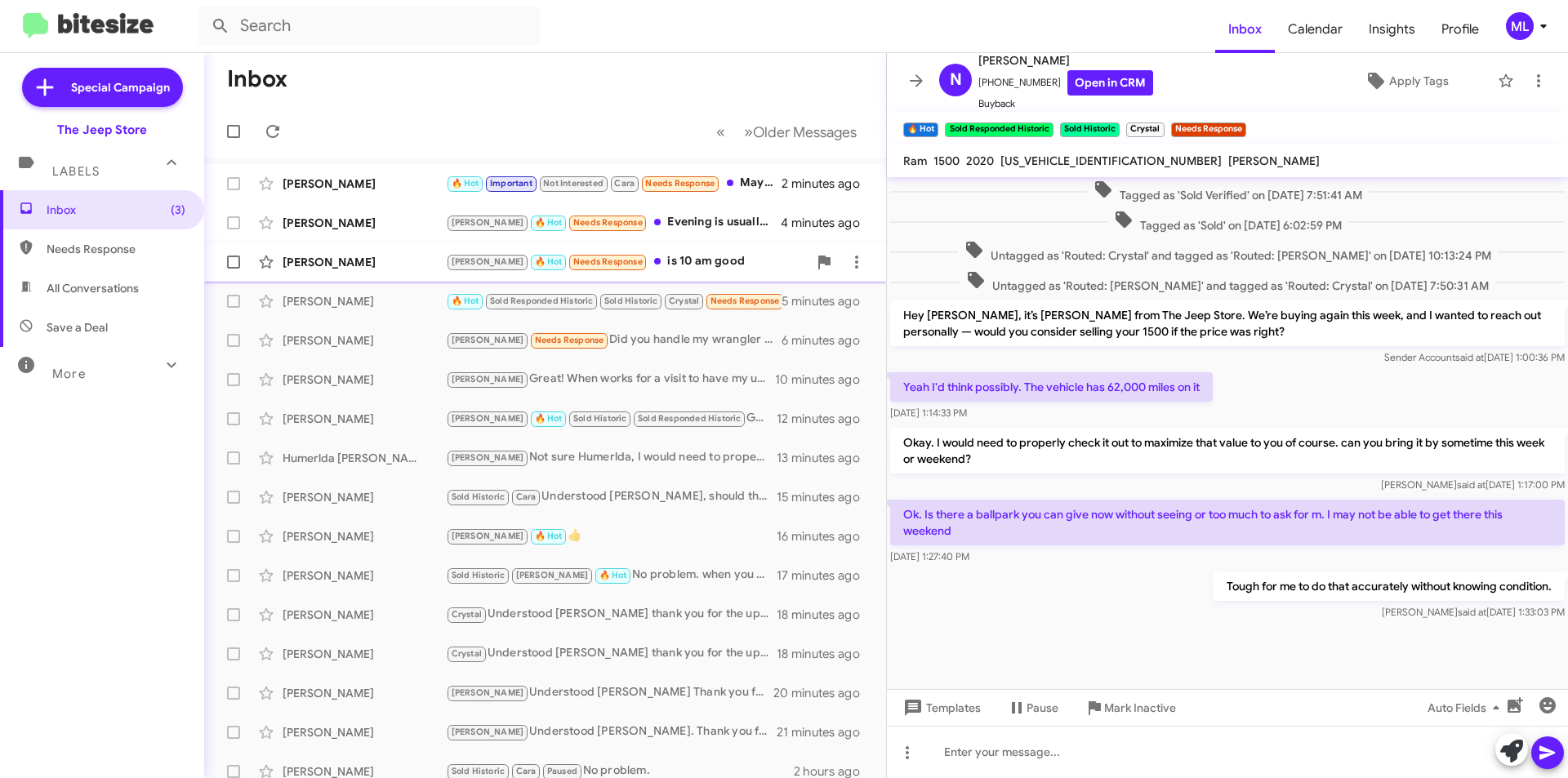
click at [648, 256] on div "[PERSON_NAME] 🔥 Hot Needs Response is 10 am good" at bounding box center [626, 262] width 362 height 19
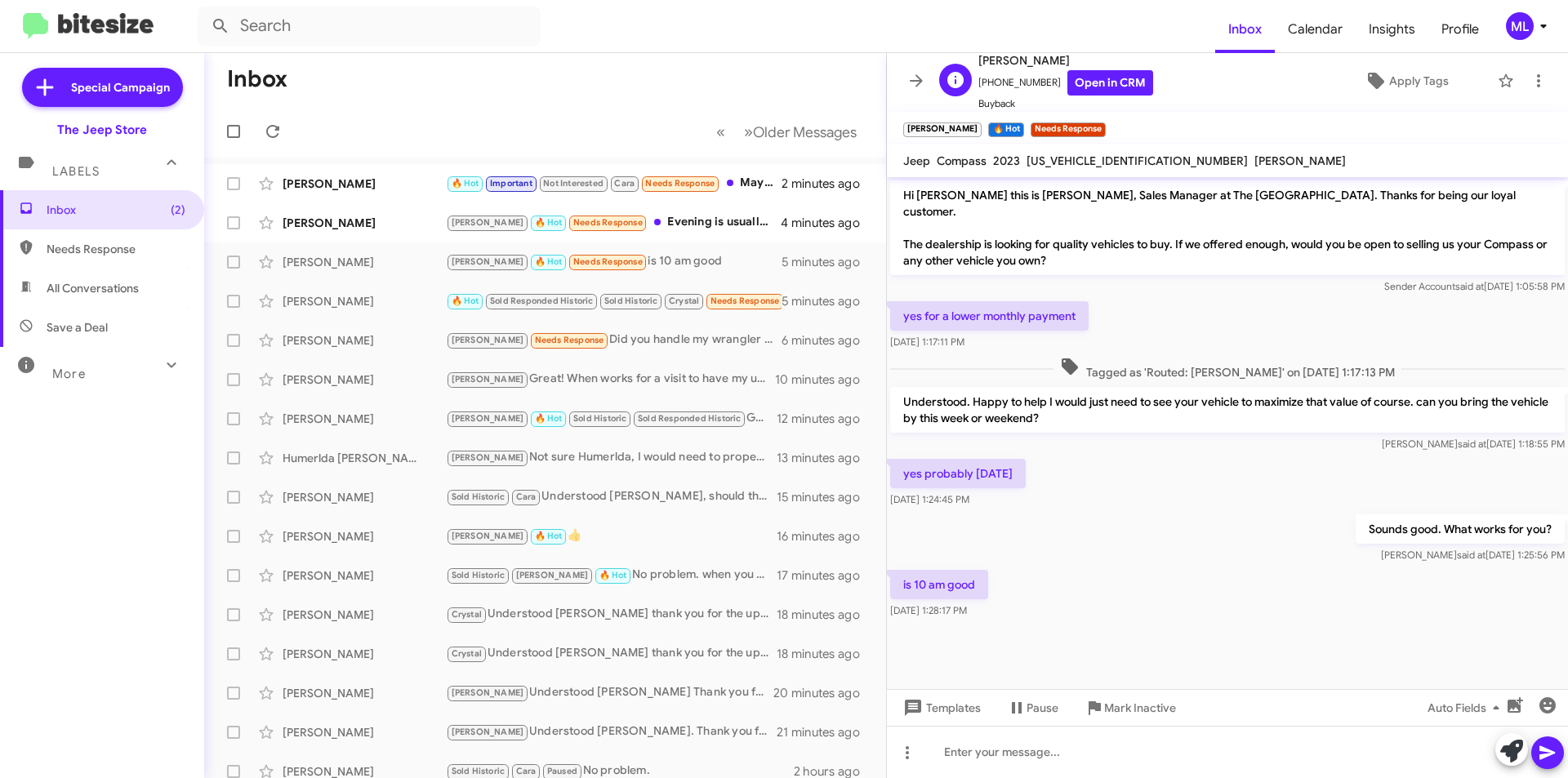
drag, startPoint x: 1040, startPoint y: 80, endPoint x: 988, endPoint y: 85, distance: 52.2
click at [988, 85] on span "[PHONE_NUMBER] Open in CRM" at bounding box center [1065, 82] width 174 height 25
copy span "7324922370"
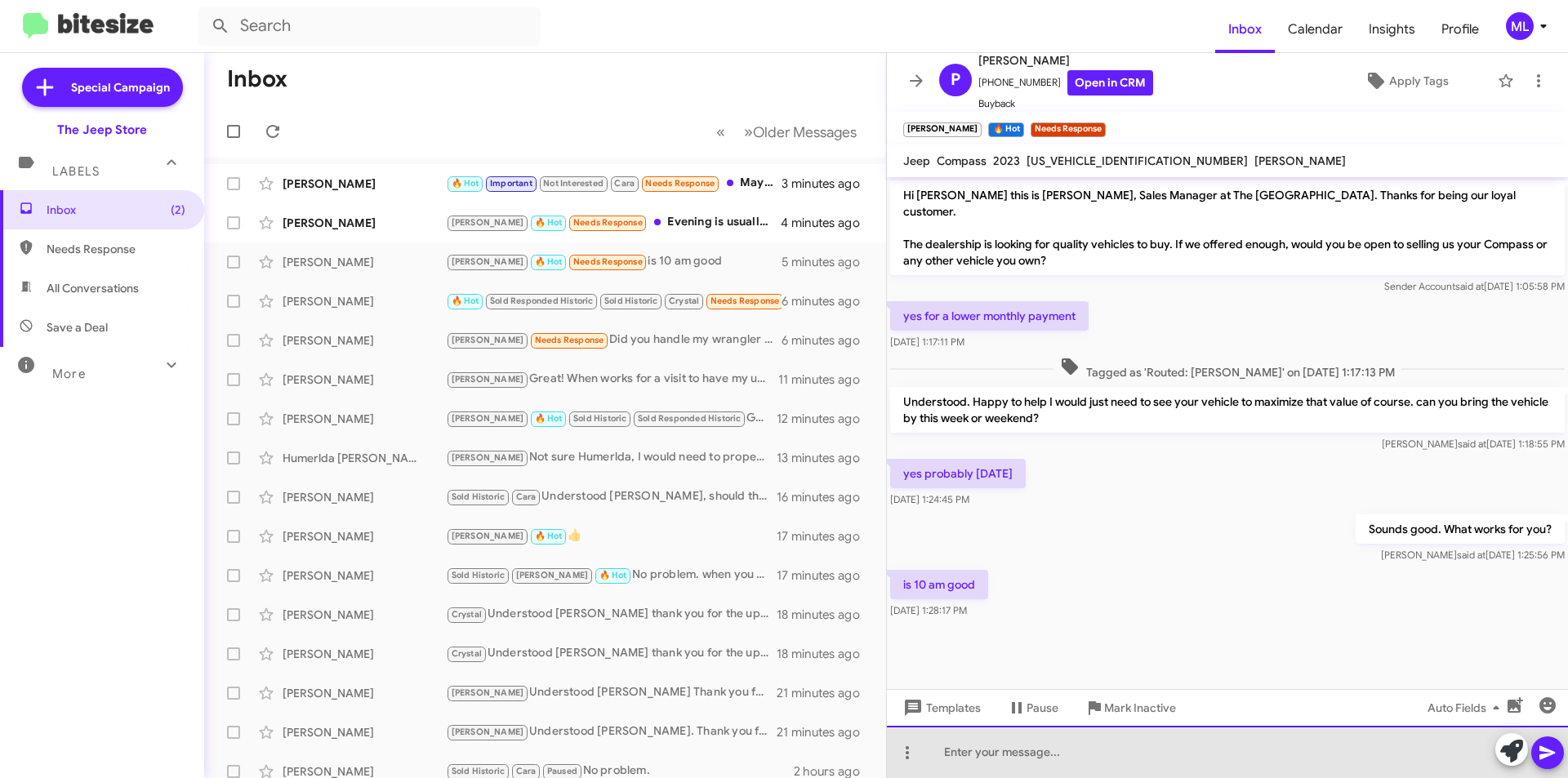
click at [1033, 758] on div at bounding box center [1227, 752] width 681 height 53
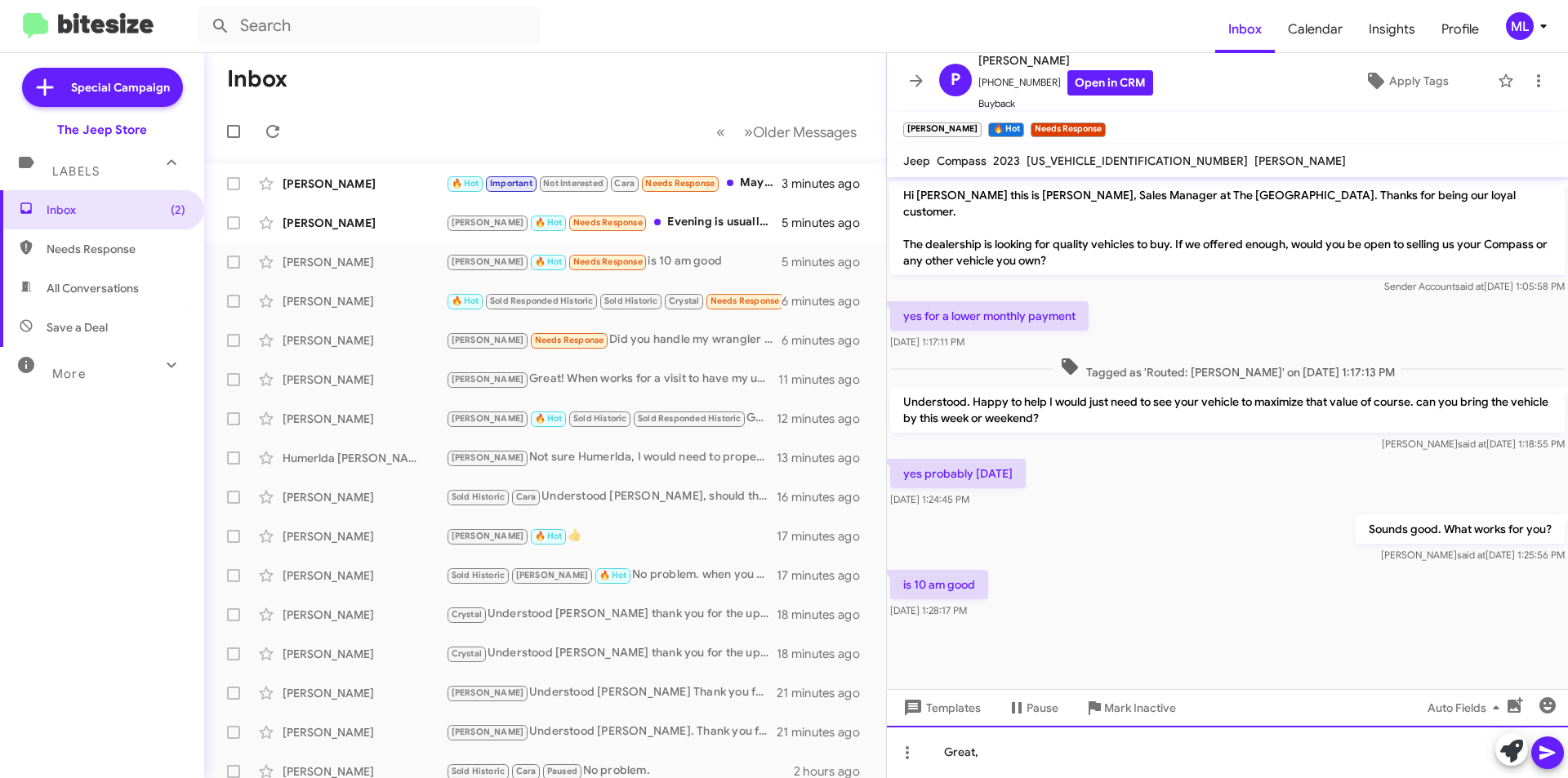
click at [1030, 765] on div "Great," at bounding box center [1227, 752] width 681 height 53
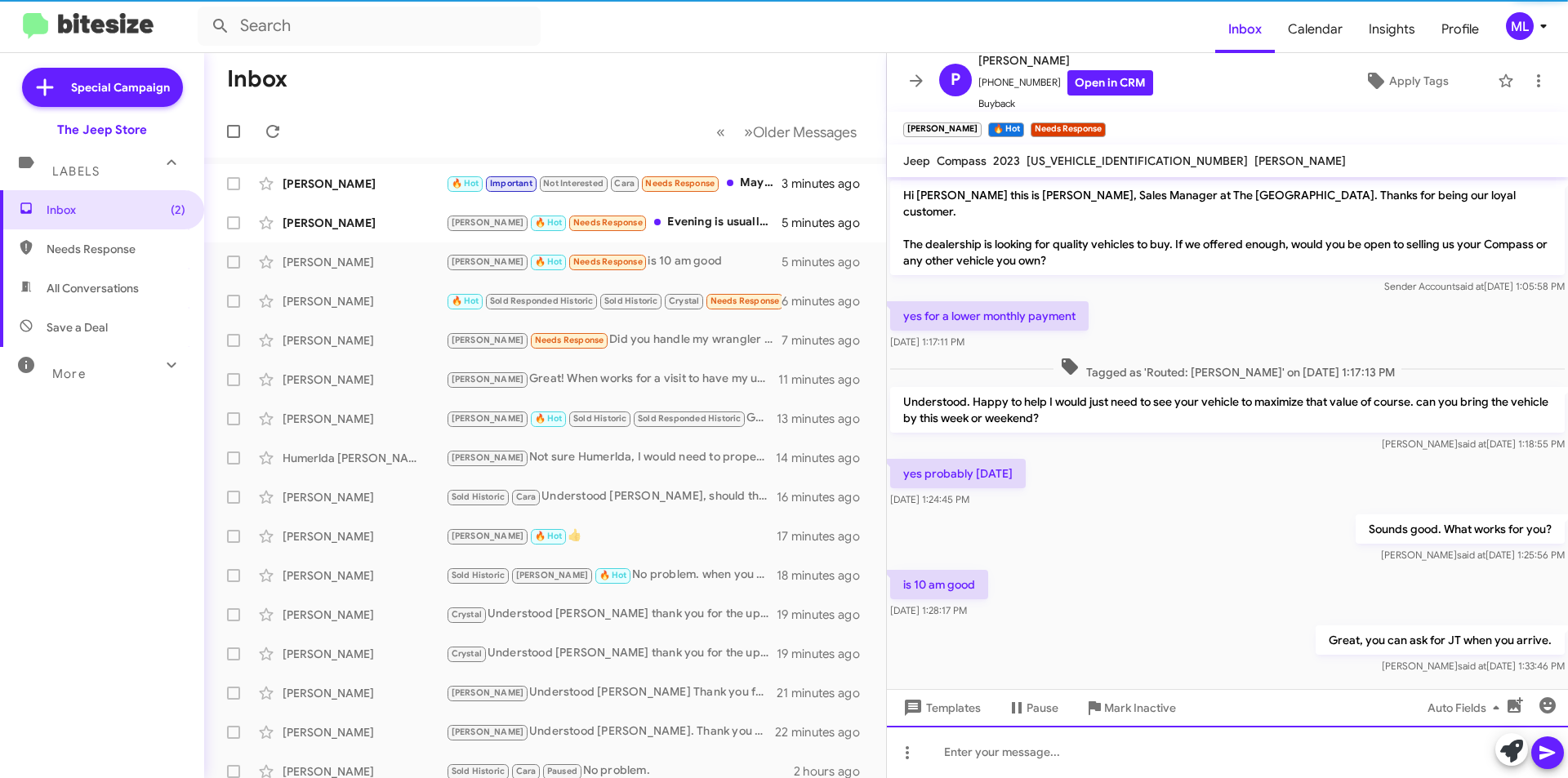
scroll to position [5, 0]
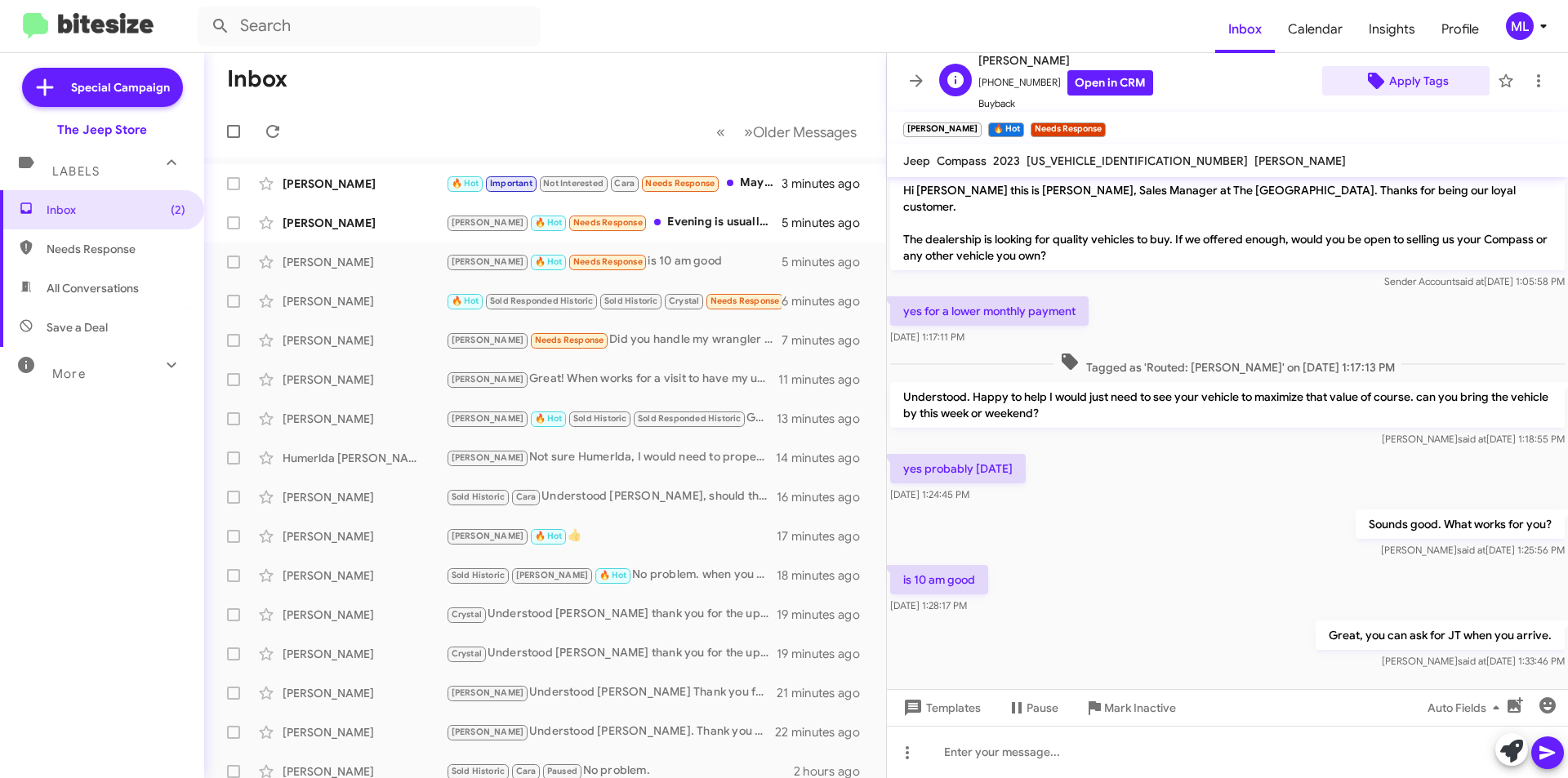
click at [1397, 83] on span "Apply Tags" at bounding box center [1419, 81] width 60 height 29
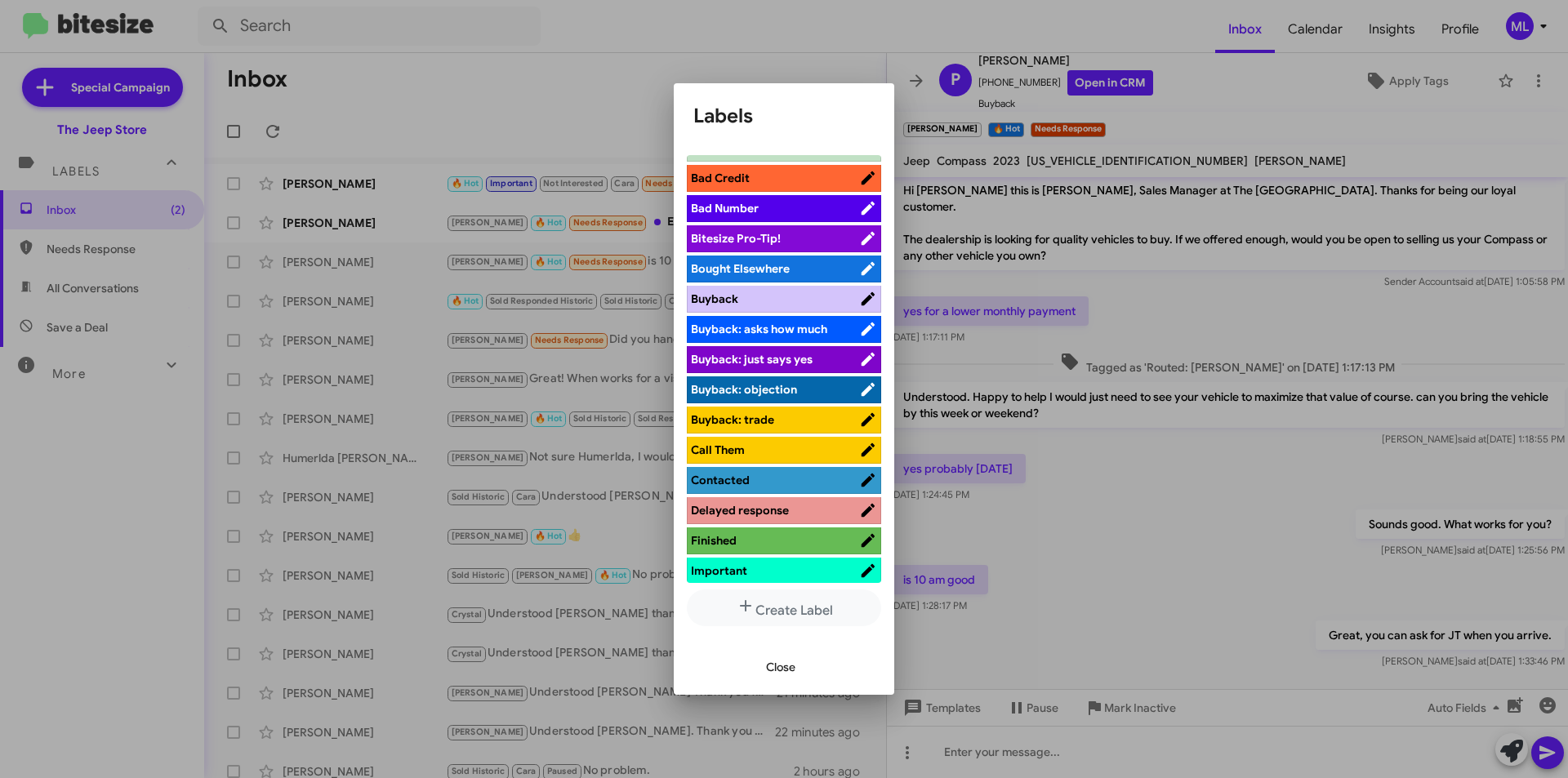
scroll to position [0, 0]
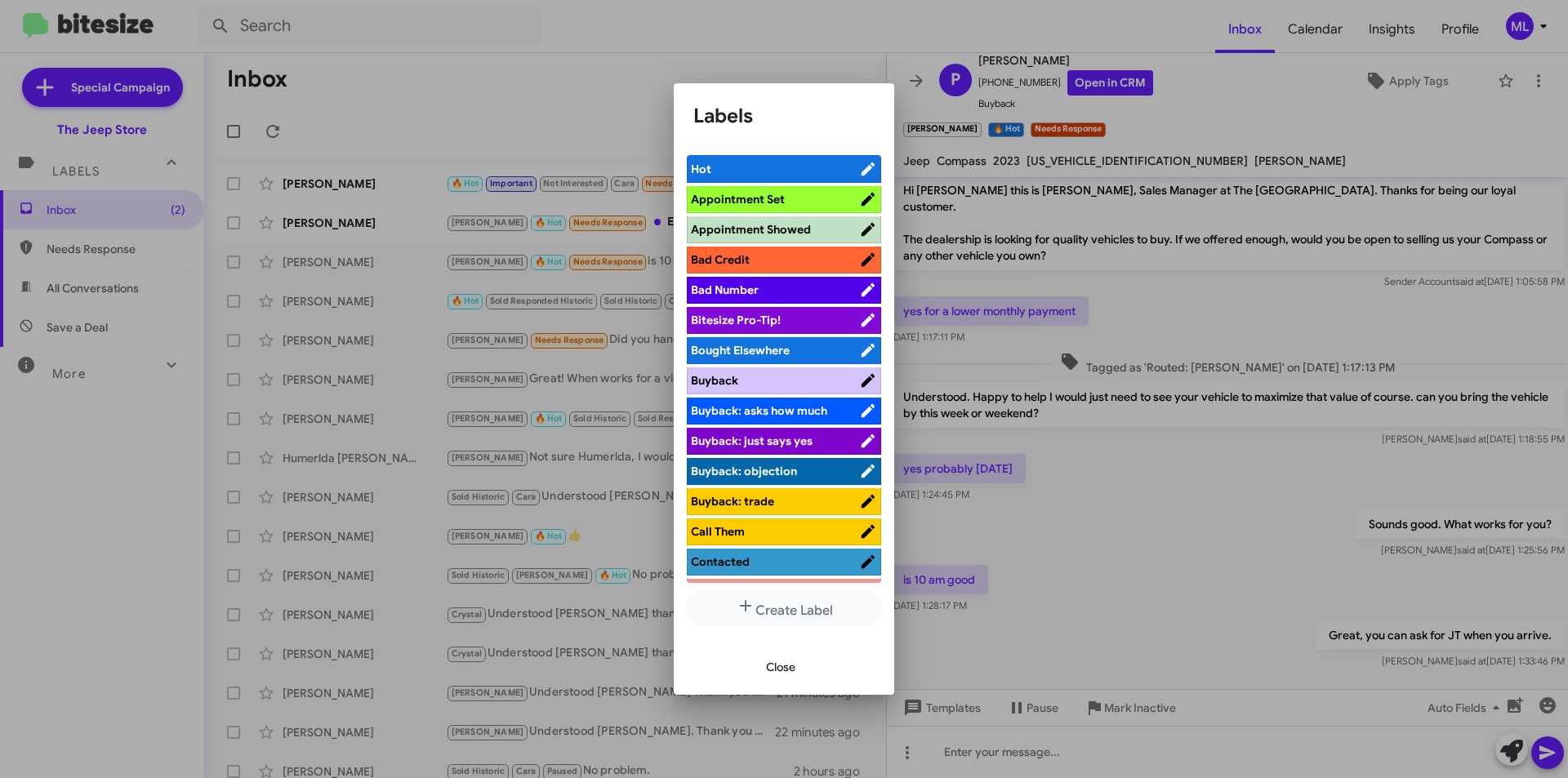
click at [780, 192] on span "Appointment Set" at bounding box center [737, 199] width 94 height 15
click at [766, 662] on span "Close" at bounding box center [781, 667] width 29 height 29
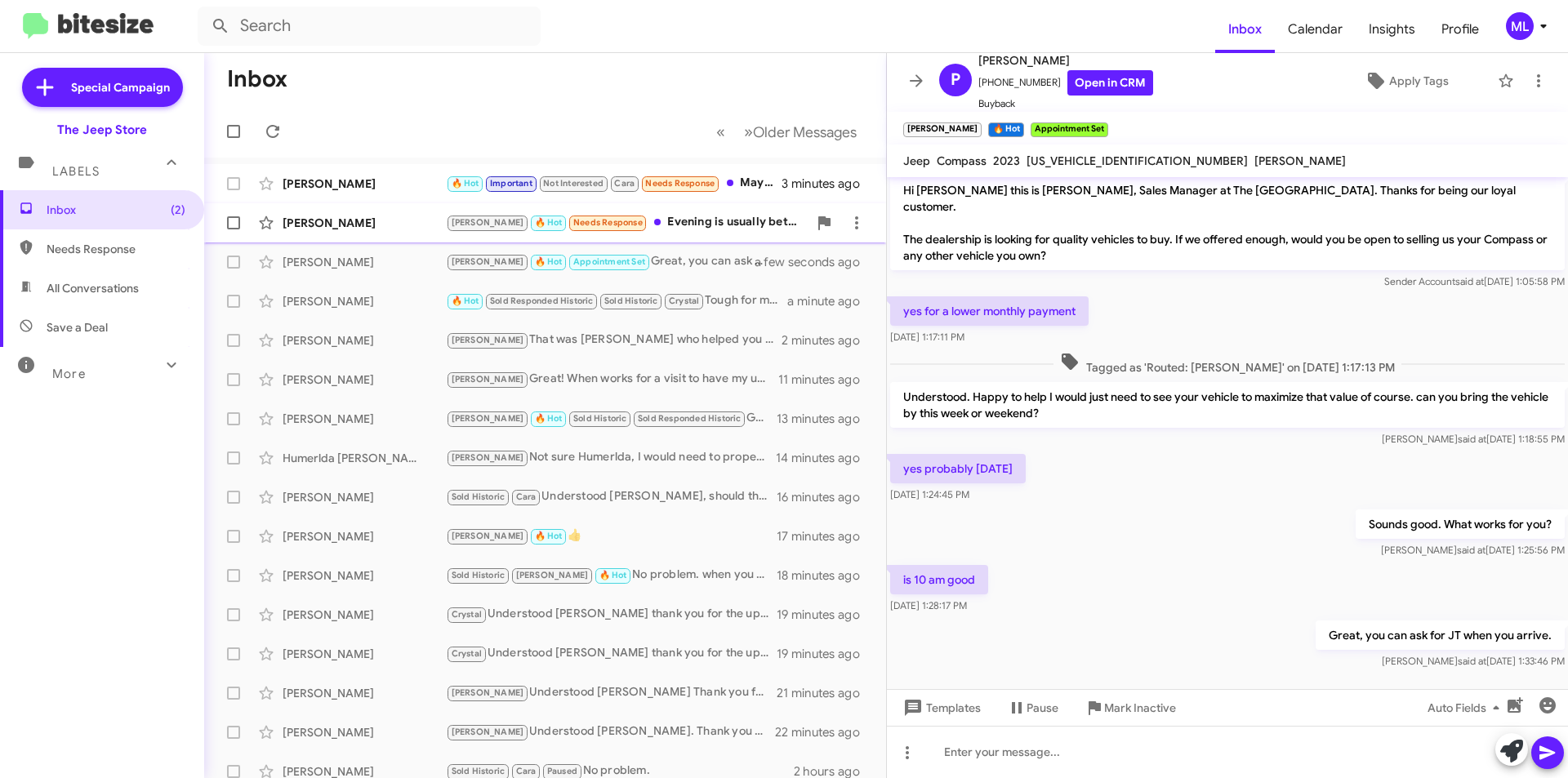
click at [688, 214] on div "[PERSON_NAME] 🔥 Hot Needs Response Evening is usually better for me" at bounding box center [626, 223] width 362 height 19
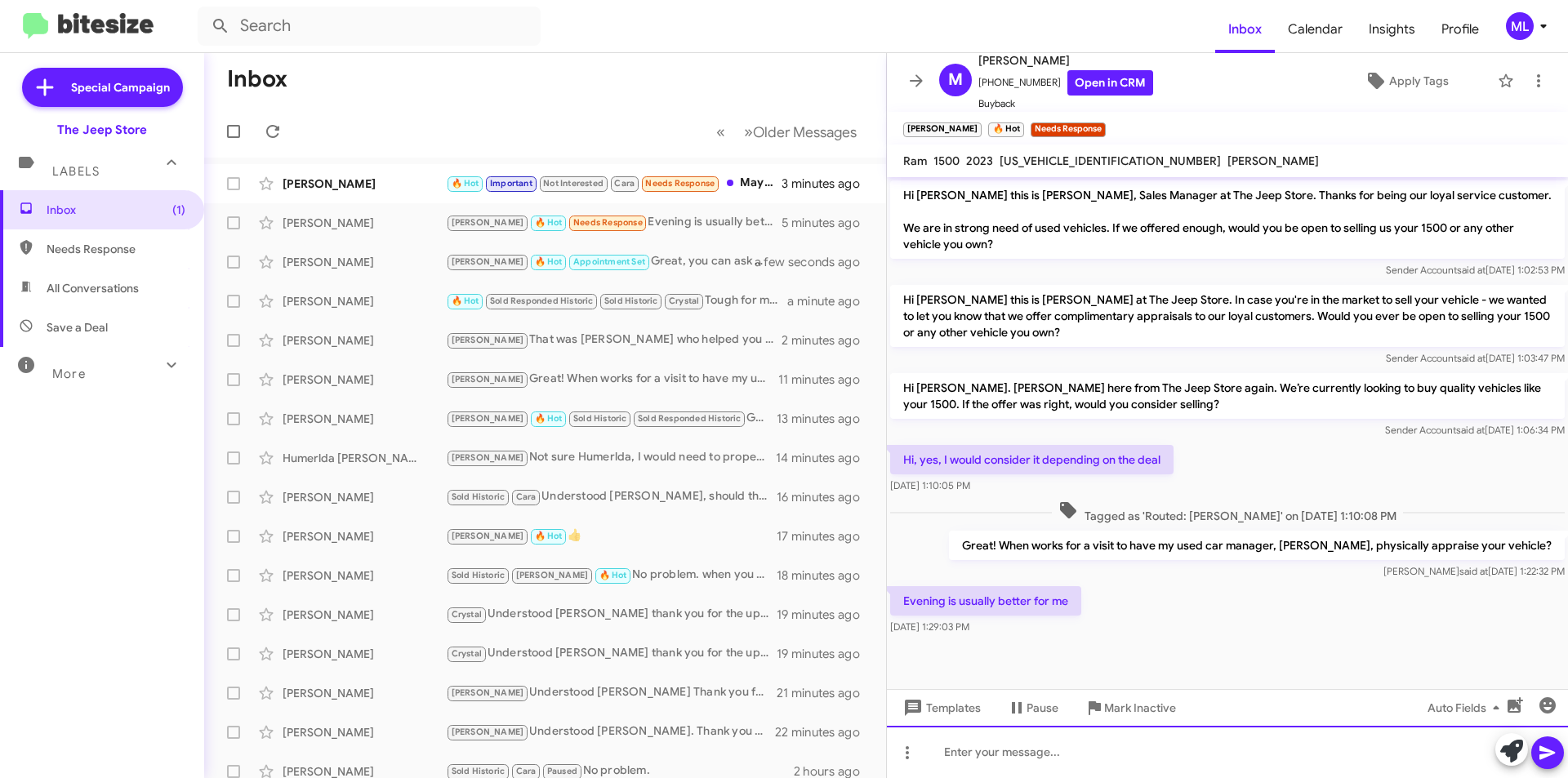
click at [1031, 746] on div at bounding box center [1227, 752] width 681 height 53
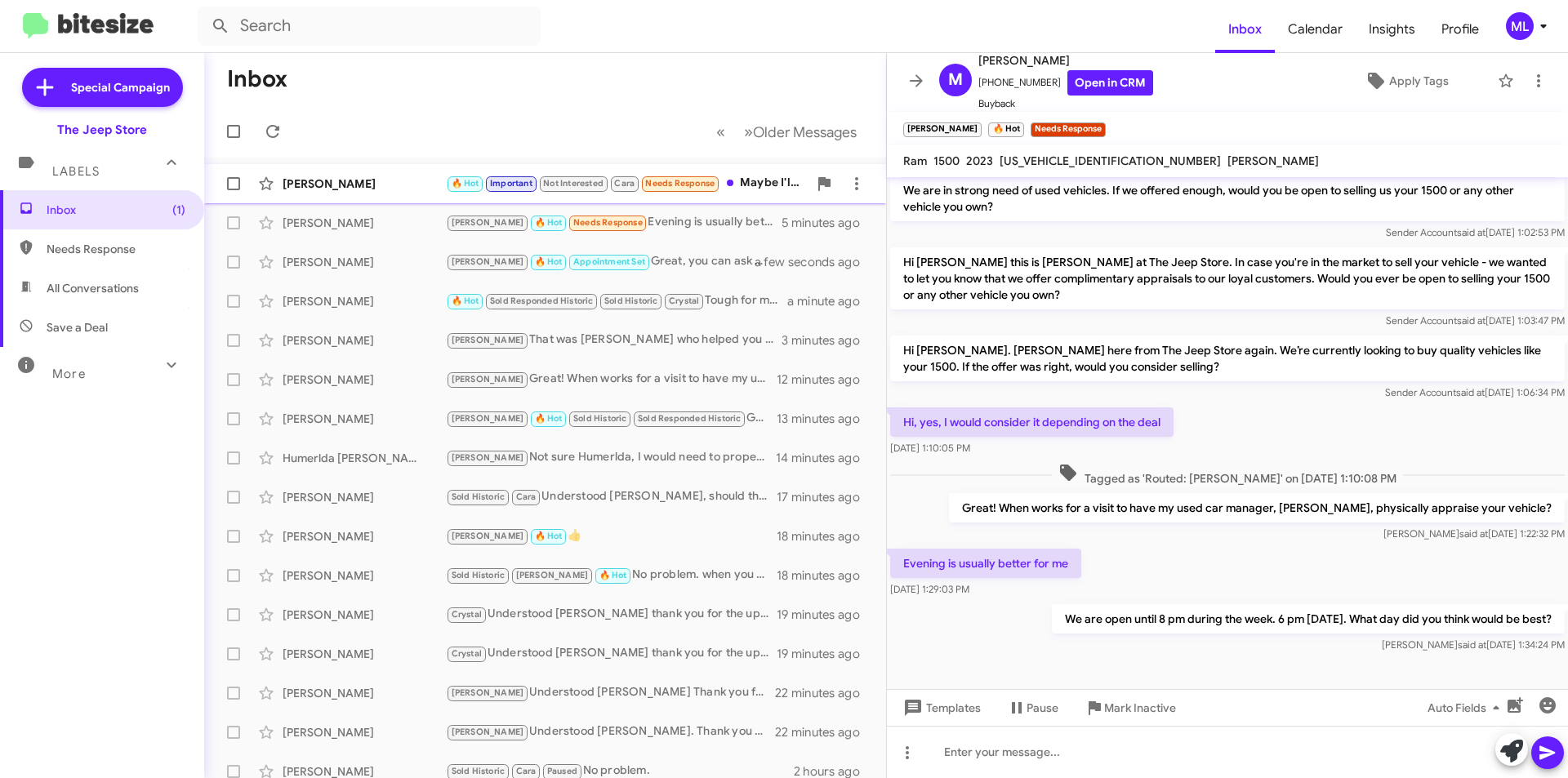
click at [465, 200] on span "[PERSON_NAME] 🔥 Hot Important Not Interested Cara Needs Response Maybe I'll sto…" at bounding box center [545, 183] width 682 height 39
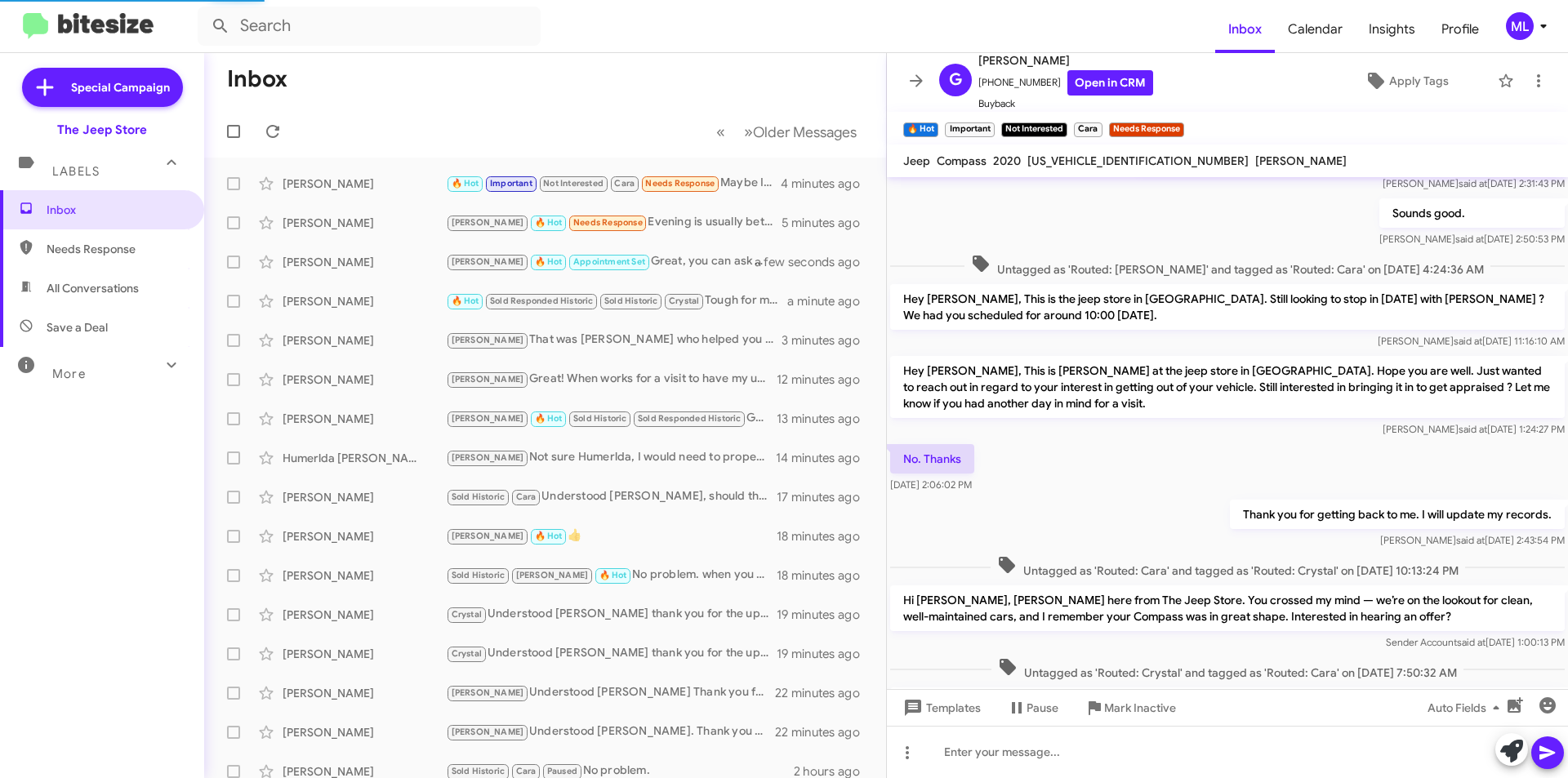
scroll to position [677, 0]
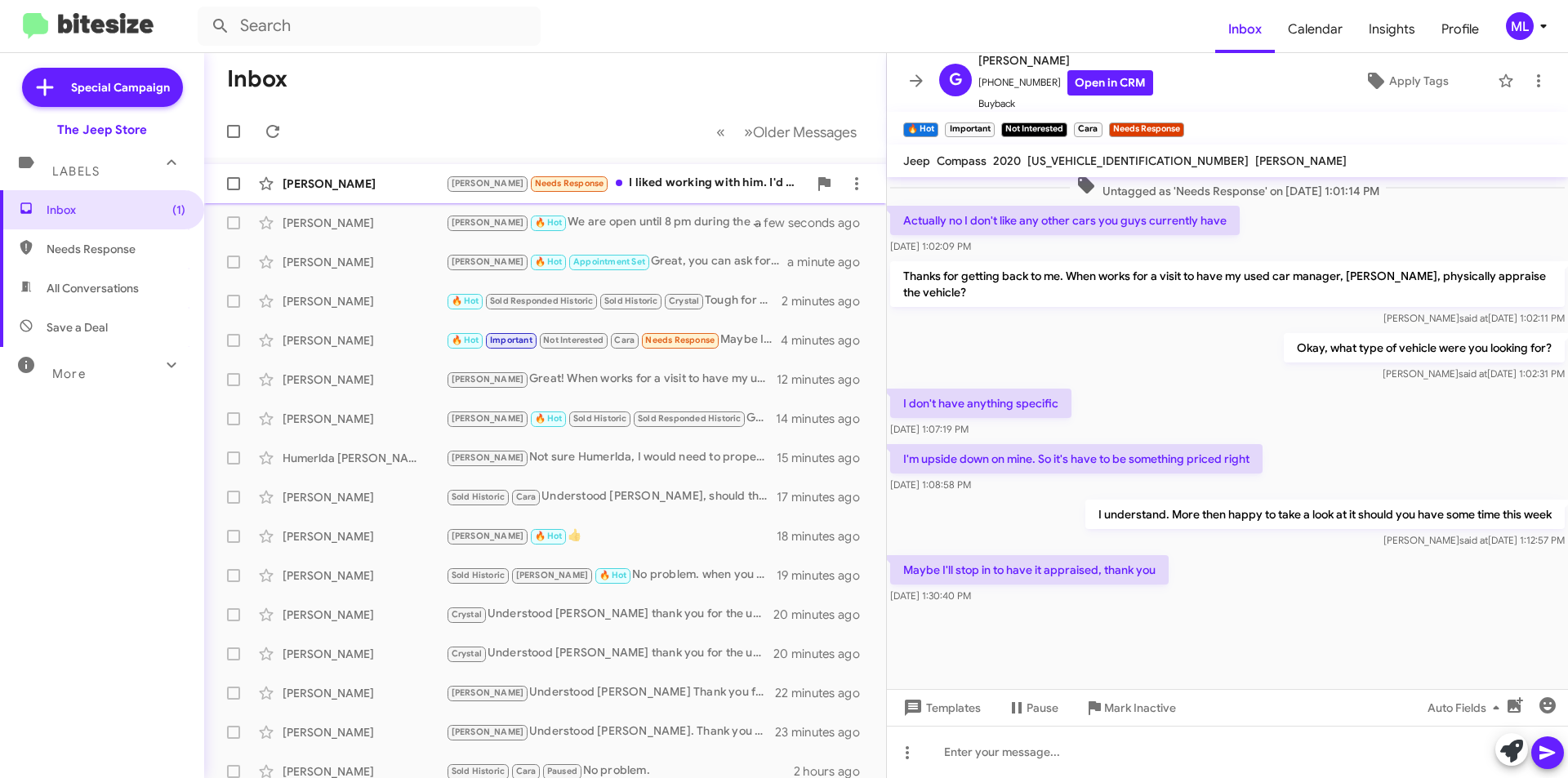
click at [638, 193] on div "[PERSON_NAME] Needs Response I liked working with him. I'd be happy to work wit…" at bounding box center [626, 183] width 362 height 19
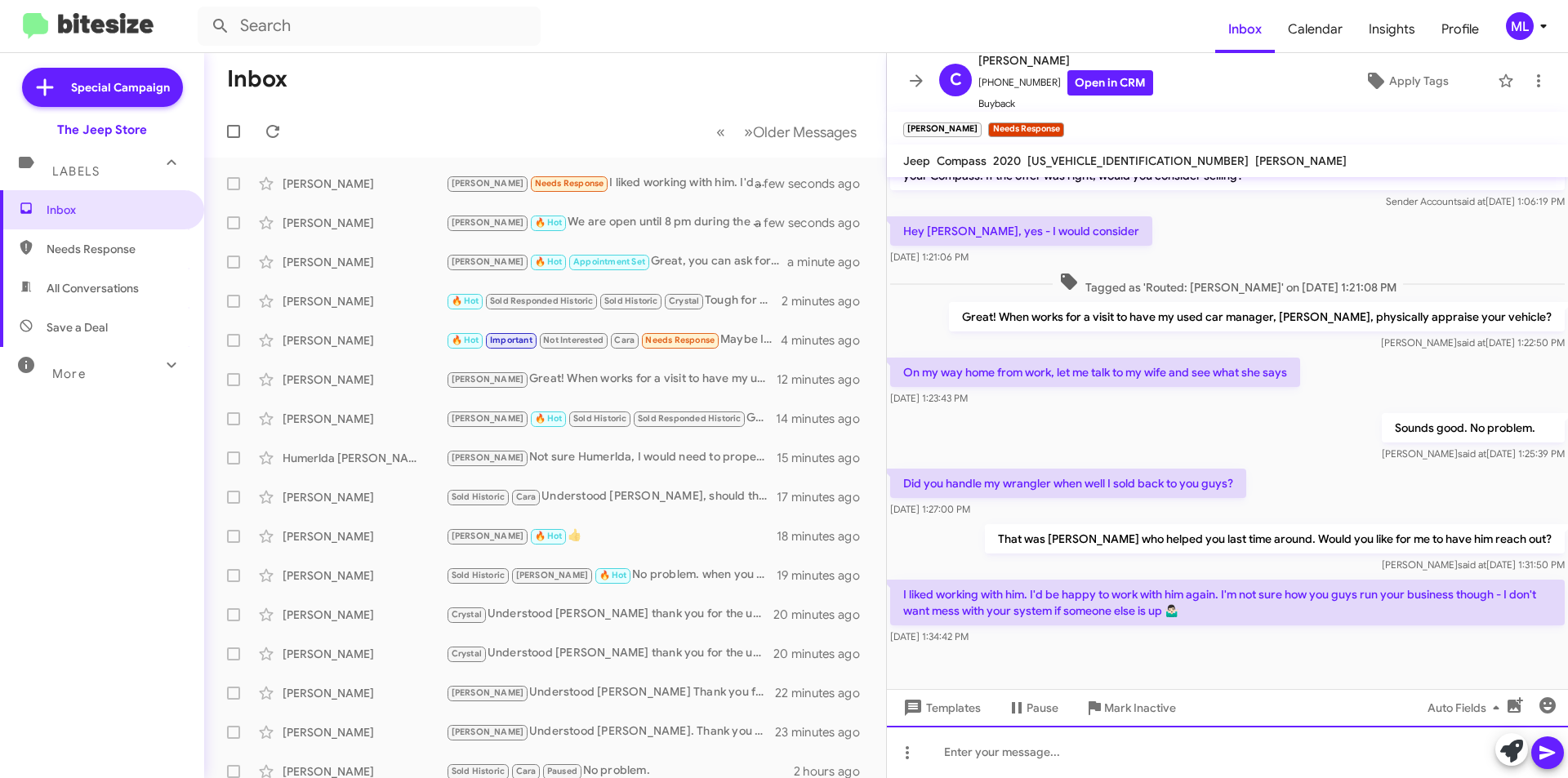
click at [990, 759] on div at bounding box center [1227, 752] width 681 height 53
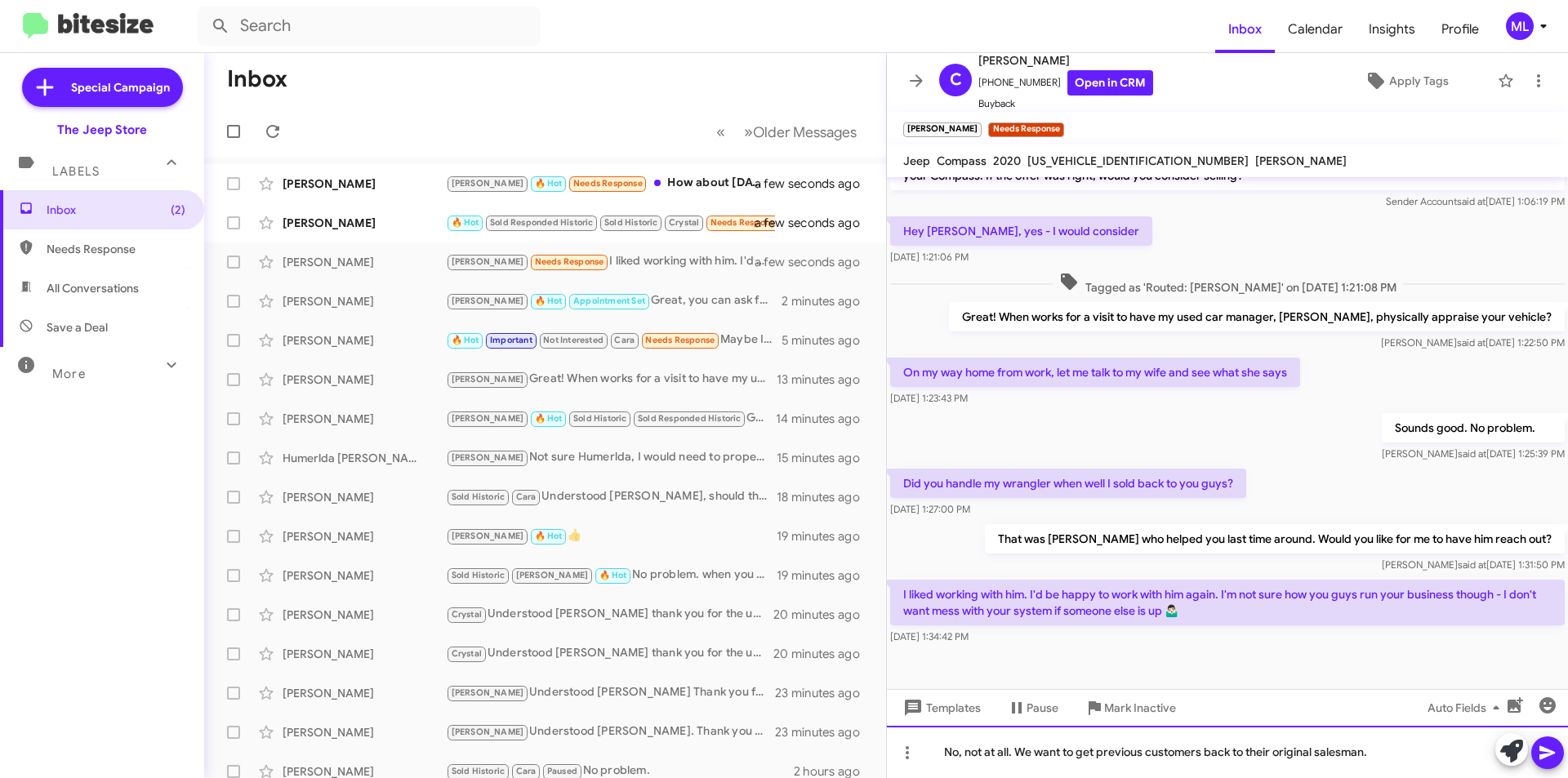
click at [1395, 757] on div "No, not at all. We want to get previous customers back to their original salesm…" at bounding box center [1227, 752] width 681 height 53
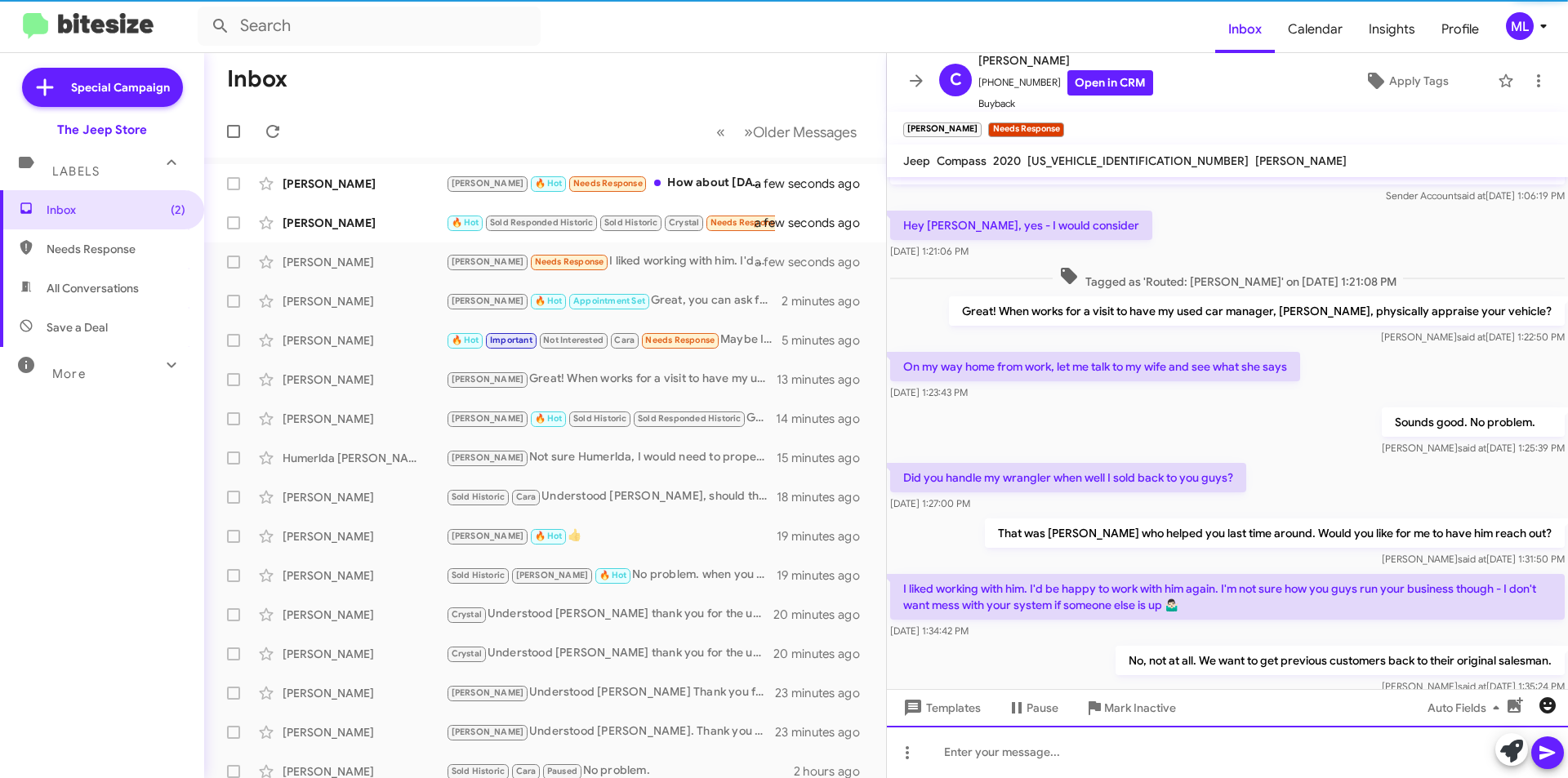
scroll to position [200, 0]
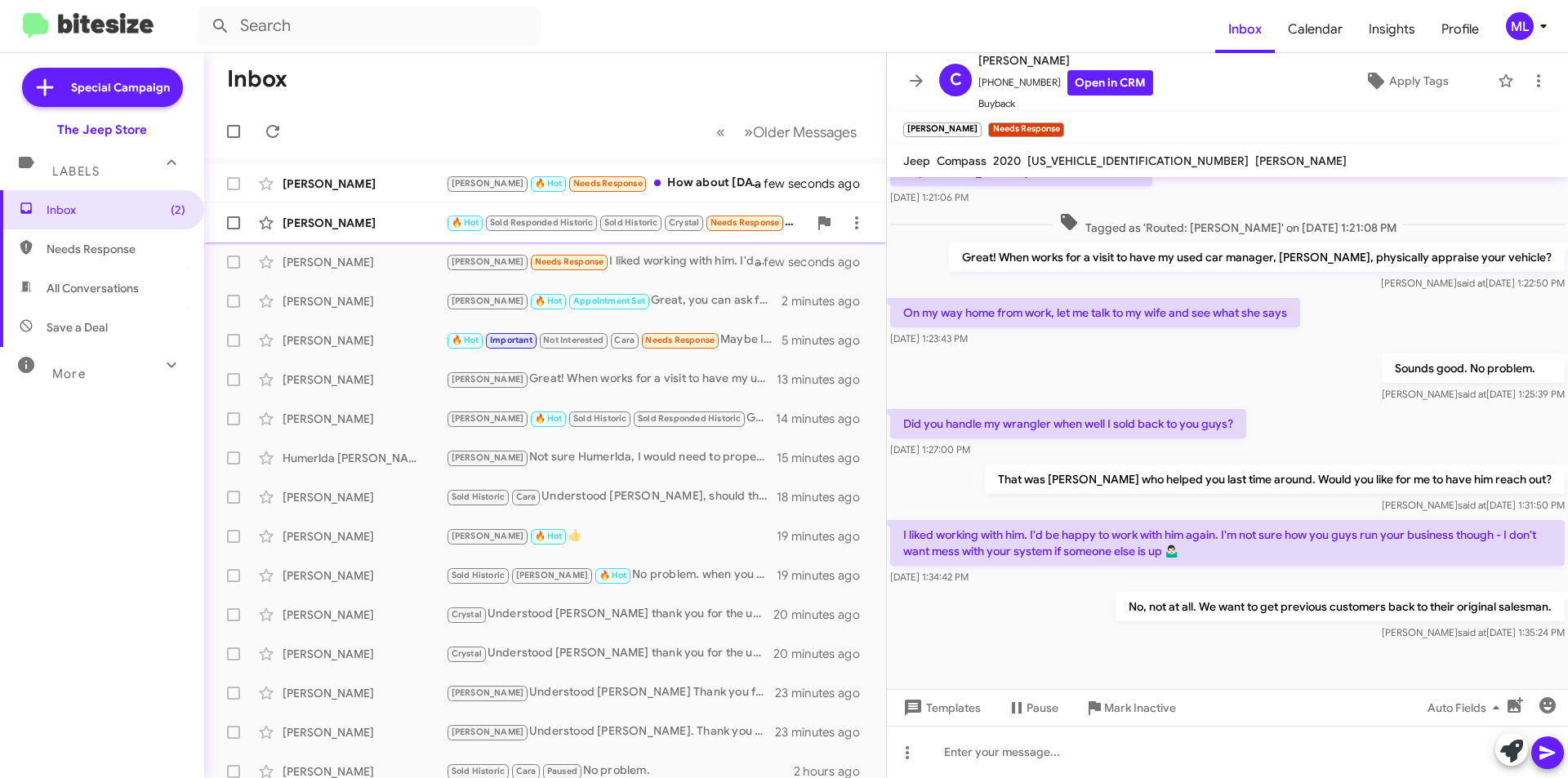
click at [599, 219] on span "Sold Historic" at bounding box center [630, 221] width 65 height 15
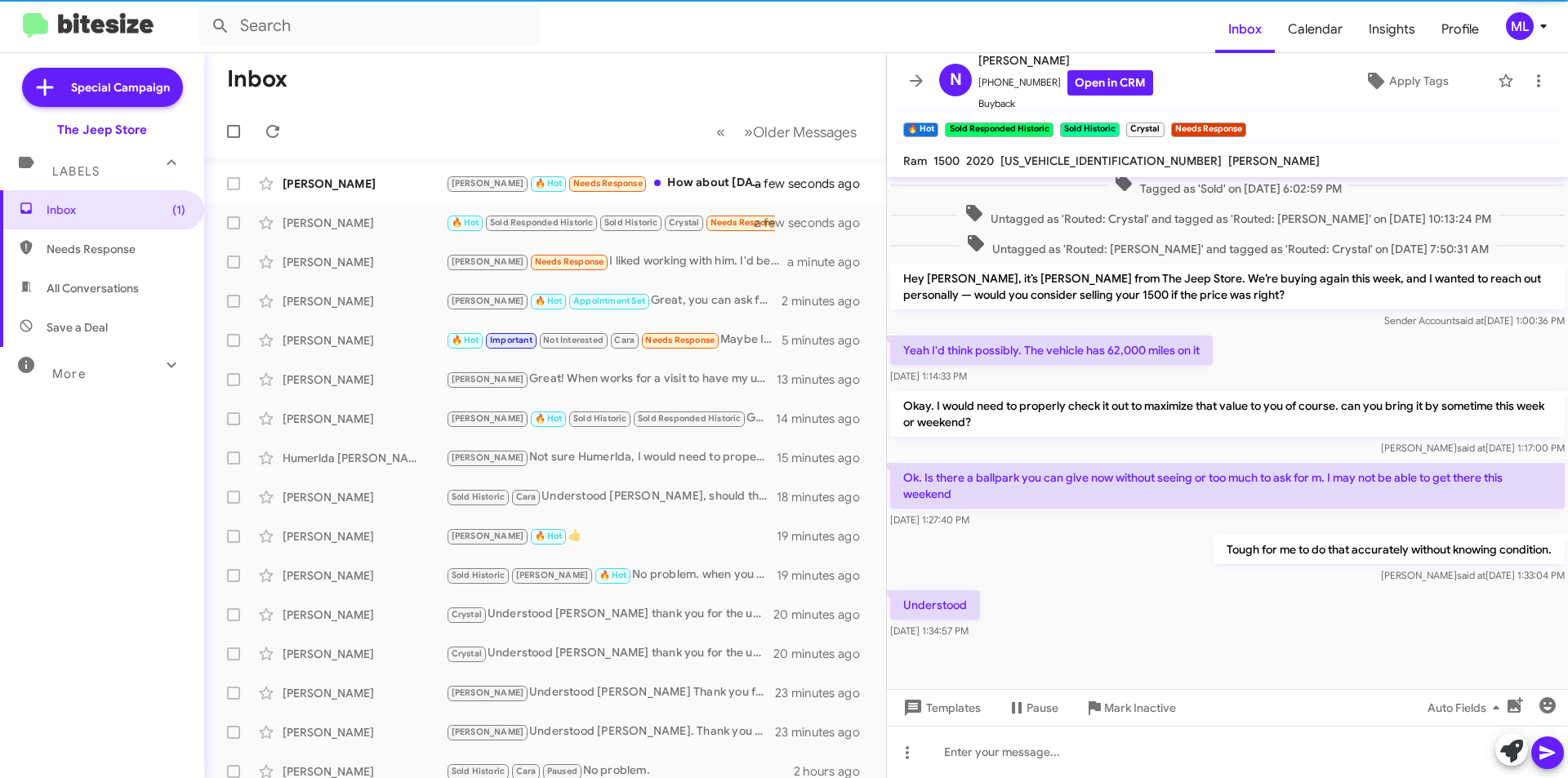
scroll to position [470, 0]
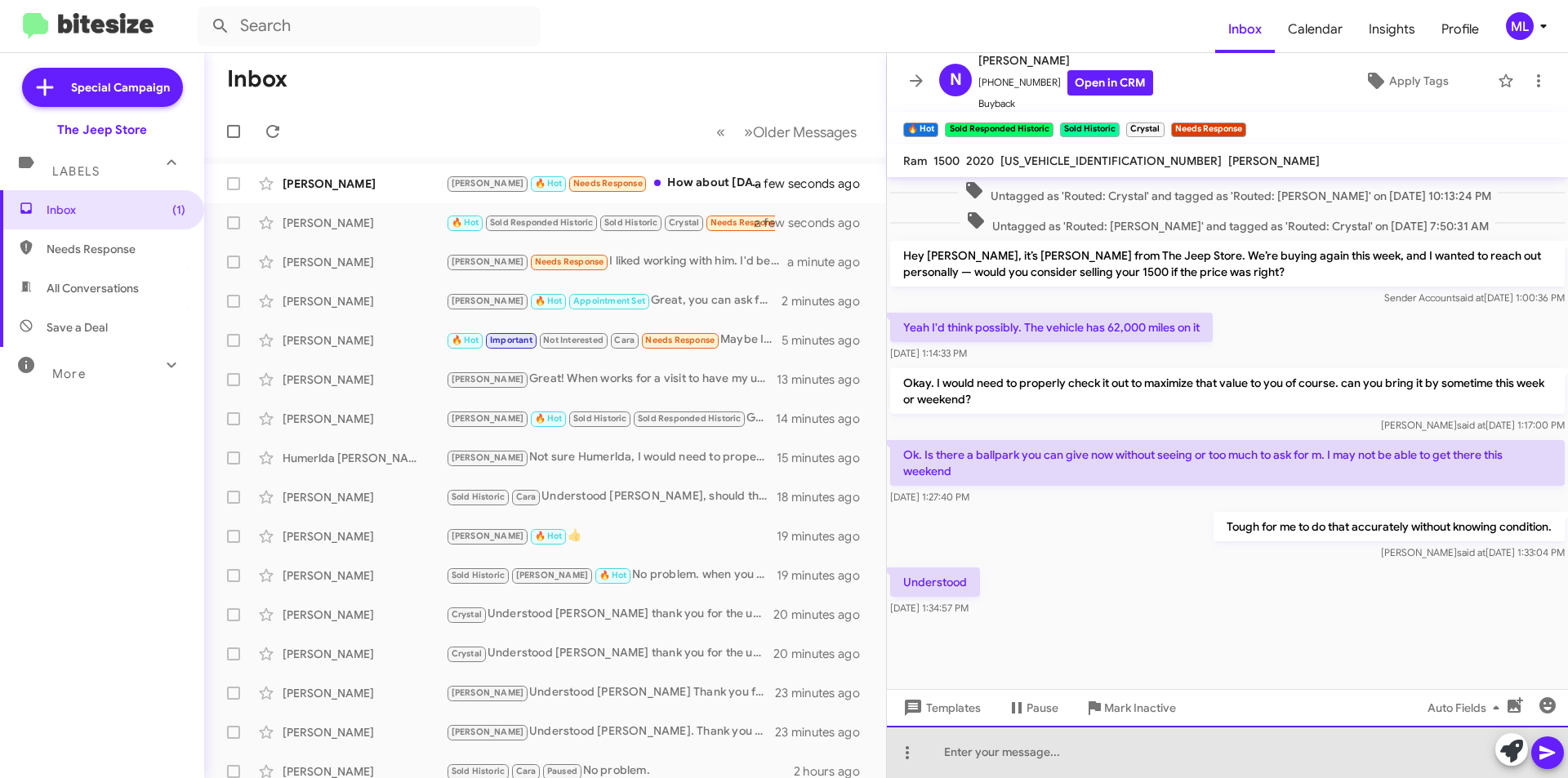
click at [1043, 762] on div at bounding box center [1227, 752] width 681 height 53
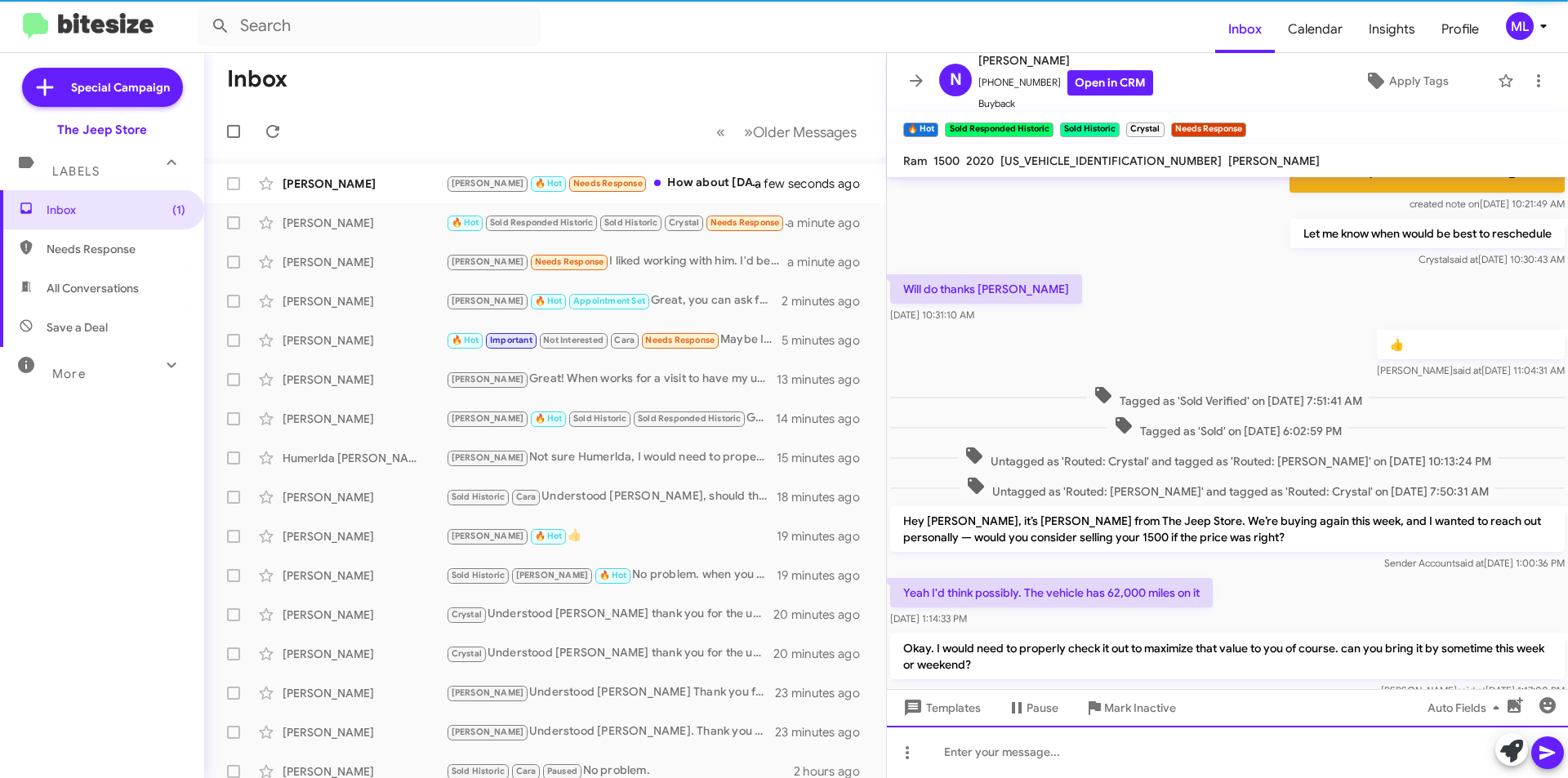
scroll to position [529, 0]
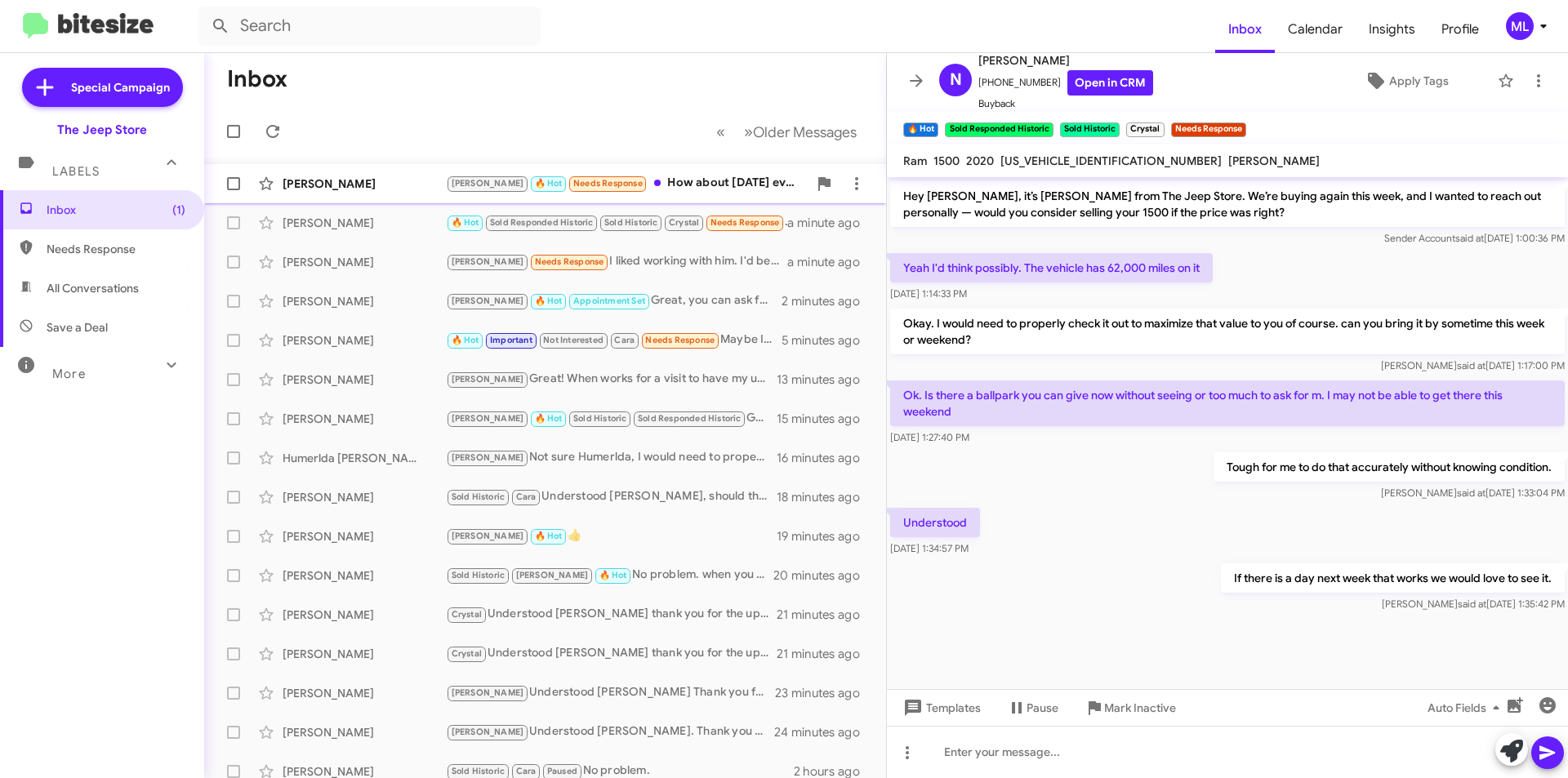
click at [654, 185] on span at bounding box center [658, 183] width 7 height 7
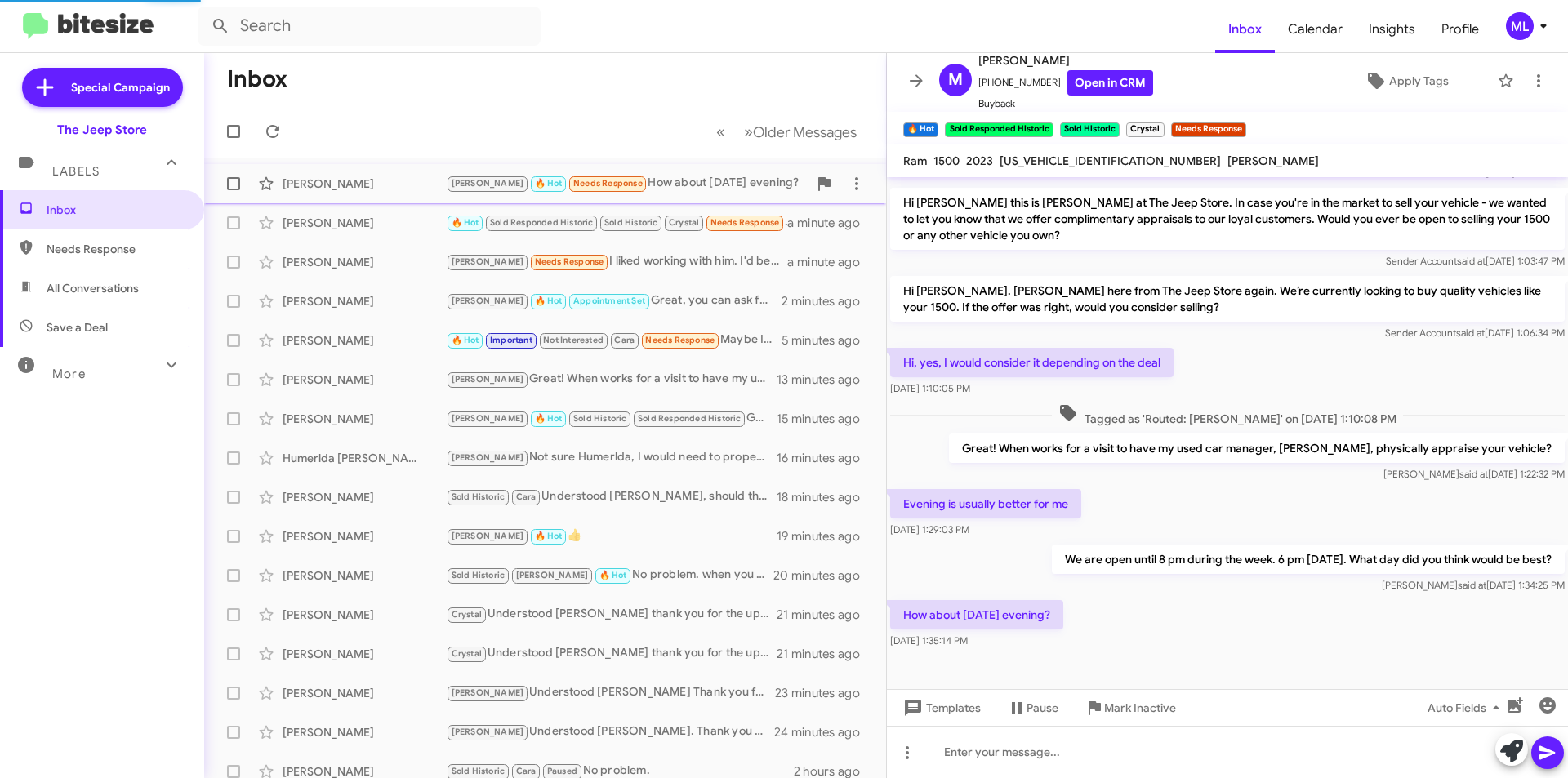
scroll to position [98, 0]
drag, startPoint x: 1042, startPoint y: 80, endPoint x: 988, endPoint y: 85, distance: 54.2
click at [988, 85] on span "[PHONE_NUMBER] Open in CRM" at bounding box center [1065, 82] width 174 height 25
copy span "7327683056"
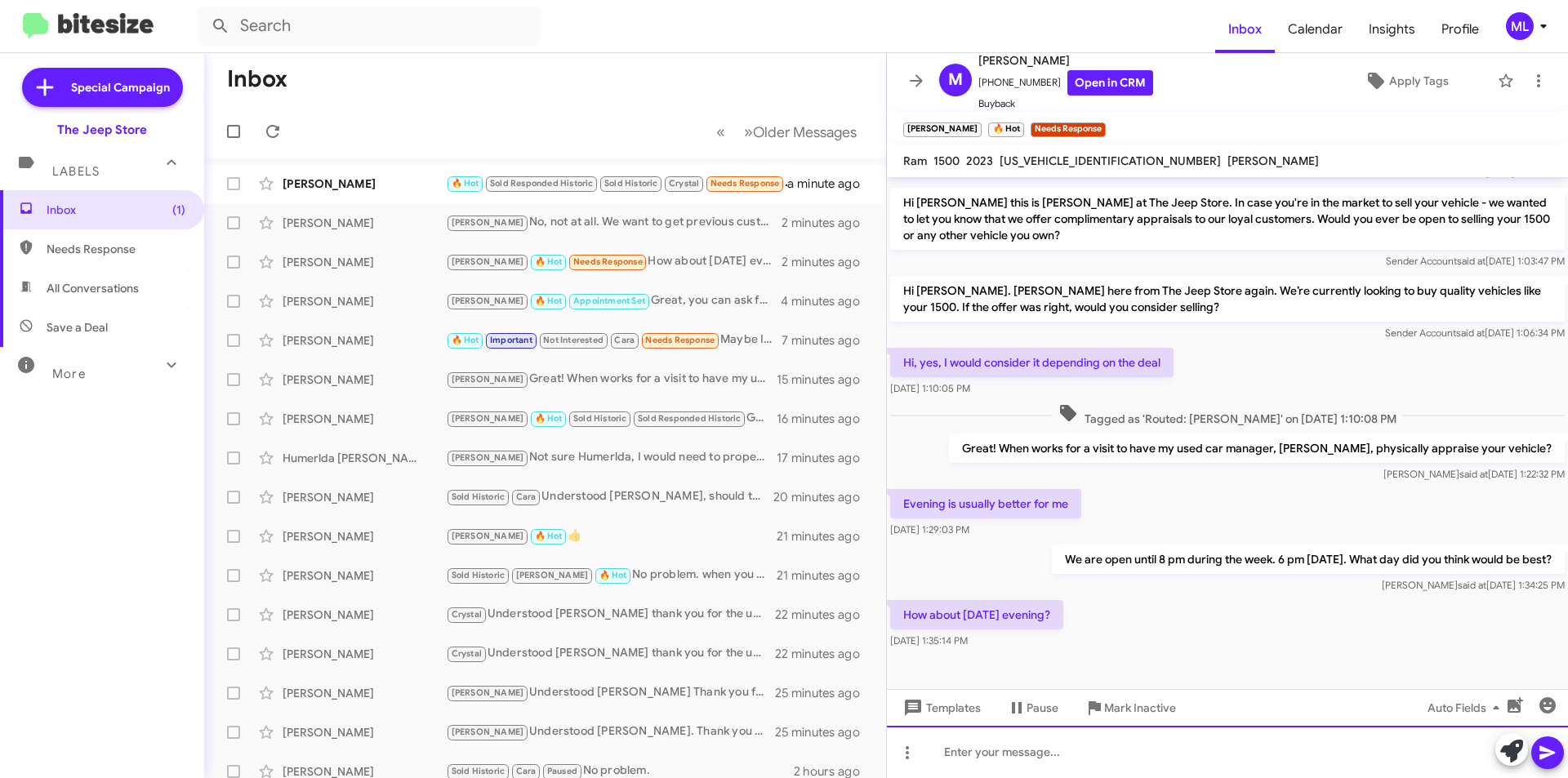
click at [1036, 768] on div at bounding box center [1227, 752] width 681 height 53
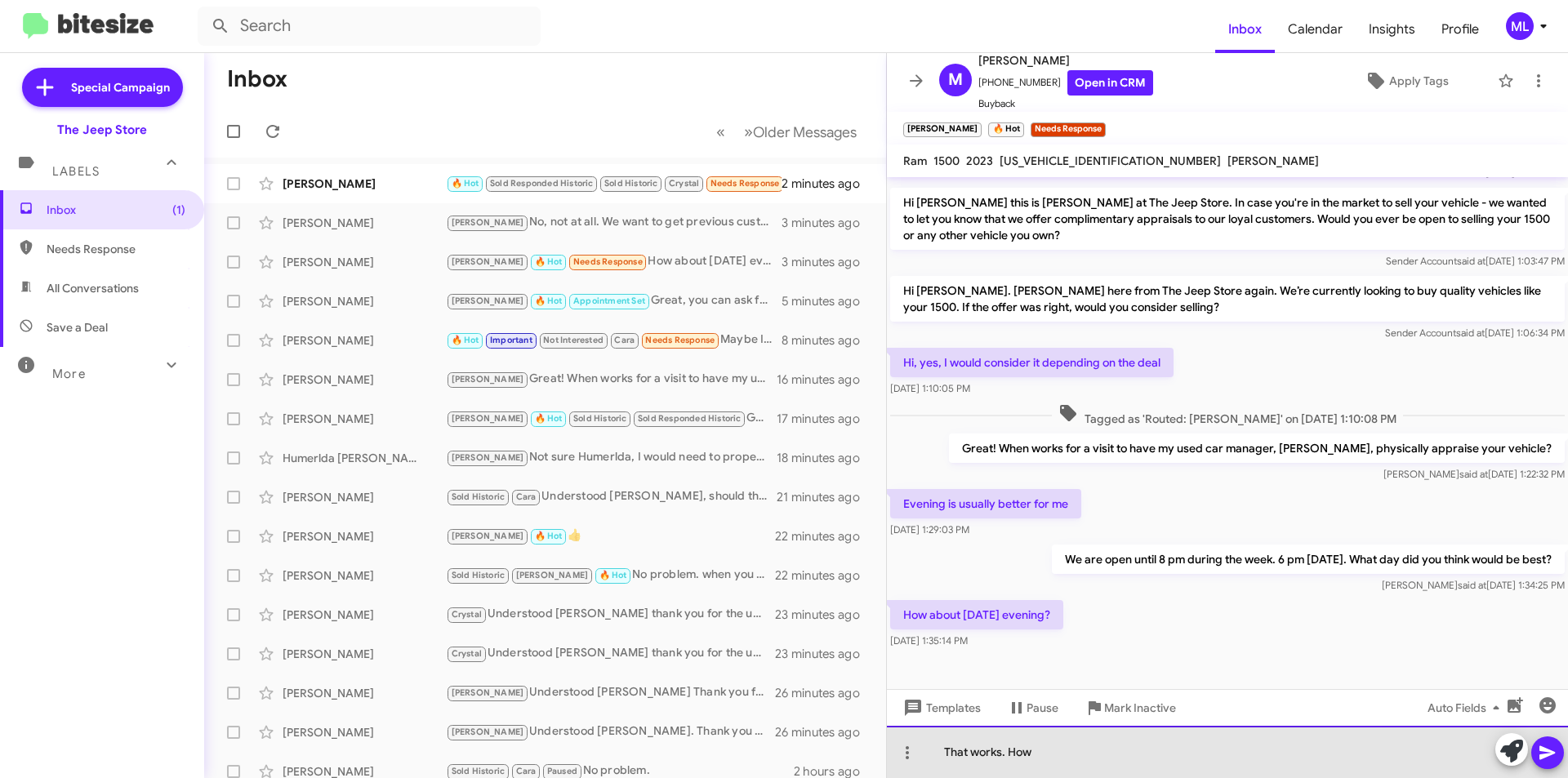
click at [1060, 748] on div "That works. How" at bounding box center [1227, 752] width 681 height 53
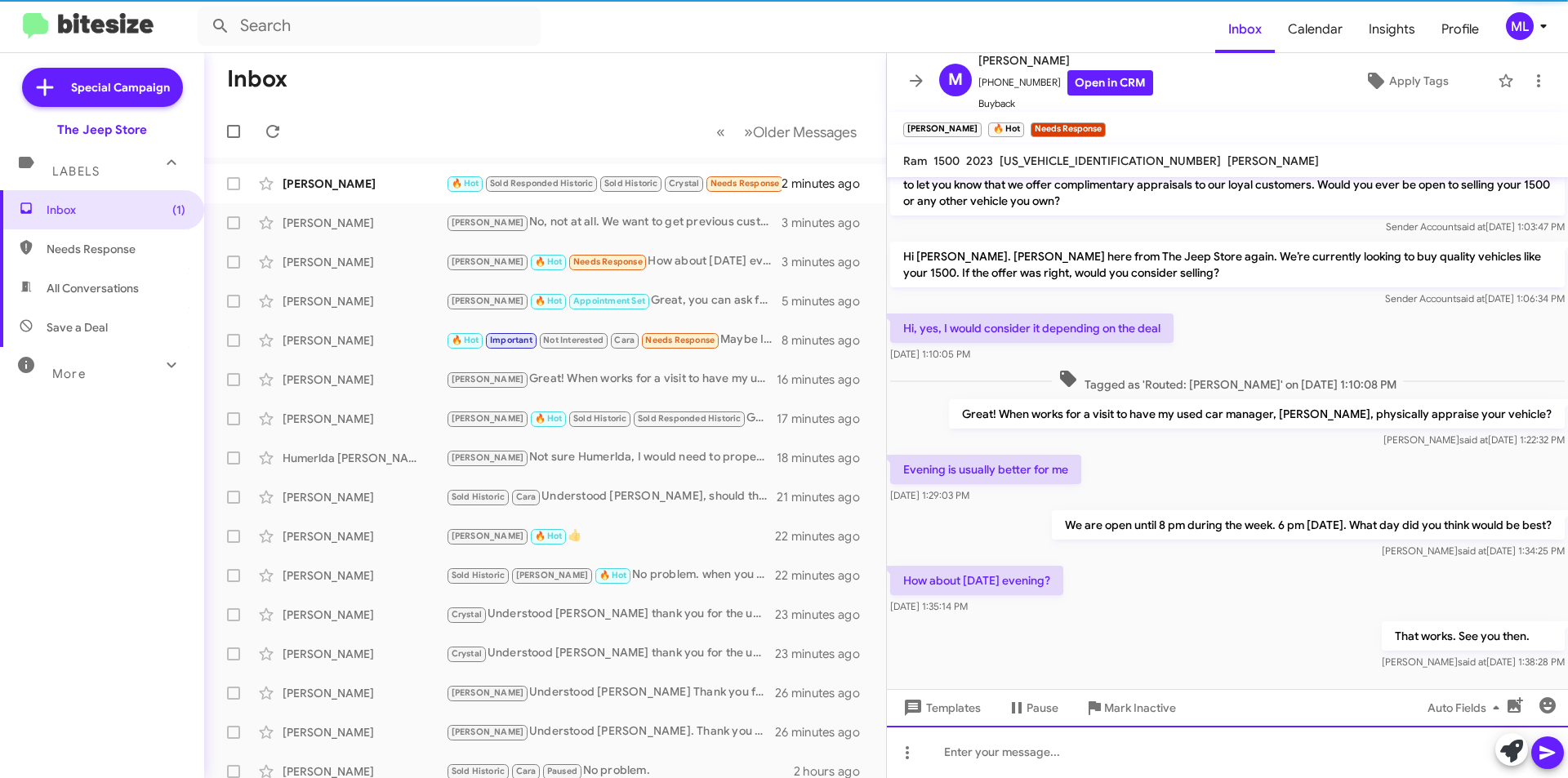
scroll to position [157, 0]
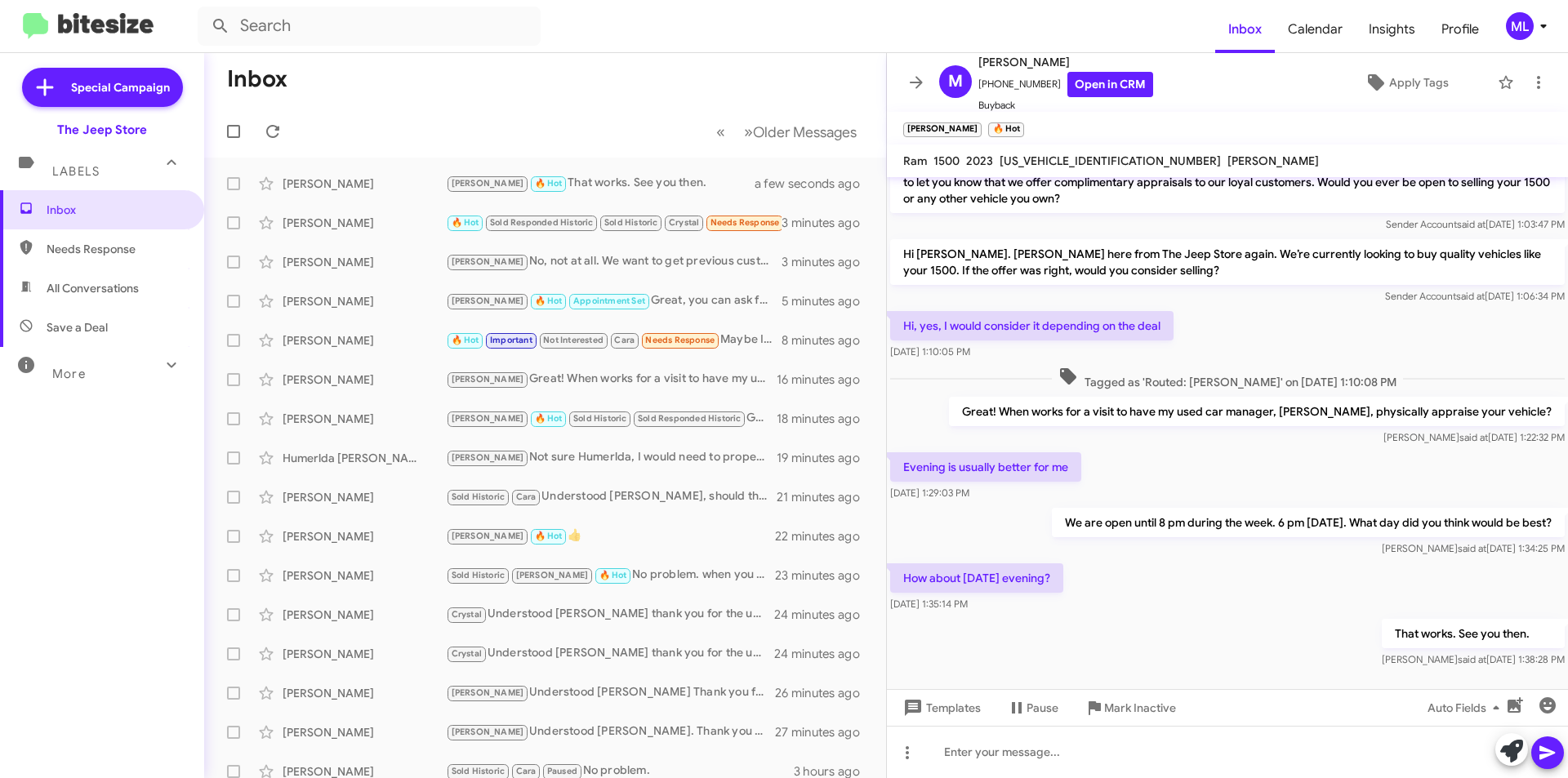
scroll to position [157, 0]
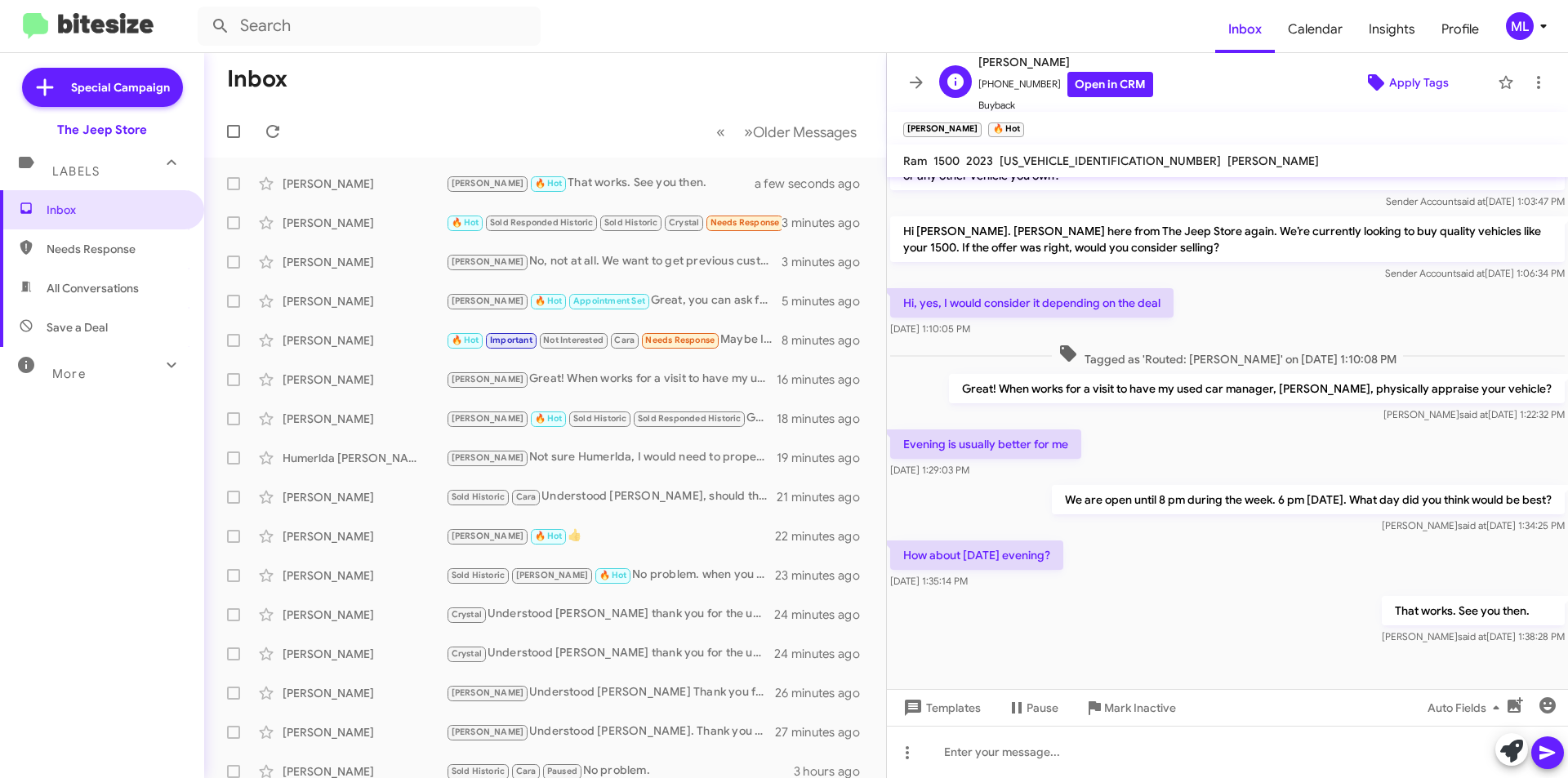
click at [1423, 86] on span "Apply Tags" at bounding box center [1419, 83] width 60 height 29
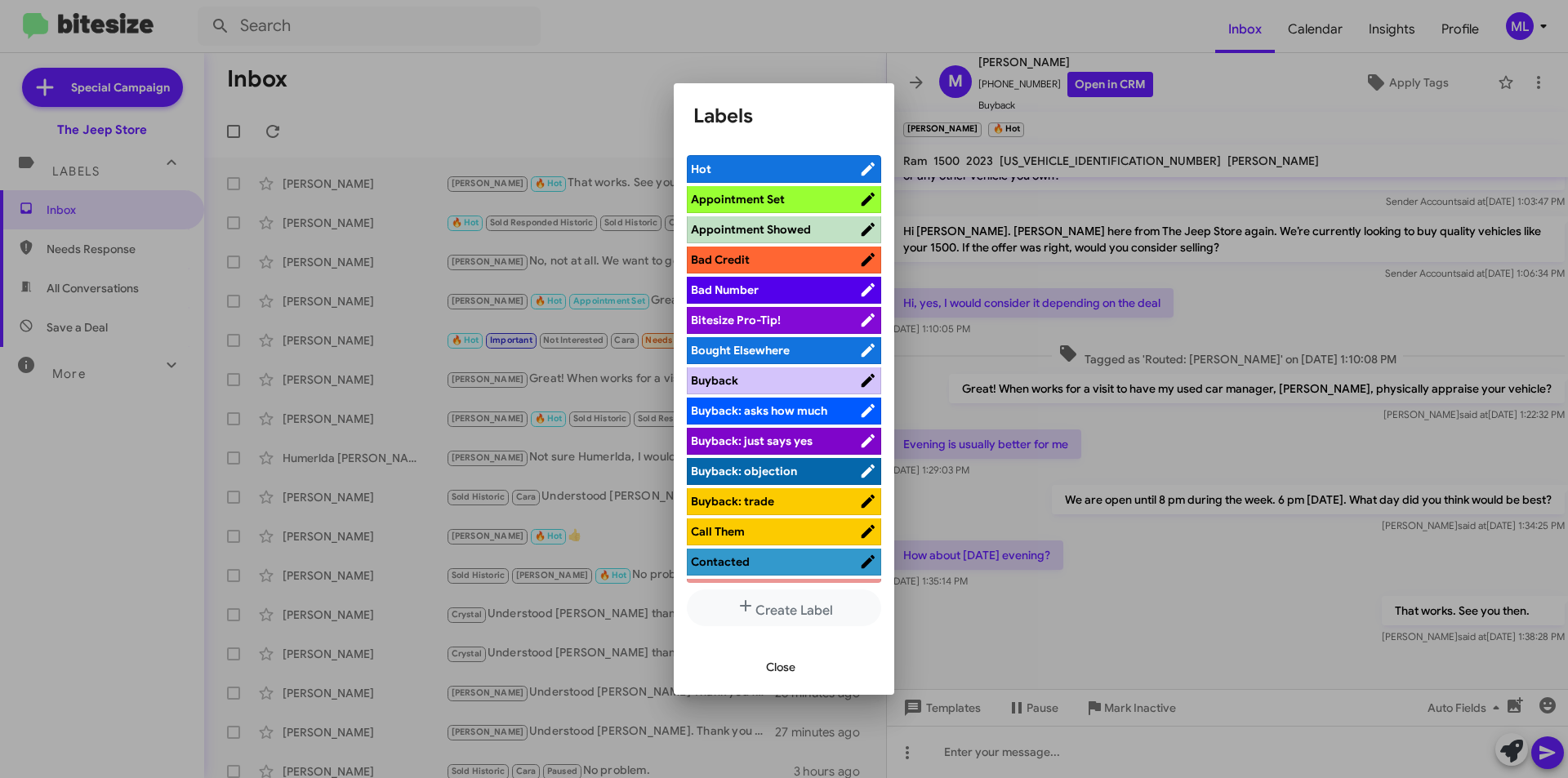
click at [780, 204] on span "Appointment Set" at bounding box center [737, 199] width 94 height 15
click at [768, 669] on span "Close" at bounding box center [781, 667] width 29 height 29
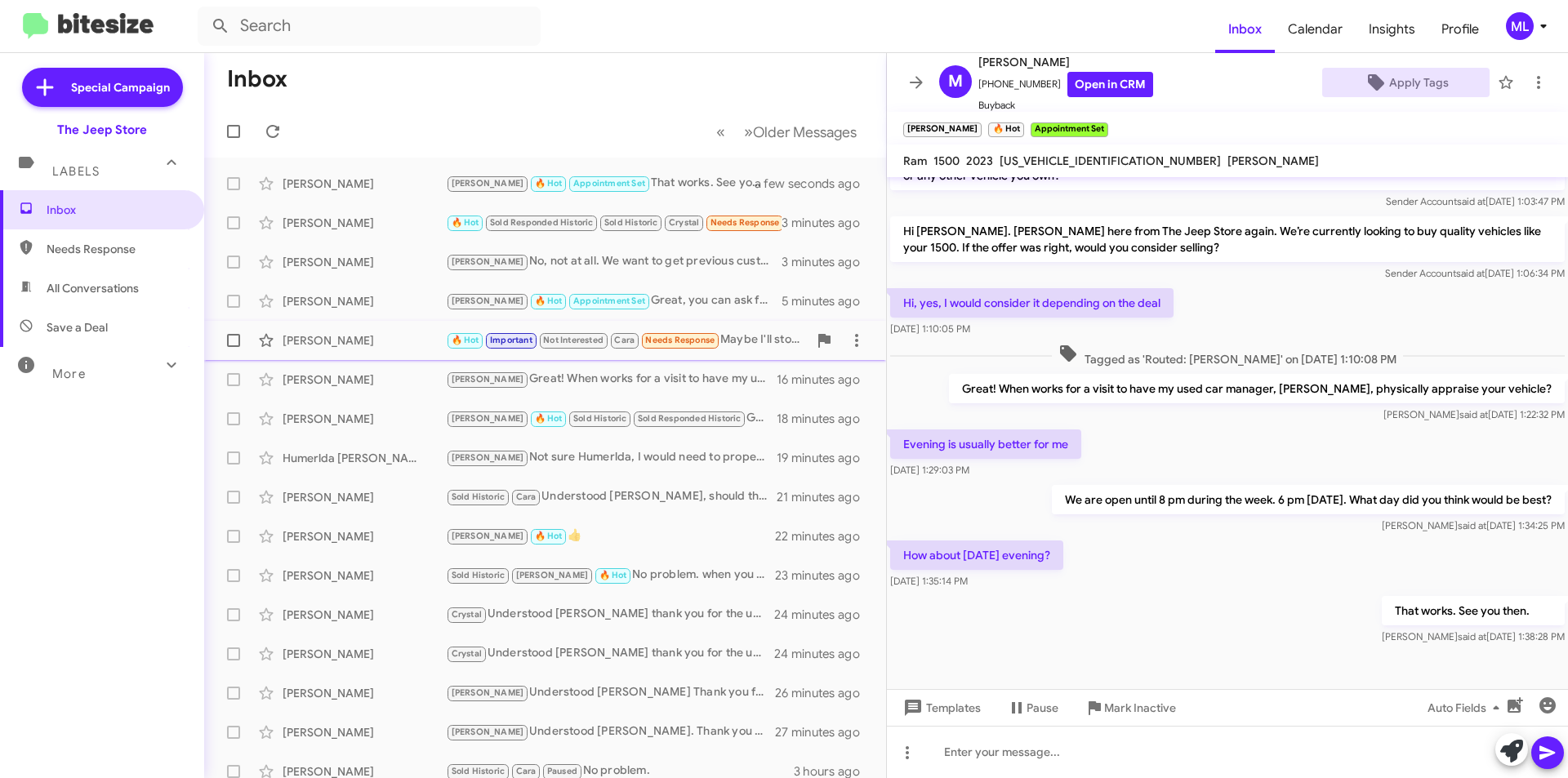
click at [416, 338] on div "[PERSON_NAME]" at bounding box center [364, 340] width 163 height 16
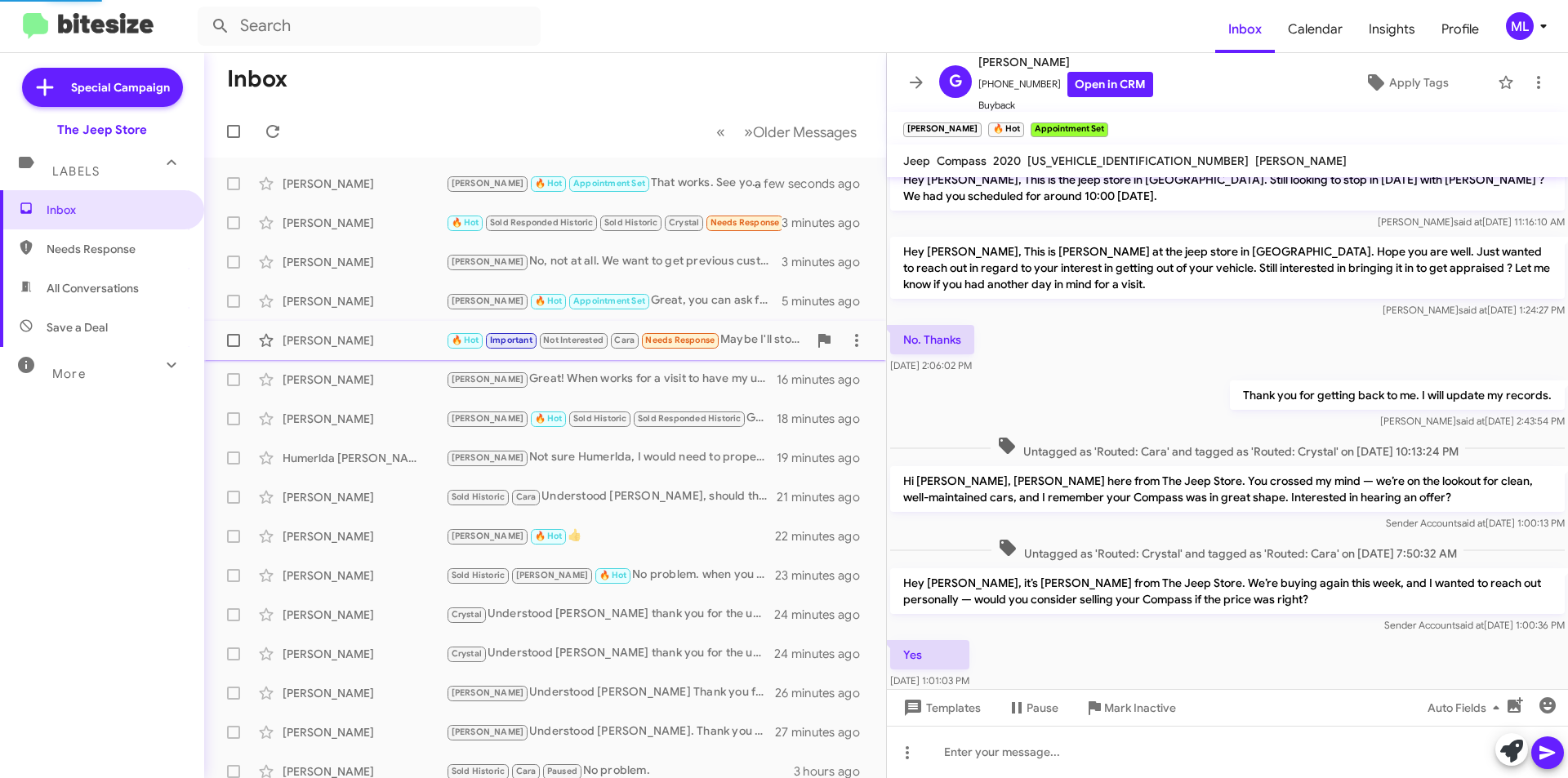
scroll to position [677, 0]
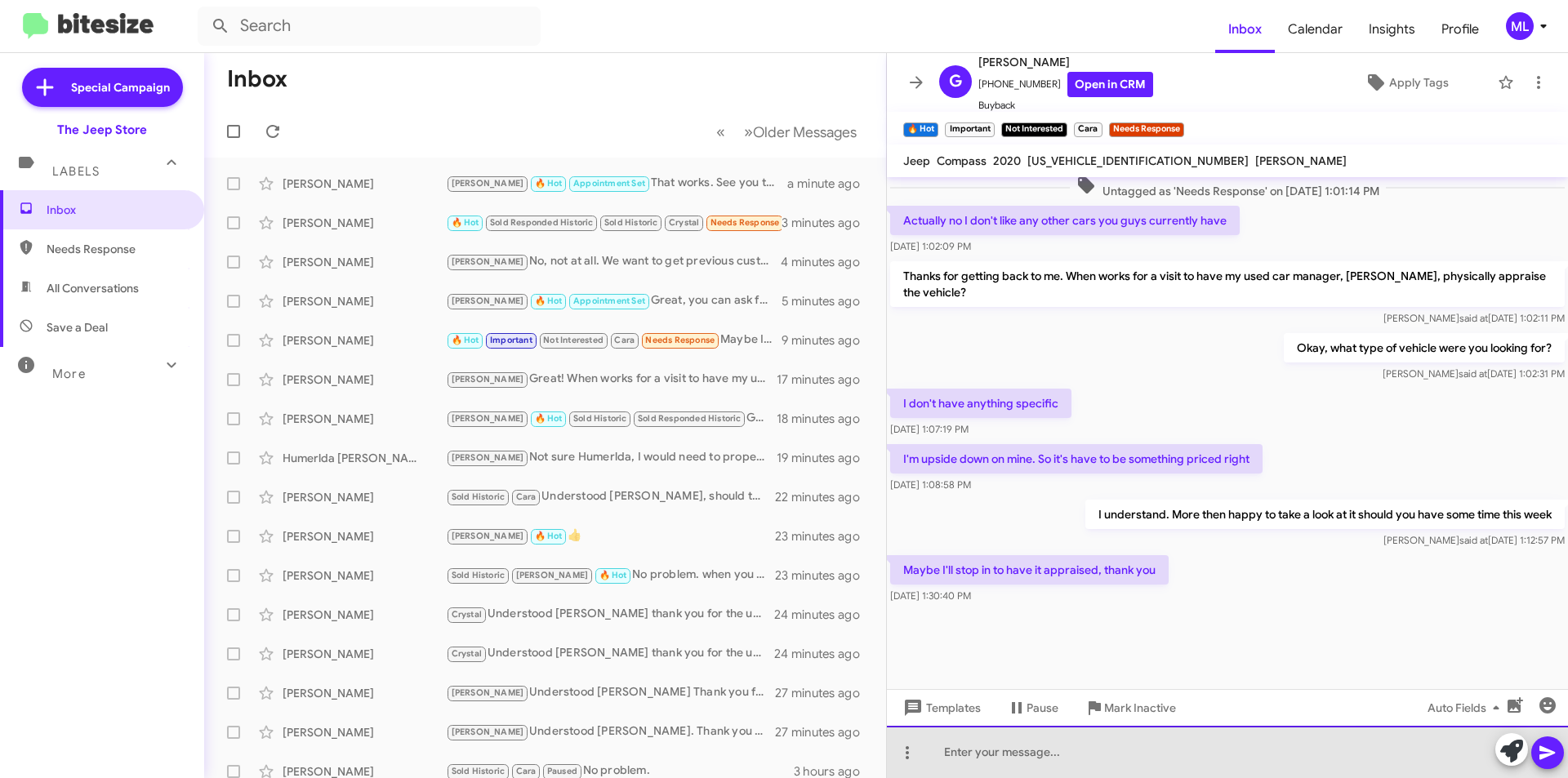
click at [1048, 743] on div at bounding box center [1227, 752] width 681 height 53
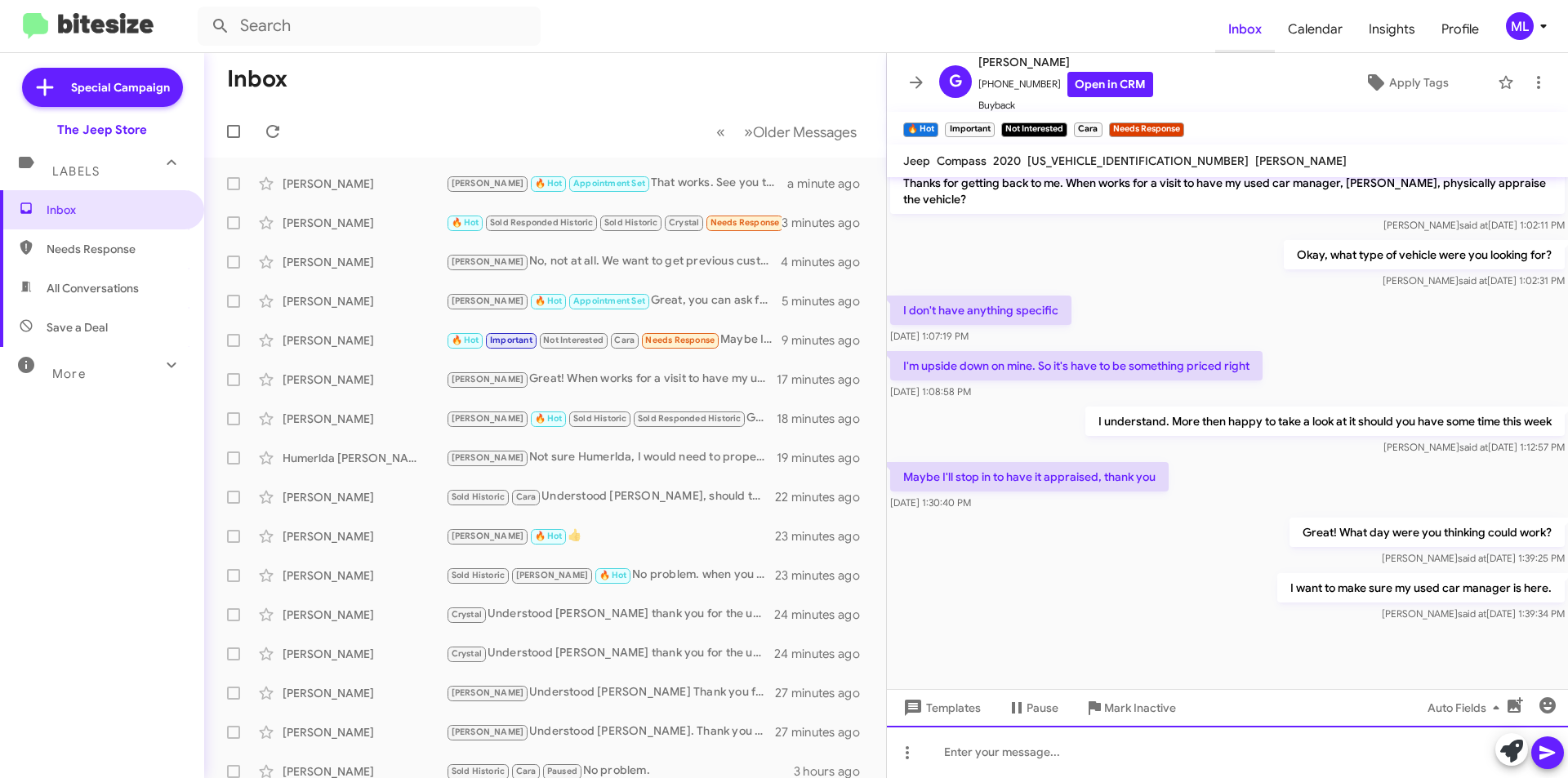
scroll to position [1525, 0]
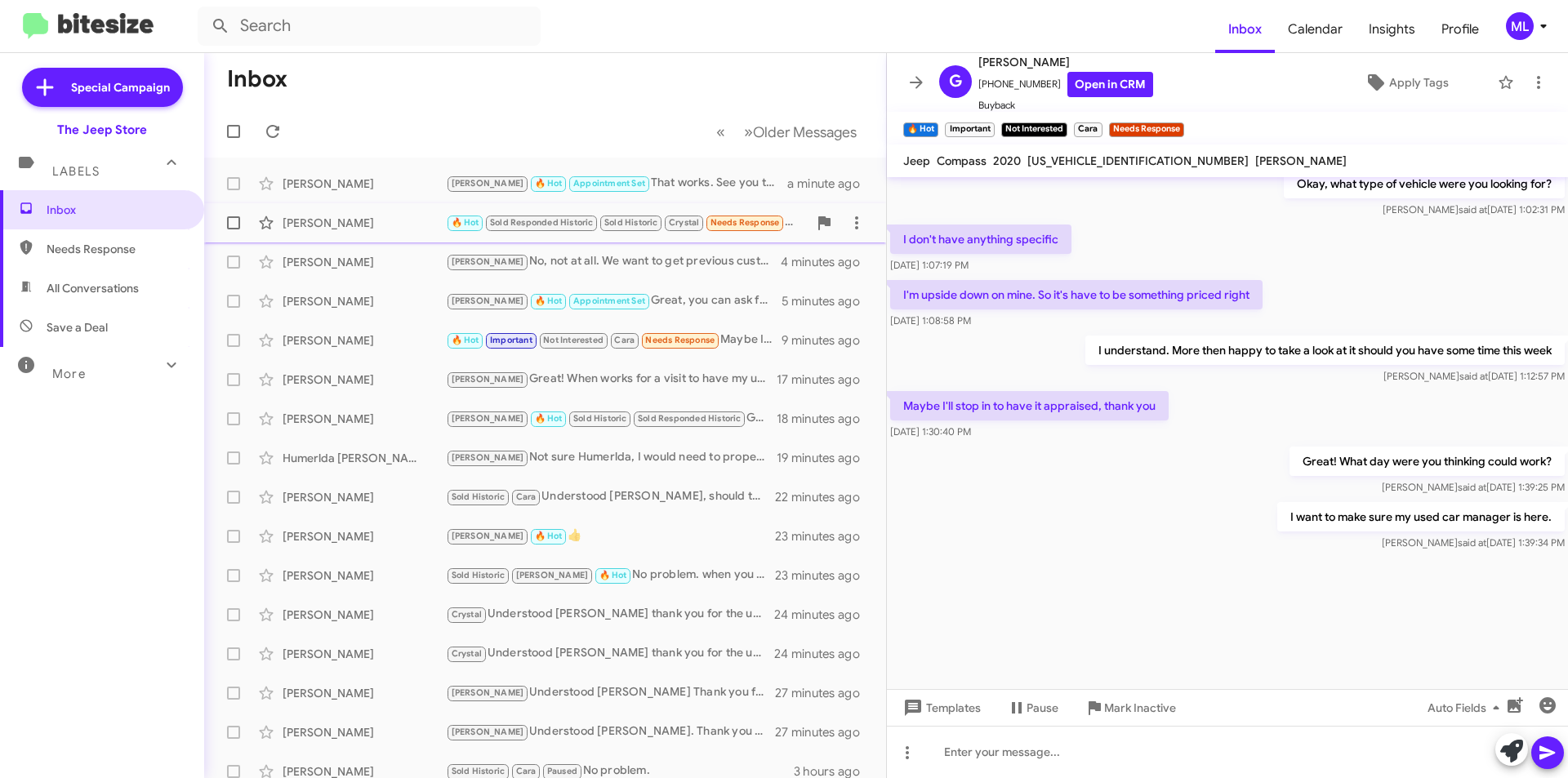
click at [749, 230] on small "Needs Response" at bounding box center [744, 224] width 77 height 16
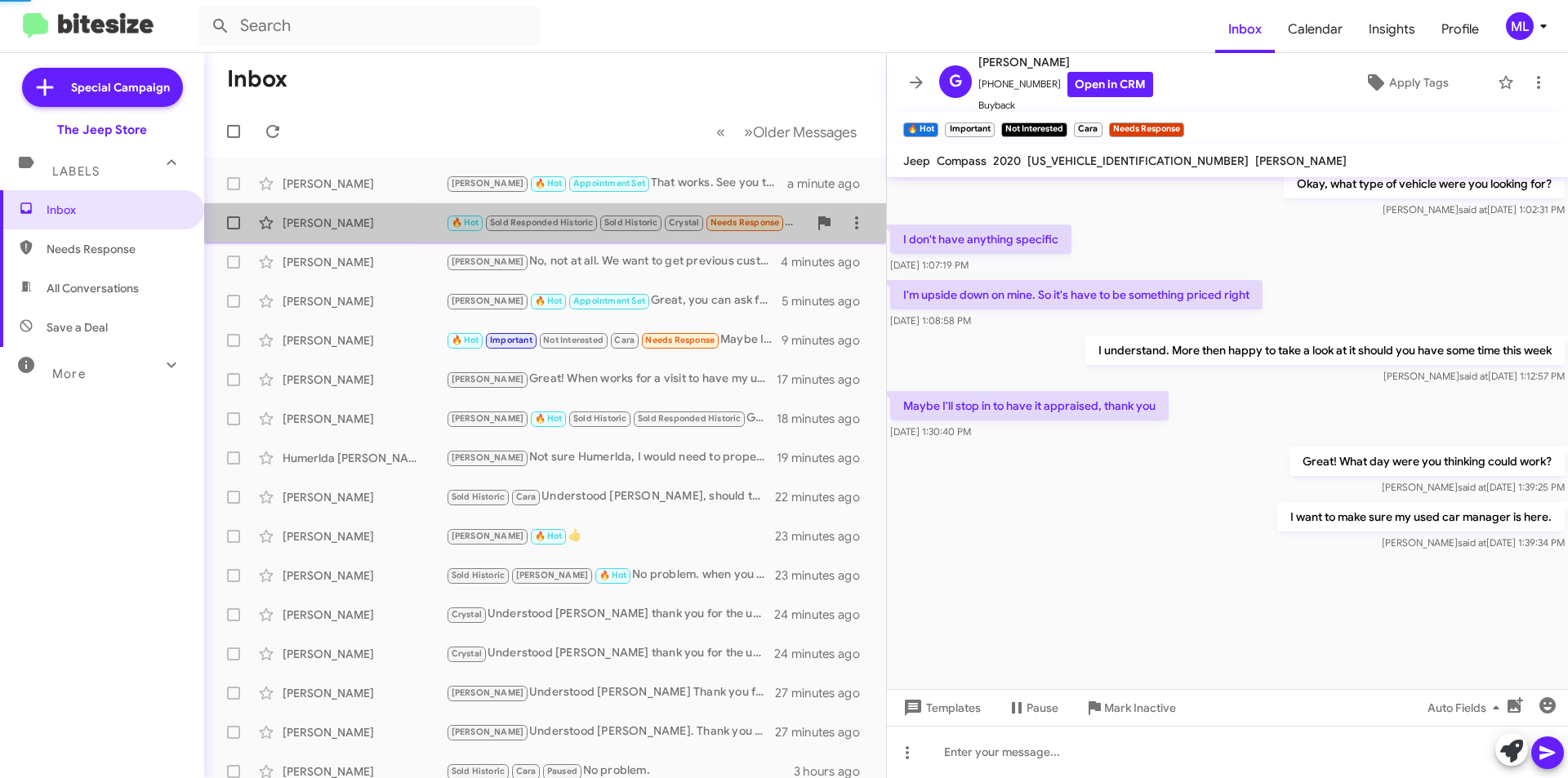
scroll to position [589, 0]
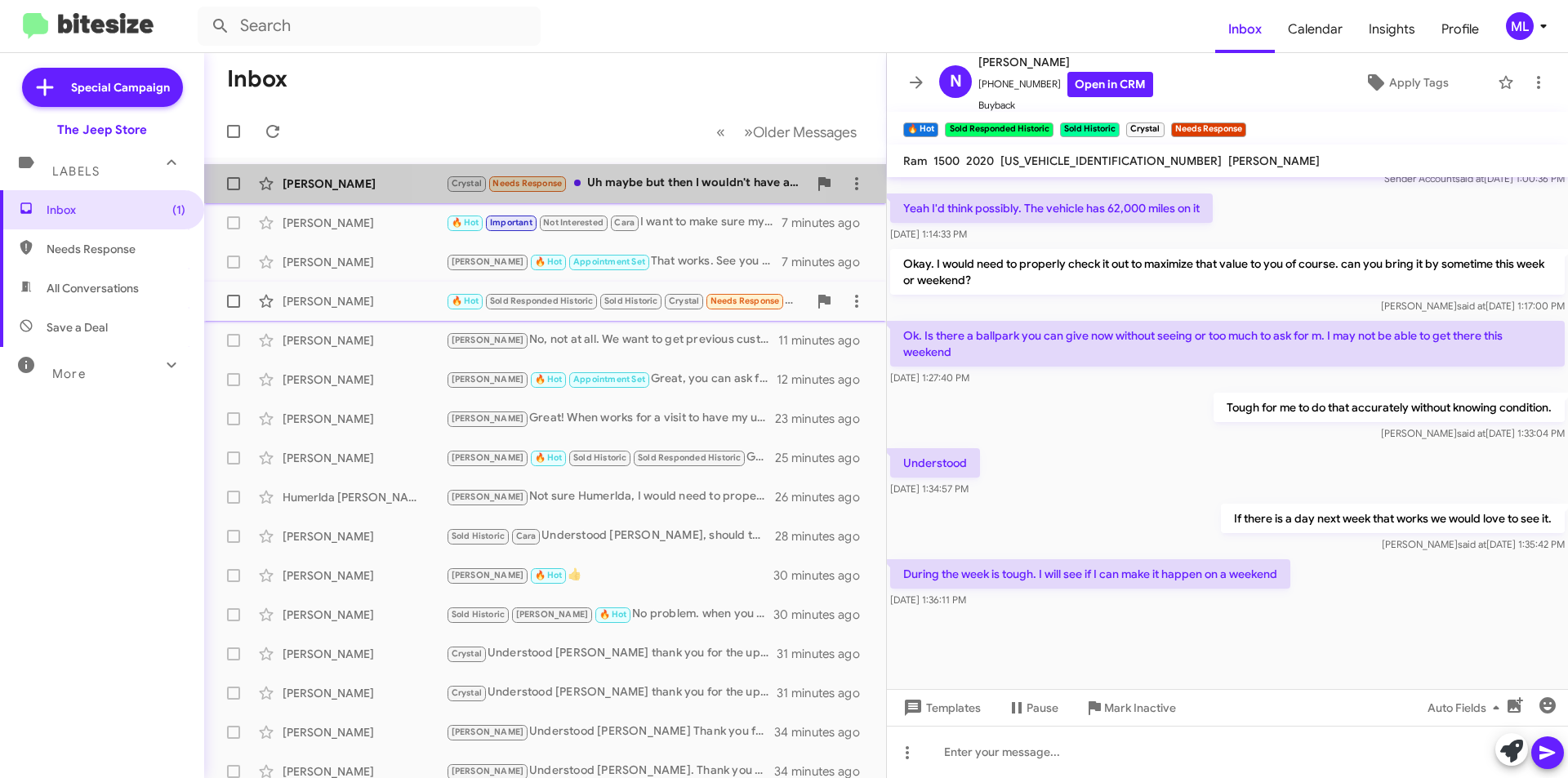
click at [615, 185] on div "Crystal Needs Response Uh maybe but then I wouldn't have a car..." at bounding box center [626, 183] width 362 height 19
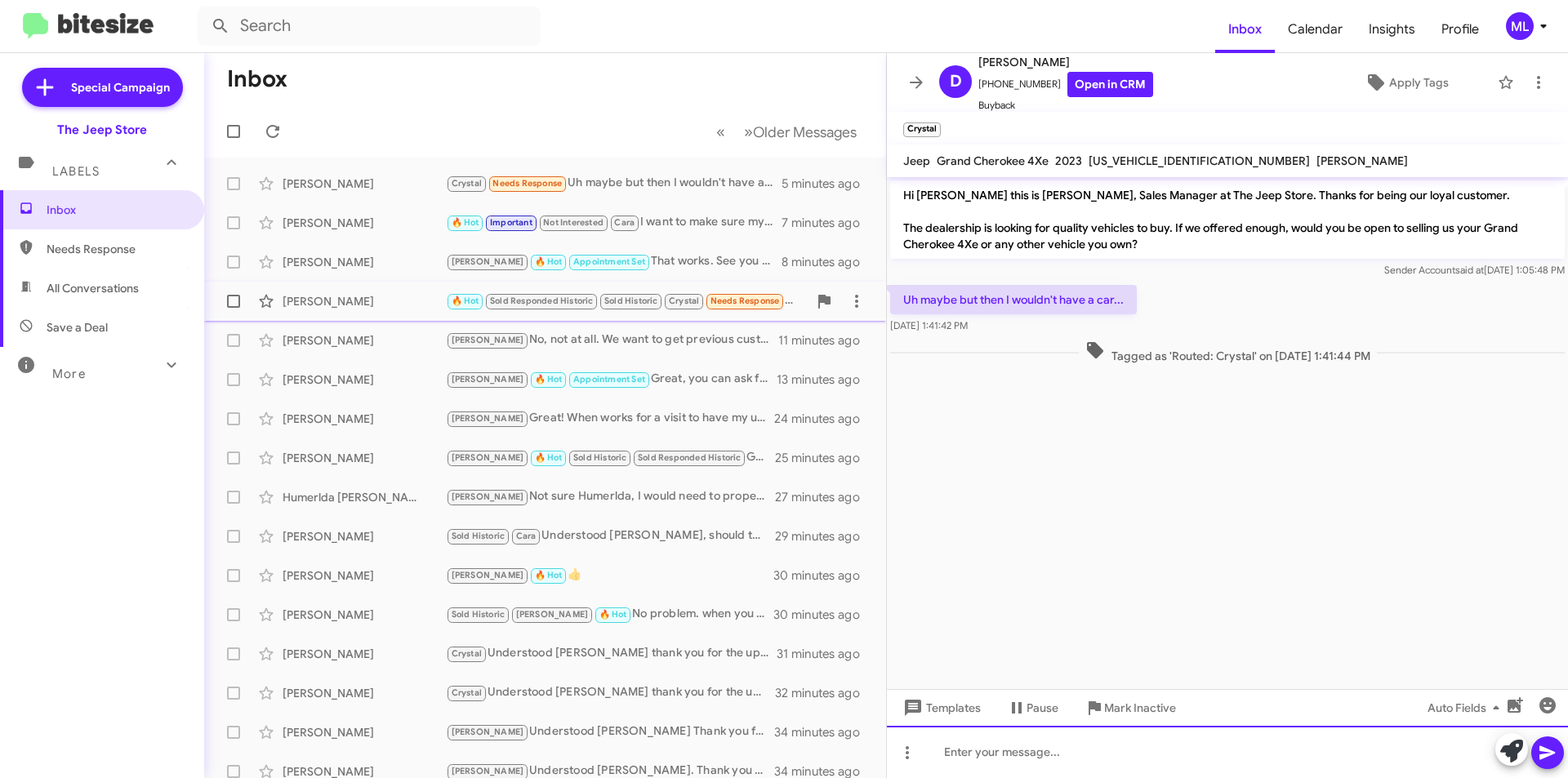
click at [976, 767] on div at bounding box center [1227, 752] width 681 height 53
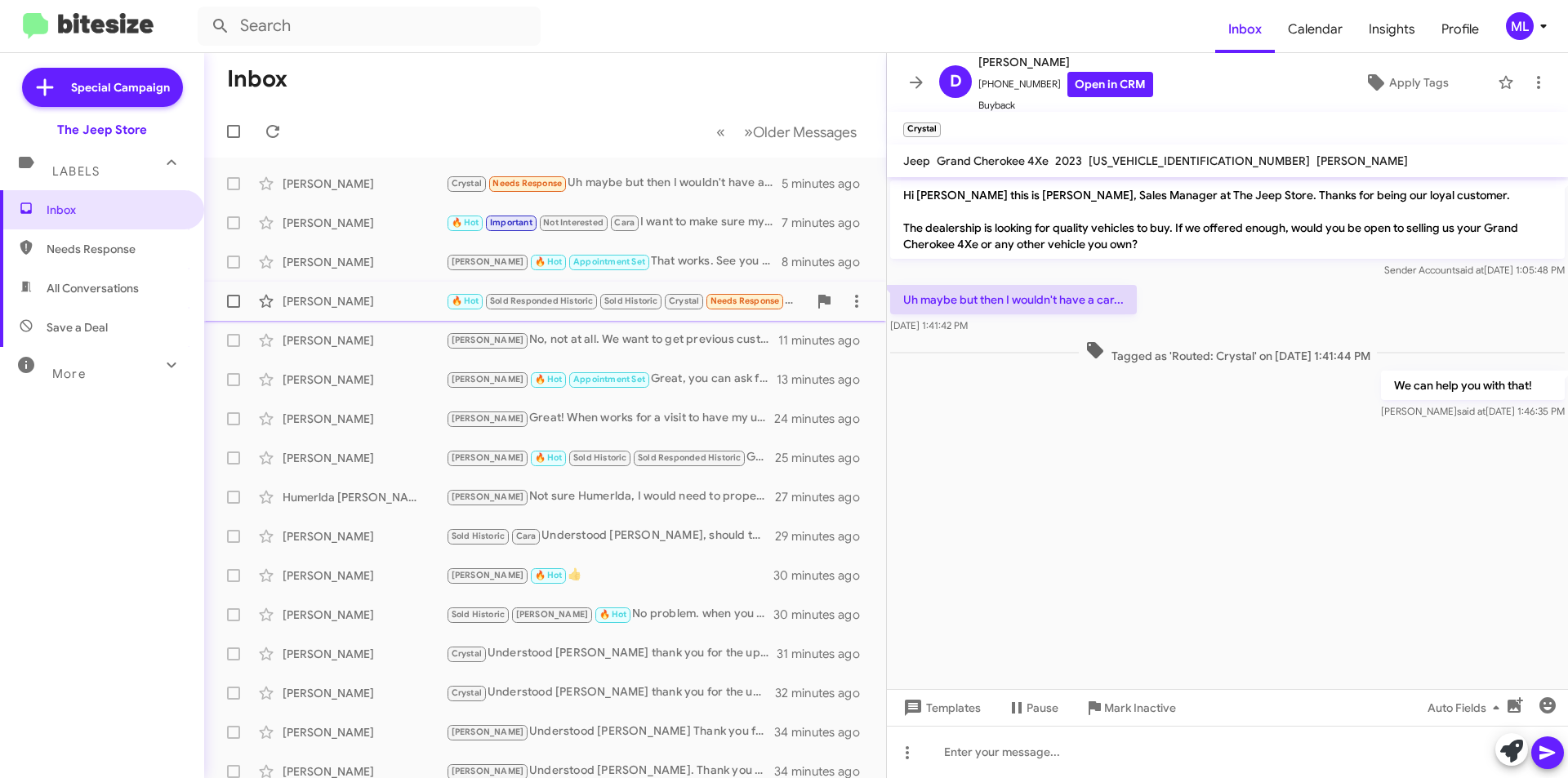
click at [718, 300] on span "Needs Response" at bounding box center [745, 300] width 69 height 10
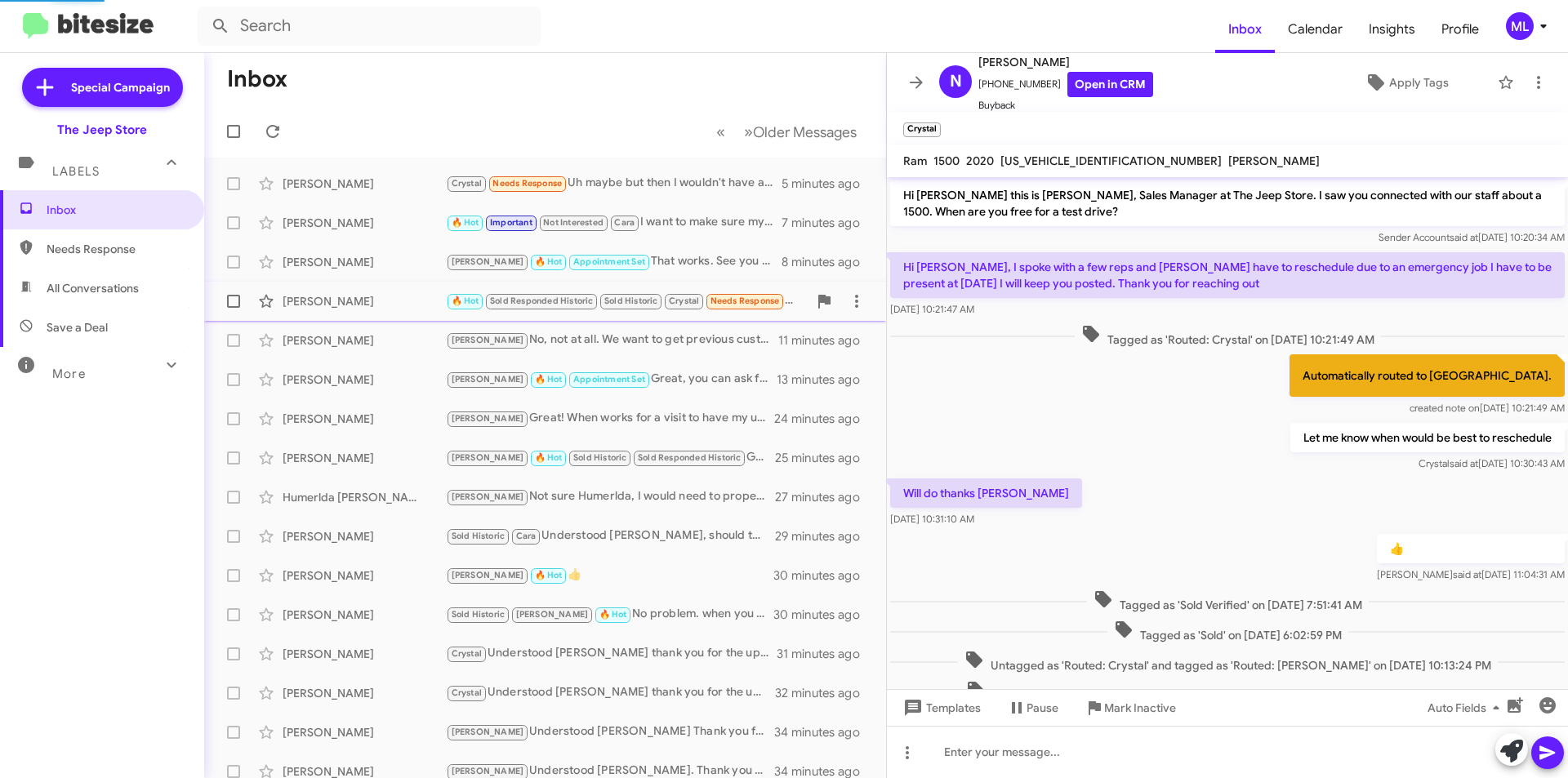
scroll to position [589, 0]
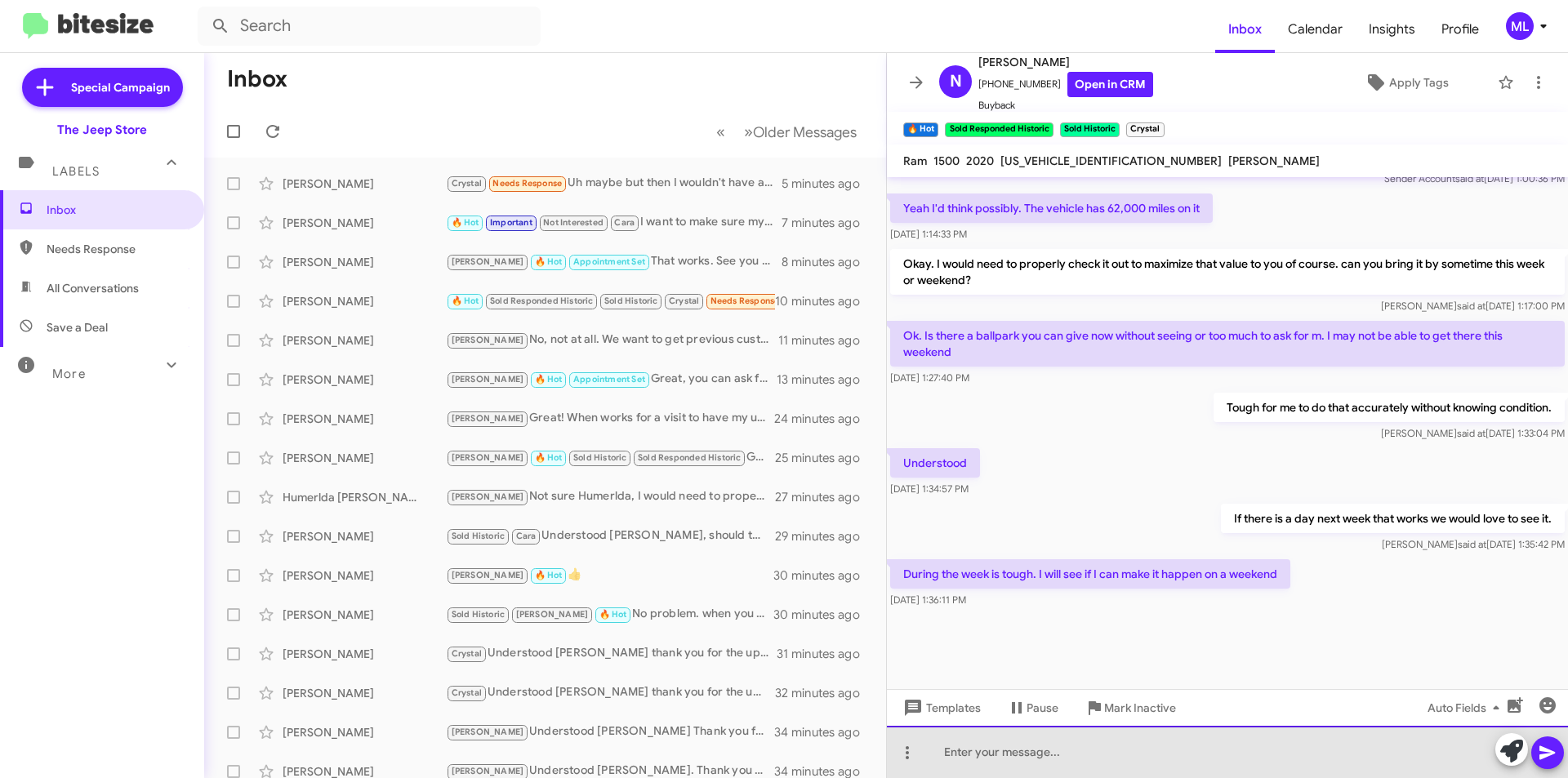
click at [1064, 765] on div at bounding box center [1227, 752] width 681 height 53
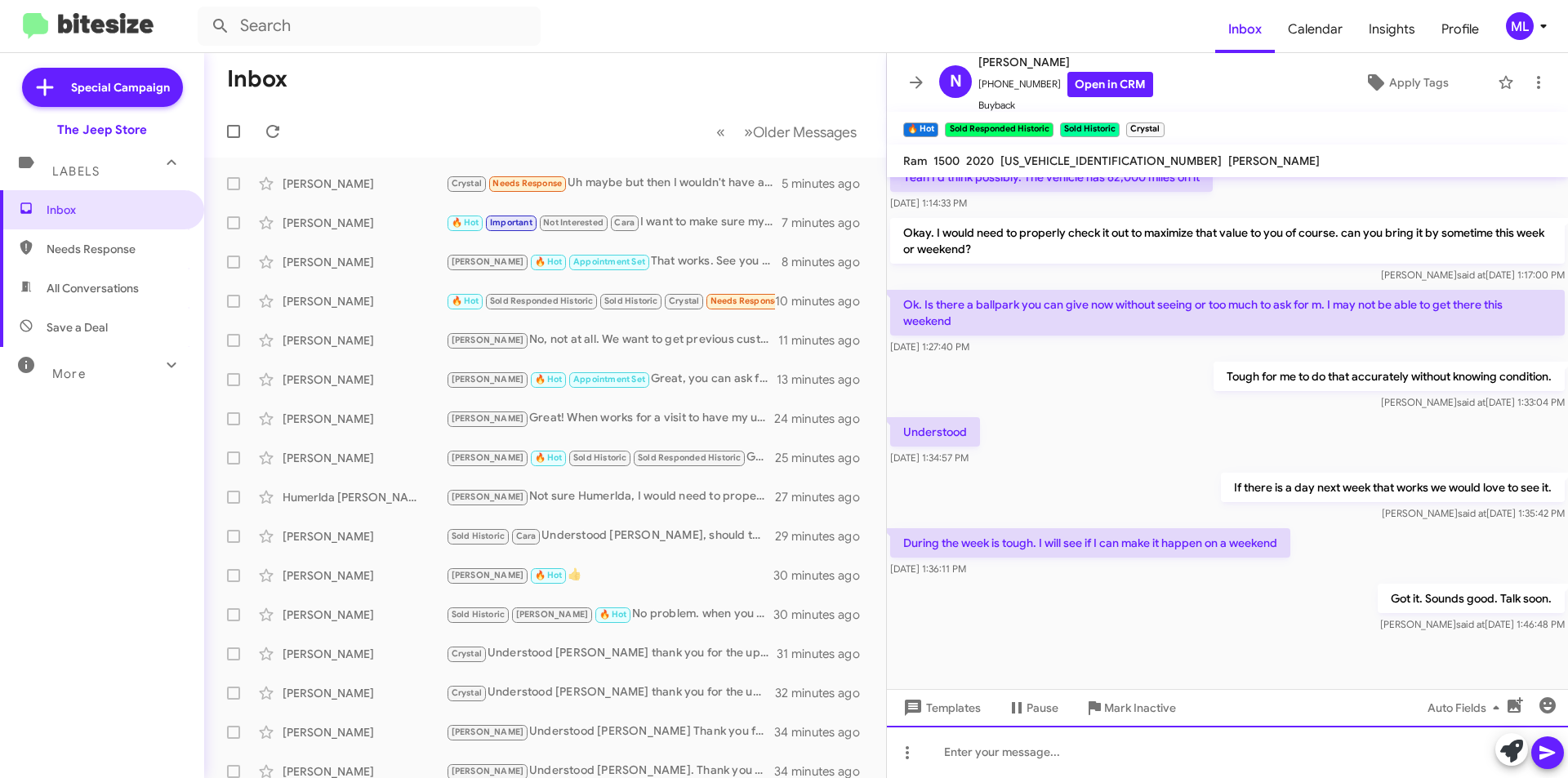
scroll to position [648, 0]
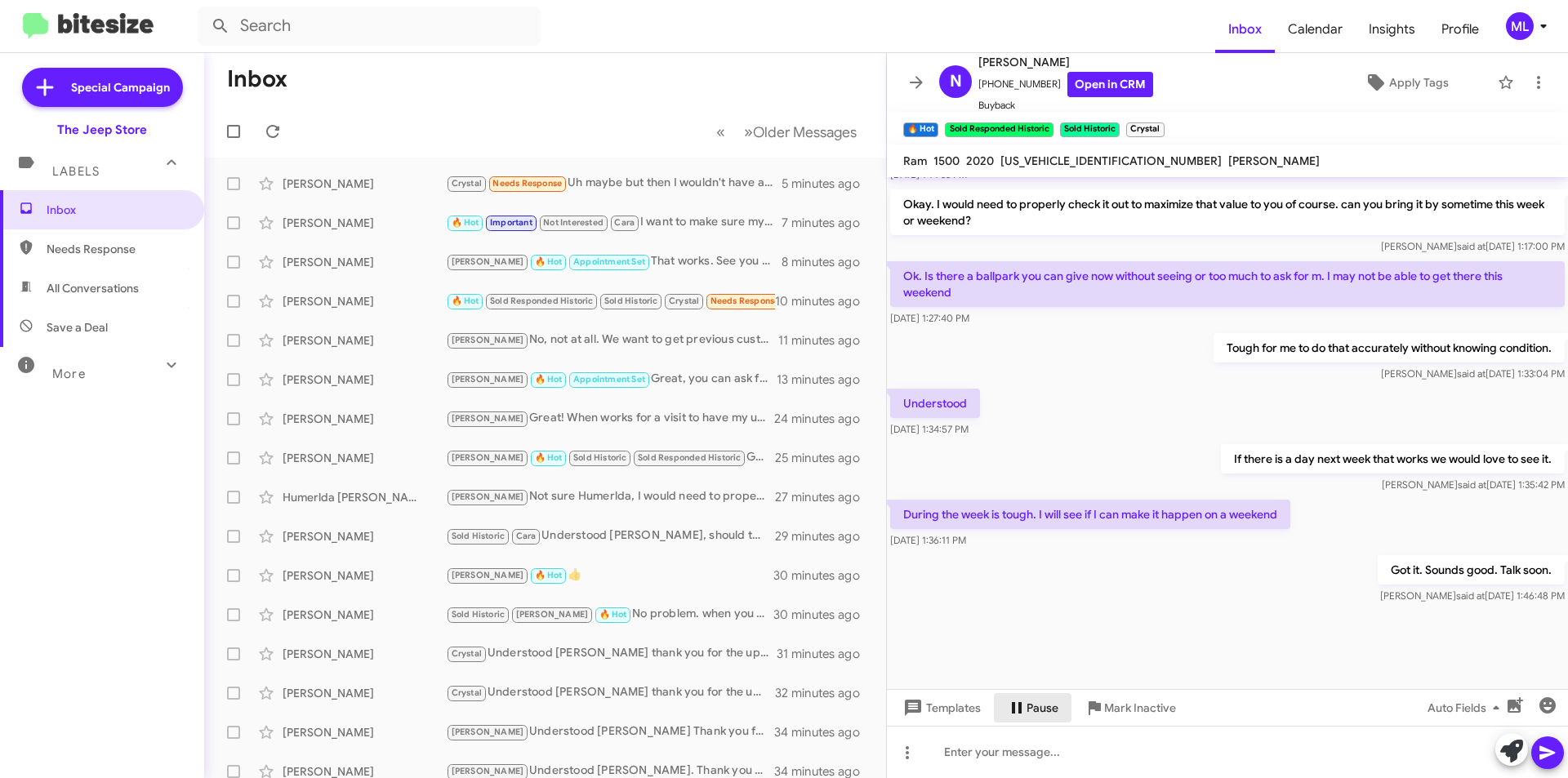
click at [1014, 717] on span "Pause" at bounding box center [1033, 708] width 52 height 29
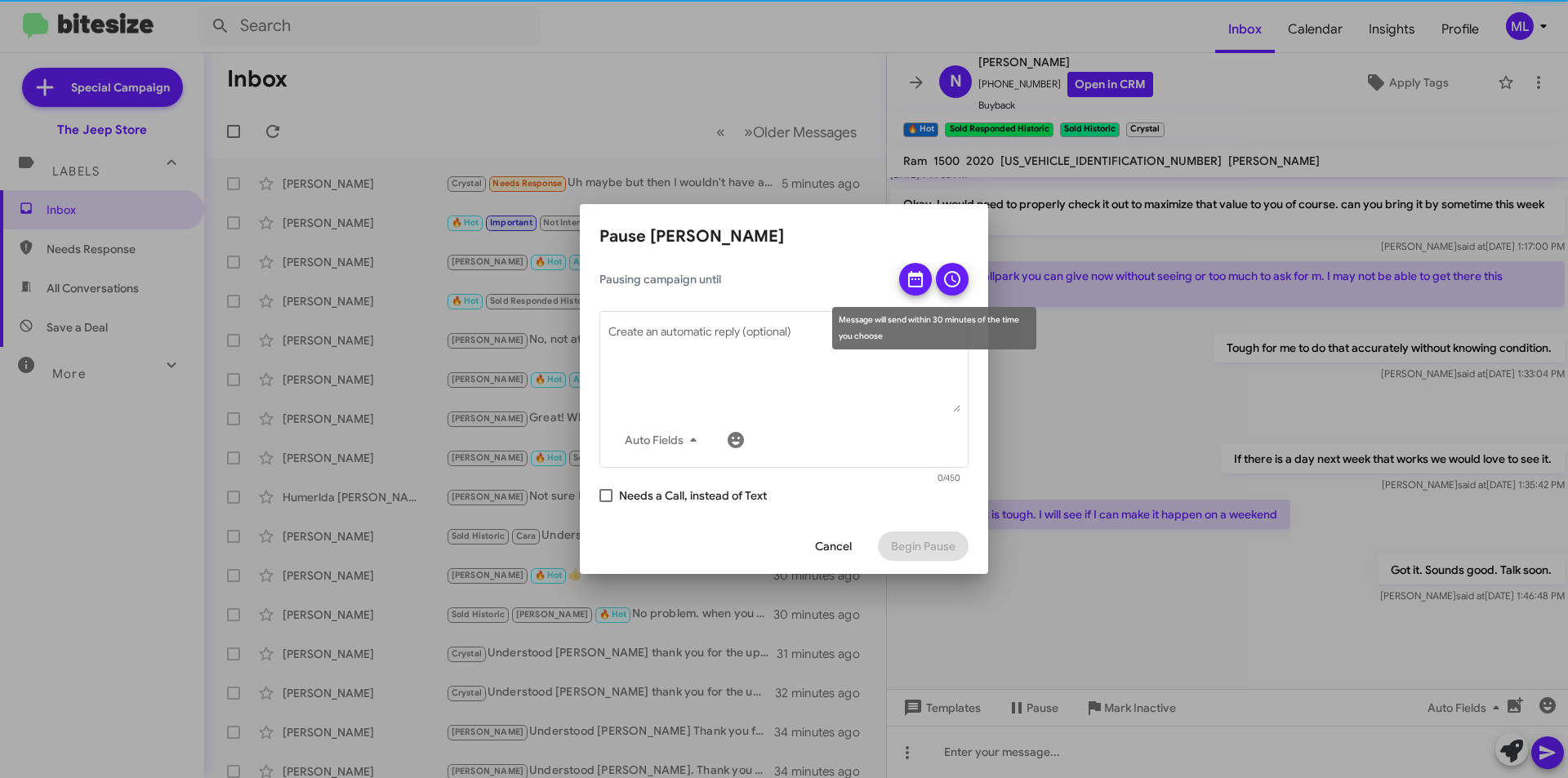
click at [913, 283] on icon at bounding box center [915, 279] width 20 height 20
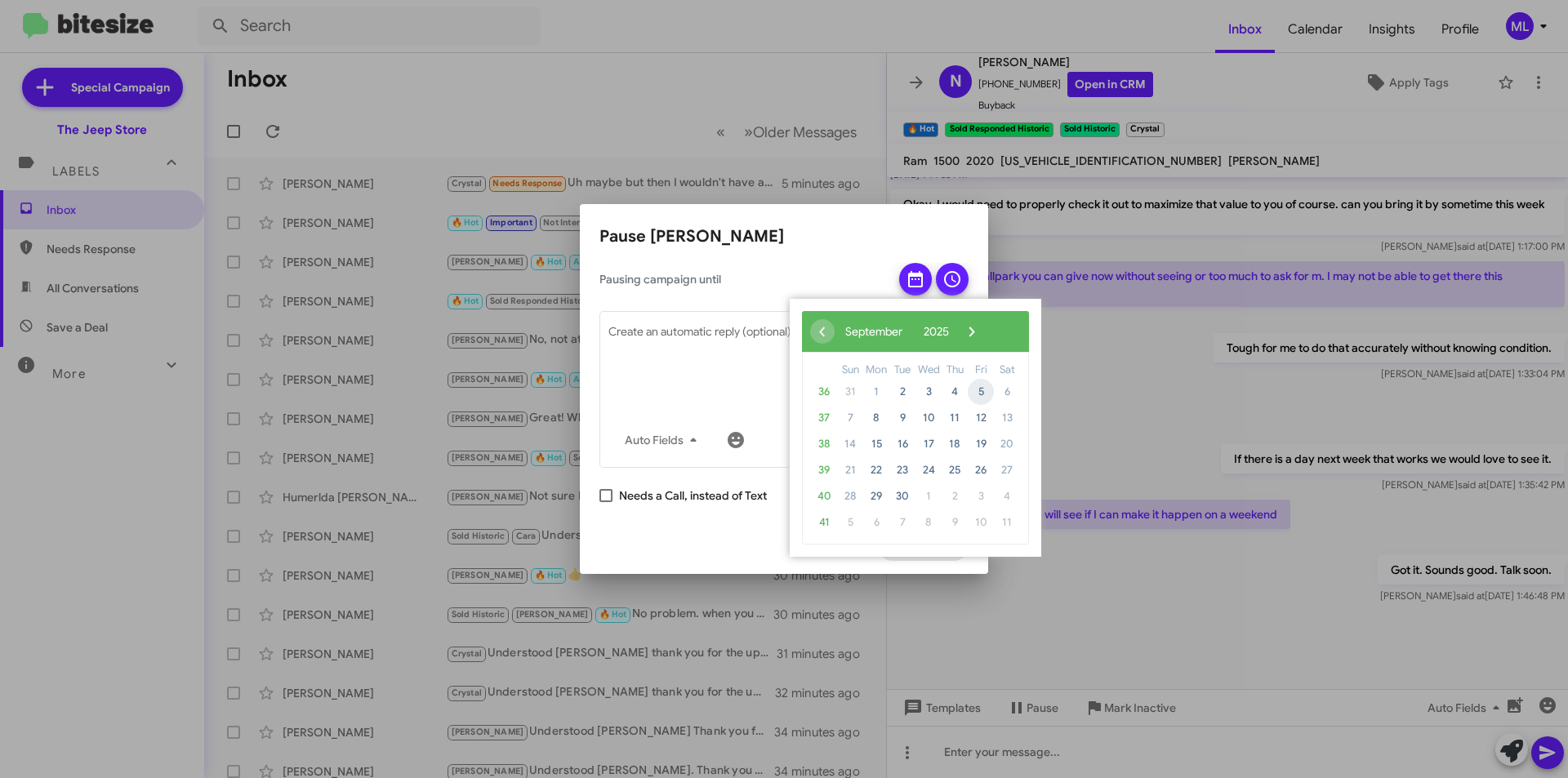
click at [985, 390] on span "5" at bounding box center [981, 392] width 26 height 26
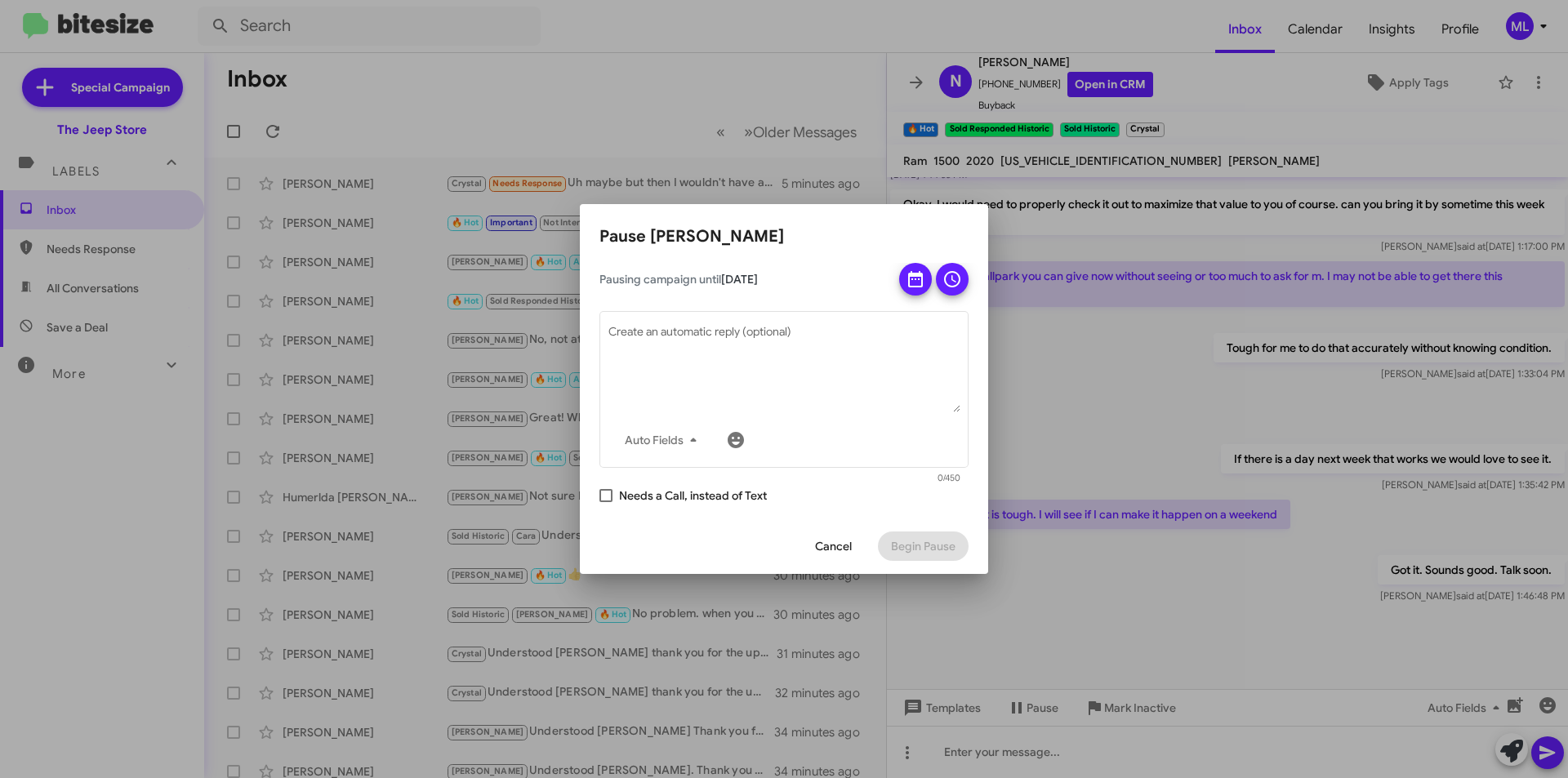
click at [951, 275] on icon at bounding box center [952, 279] width 20 height 20
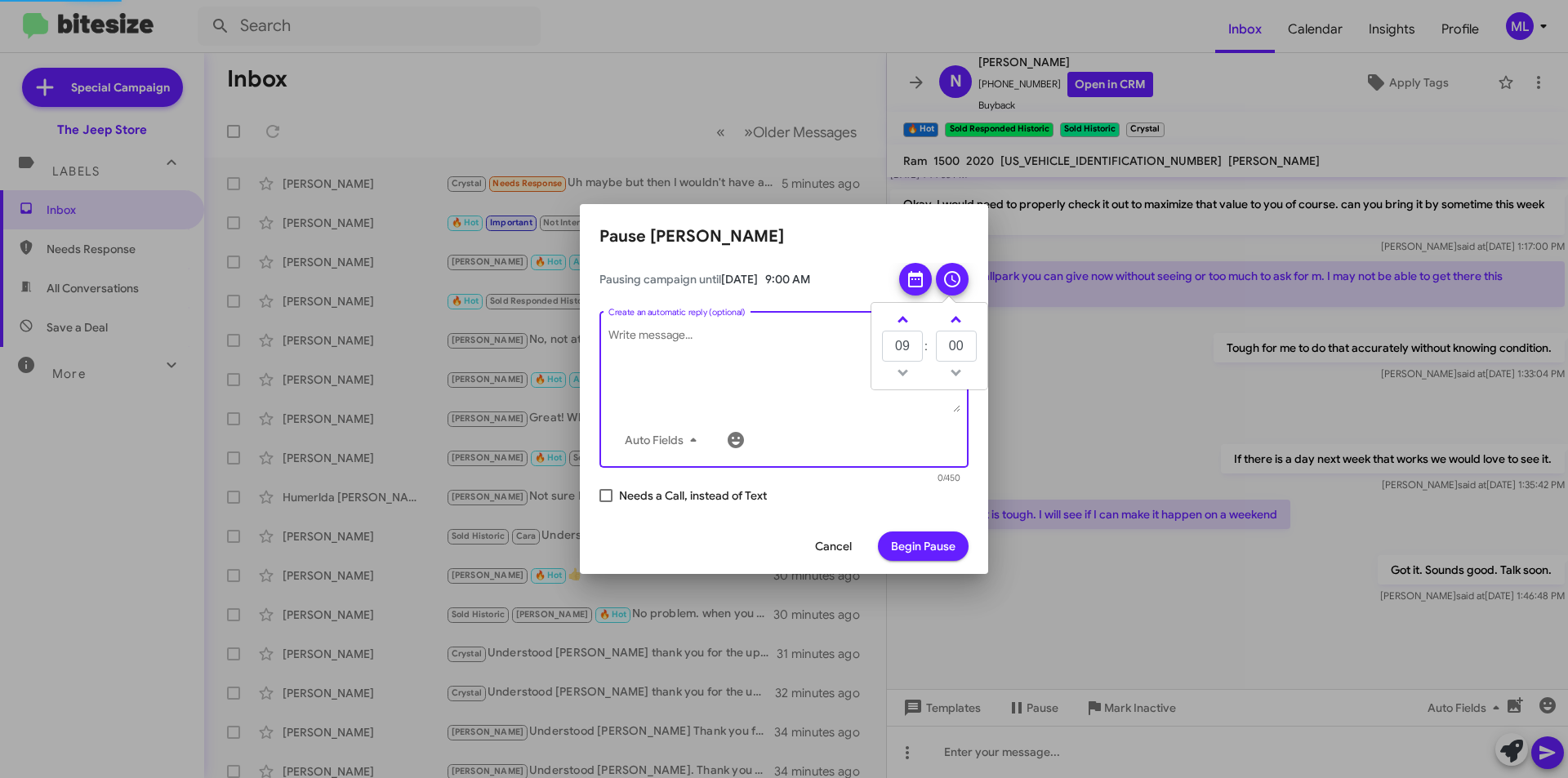
click at [661, 375] on textarea "Create an automatic reply (optional)" at bounding box center [785, 370] width 352 height 85
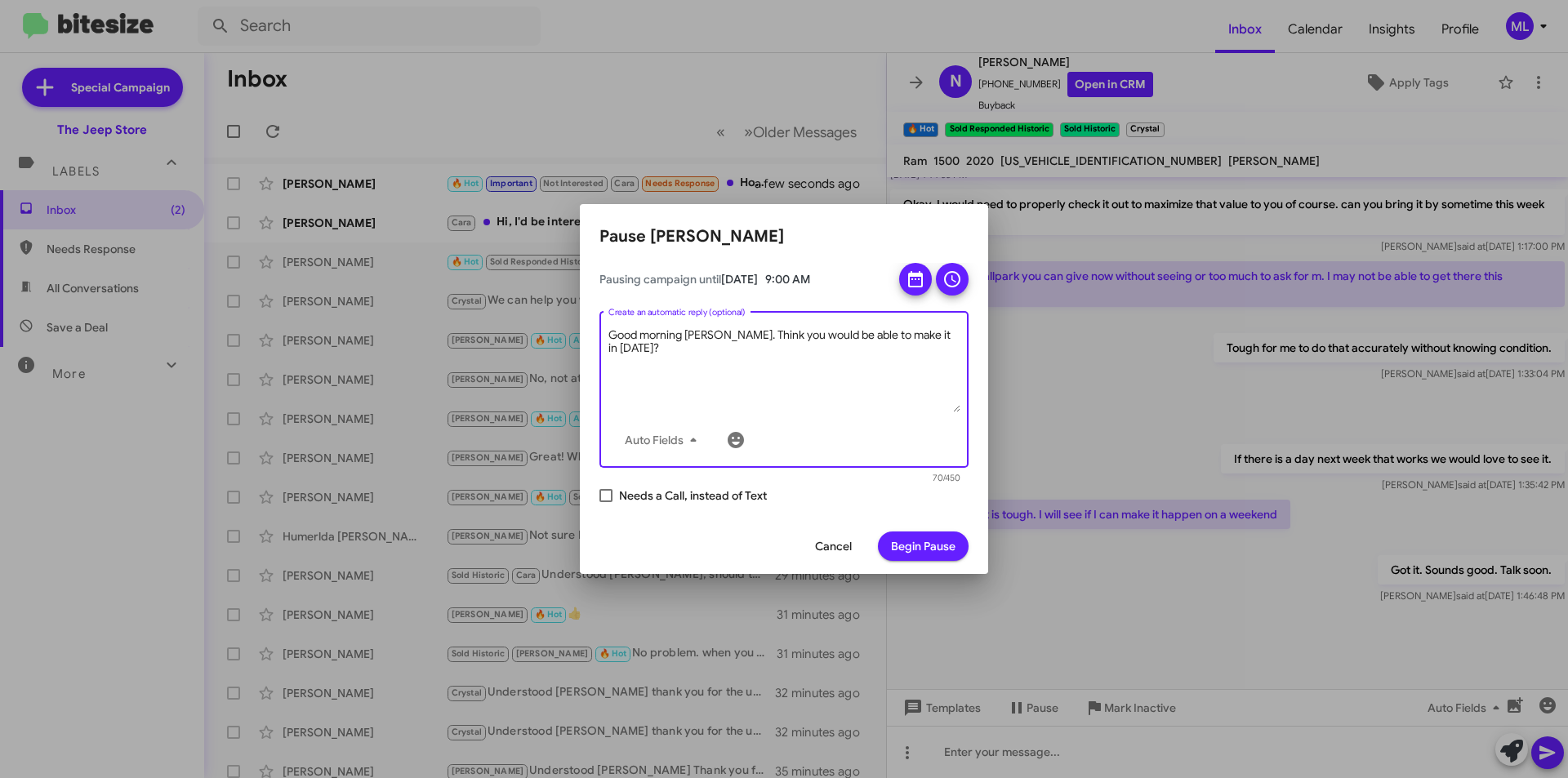
click at [741, 336] on textarea "Good morning Nicholas. Think you would be able to make it in tomorrow?" at bounding box center [785, 370] width 352 height 85
click at [697, 357] on textarea "Good morning Nicholas. Still think you would be able to make it in tomorrow?" at bounding box center [785, 370] width 352 height 85
type textarea "Good morning Nicholas. Still think you would be able to make it in tomorrow?"
click at [920, 546] on span "Begin Pause" at bounding box center [923, 547] width 65 height 29
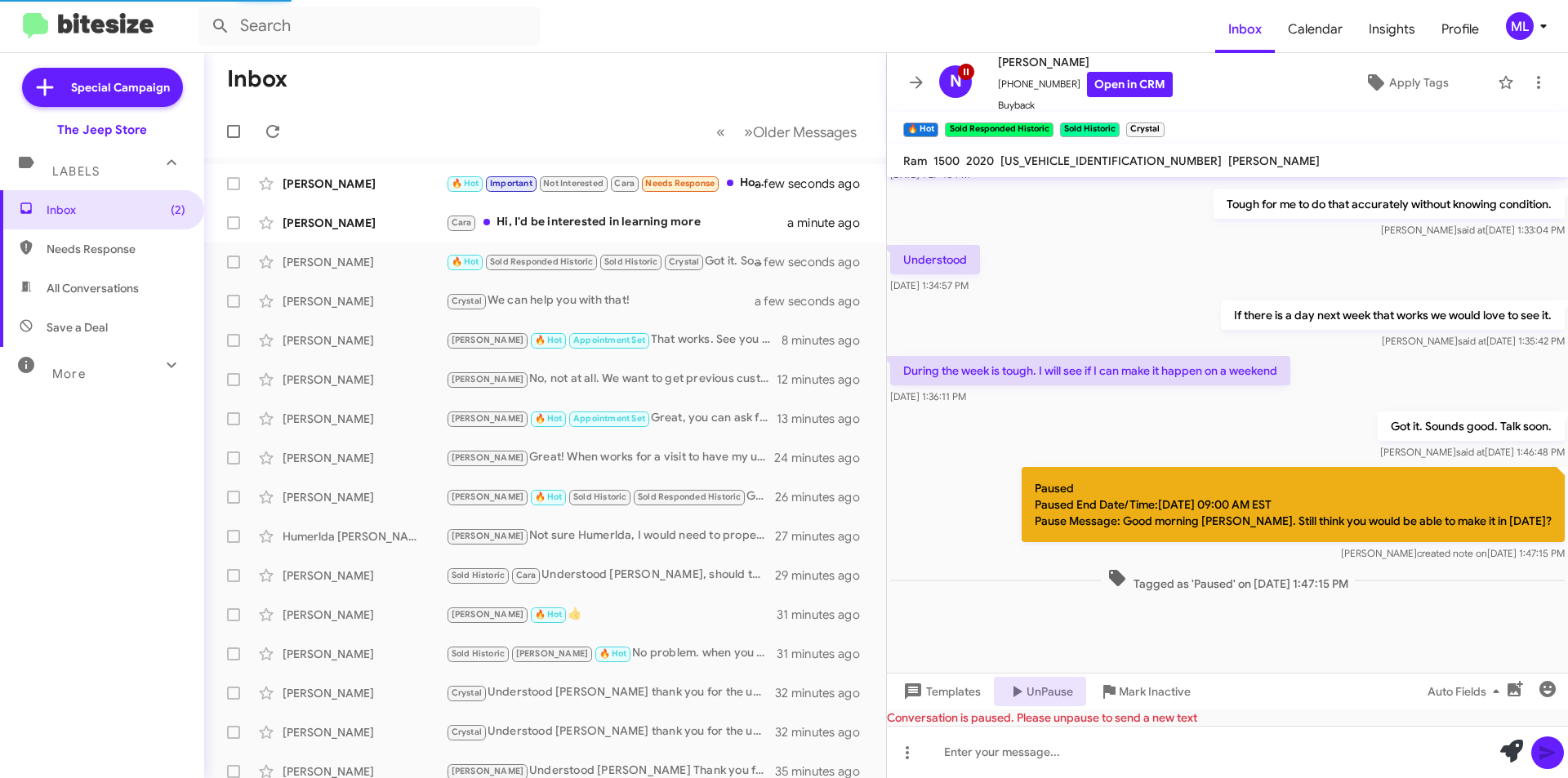
scroll to position [653, 0]
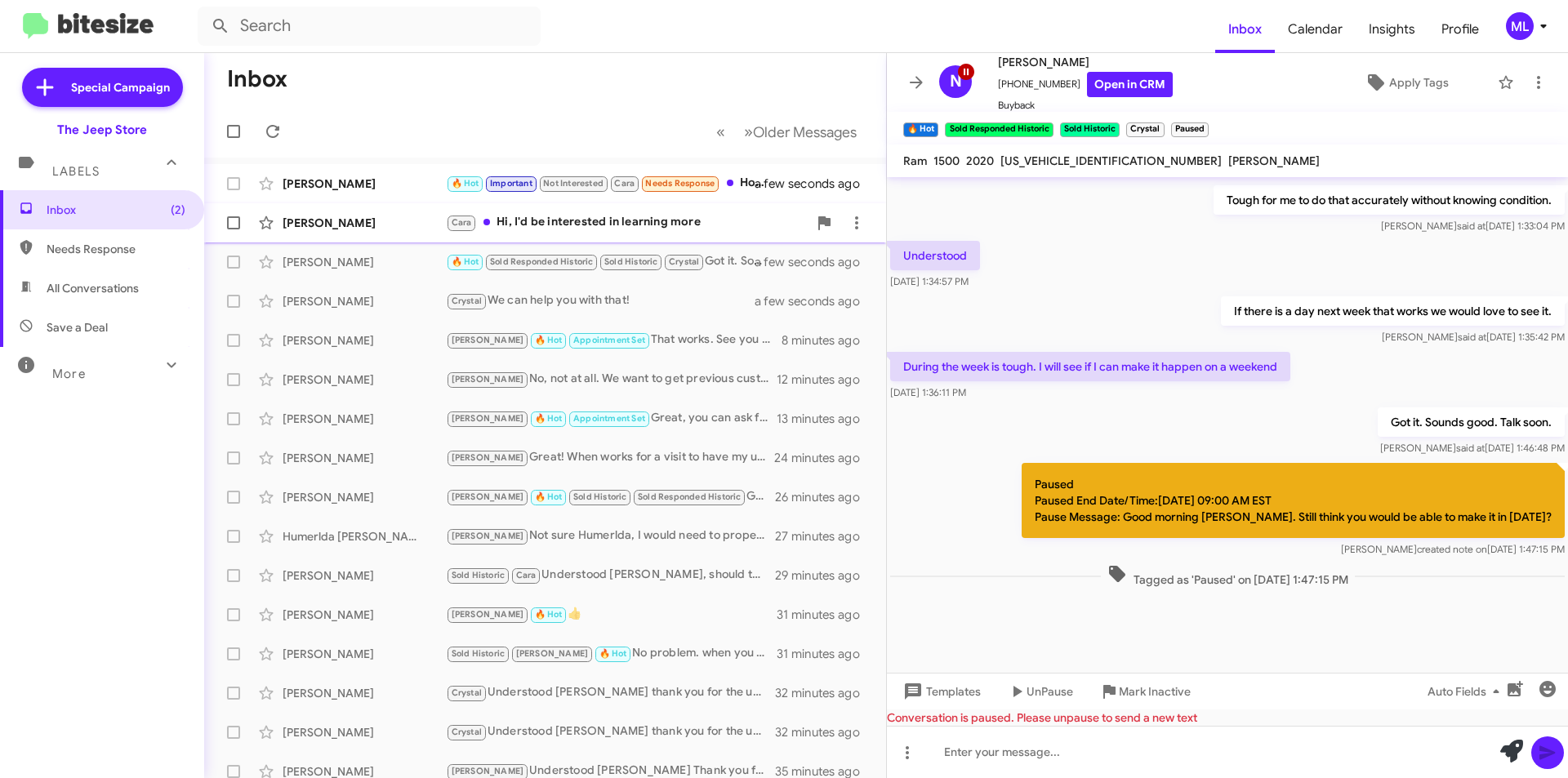
click at [704, 235] on div "Sarah Wisniewski Cara Hi, I'd be interested in learning more a minute ago" at bounding box center [546, 223] width 656 height 33
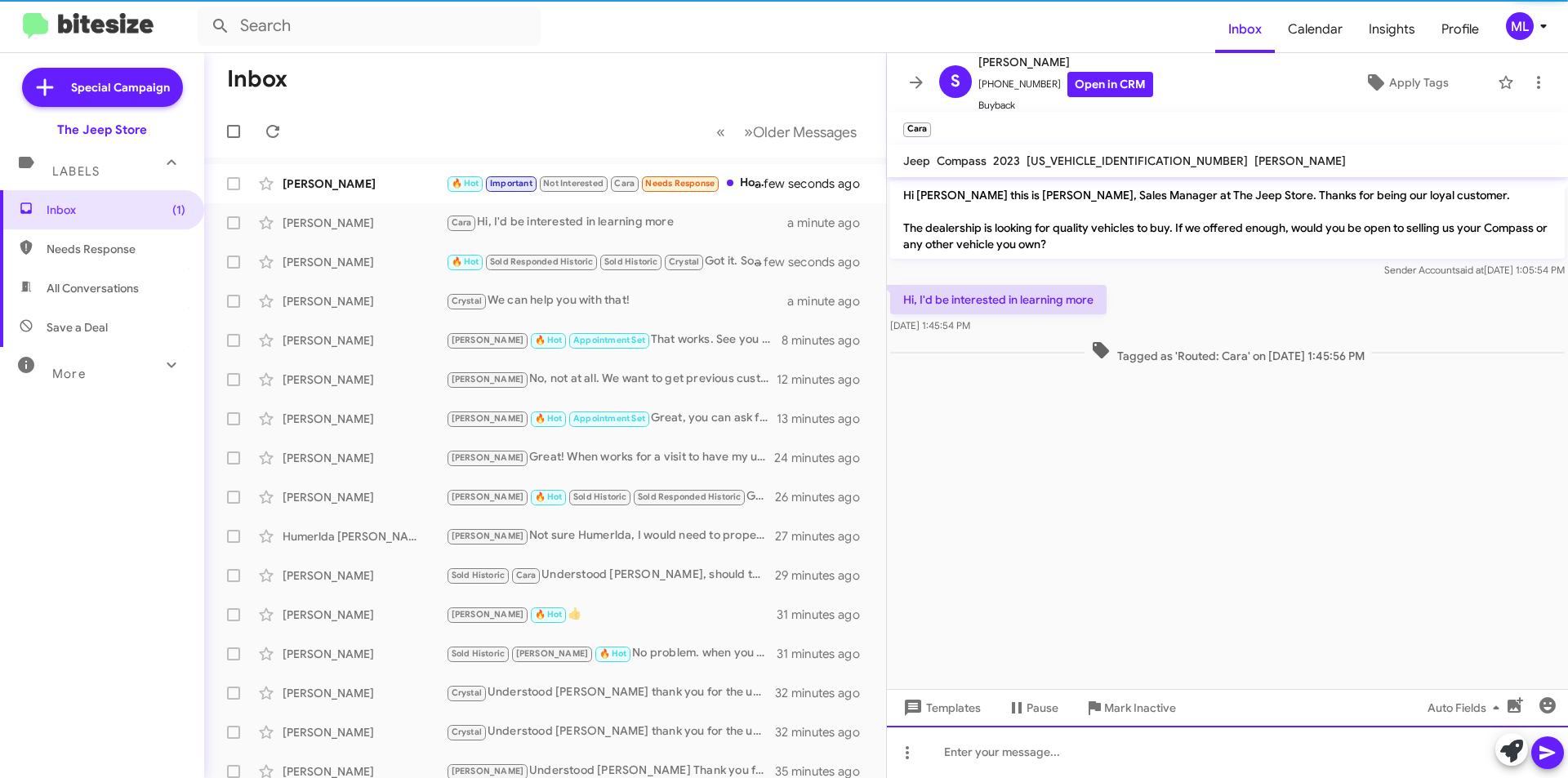
click at [958, 750] on div at bounding box center [1227, 752] width 681 height 53
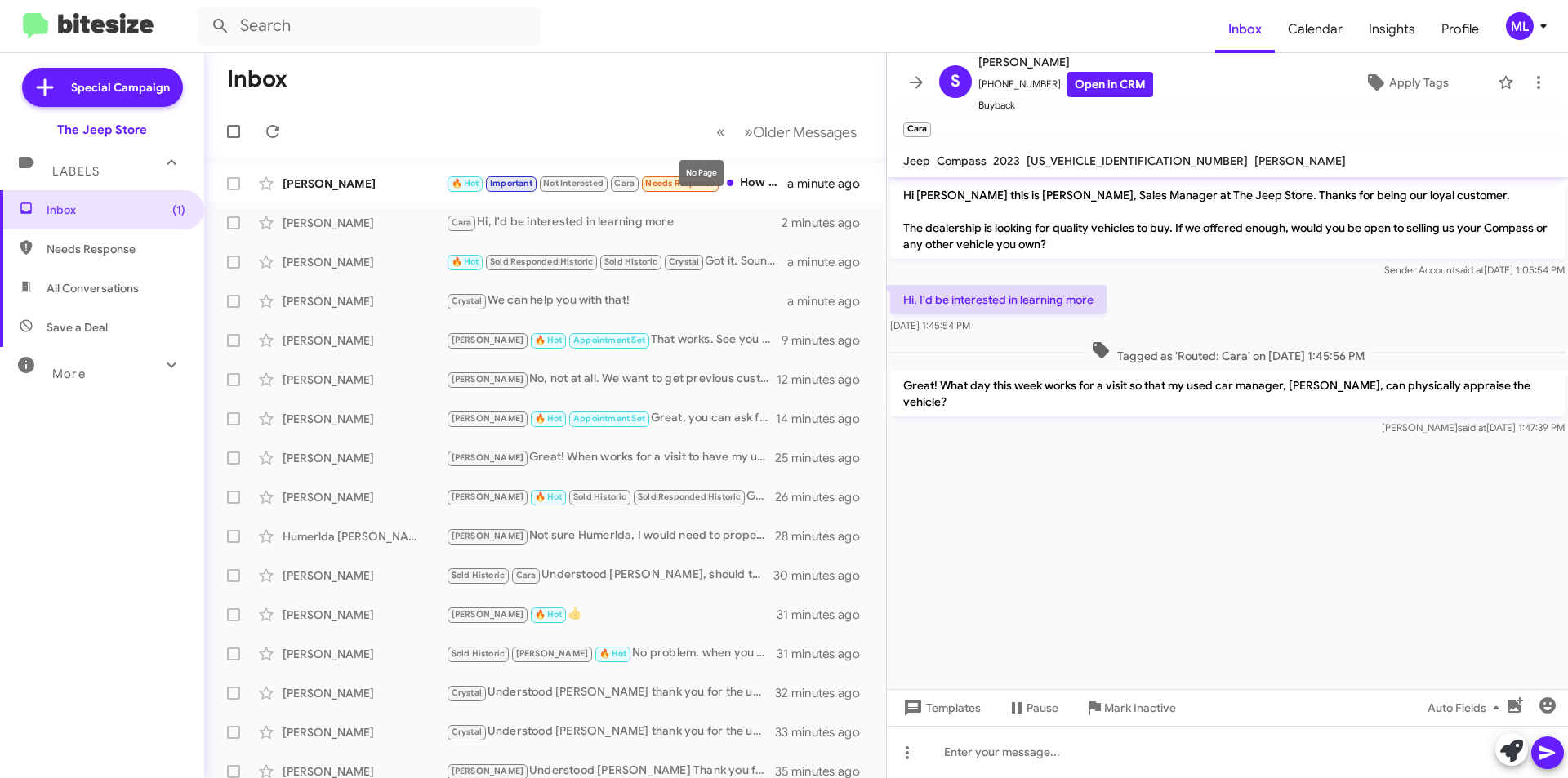
click at [686, 192] on mat-tooltip-component "No Page" at bounding box center [702, 173] width 67 height 49
click at [685, 186] on div "No Page" at bounding box center [701, 173] width 44 height 26
click at [395, 179] on div "[PERSON_NAME]" at bounding box center [364, 183] width 163 height 16
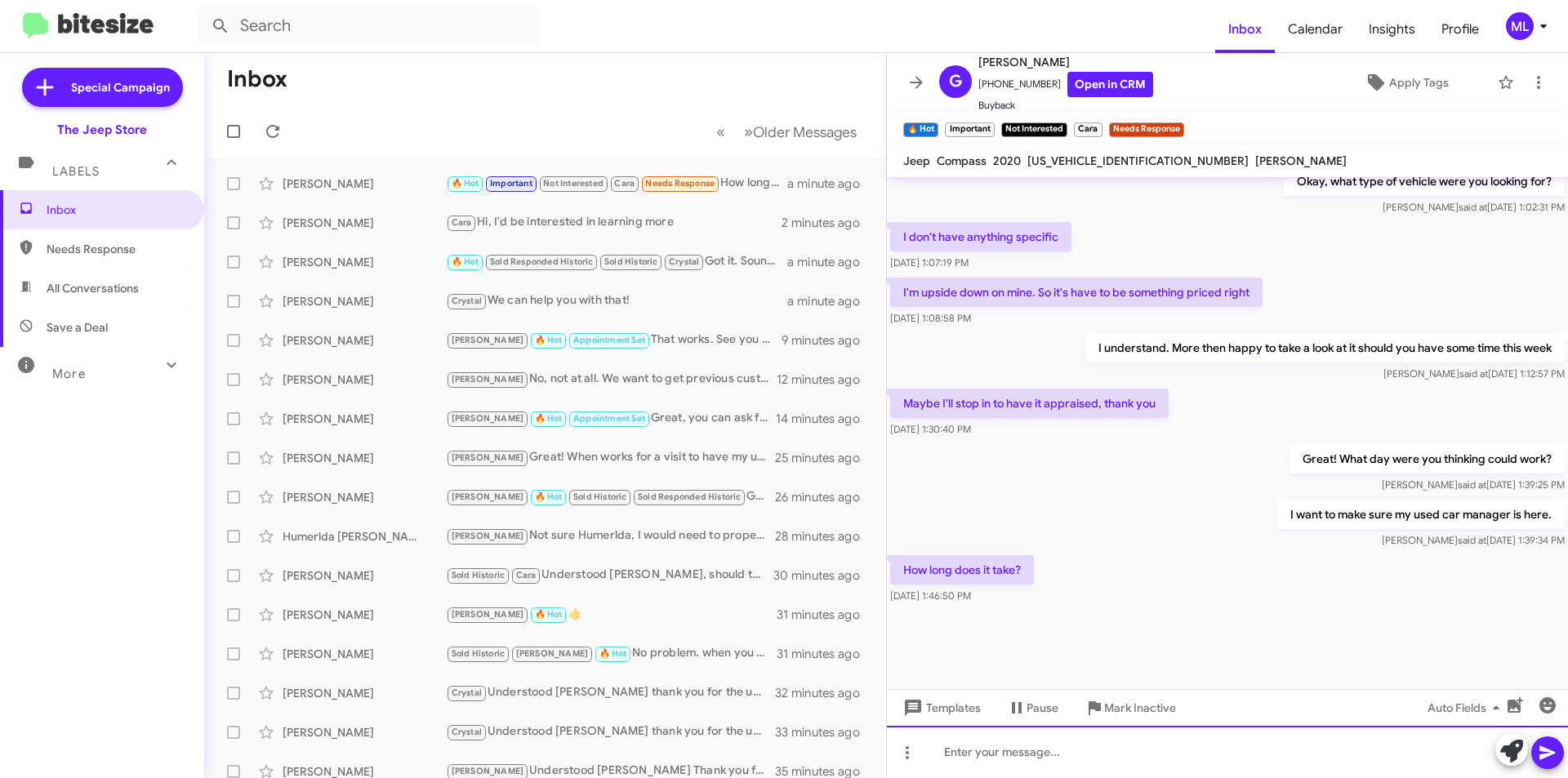
click at [975, 741] on div at bounding box center [1227, 752] width 681 height 53
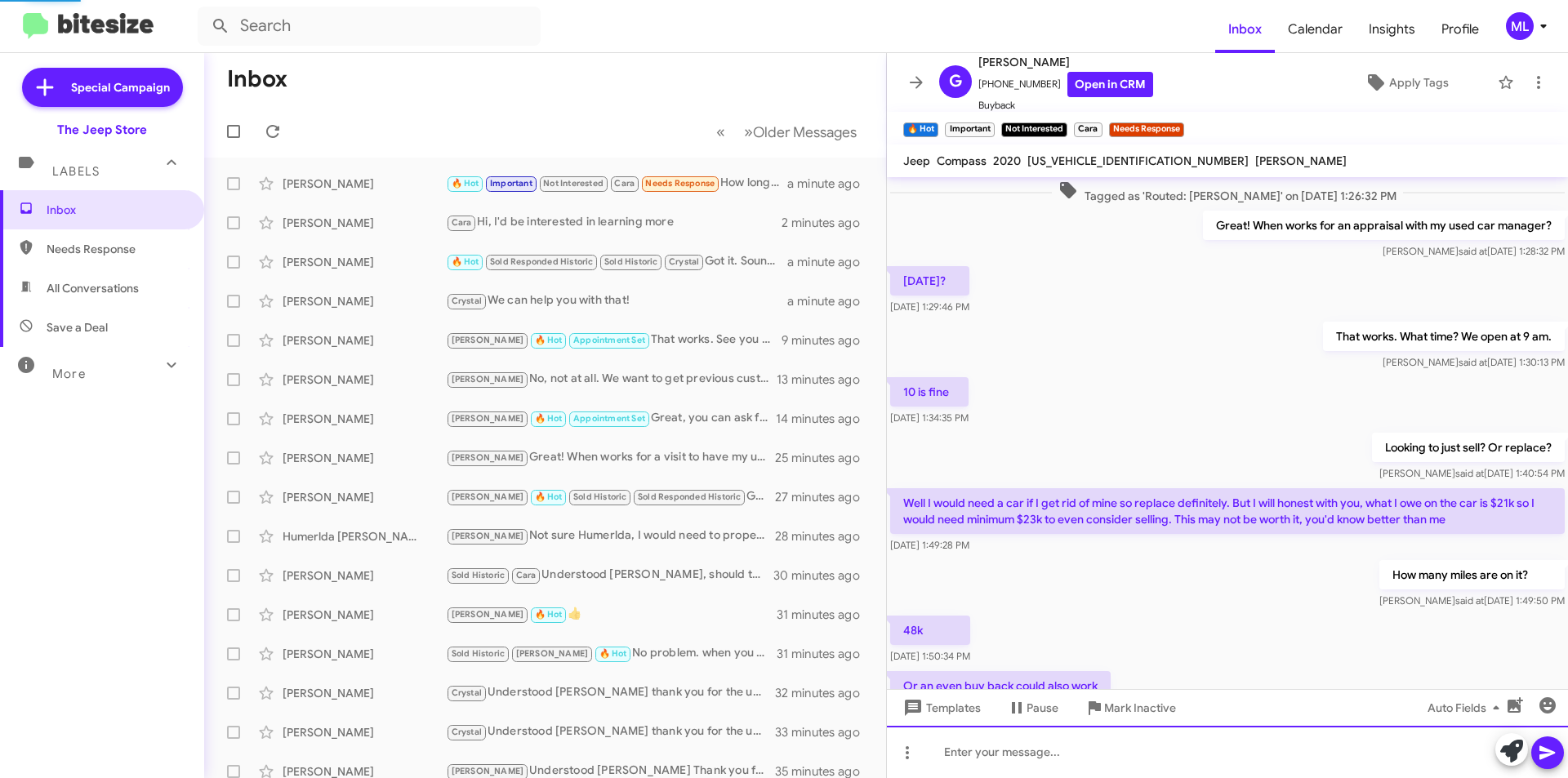
scroll to position [82, 0]
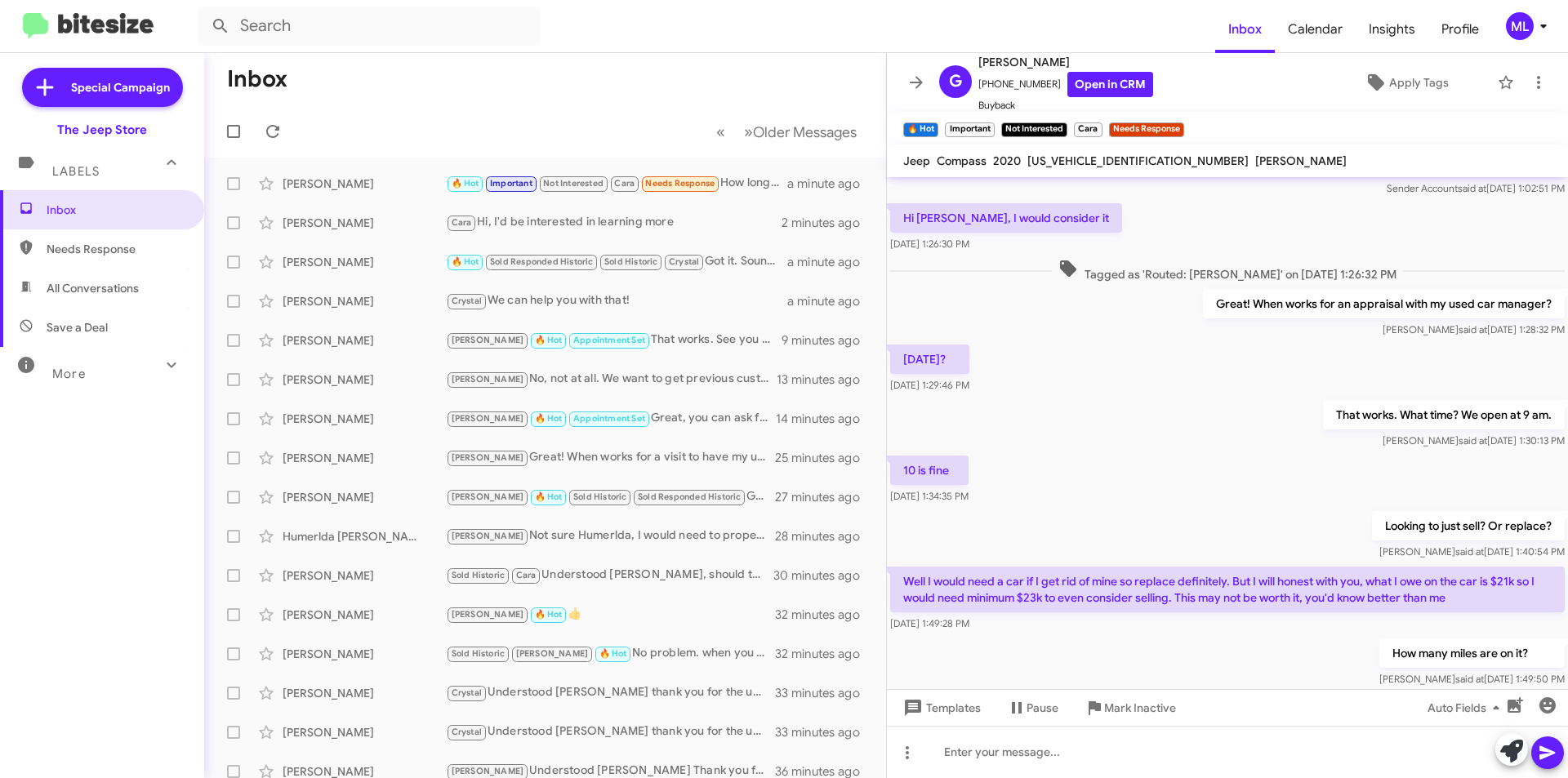
click at [98, 337] on span "Save a Deal" at bounding box center [102, 327] width 204 height 39
type input "in:not-interested"
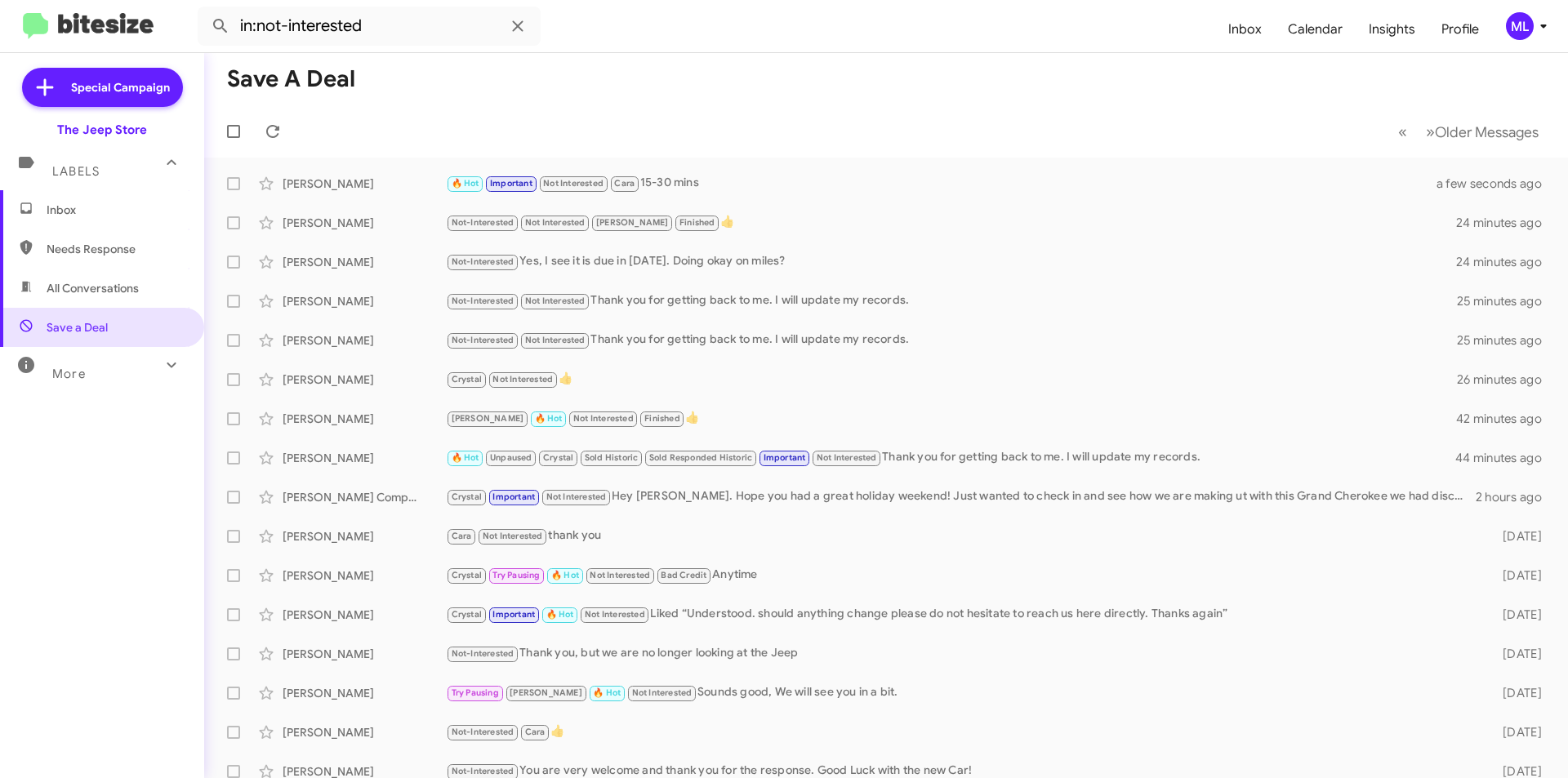
click at [86, 202] on span "Inbox" at bounding box center [116, 210] width 139 height 16
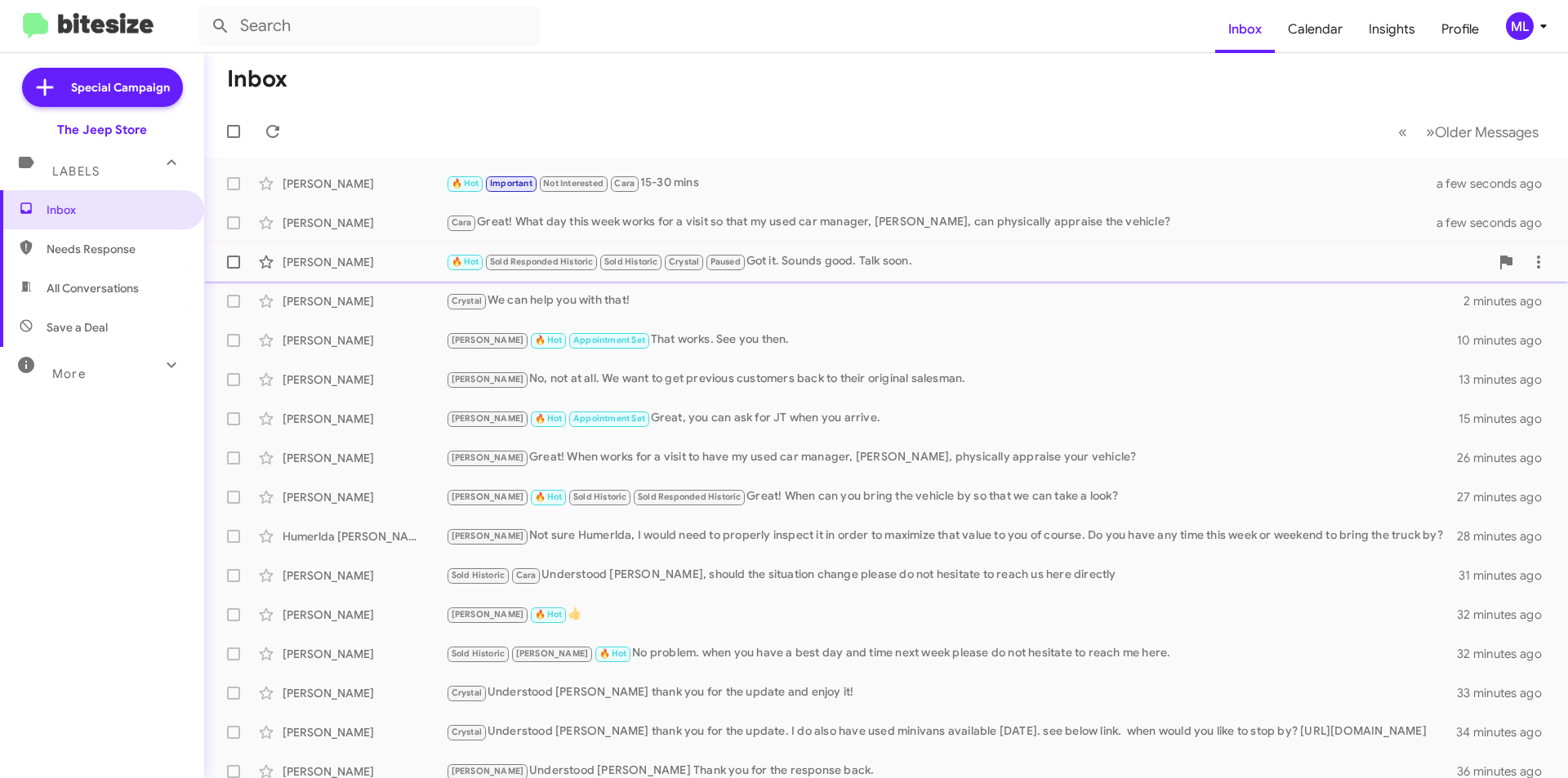
click at [402, 256] on div "[PERSON_NAME]" at bounding box center [364, 262] width 163 height 16
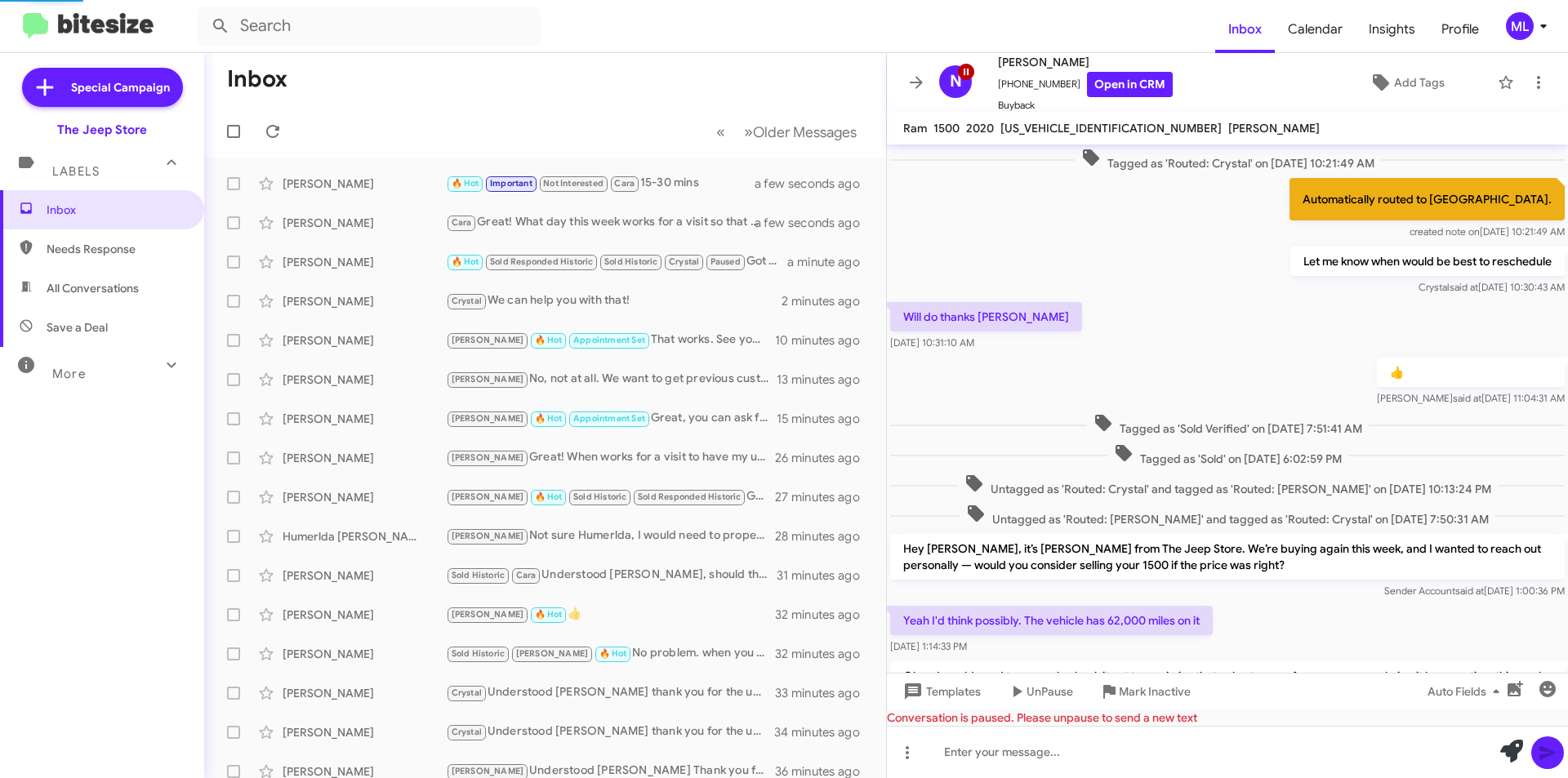
scroll to position [620, 0]
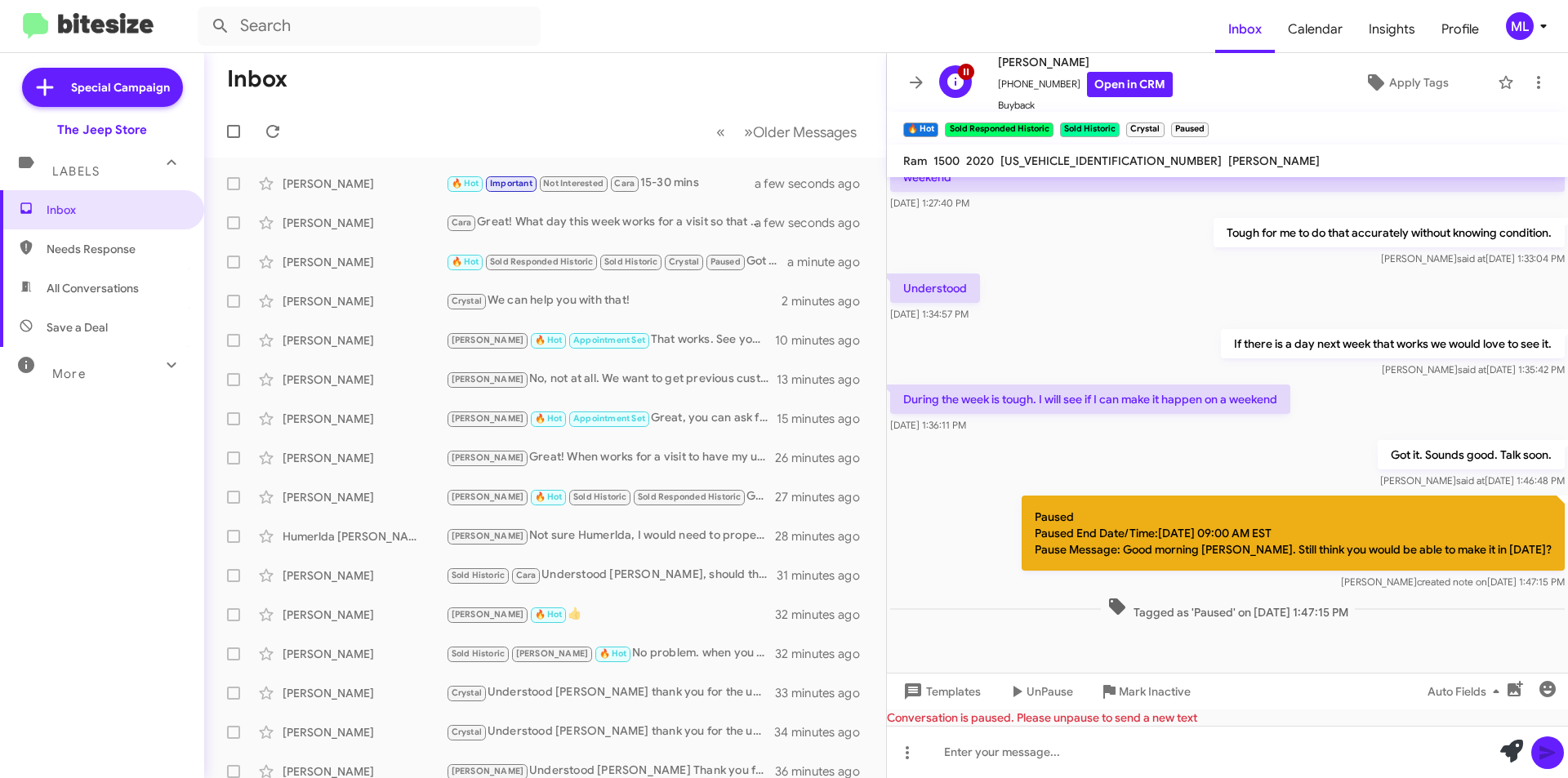
click at [1039, 83] on span "[PHONE_NUMBER] Open in CRM" at bounding box center [1085, 84] width 174 height 25
copy span "16099708571"
click at [311, 184] on div "[PERSON_NAME]" at bounding box center [364, 183] width 163 height 16
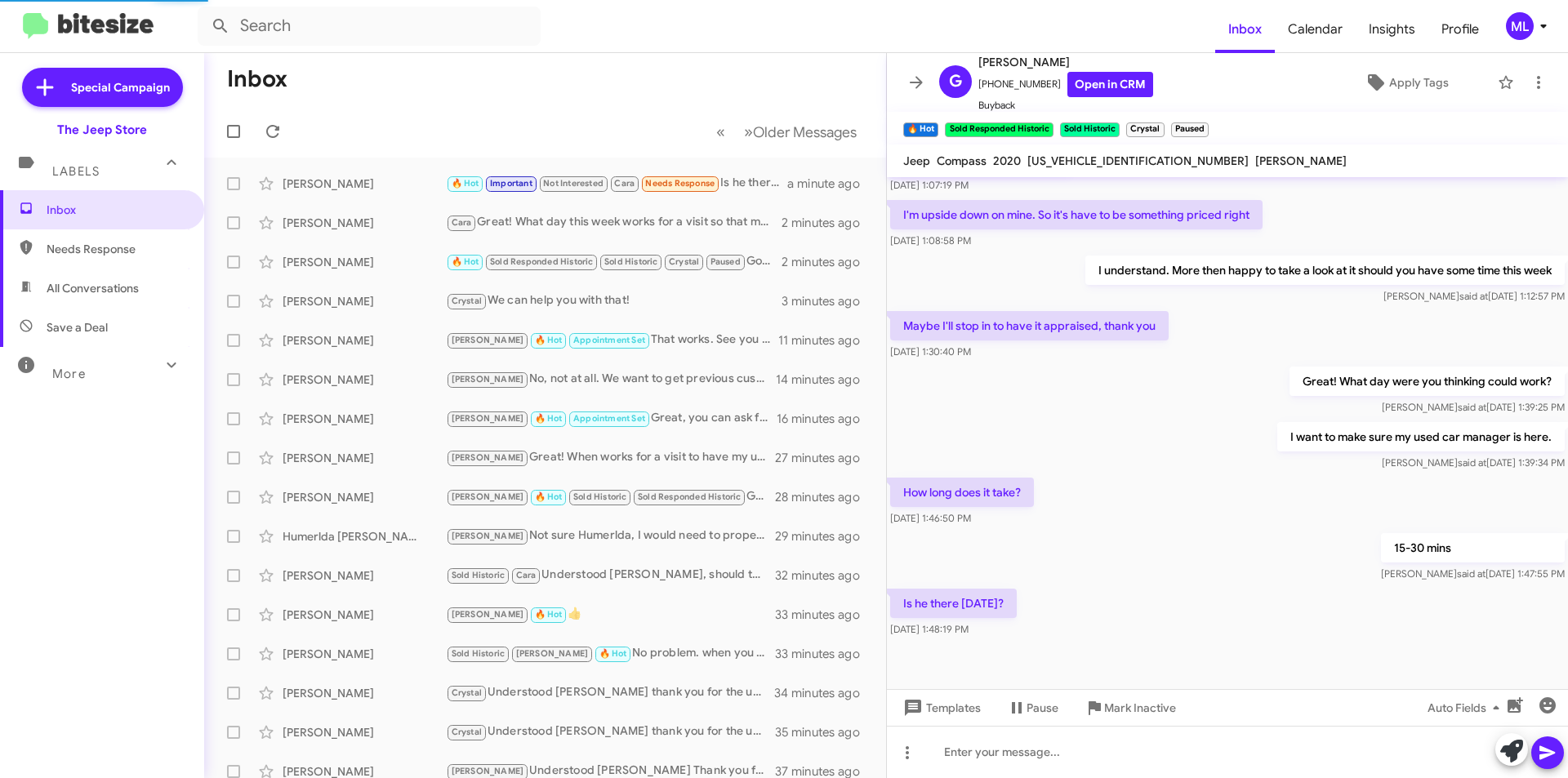
scroll to position [654, 0]
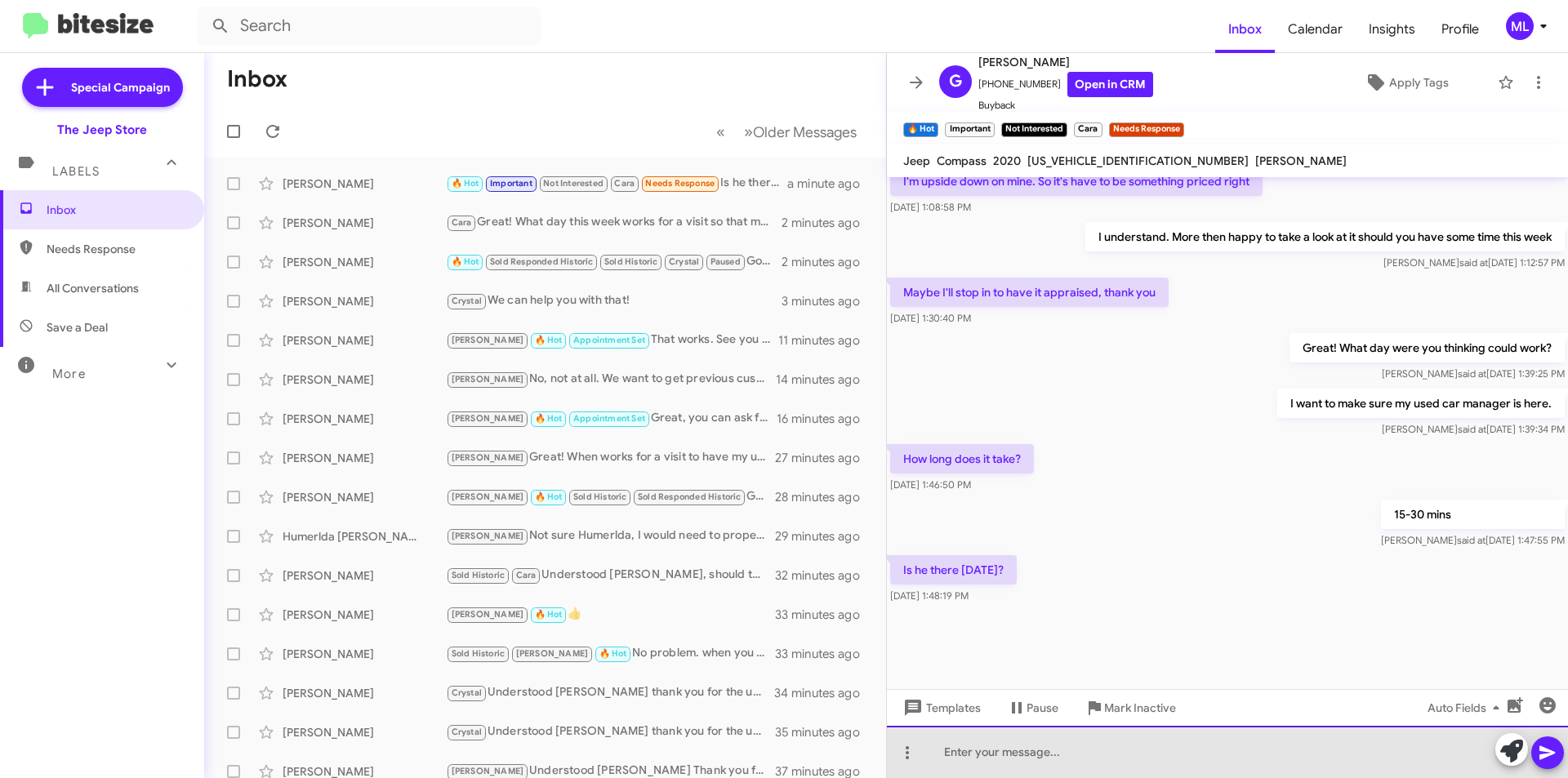
click at [1002, 756] on div at bounding box center [1227, 752] width 681 height 53
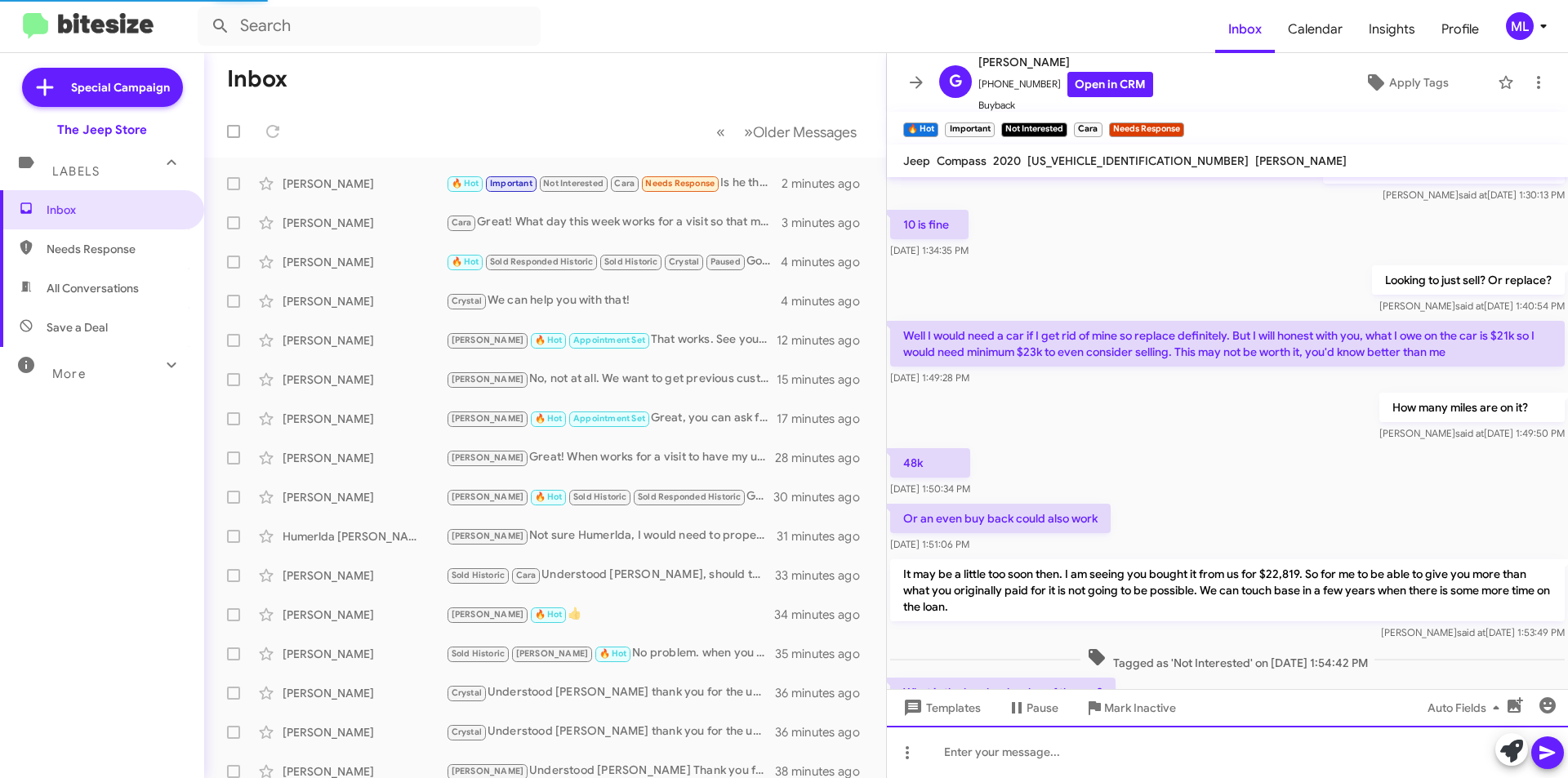
scroll to position [670, 0]
